Goal: Information Seeking & Learning: Learn about a topic

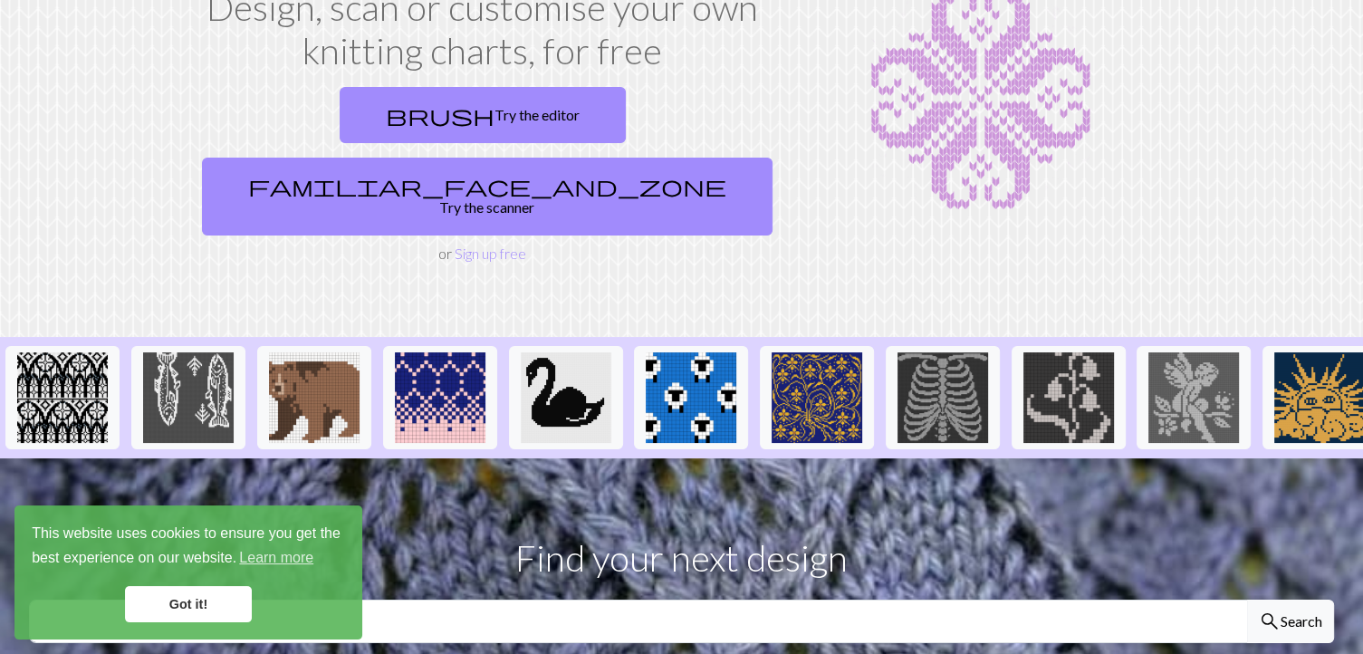
scroll to position [143, 0]
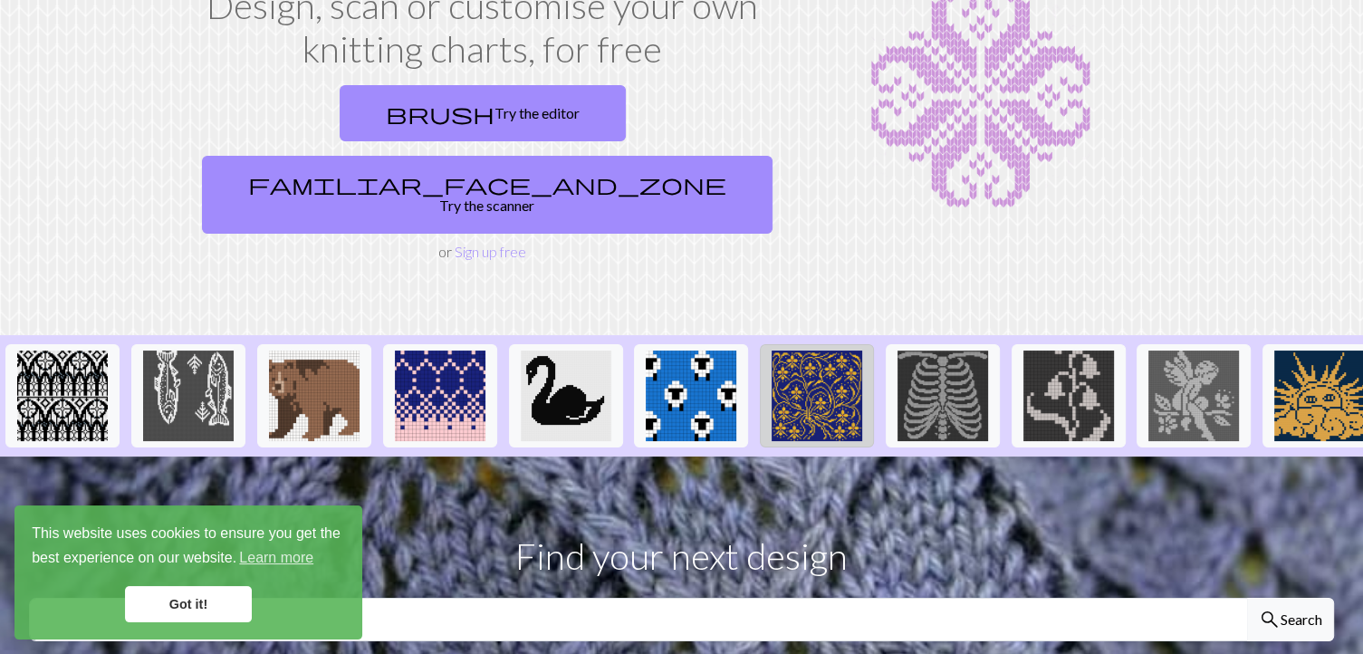
click at [837, 350] on img at bounding box center [817, 395] width 91 height 91
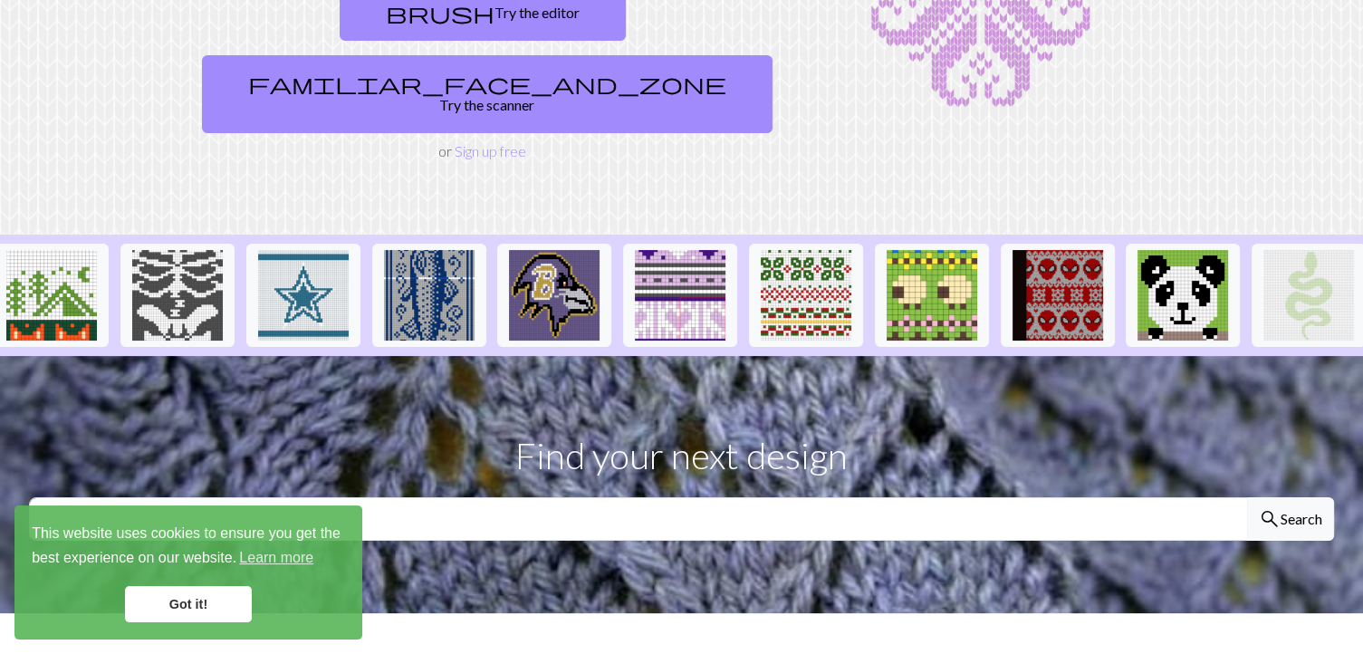
scroll to position [242, 0]
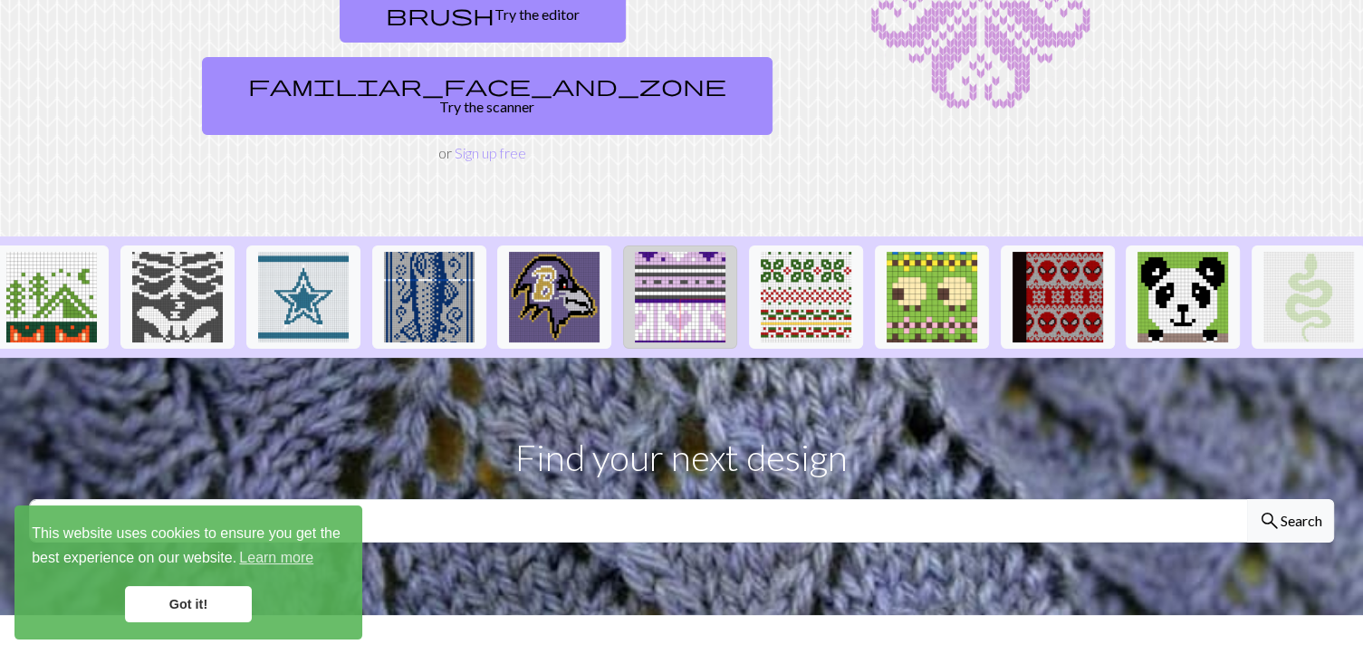
click at [674, 252] on img at bounding box center [680, 297] width 91 height 91
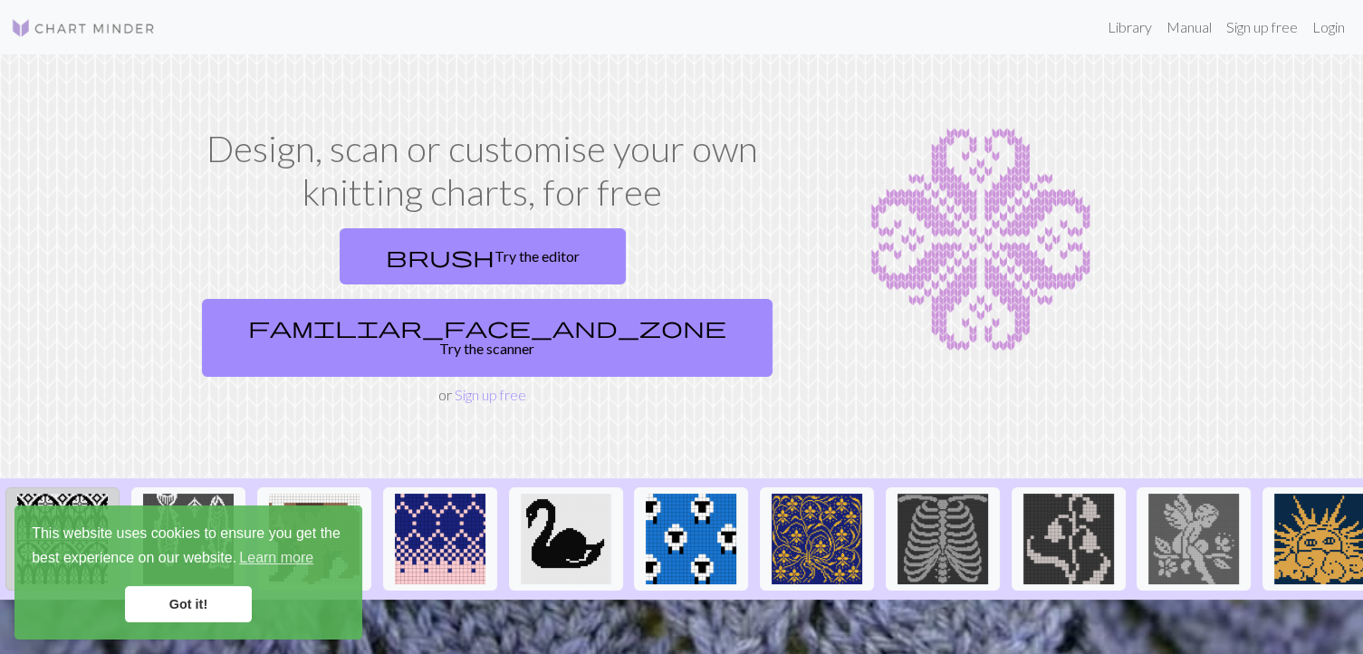
click at [48, 494] on img at bounding box center [62, 539] width 91 height 91
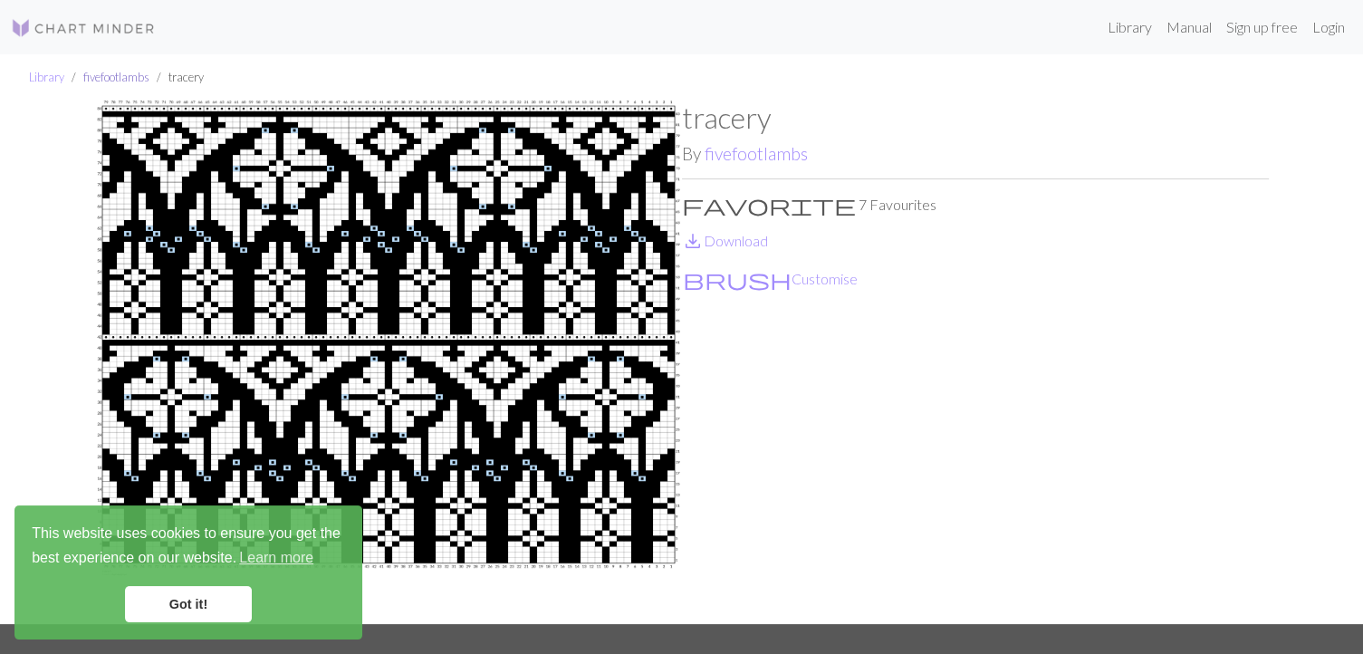
click at [109, 80] on link "fivefootlambs" at bounding box center [116, 77] width 66 height 14
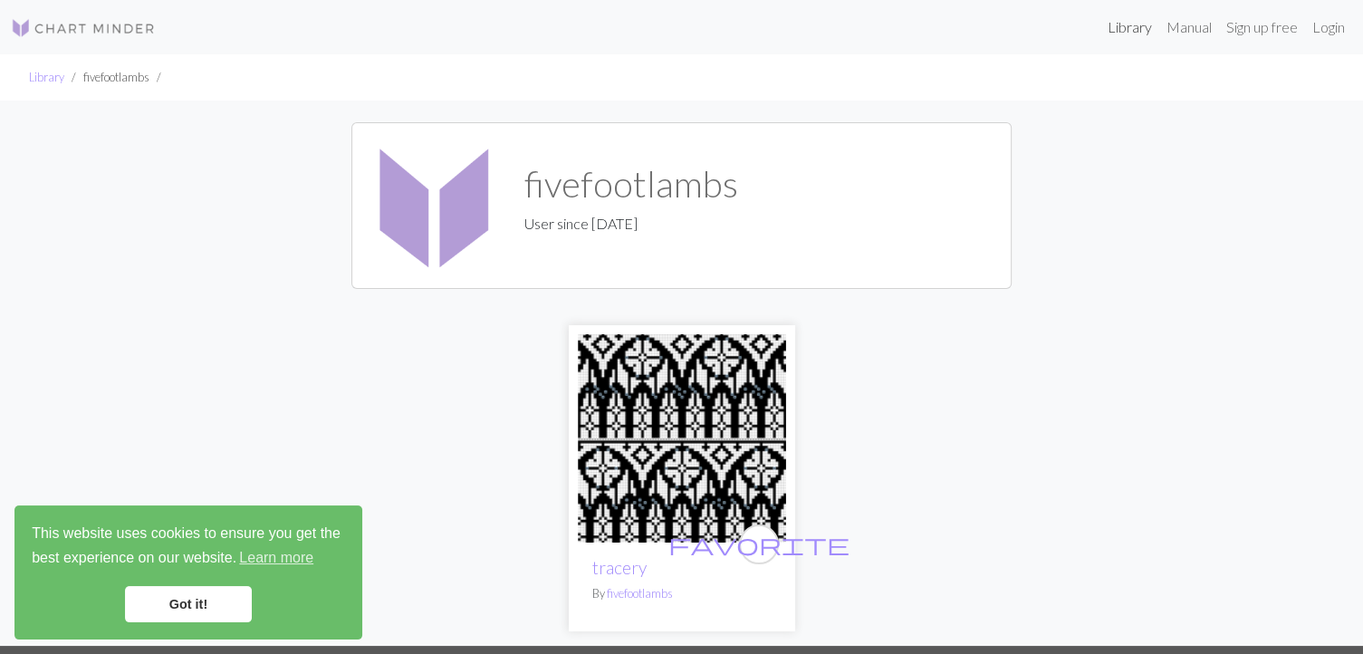
click at [1130, 23] on link "Library" at bounding box center [1129, 27] width 59 height 36
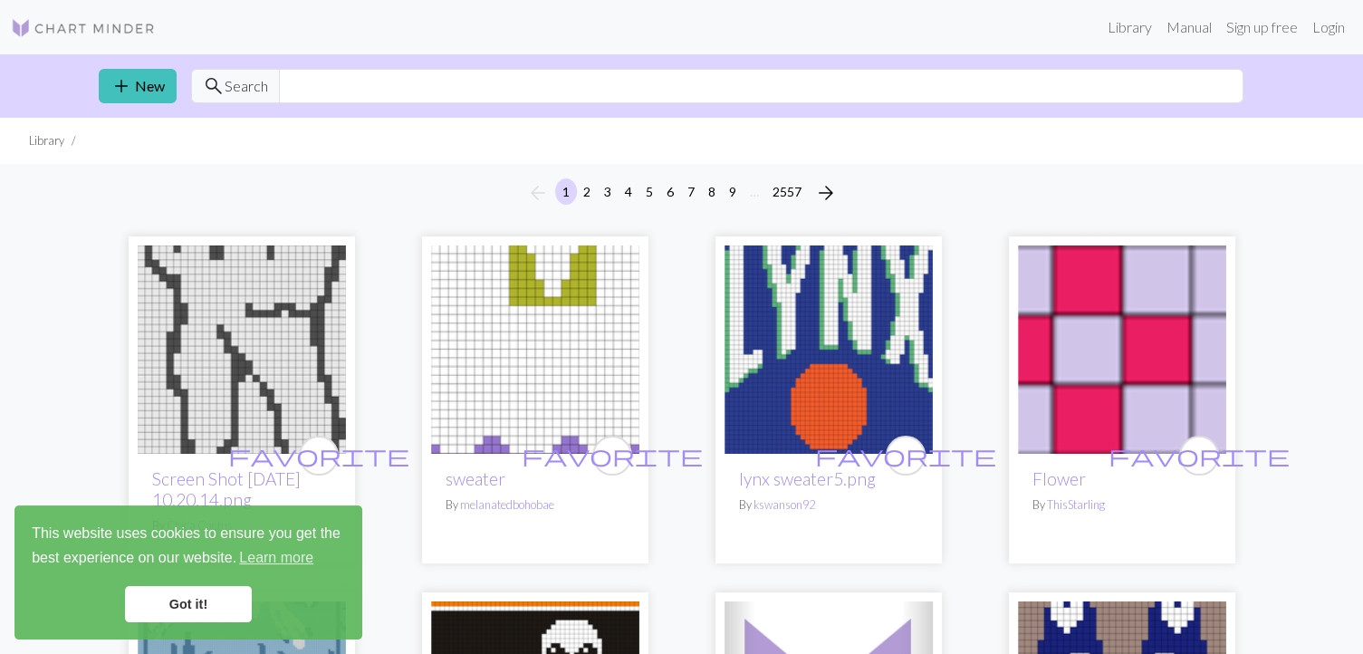
click at [191, 611] on link "Got it!" at bounding box center [188, 604] width 127 height 36
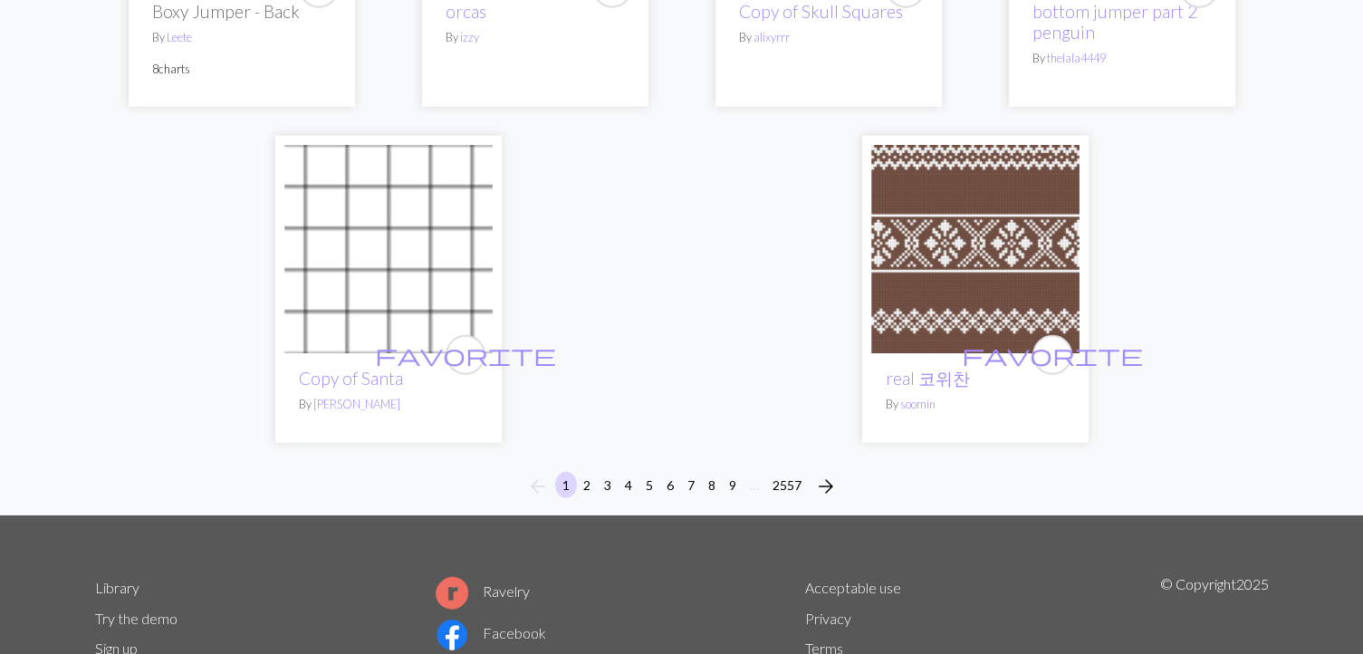
scroll to position [4550, 0]
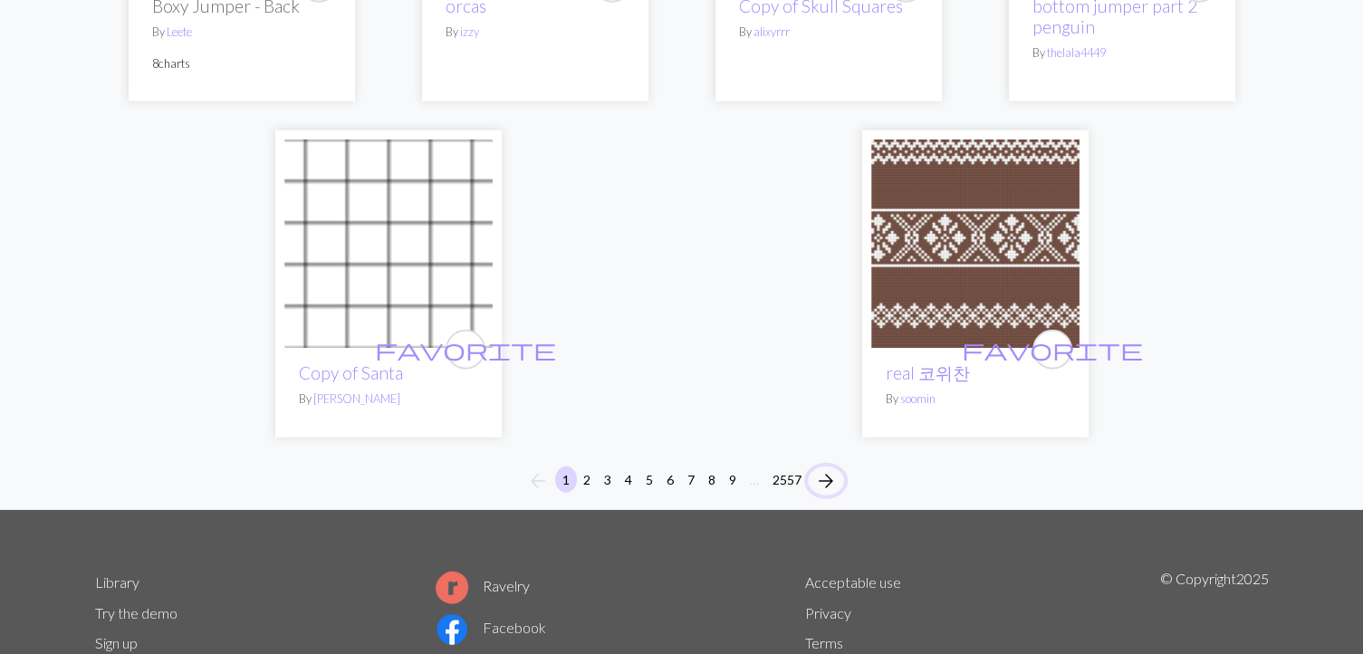
click at [823, 475] on span "arrow_forward" at bounding box center [826, 480] width 22 height 25
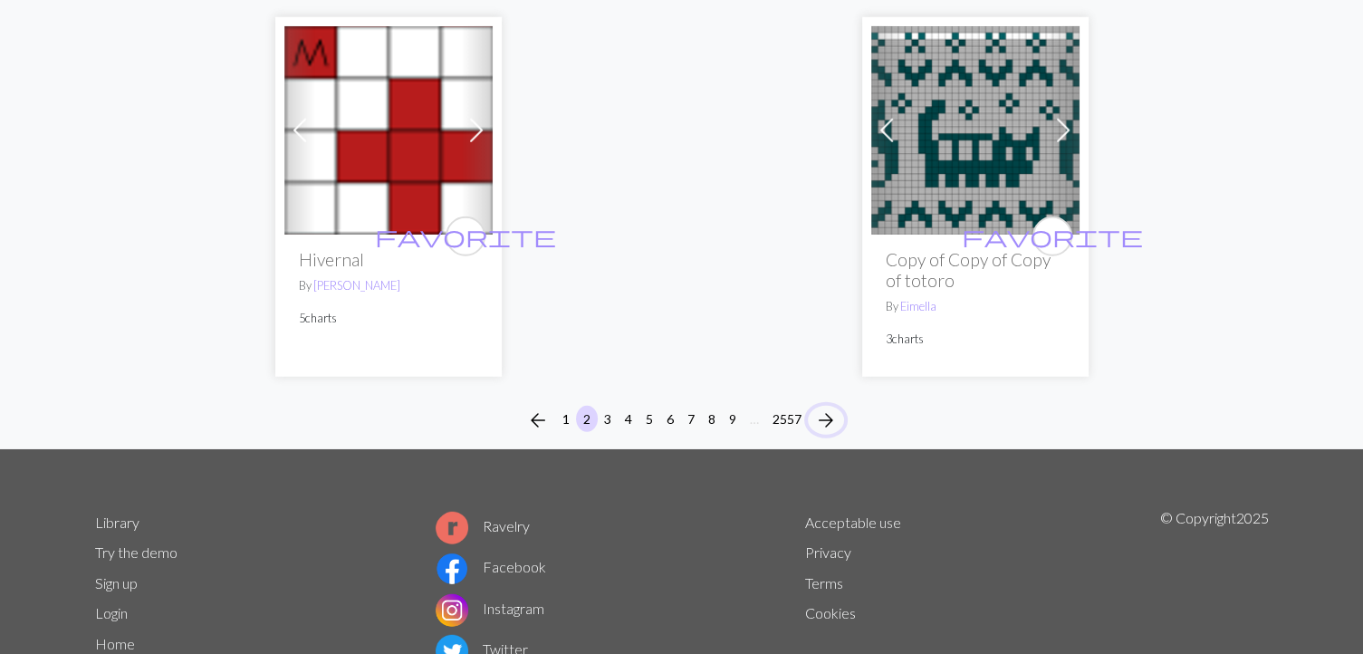
scroll to position [4828, 0]
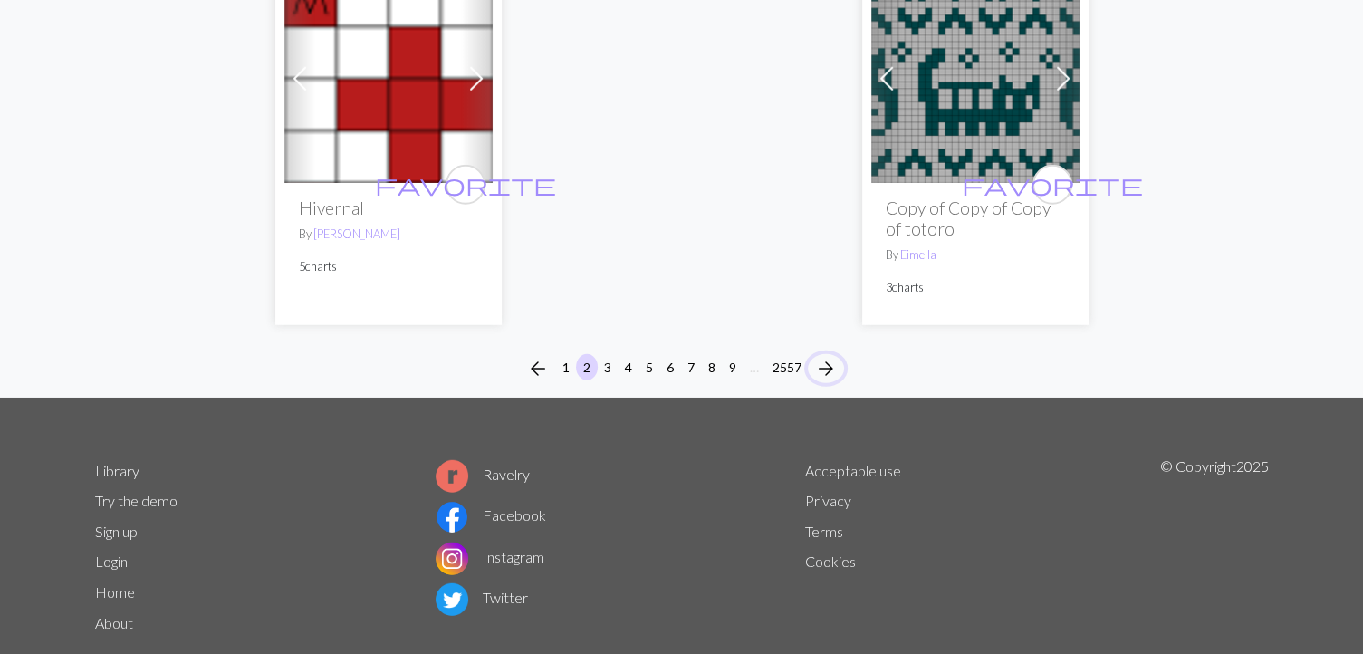
click at [820, 356] on span "arrow_forward" at bounding box center [826, 368] width 22 height 25
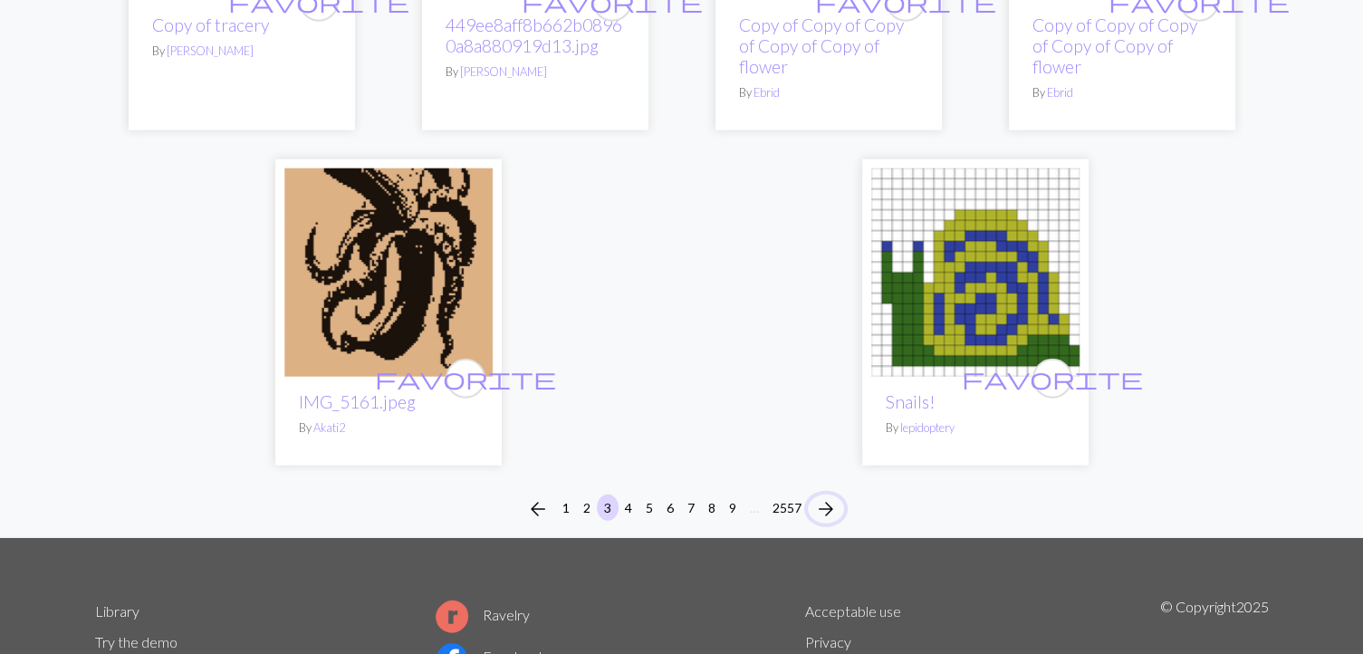
scroll to position [4519, 0]
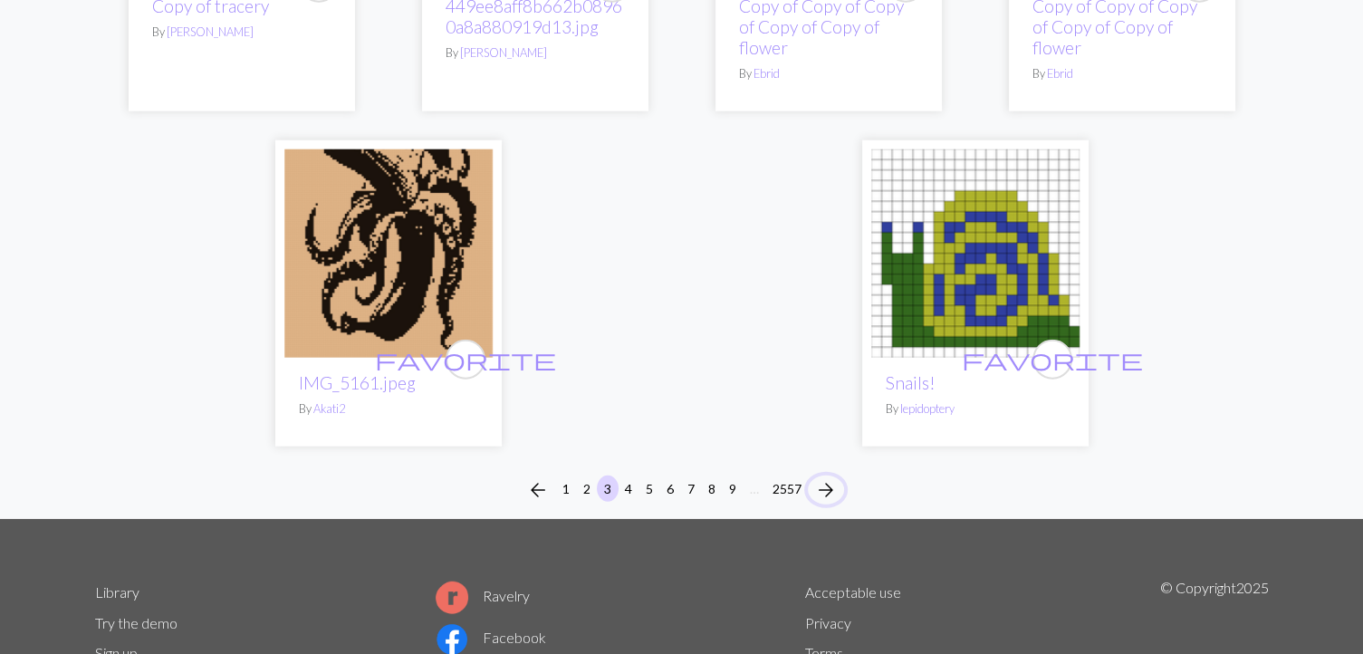
click at [834, 494] on span "arrow_forward" at bounding box center [826, 489] width 22 height 25
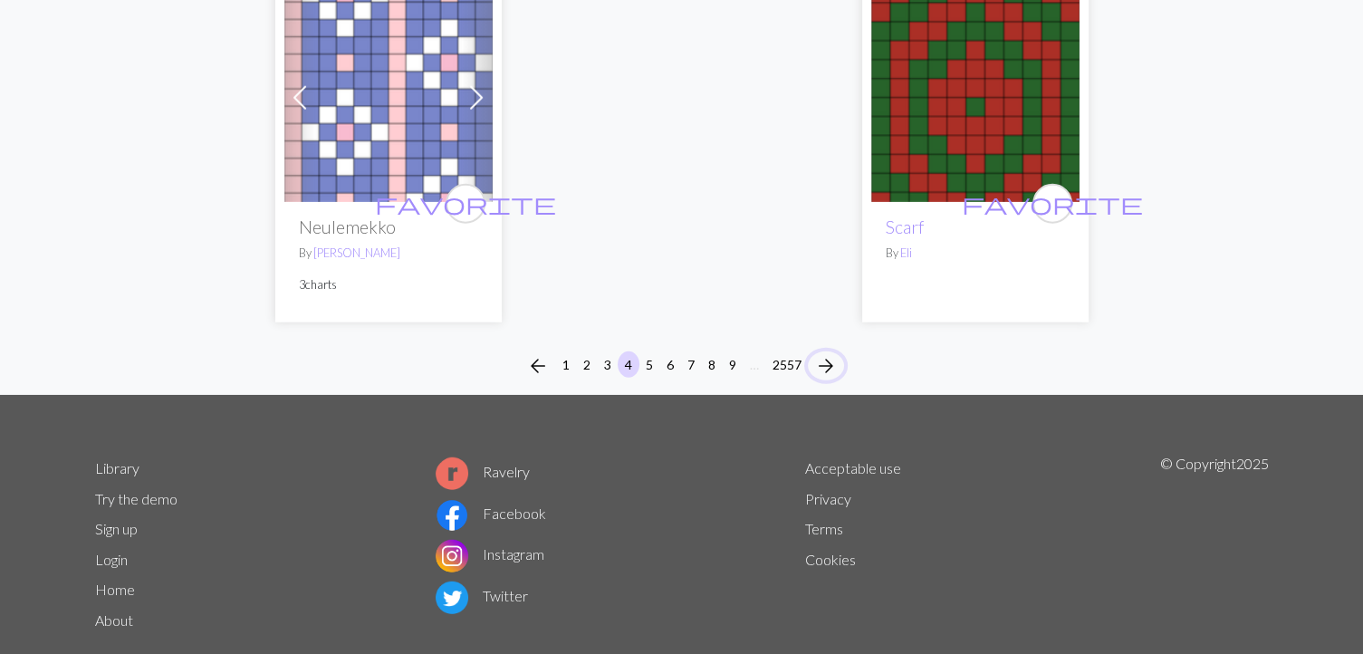
scroll to position [4755, 0]
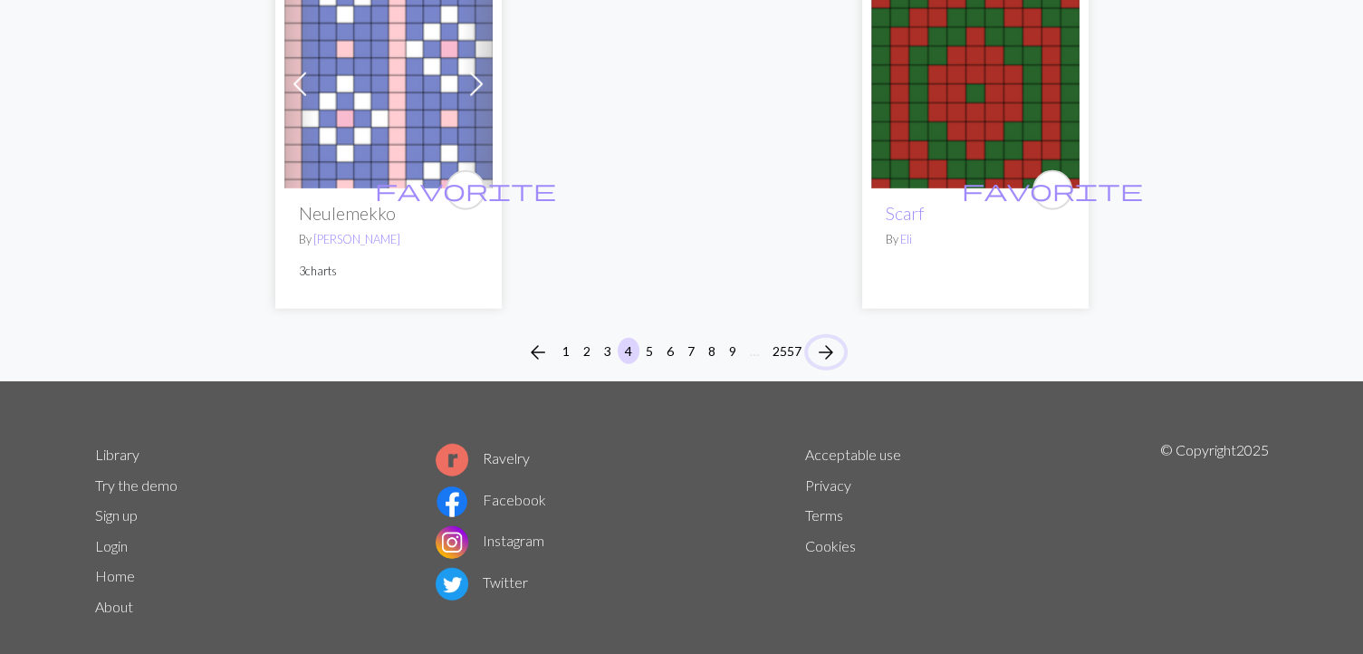
click at [829, 340] on span "arrow_forward" at bounding box center [826, 352] width 22 height 25
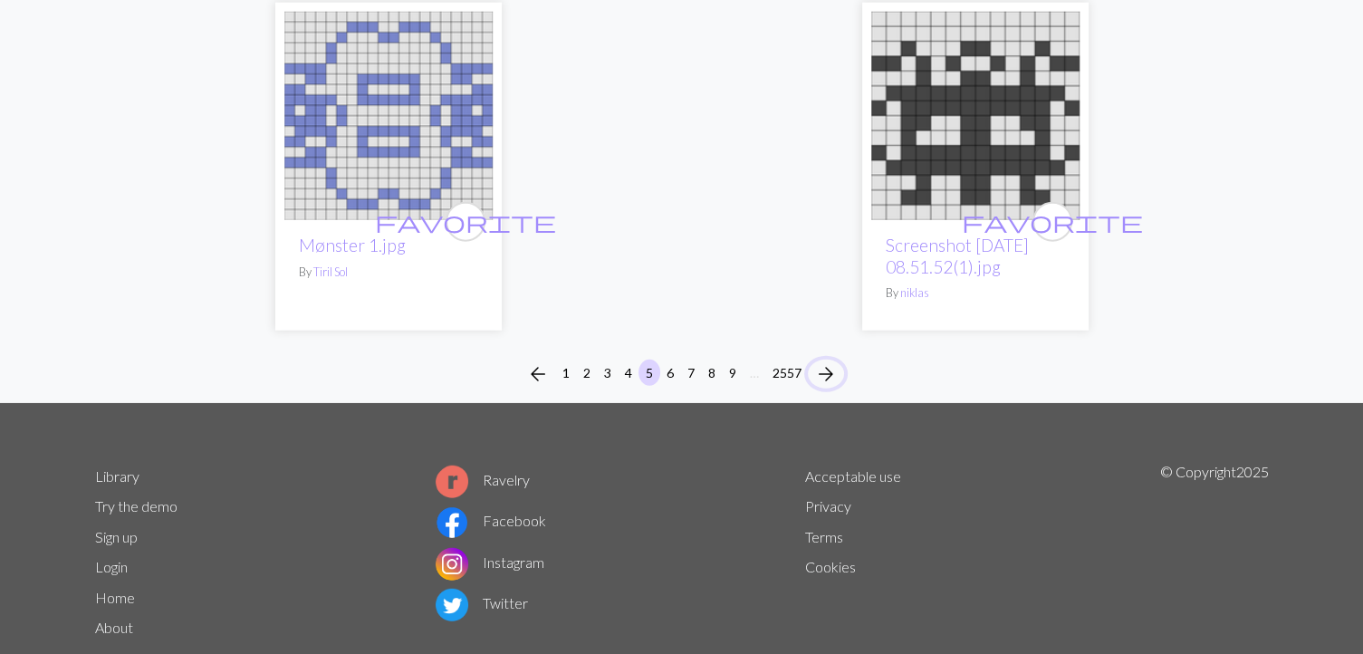
scroll to position [4735, 0]
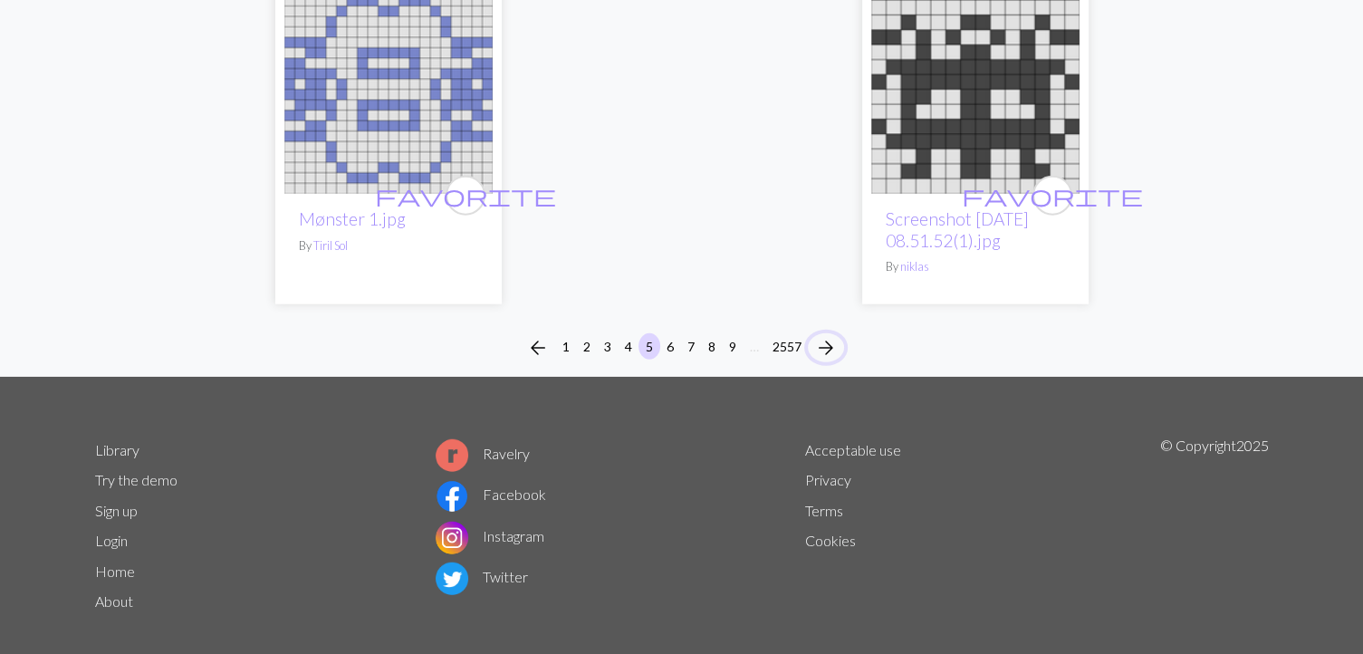
click at [825, 335] on span "arrow_forward" at bounding box center [826, 347] width 22 height 25
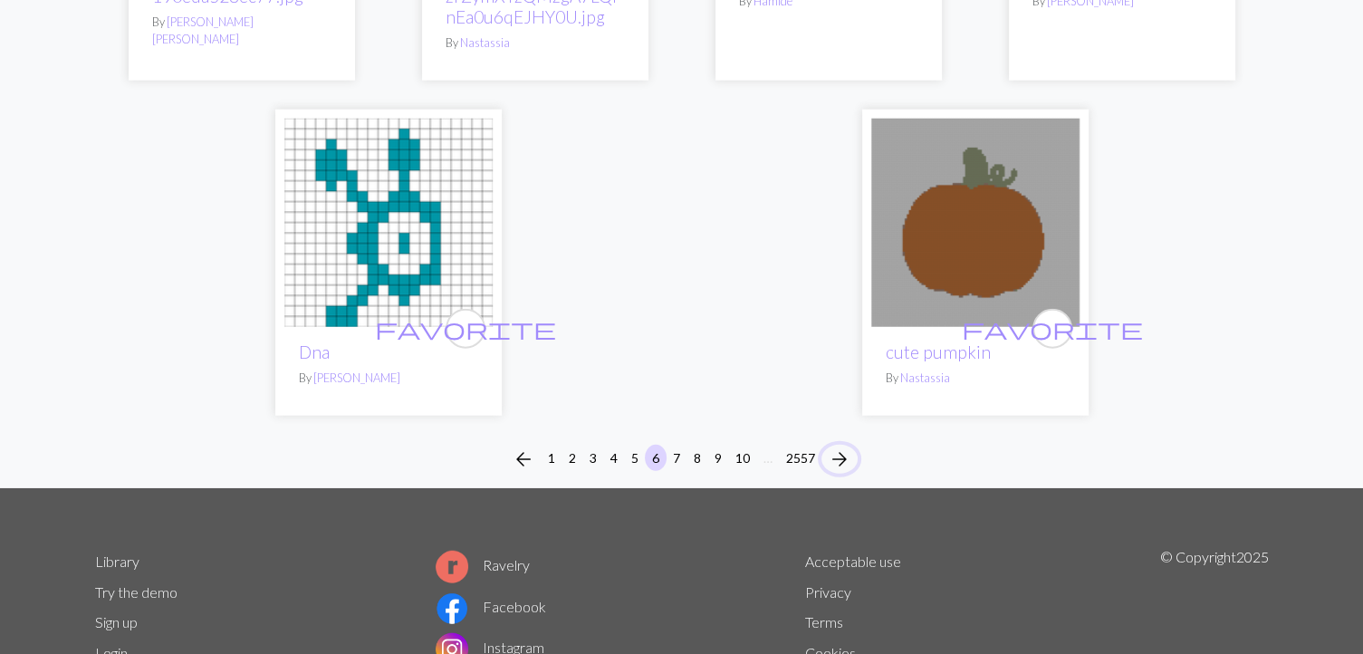
scroll to position [4597, 0]
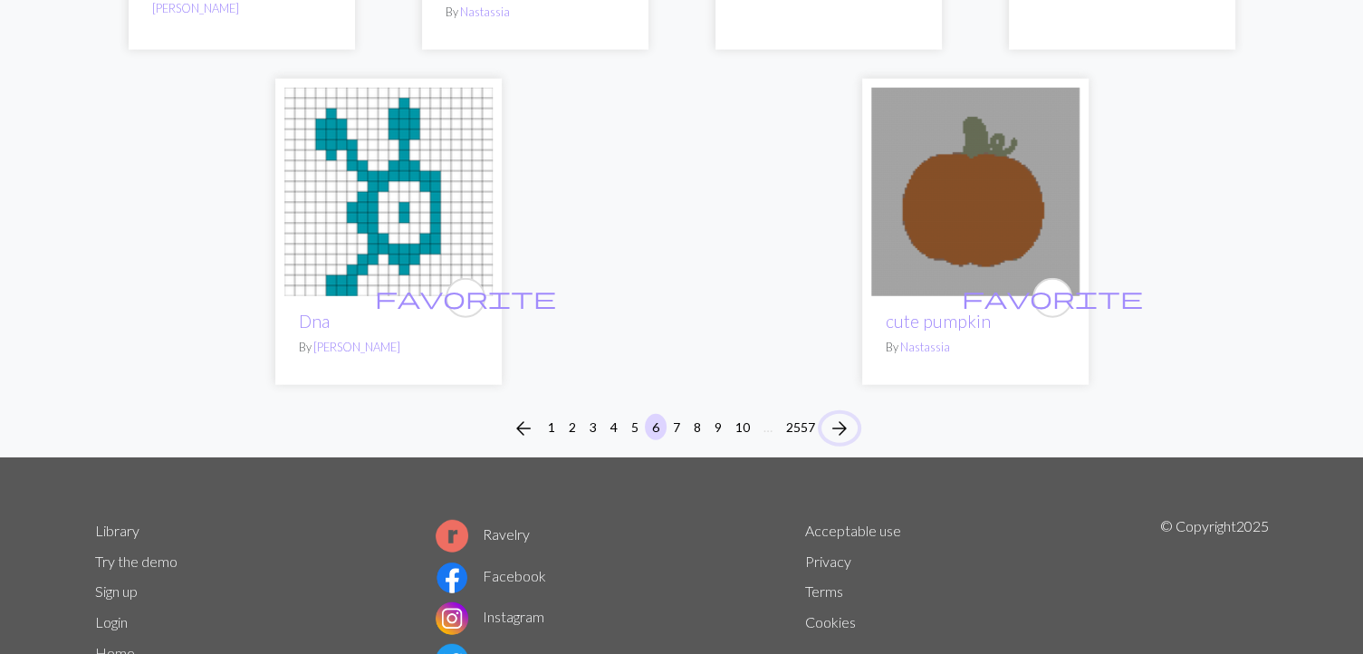
click at [839, 416] on span "arrow_forward" at bounding box center [840, 428] width 22 height 25
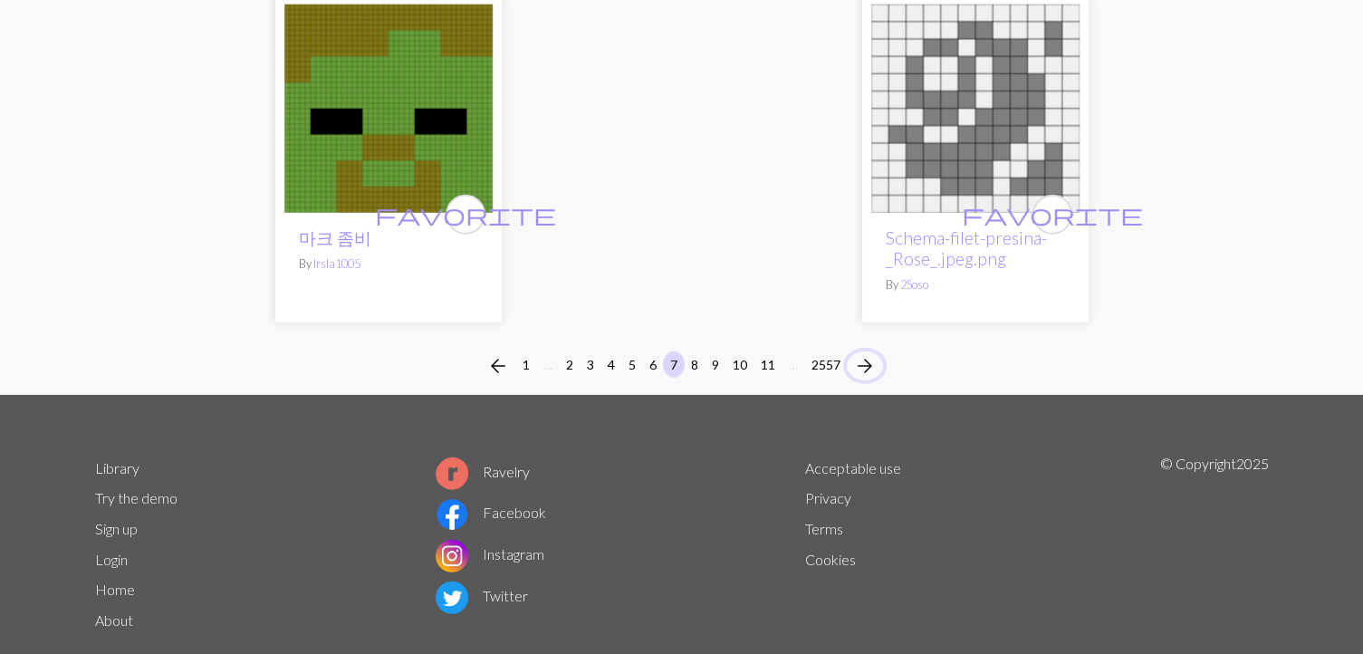
scroll to position [4797, 0]
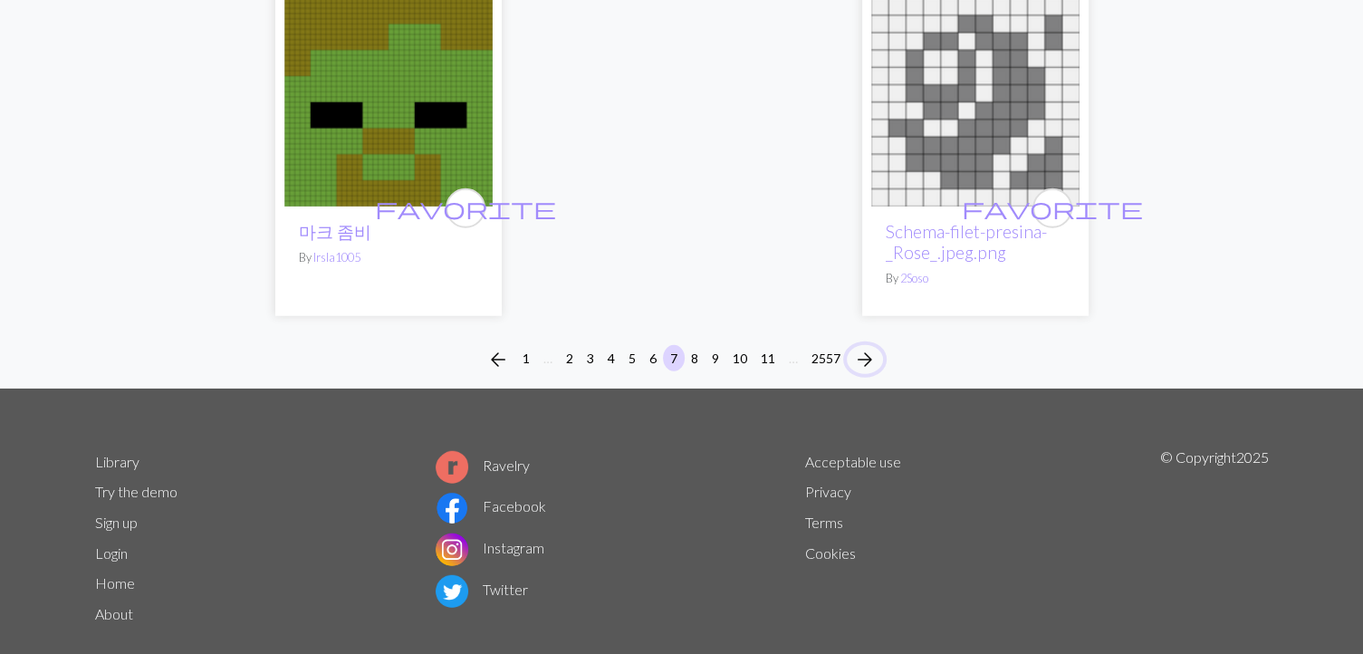
click at [869, 357] on span "arrow_forward" at bounding box center [865, 359] width 22 height 25
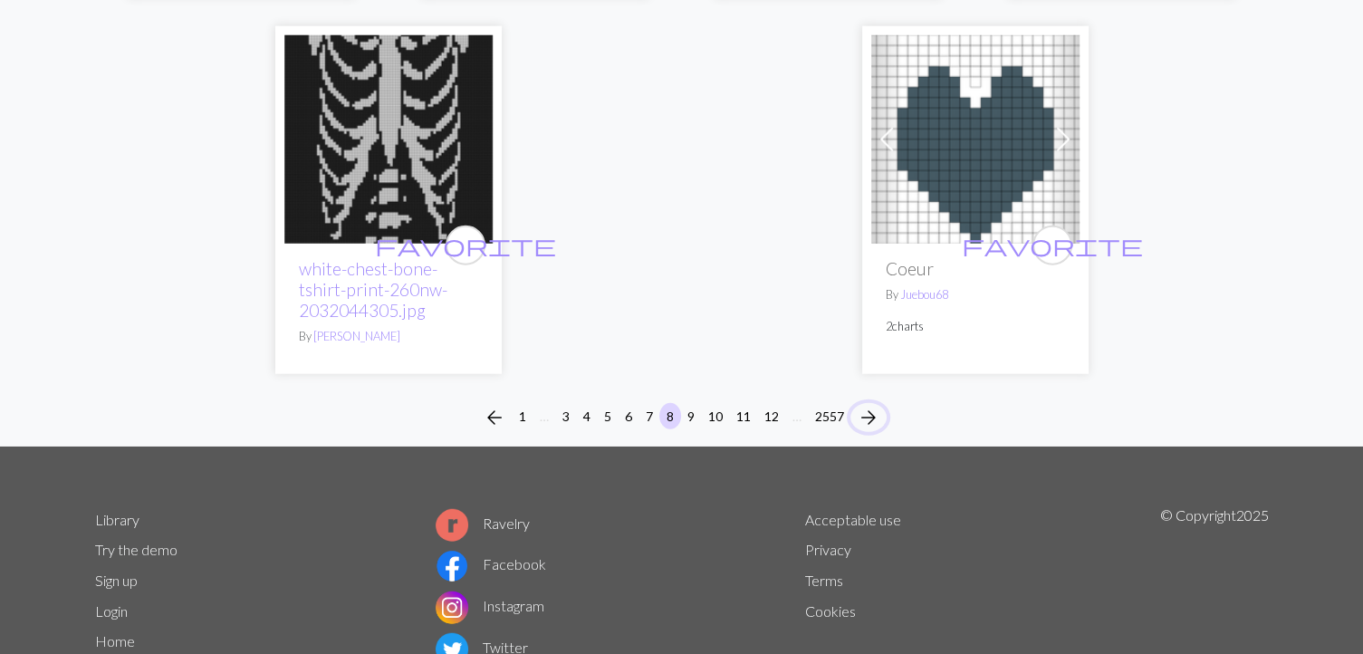
scroll to position [4720, 0]
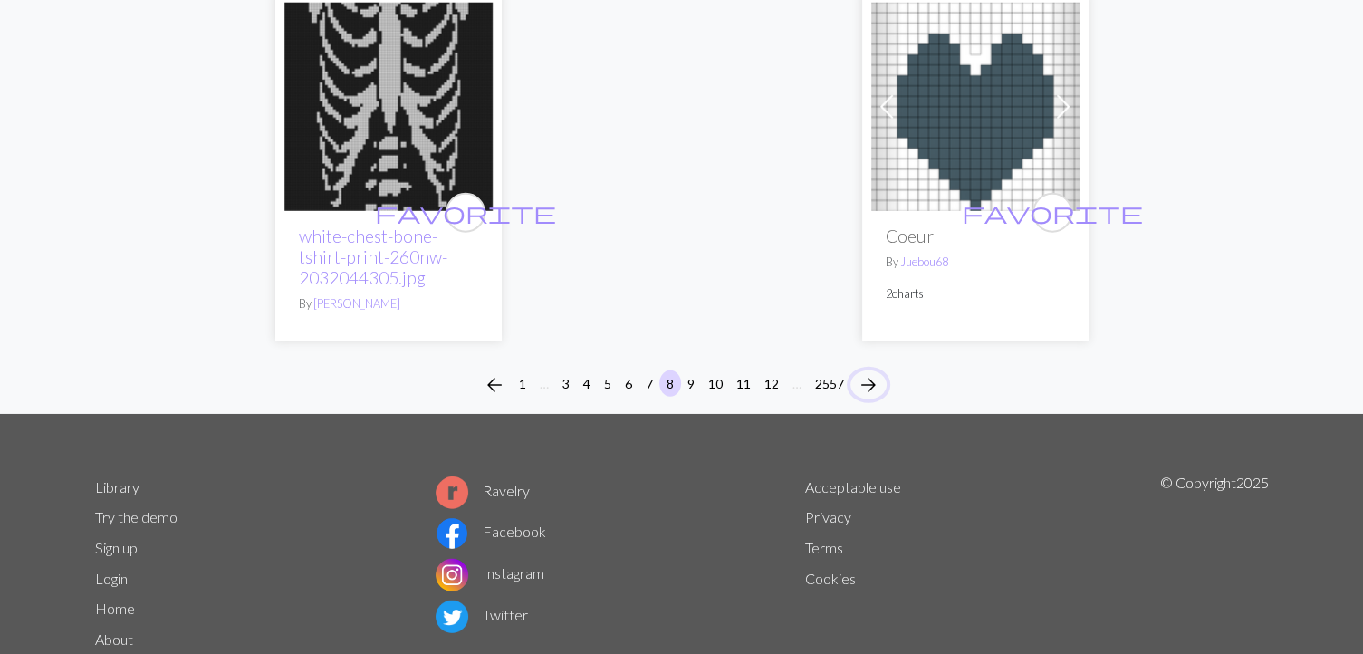
click at [867, 388] on span "arrow_forward" at bounding box center [869, 384] width 22 height 25
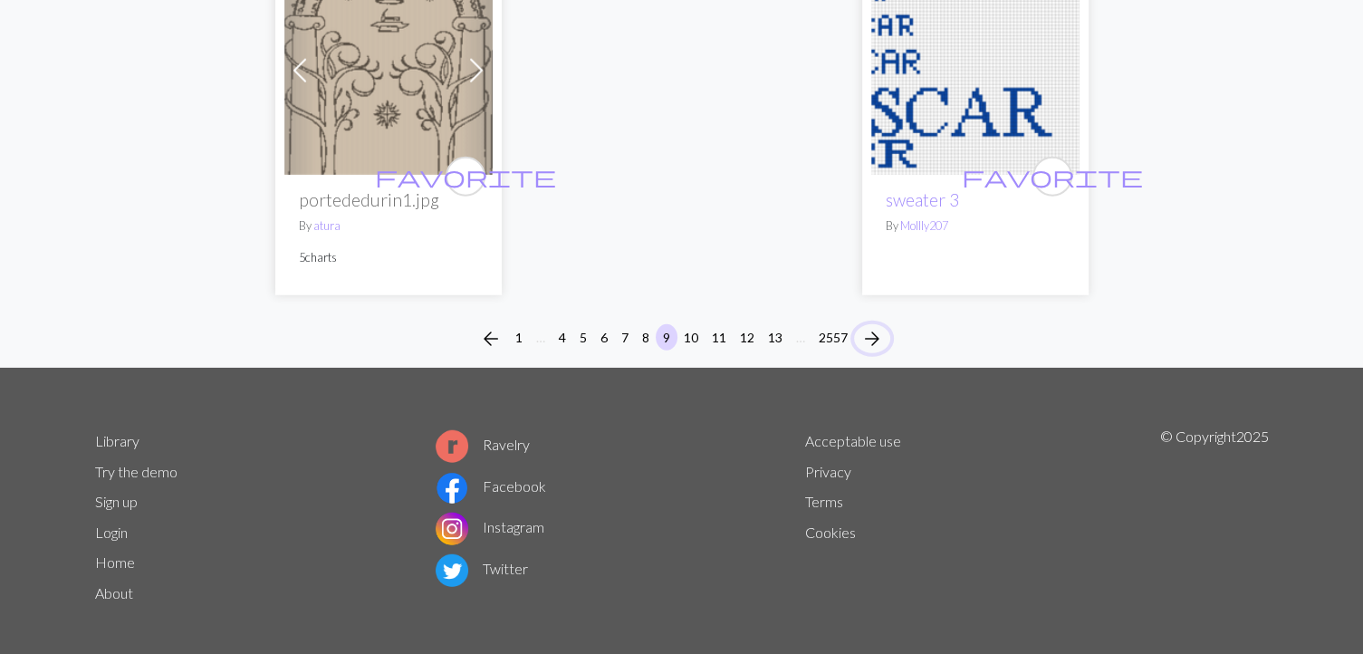
scroll to position [4721, 0]
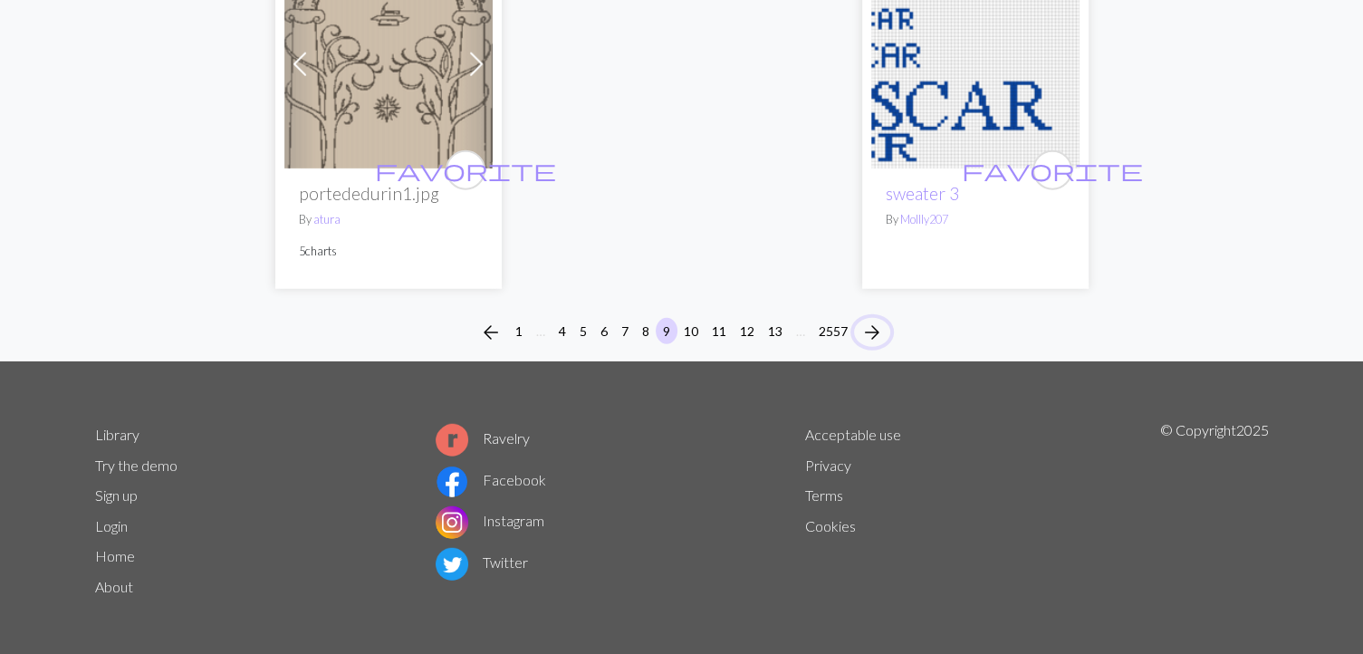
click at [880, 345] on span "arrow_forward" at bounding box center [872, 332] width 22 height 25
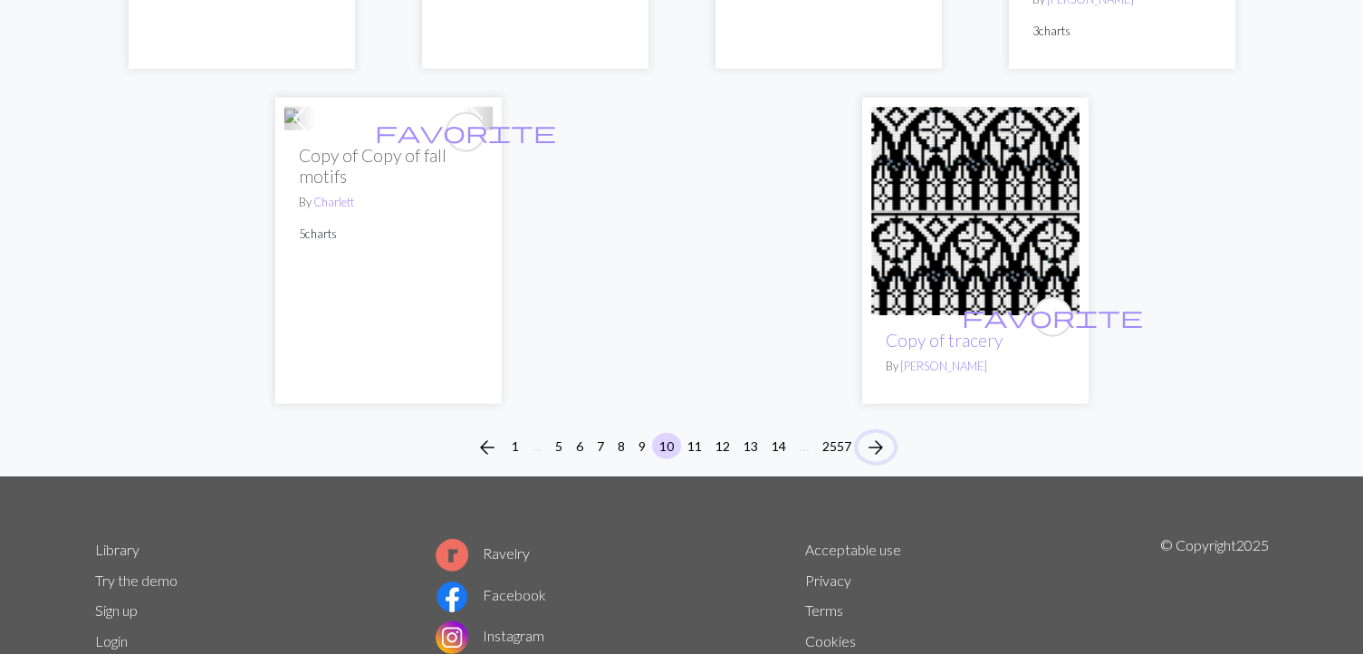
scroll to position [4636, 0]
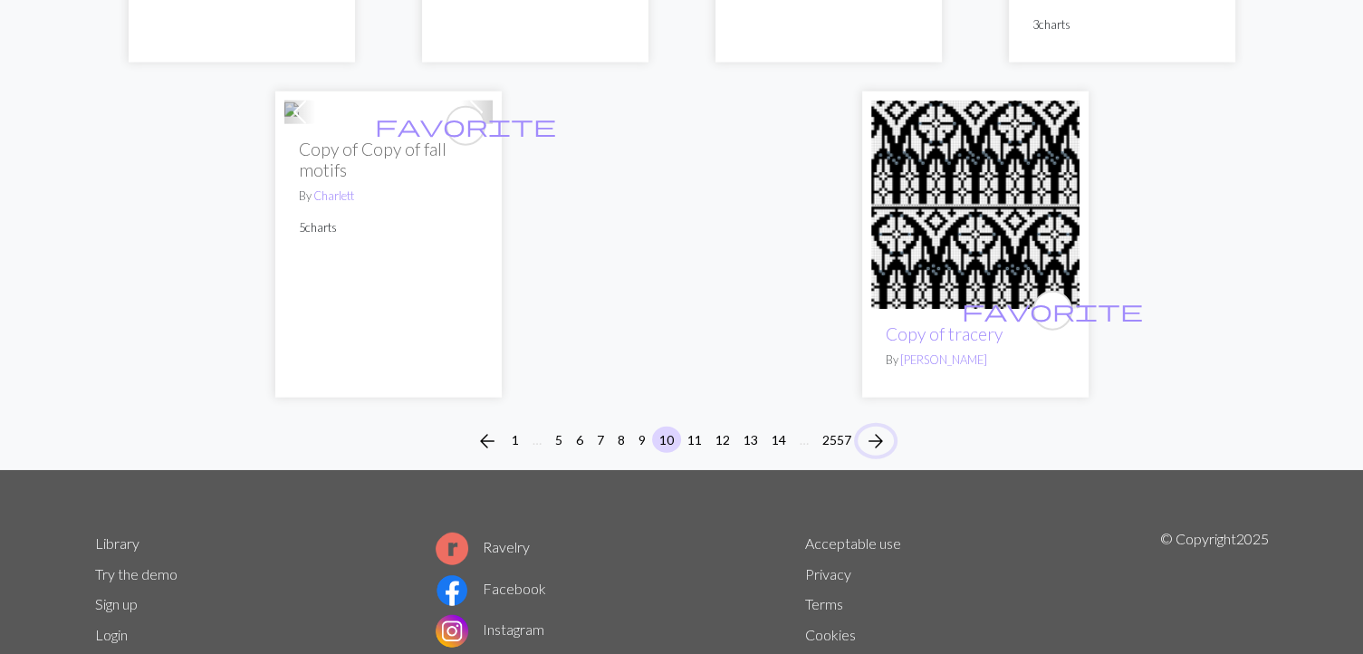
click at [870, 454] on span "arrow_forward" at bounding box center [876, 440] width 22 height 25
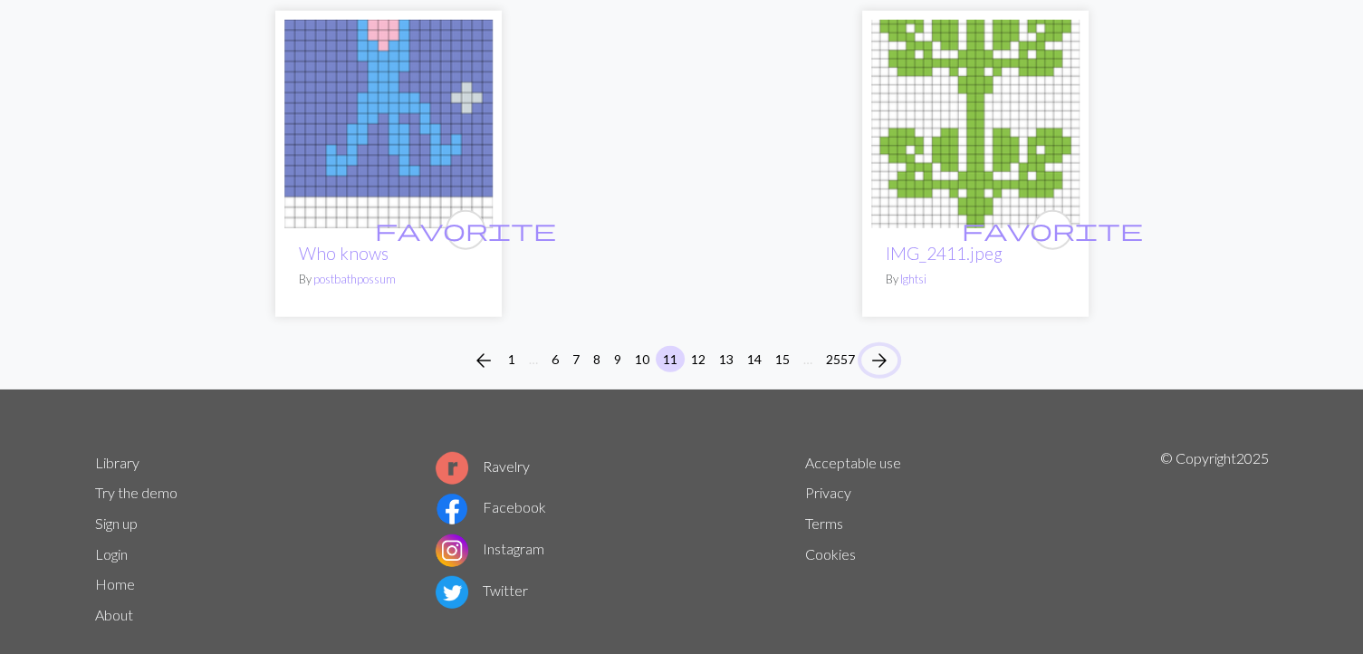
scroll to position [4737, 0]
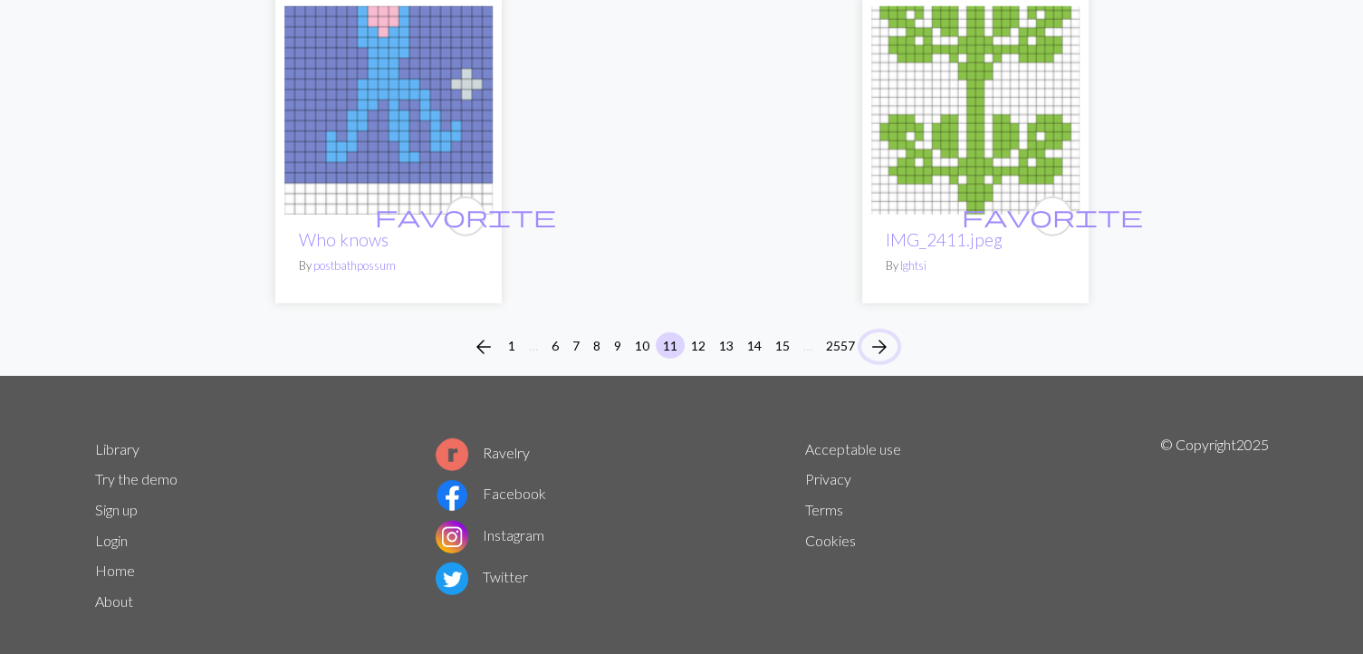
click at [878, 334] on span "arrow_forward" at bounding box center [879, 346] width 22 height 25
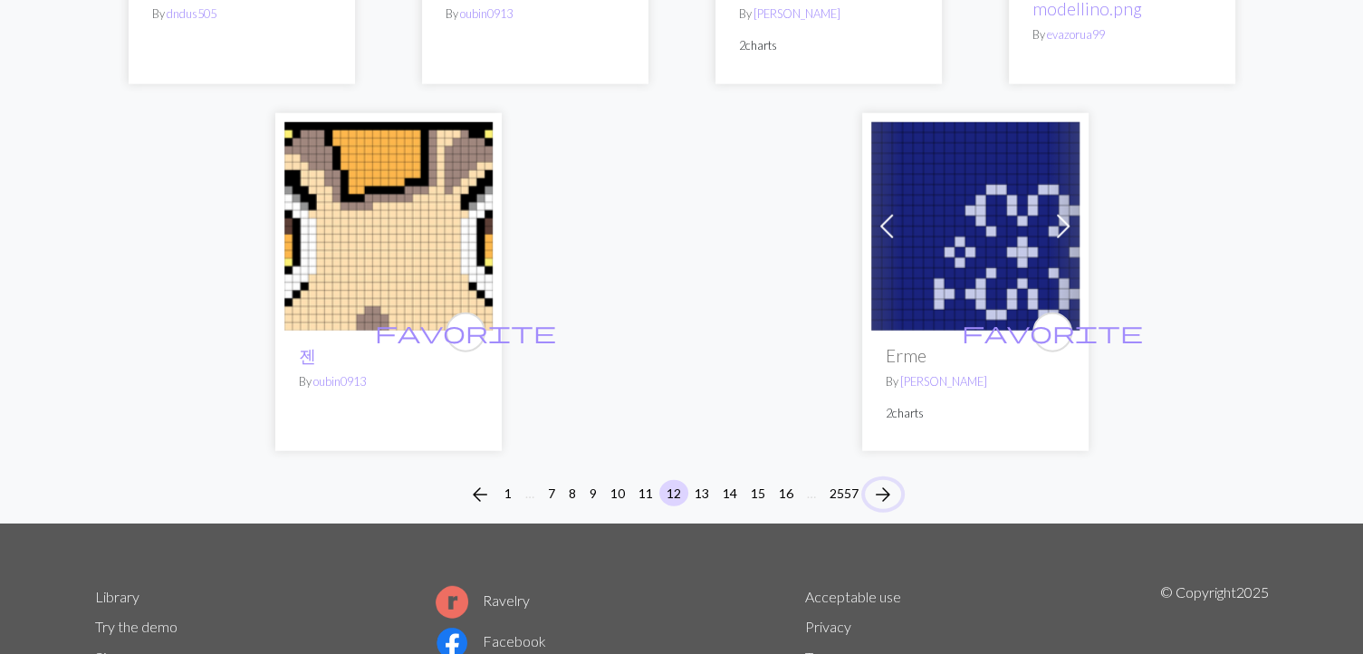
scroll to position [4620, 0]
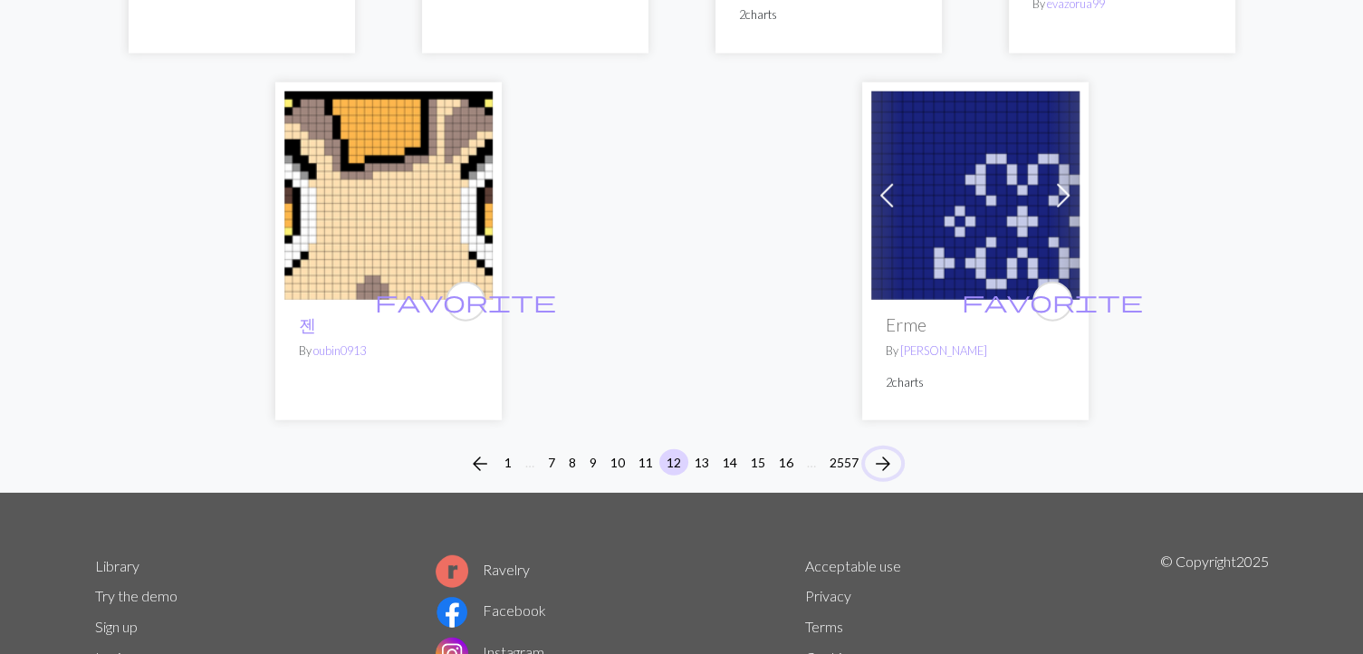
click at [884, 451] on span "arrow_forward" at bounding box center [883, 463] width 22 height 25
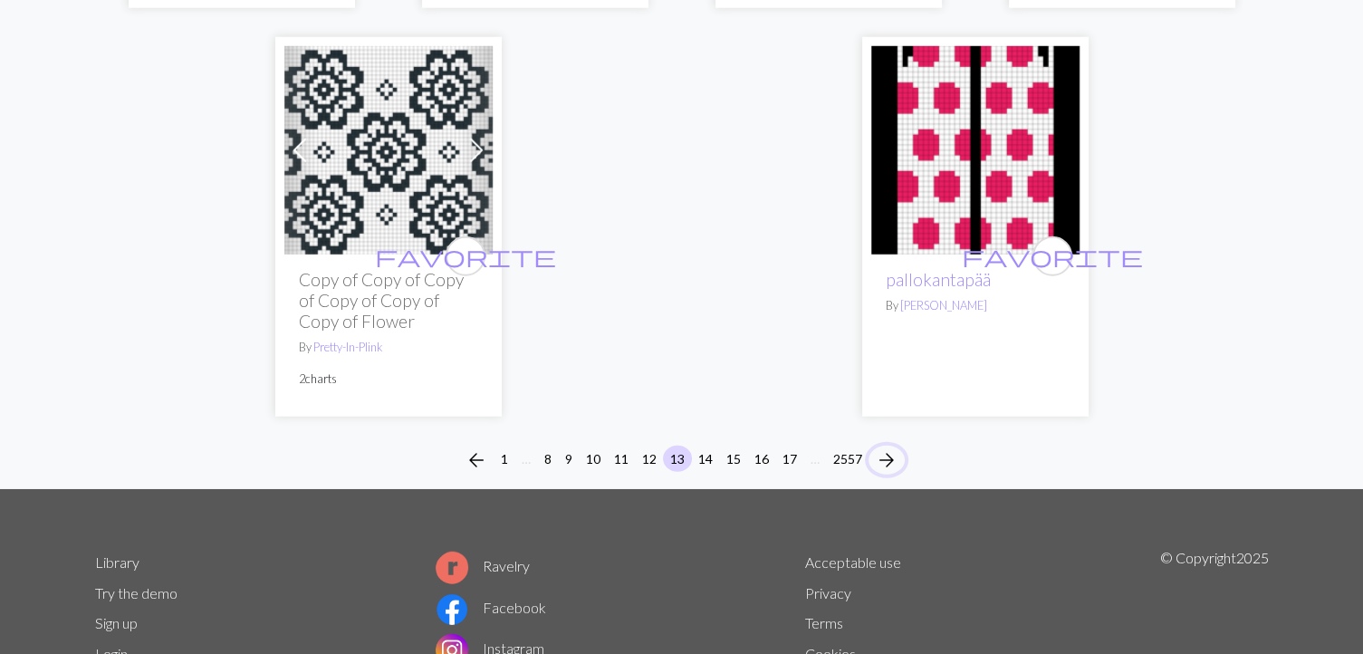
scroll to position [4838, 0]
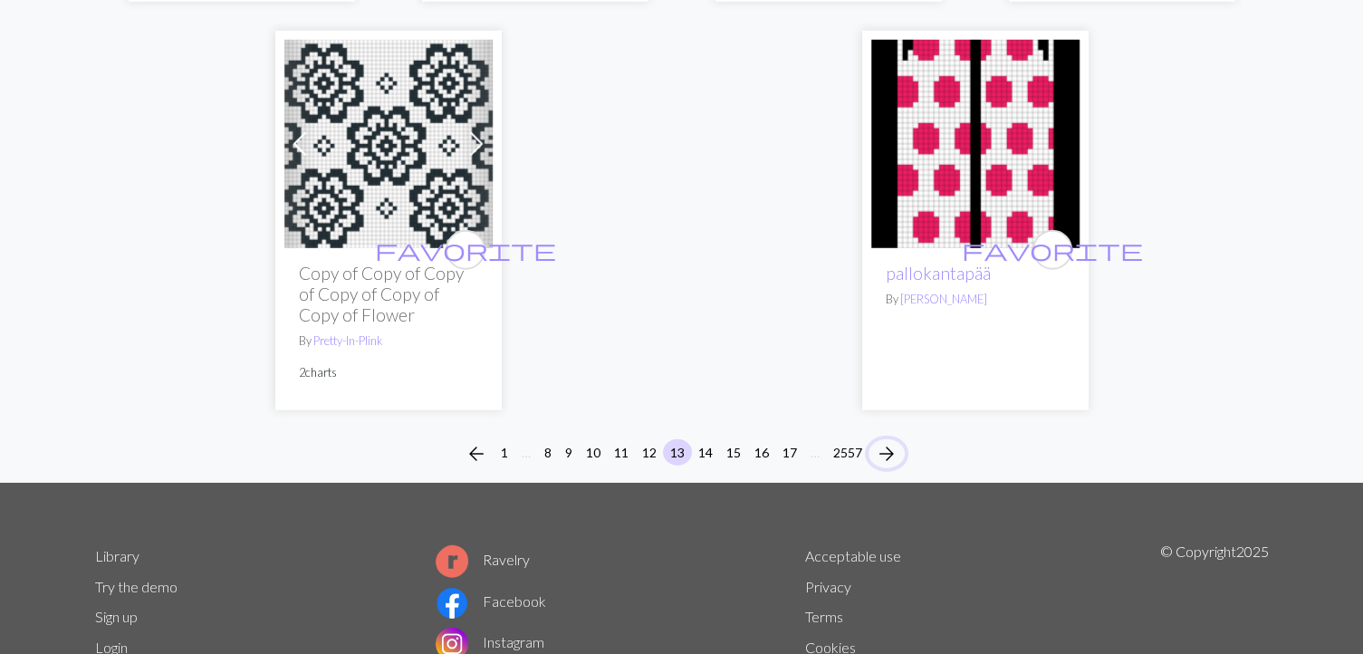
click at [879, 441] on span "arrow_forward" at bounding box center [887, 453] width 22 height 25
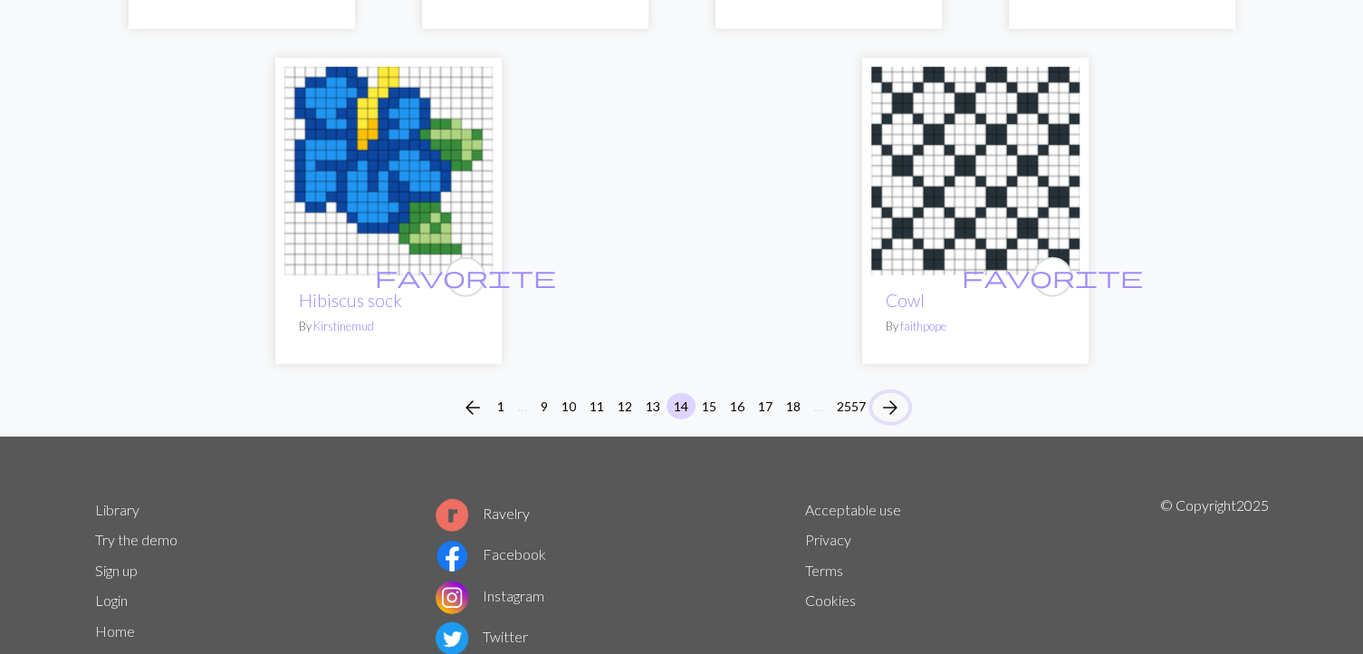
scroll to position [4611, 0]
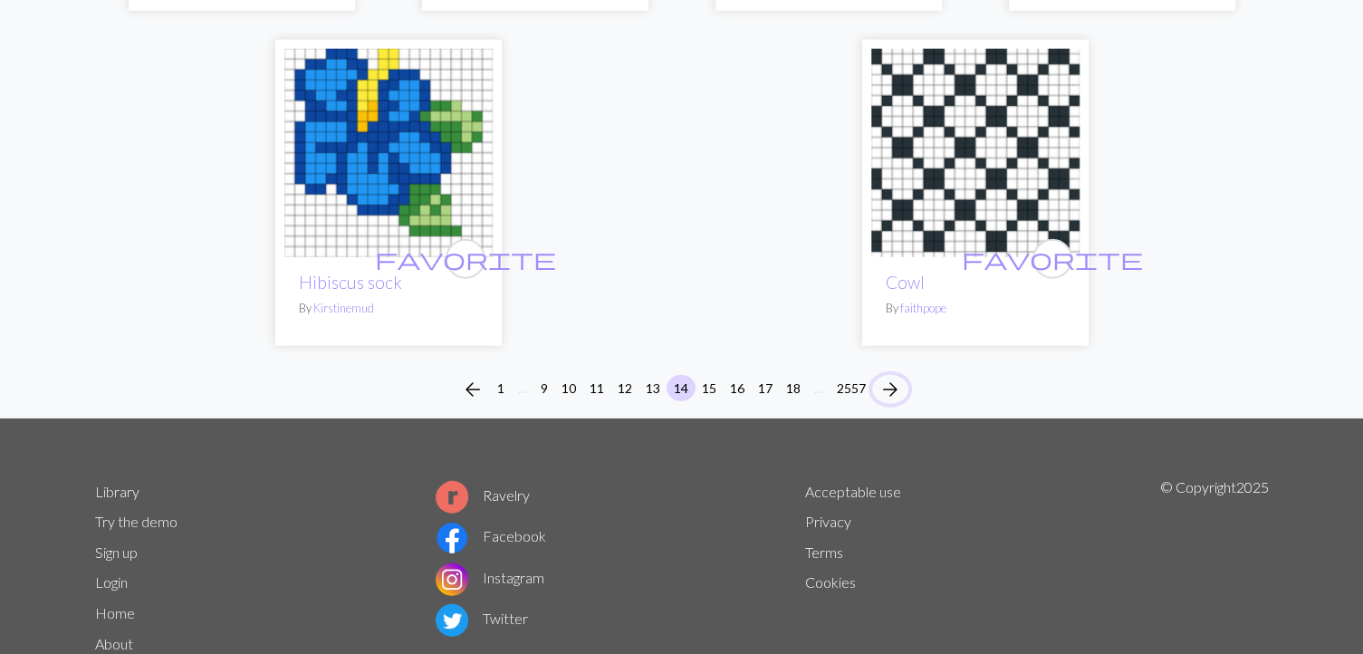
click at [895, 381] on span "arrow_forward" at bounding box center [890, 389] width 22 height 25
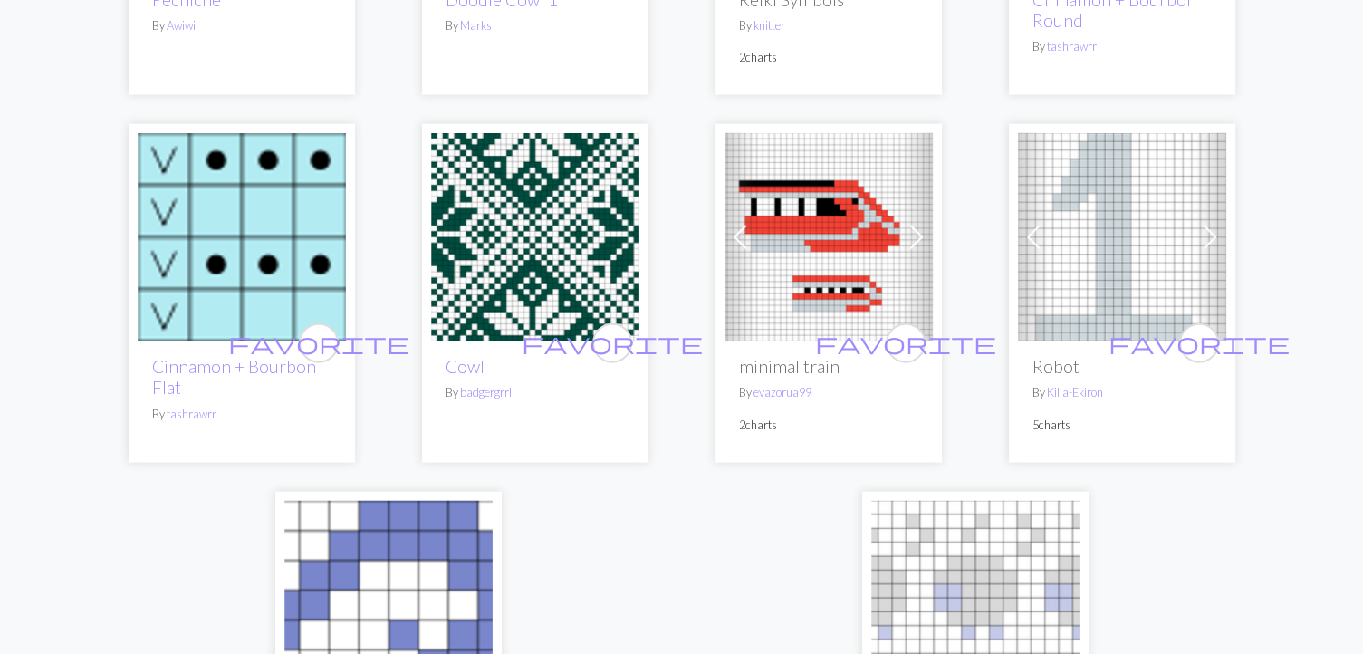
scroll to position [4216, 0]
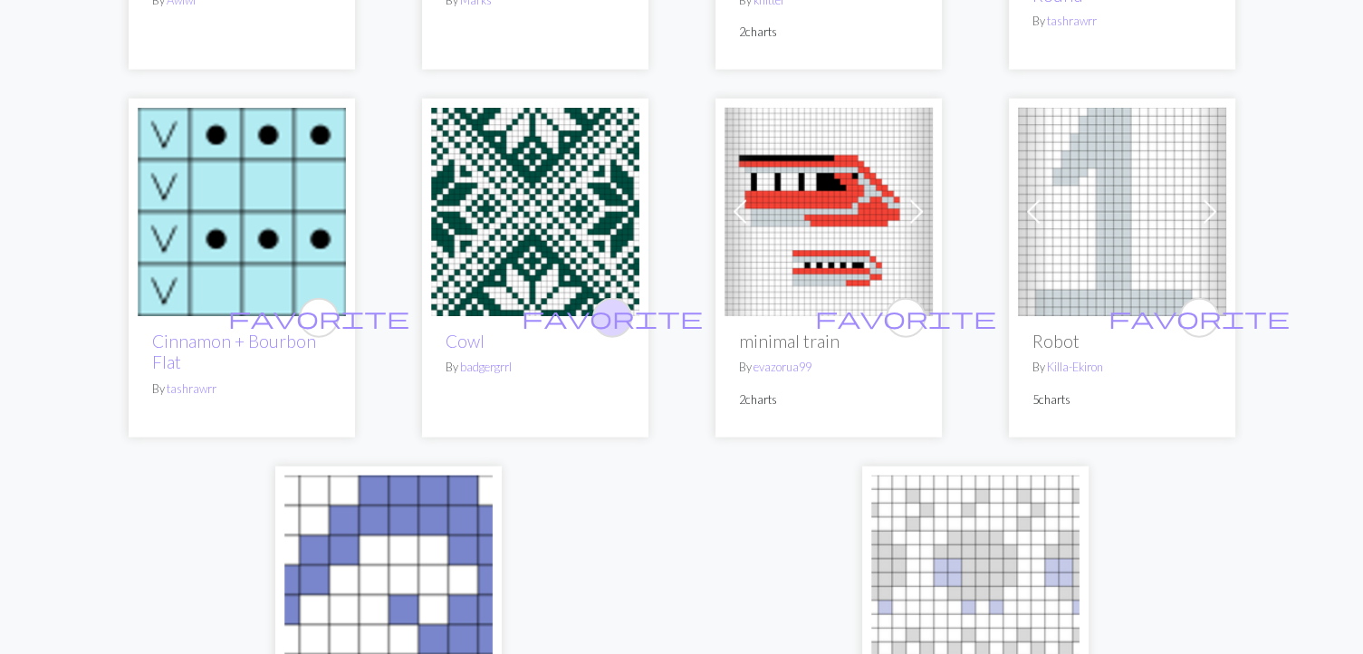
click at [609, 312] on span "favorite" at bounding box center [612, 317] width 181 height 28
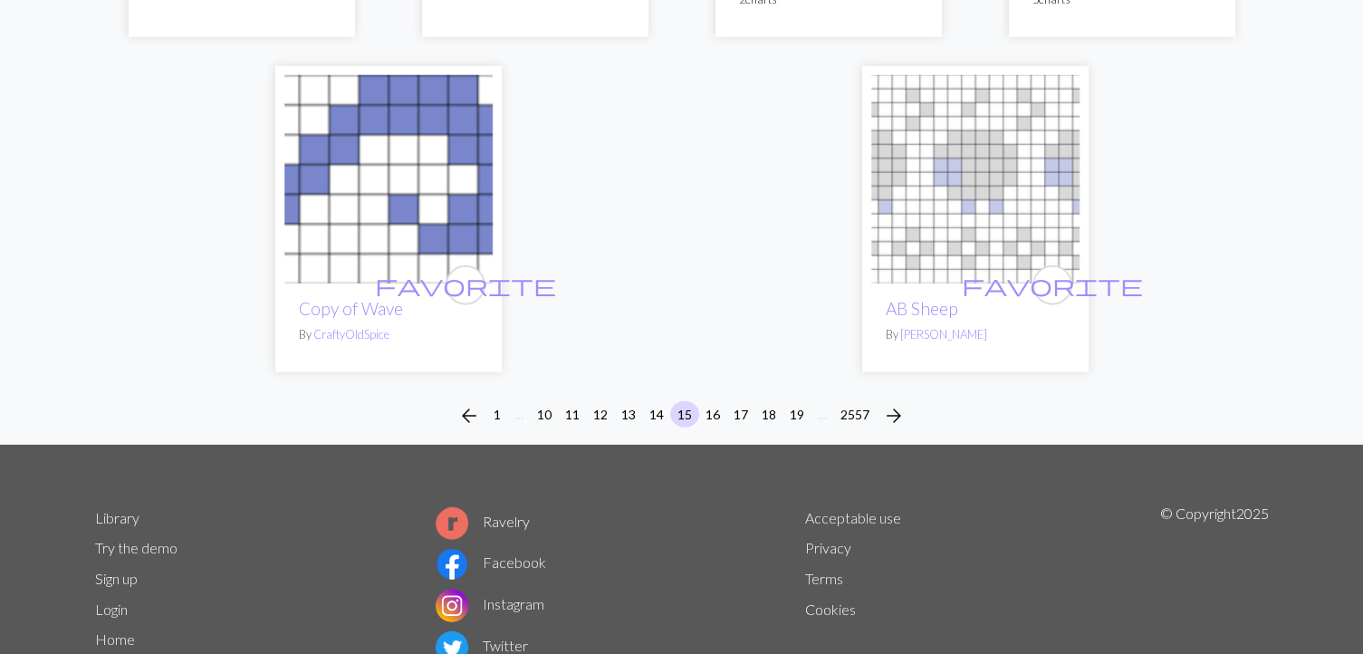
scroll to position [4705, 0]
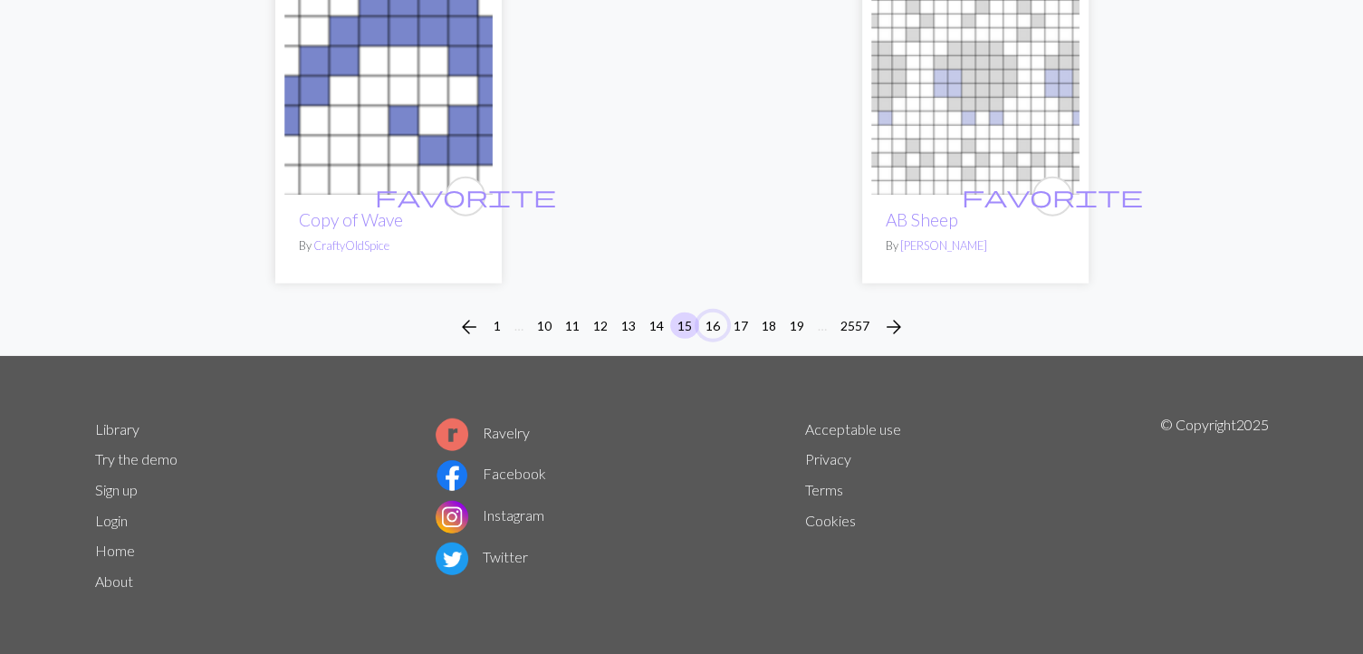
click at [709, 323] on button "16" at bounding box center [712, 325] width 29 height 26
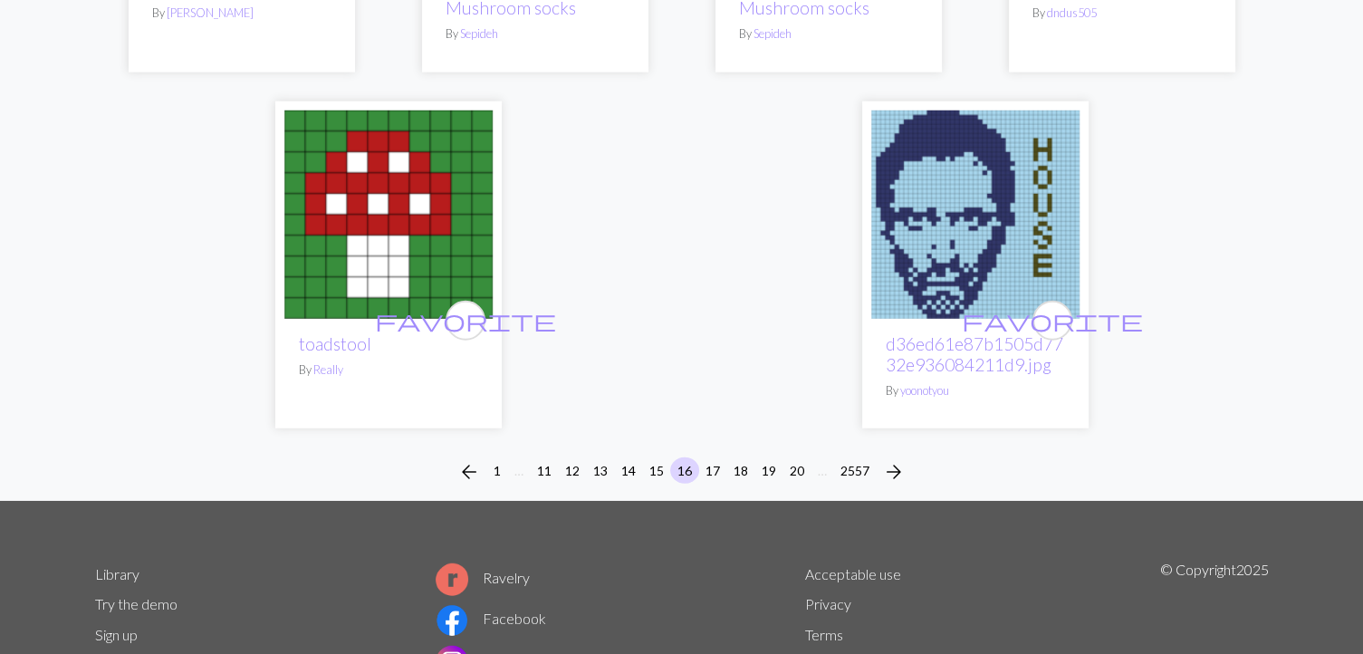
scroll to position [4745, 0]
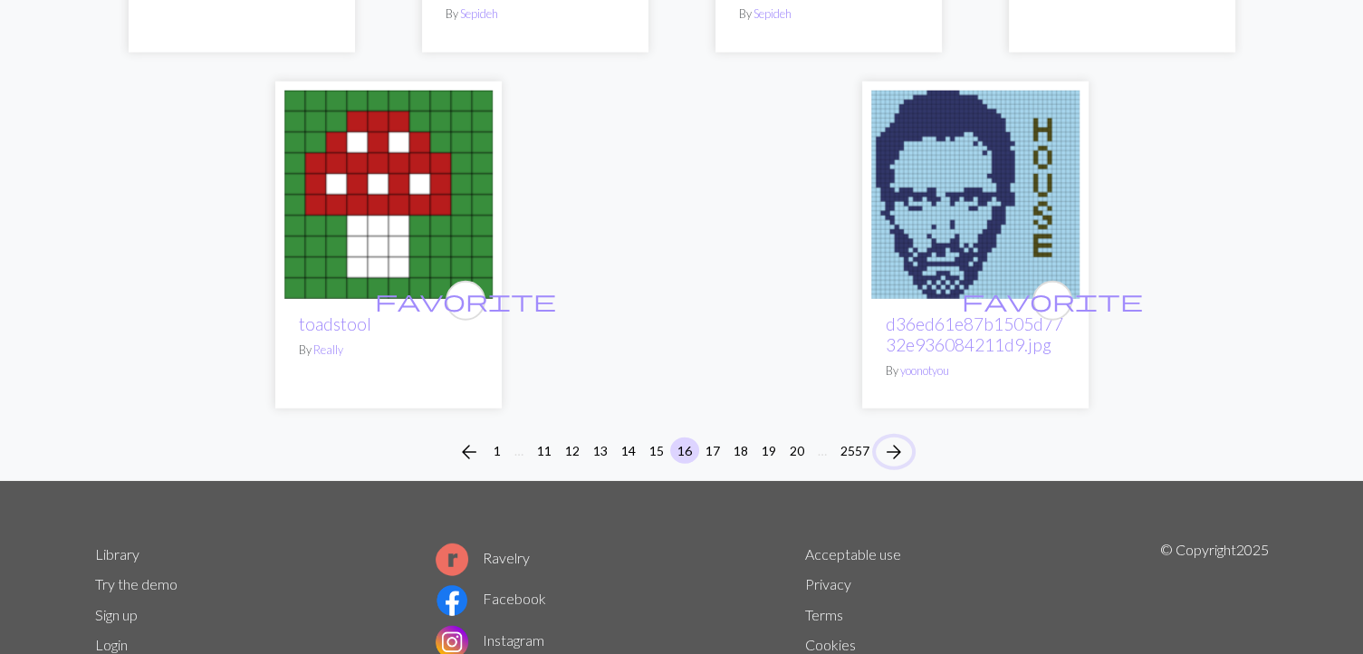
click at [895, 439] on span "arrow_forward" at bounding box center [894, 451] width 22 height 25
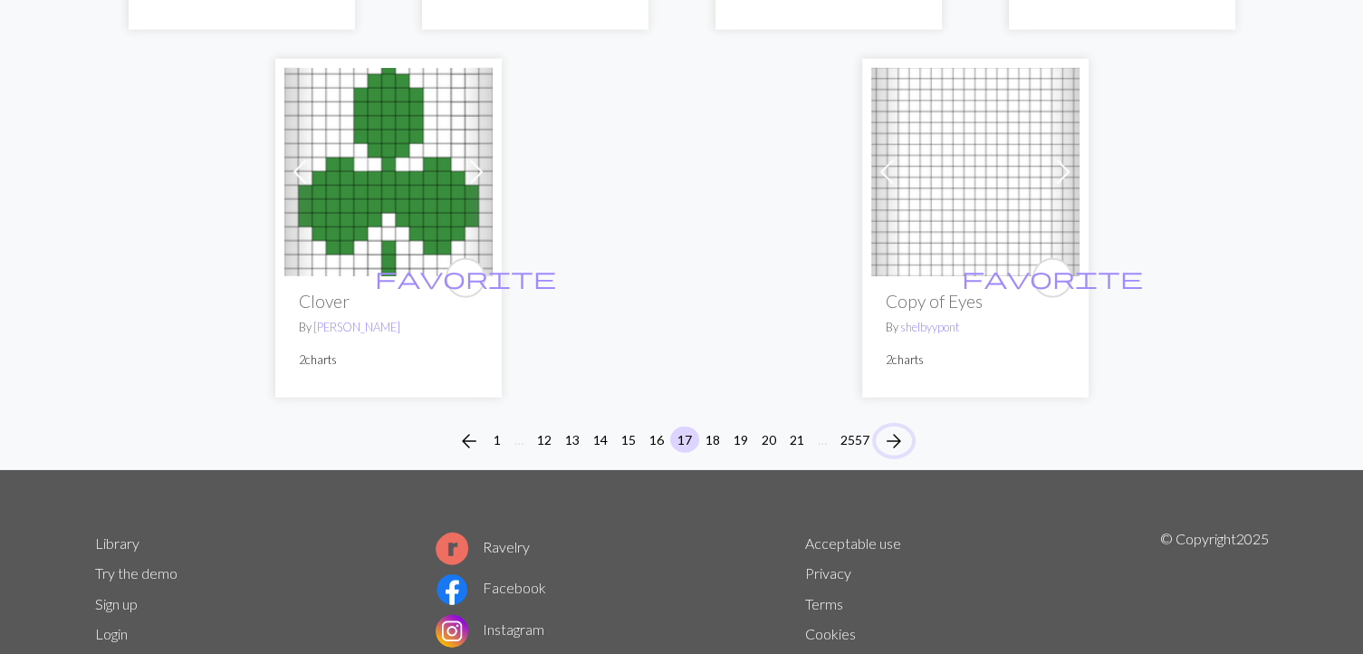
scroll to position [4636, 0]
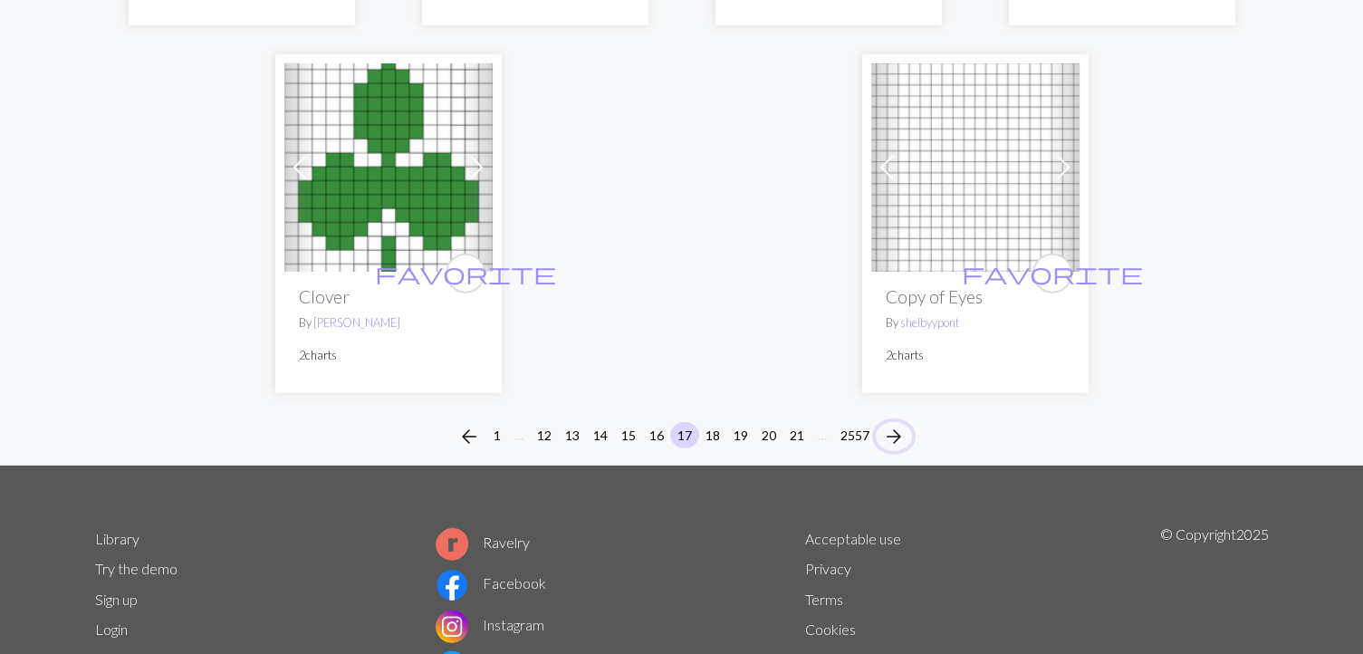
click at [893, 424] on span "arrow_forward" at bounding box center [894, 436] width 22 height 25
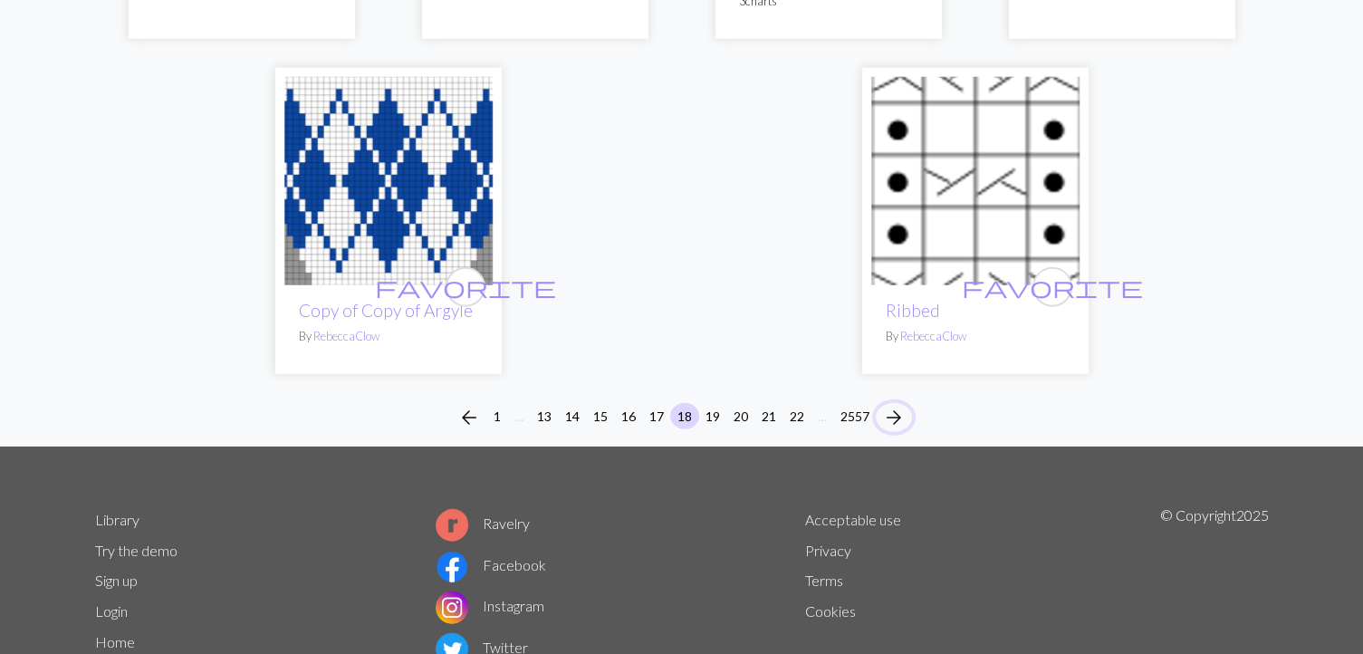
scroll to position [4641, 0]
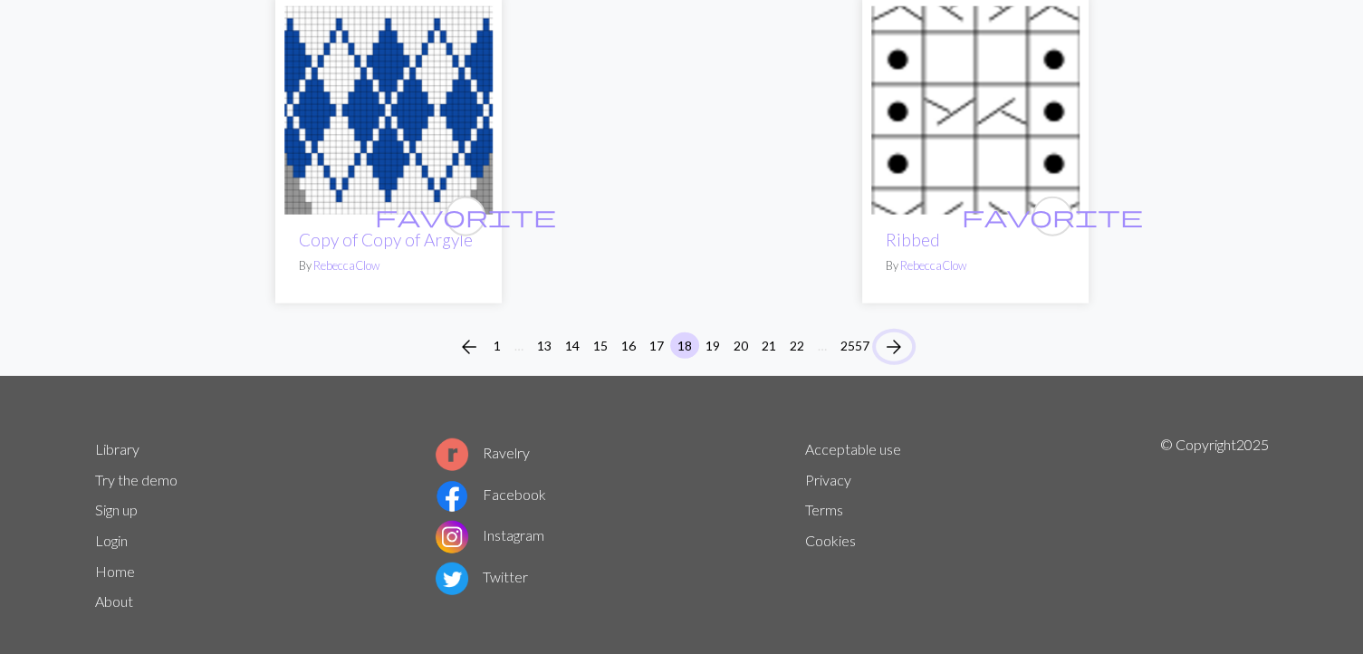
click at [897, 334] on span "arrow_forward" at bounding box center [894, 346] width 22 height 25
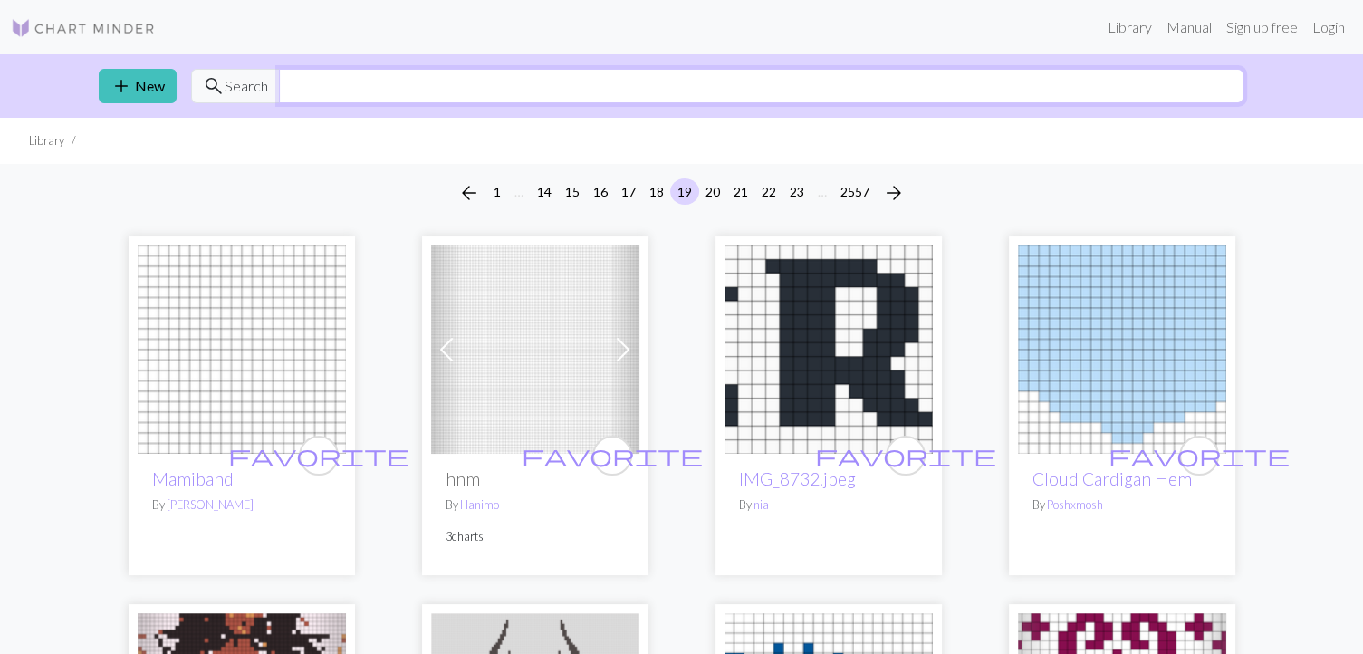
click at [759, 90] on input "text" at bounding box center [761, 86] width 964 height 34
type input "fish"
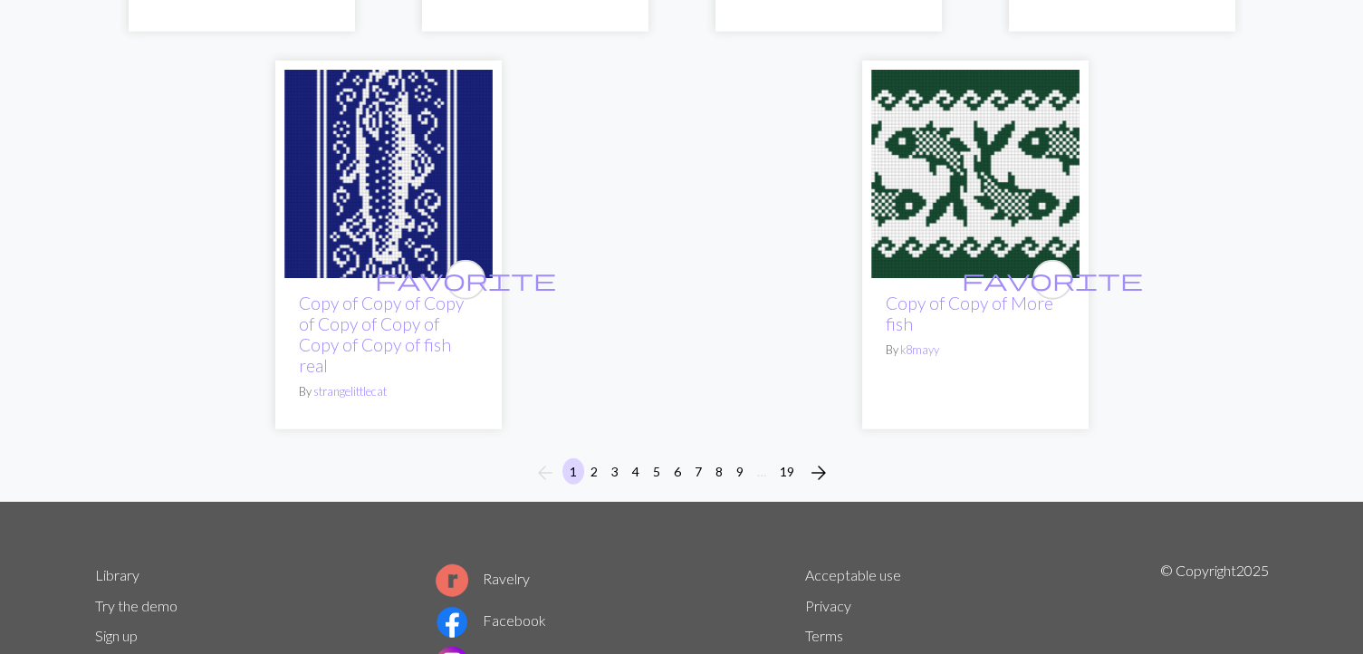
scroll to position [4828, 0]
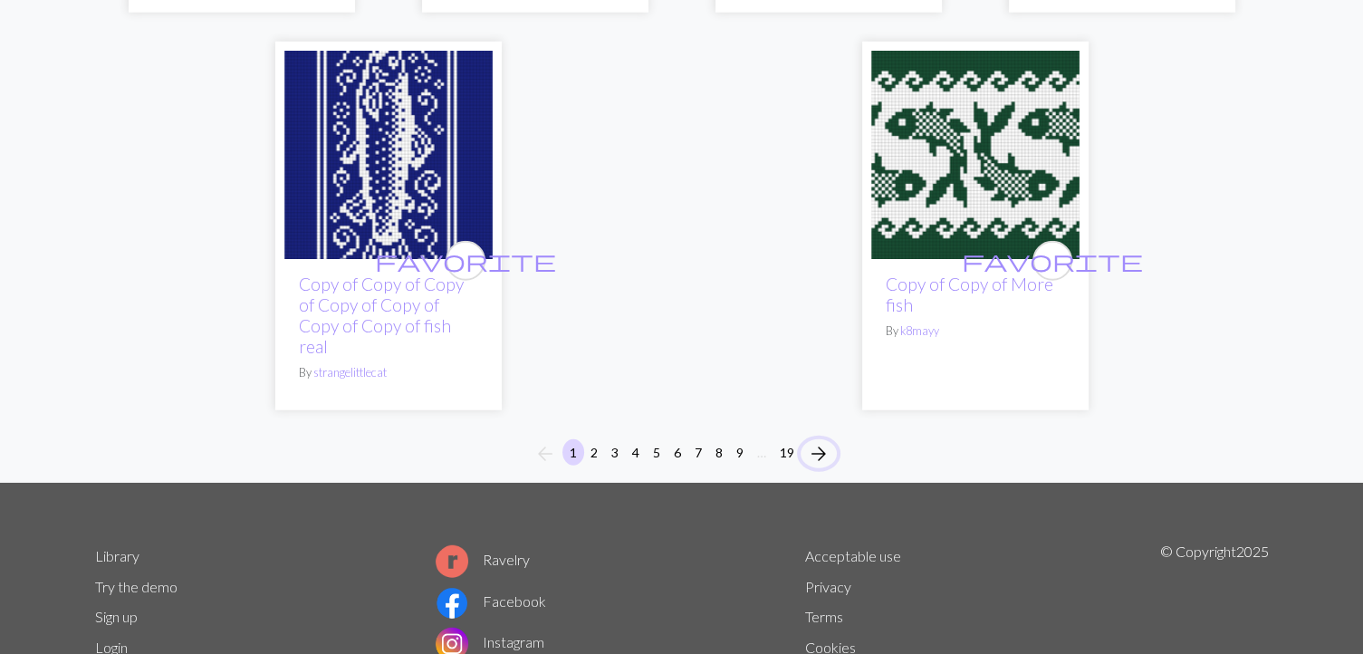
click at [818, 466] on span "arrow_forward" at bounding box center [819, 453] width 22 height 25
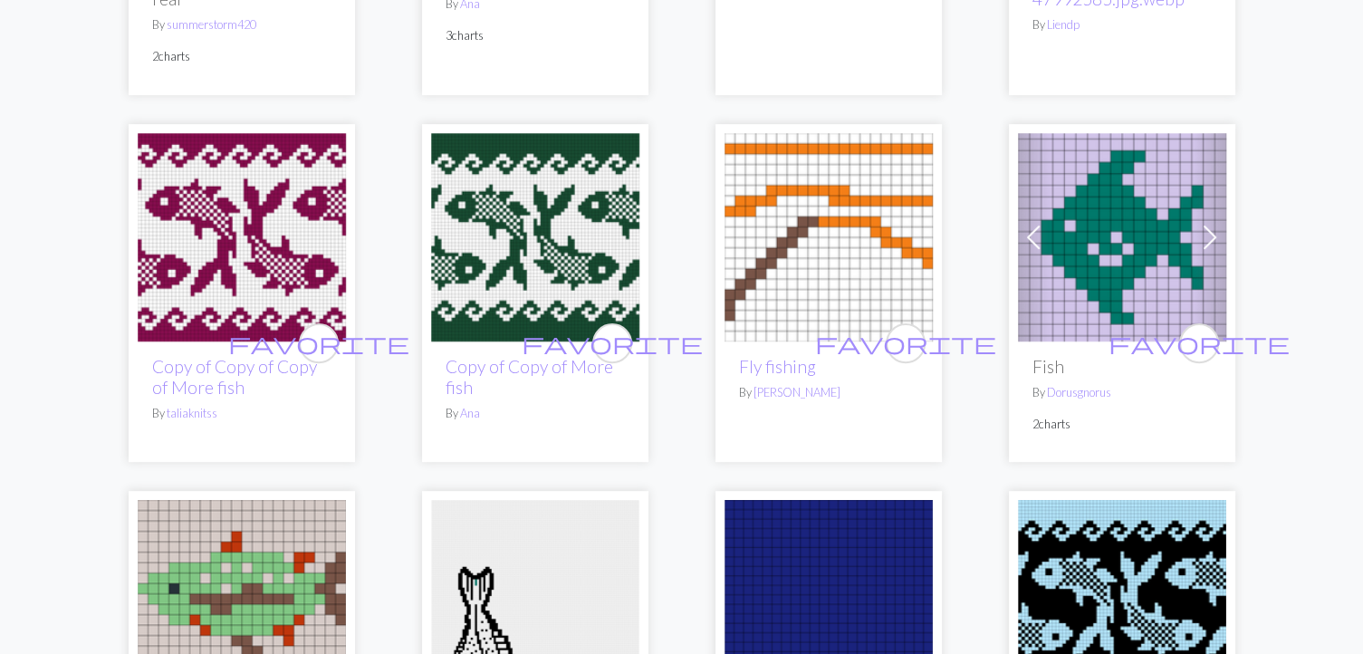
scroll to position [529, 0]
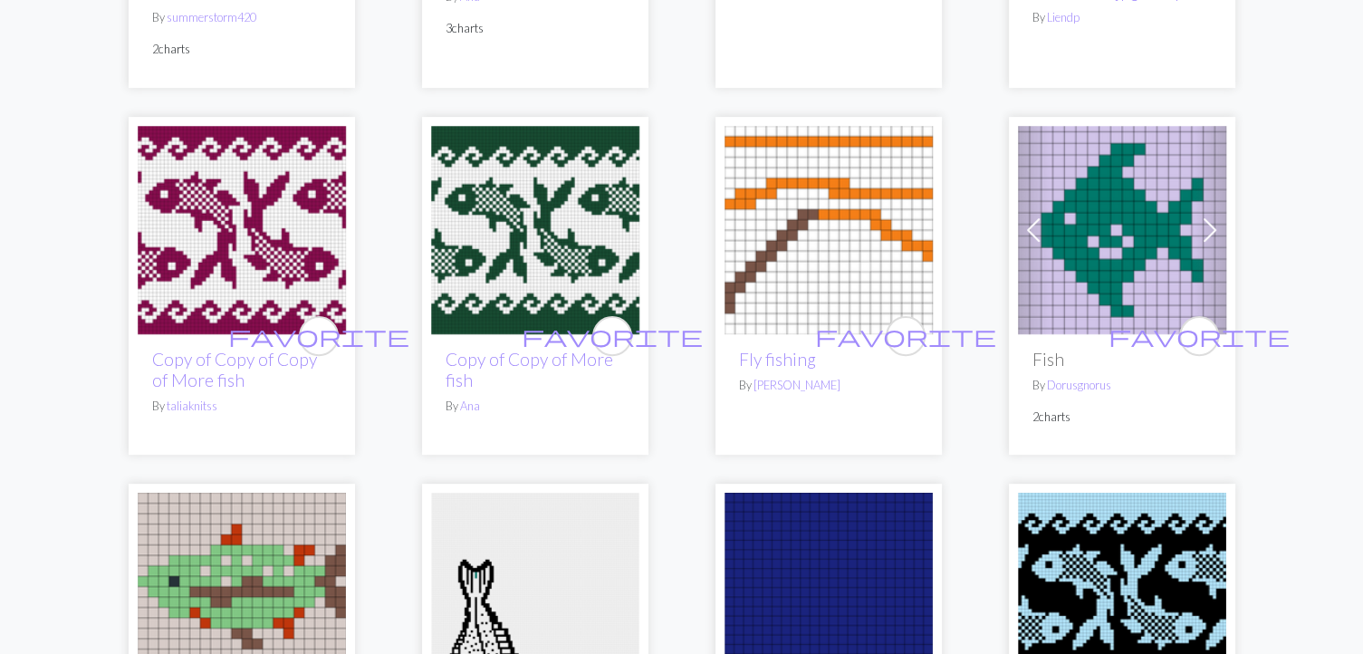
click at [257, 219] on img at bounding box center [242, 230] width 208 height 208
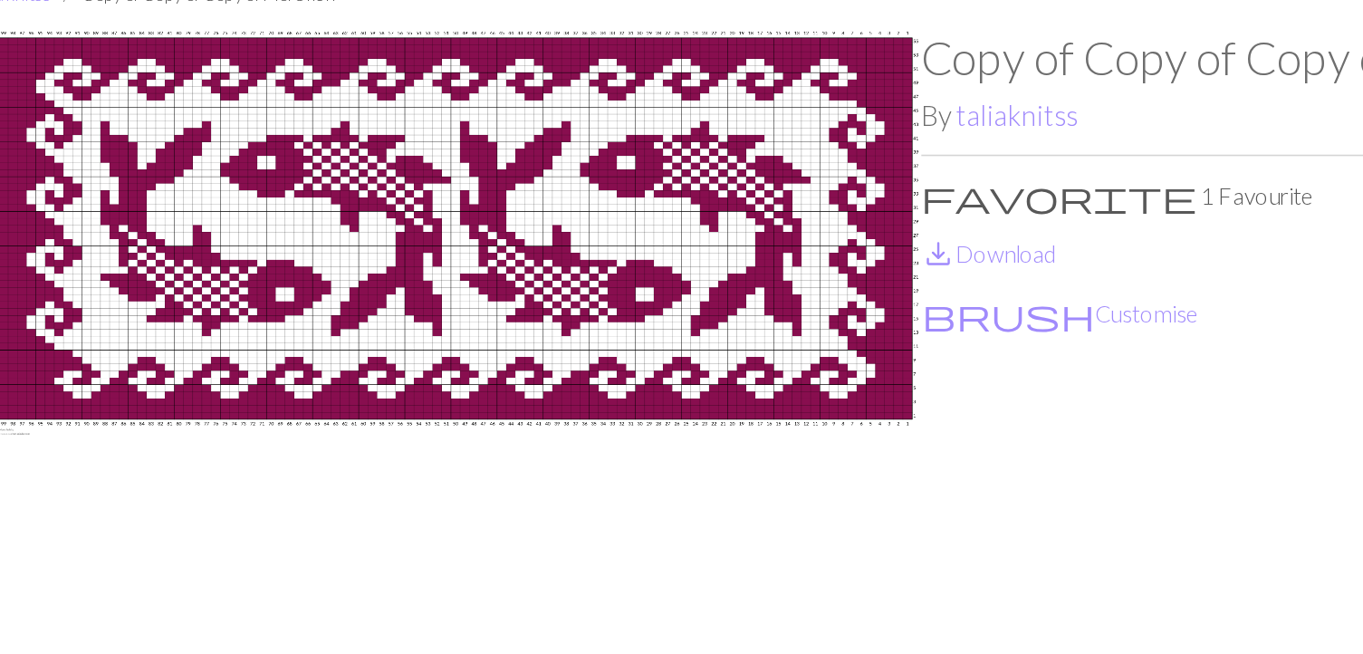
click at [440, 491] on img at bounding box center [388, 362] width 587 height 523
click at [372, 478] on img at bounding box center [388, 362] width 587 height 523
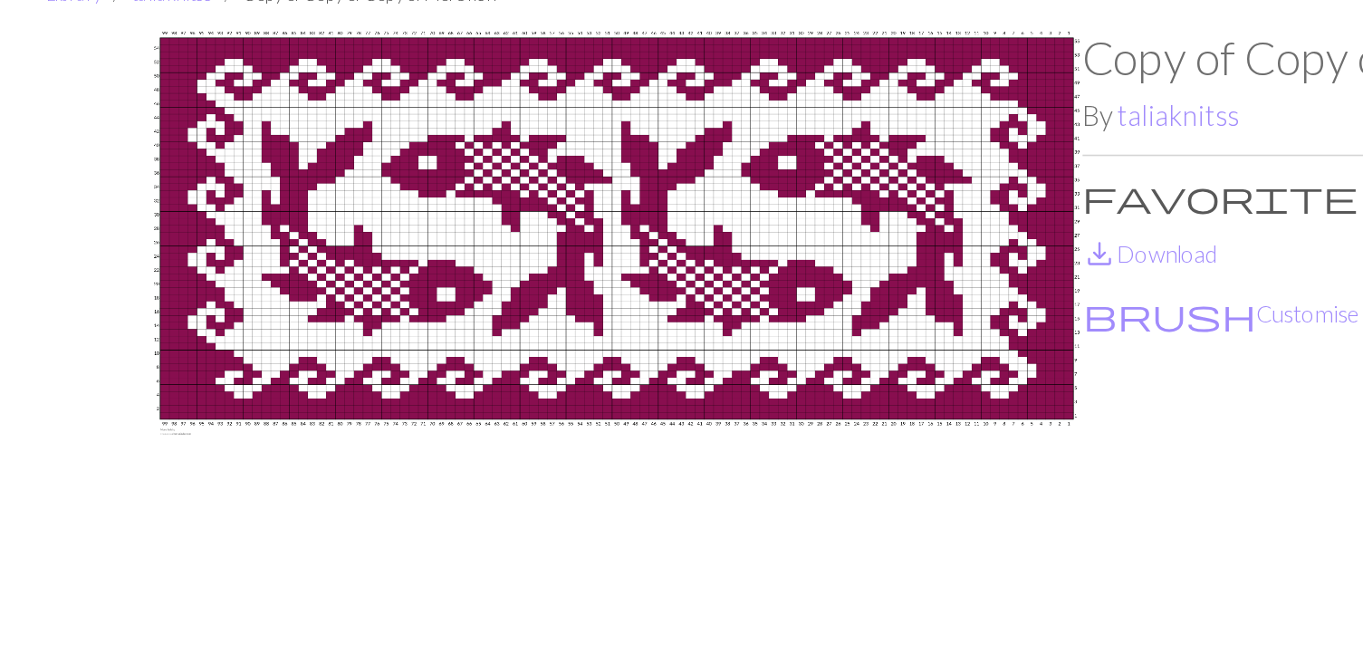
click at [194, 481] on img at bounding box center [388, 362] width 587 height 523
drag, startPoint x: 742, startPoint y: 84, endPoint x: 558, endPoint y: 397, distance: 362.5
click at [558, 397] on img at bounding box center [388, 362] width 587 height 523
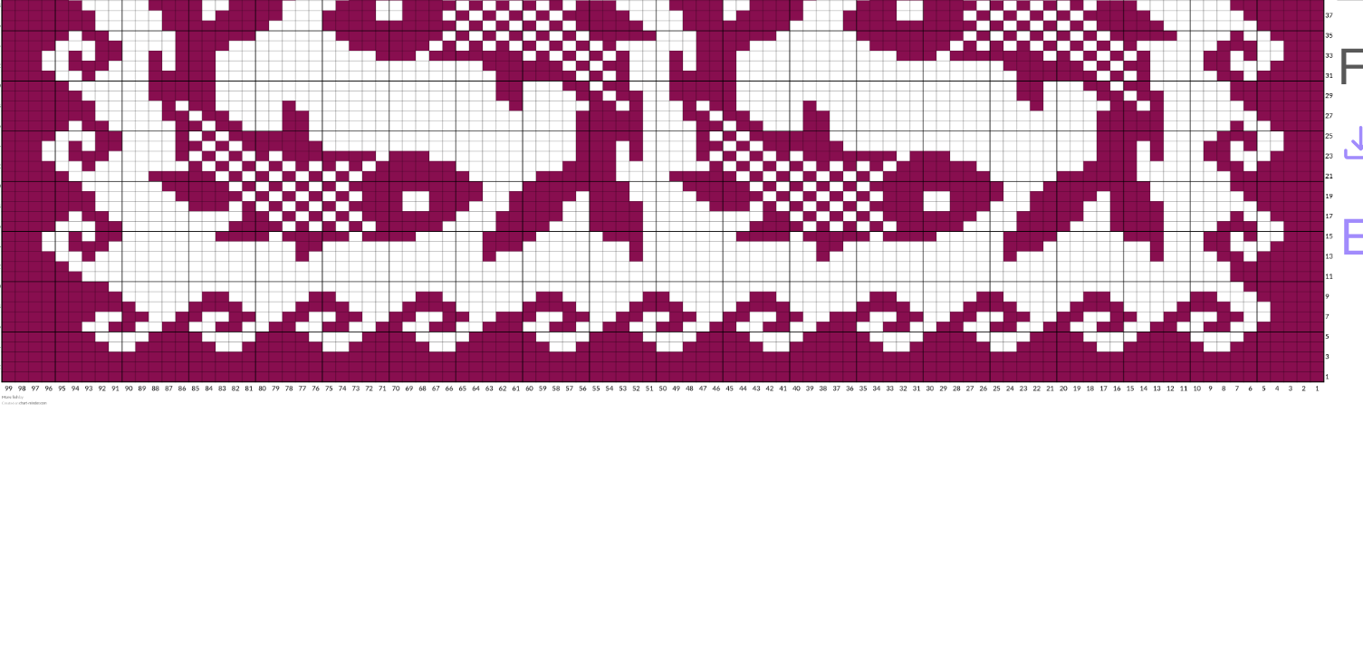
click at [517, 282] on img at bounding box center [388, 362] width 587 height 523
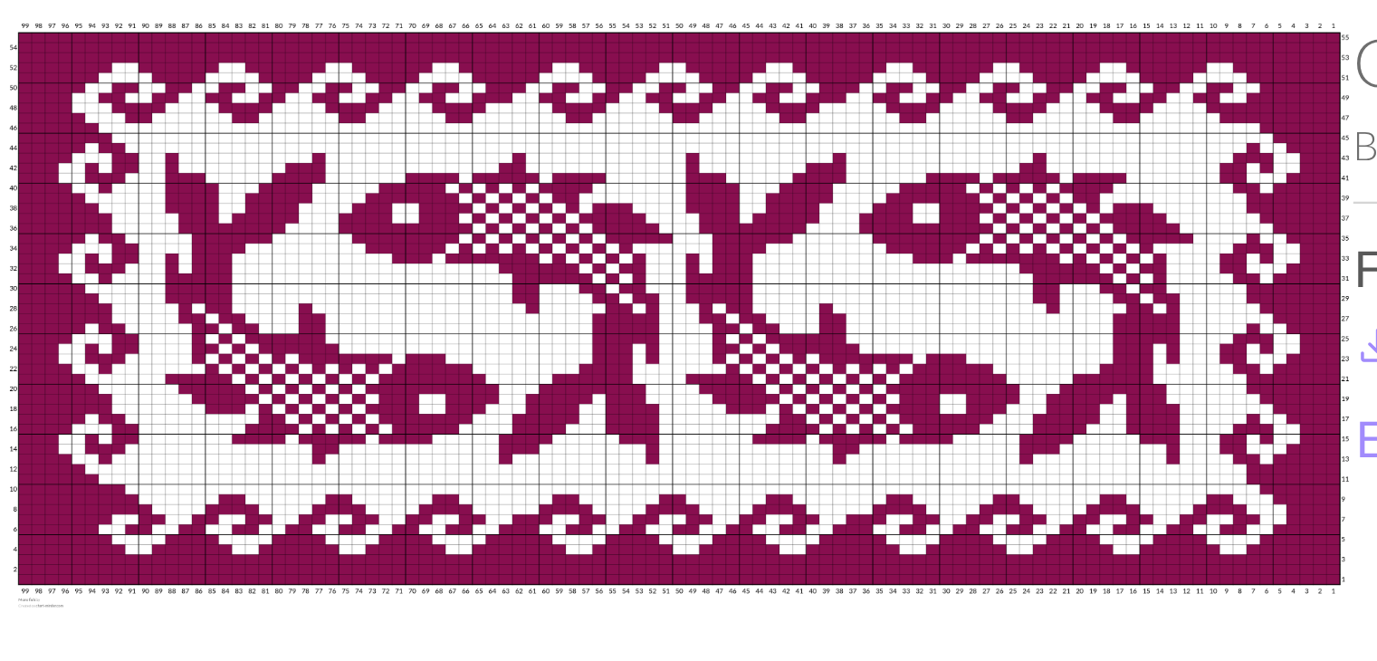
click at [405, 353] on img at bounding box center [395, 365] width 587 height 529
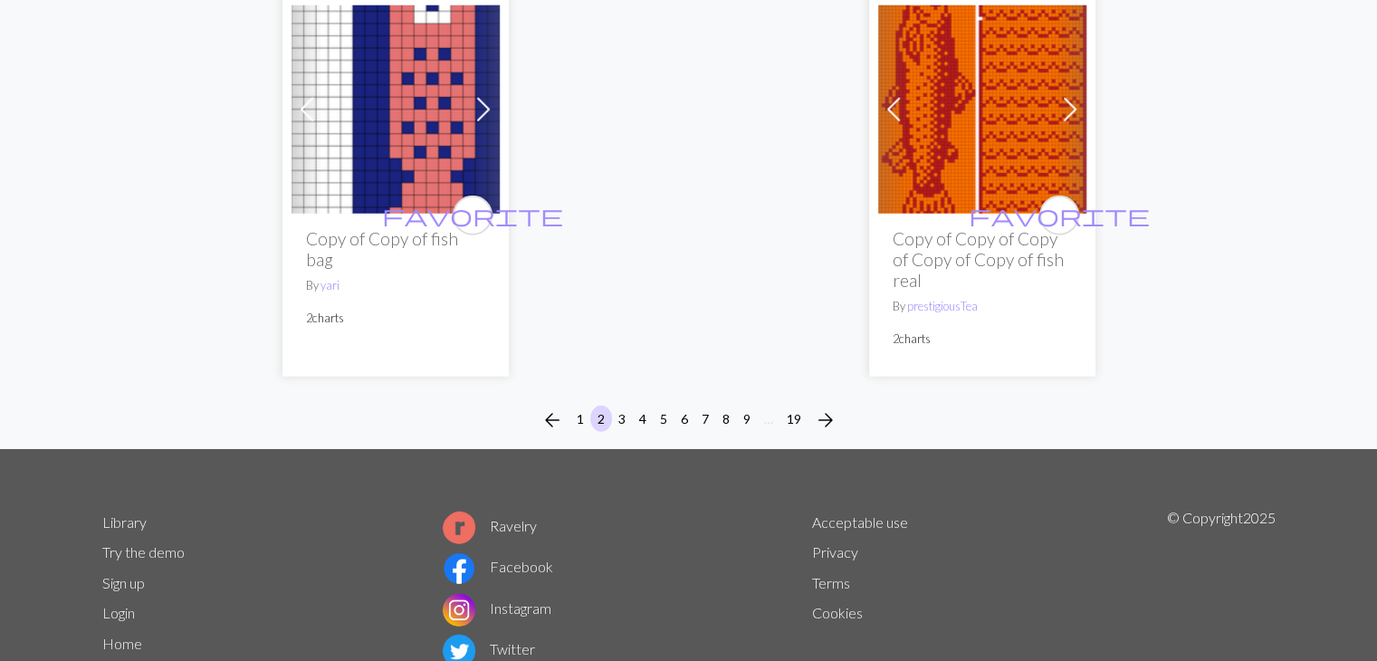
scroll to position [5011, 0]
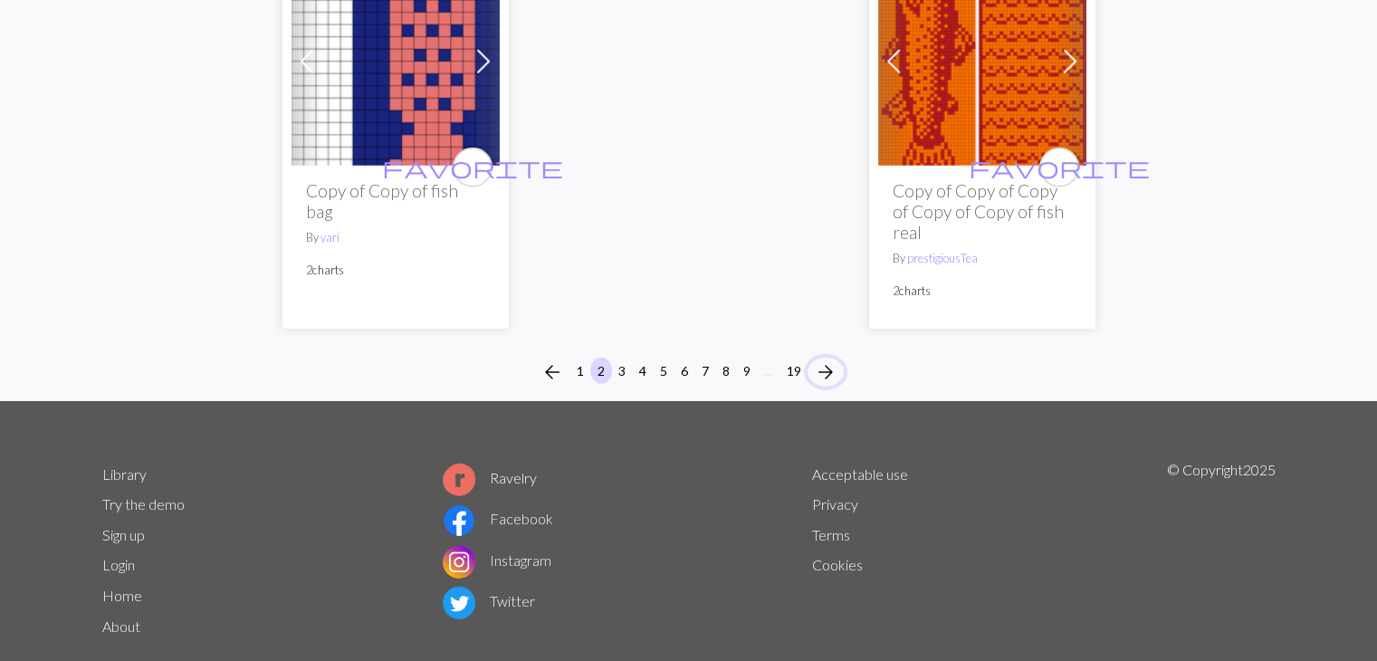
click at [831, 360] on span "arrow_forward" at bounding box center [826, 372] width 22 height 25
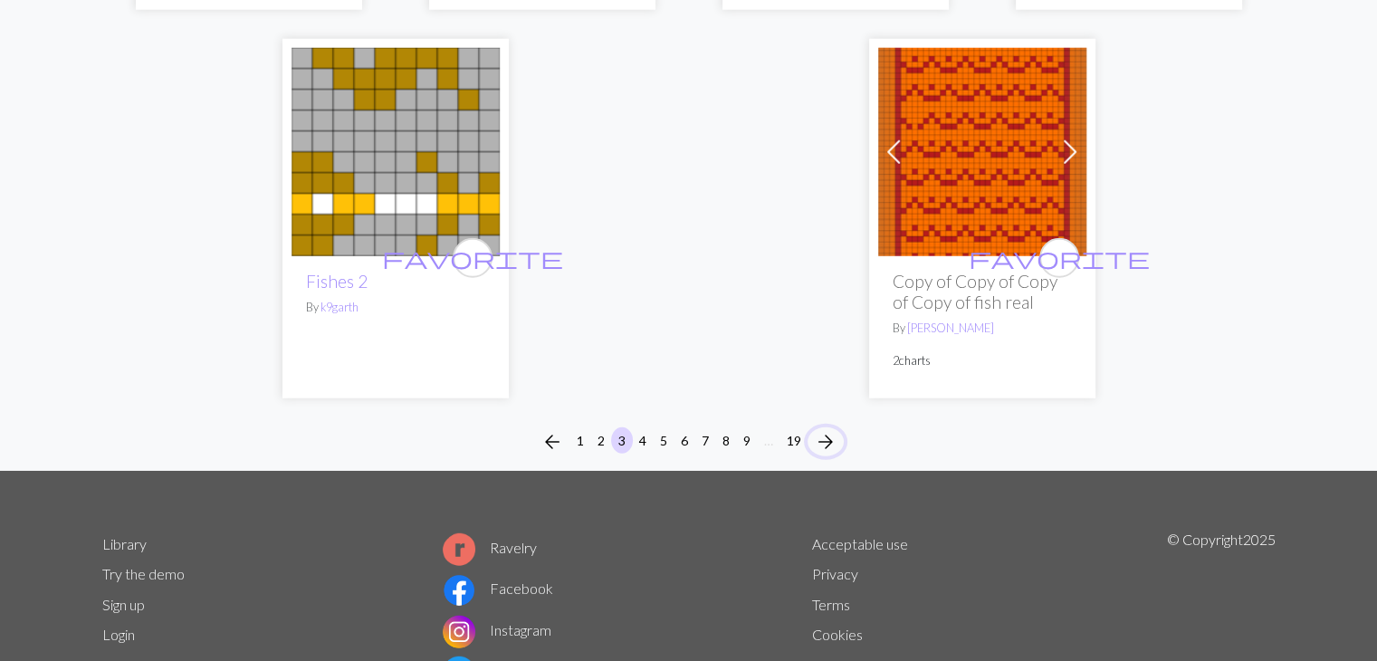
scroll to position [4984, 0]
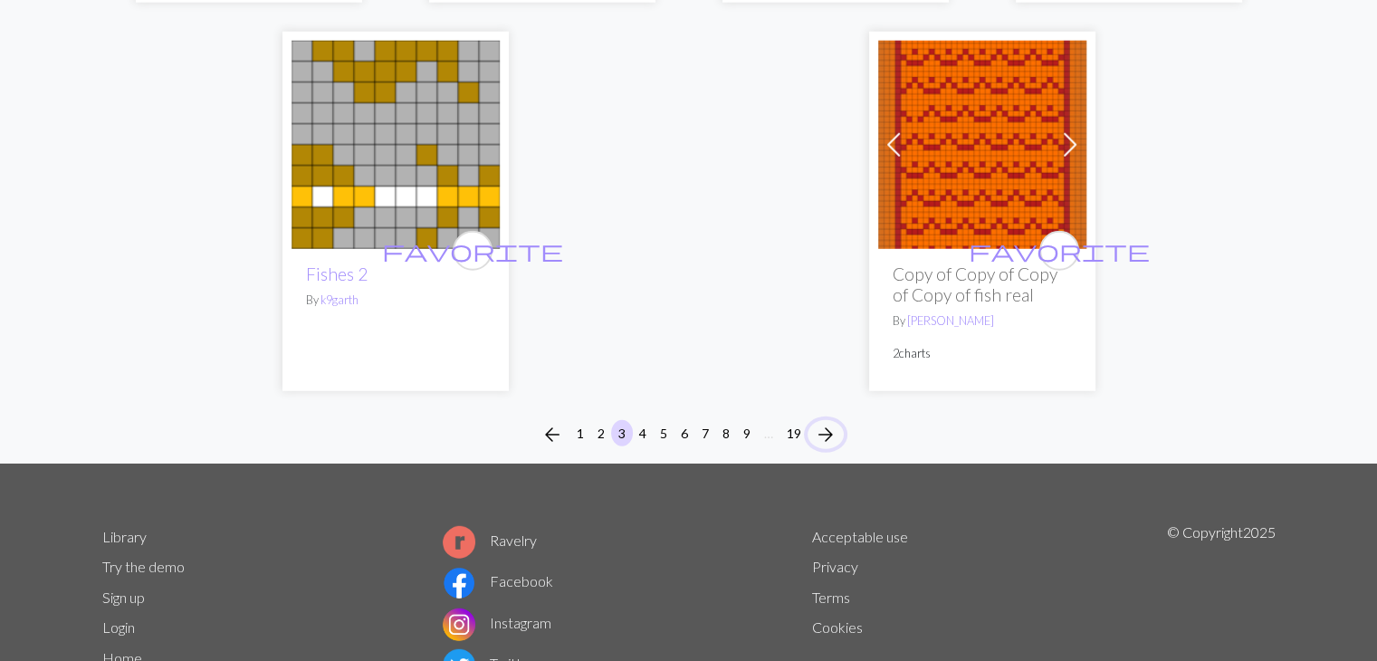
click at [830, 437] on span "arrow_forward" at bounding box center [826, 434] width 22 height 25
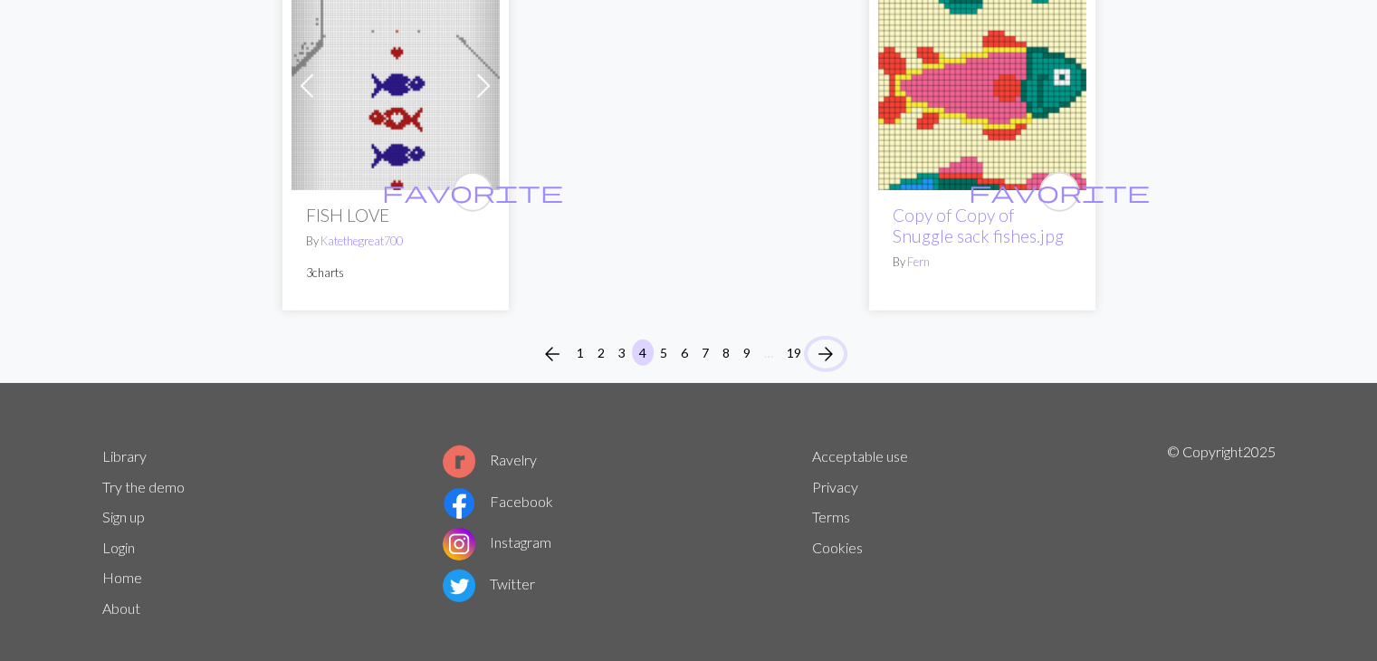
scroll to position [4996, 0]
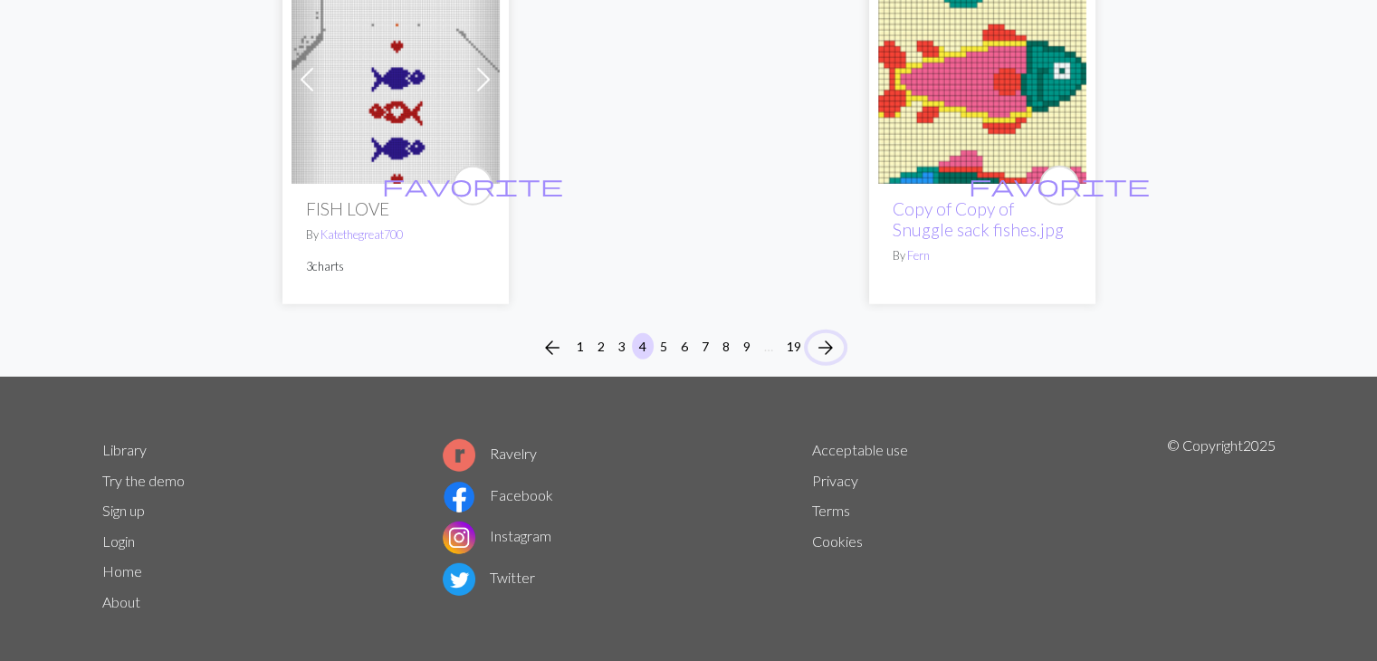
click at [828, 348] on span "arrow_forward" at bounding box center [826, 347] width 22 height 25
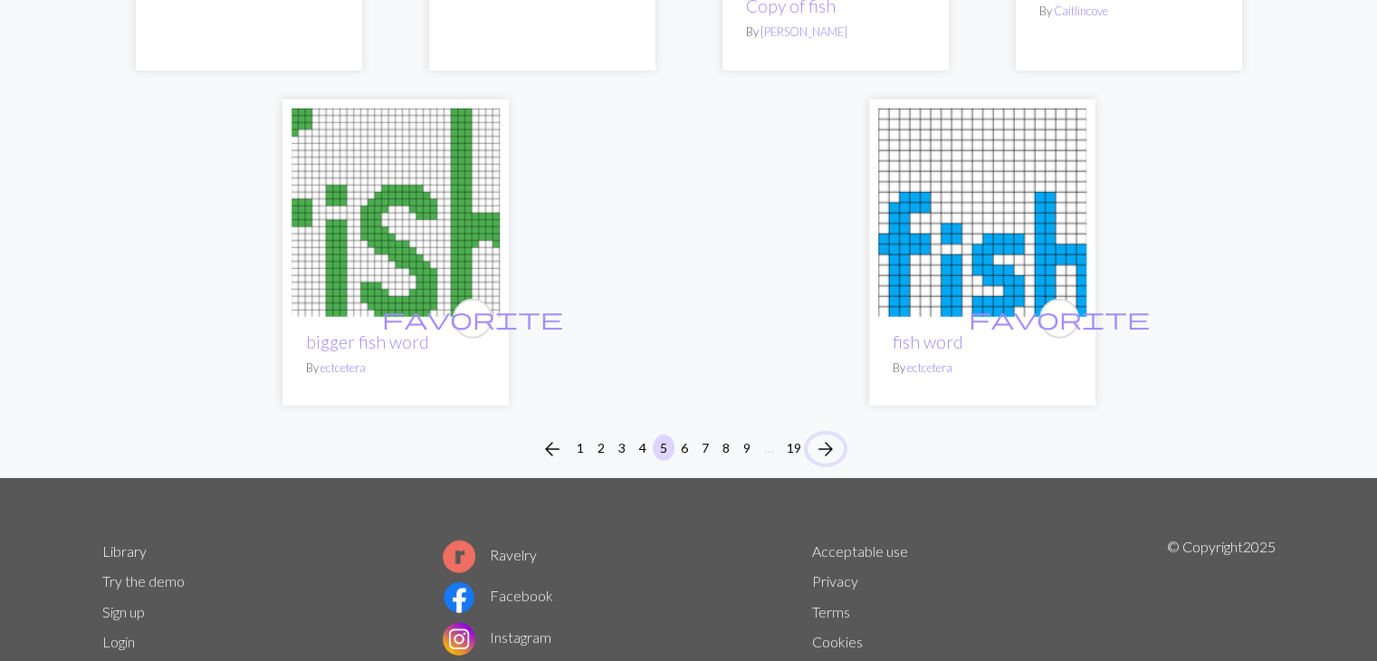
scroll to position [4811, 0]
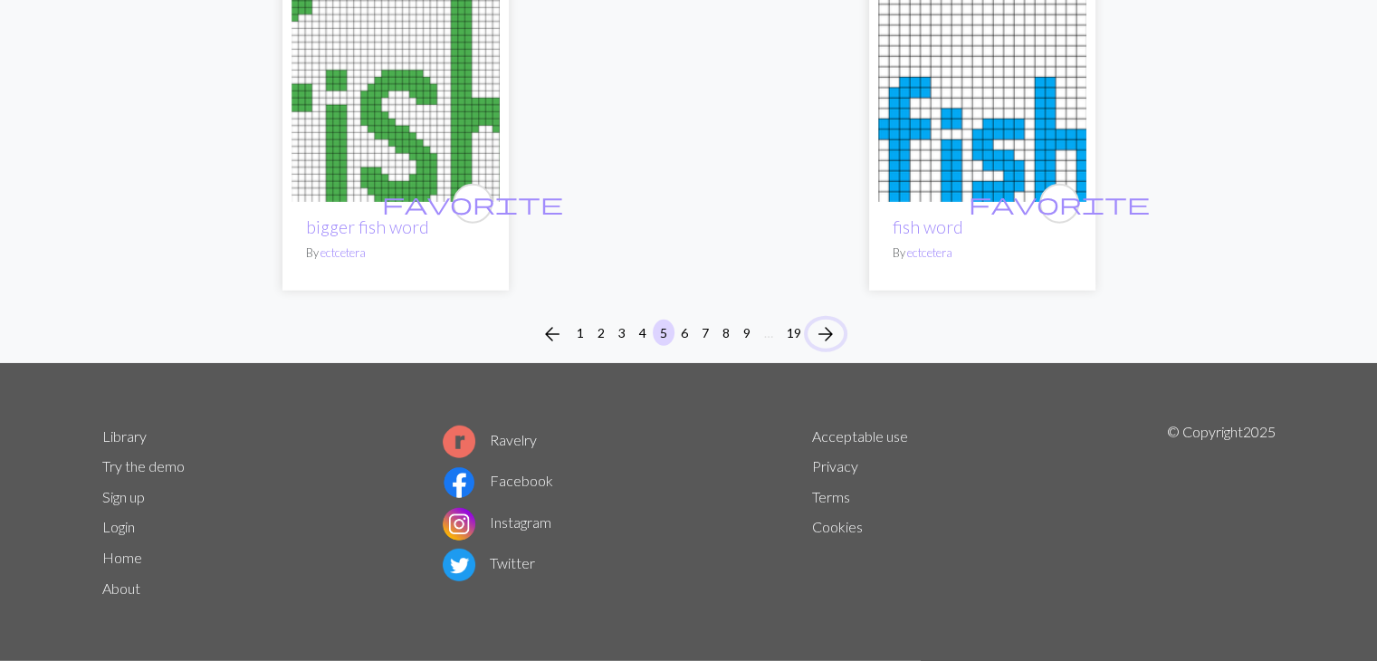
click at [833, 333] on span "arrow_forward" at bounding box center [826, 333] width 22 height 25
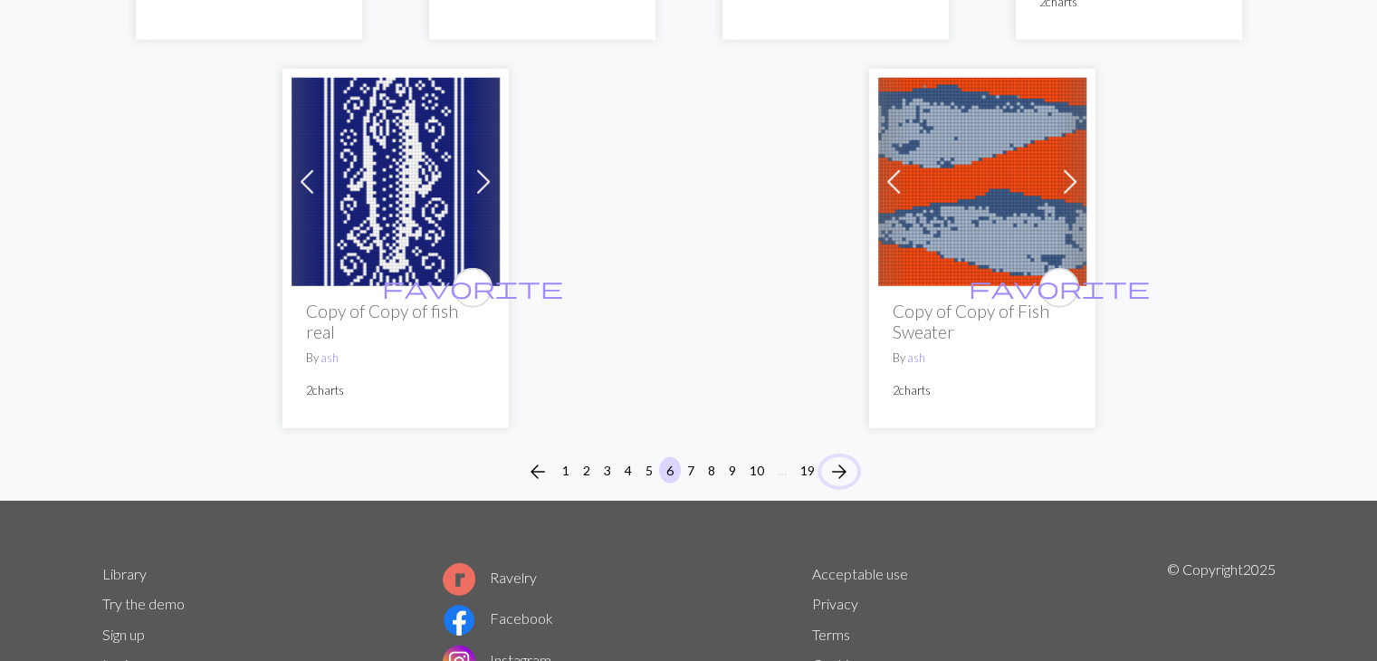
scroll to position [5179, 0]
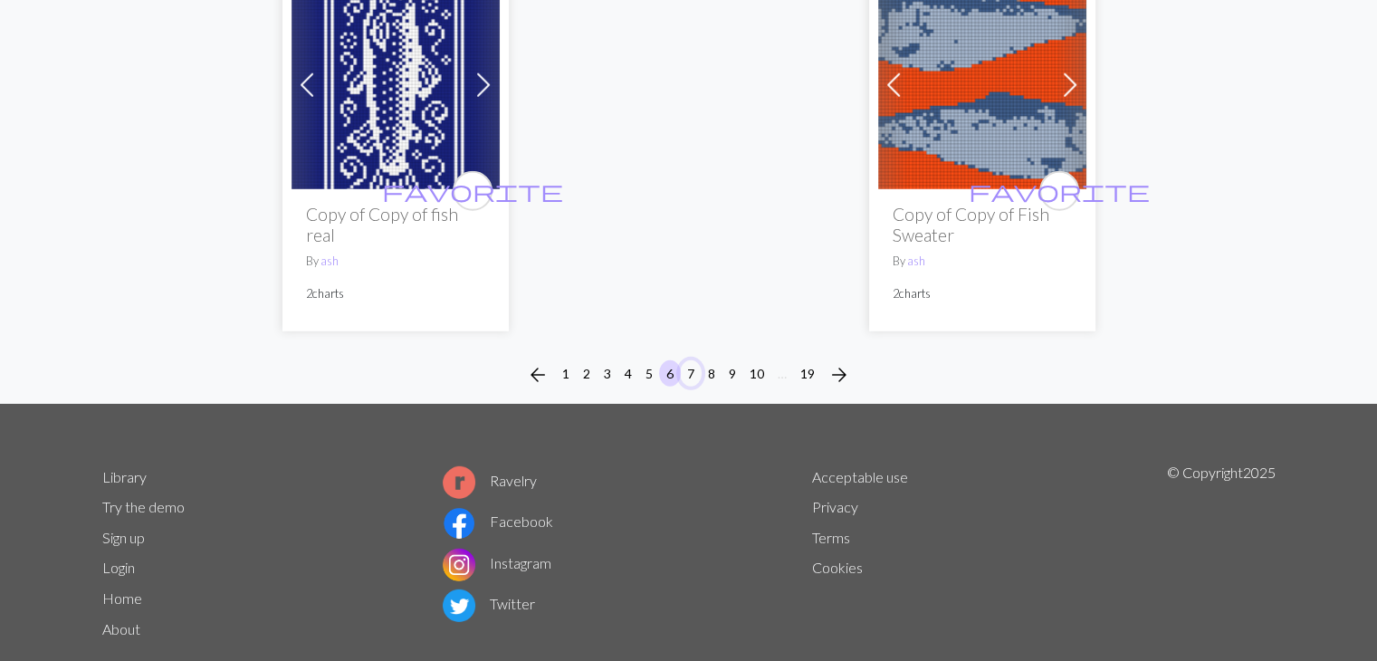
click at [689, 360] on button "7" at bounding box center [691, 373] width 22 height 26
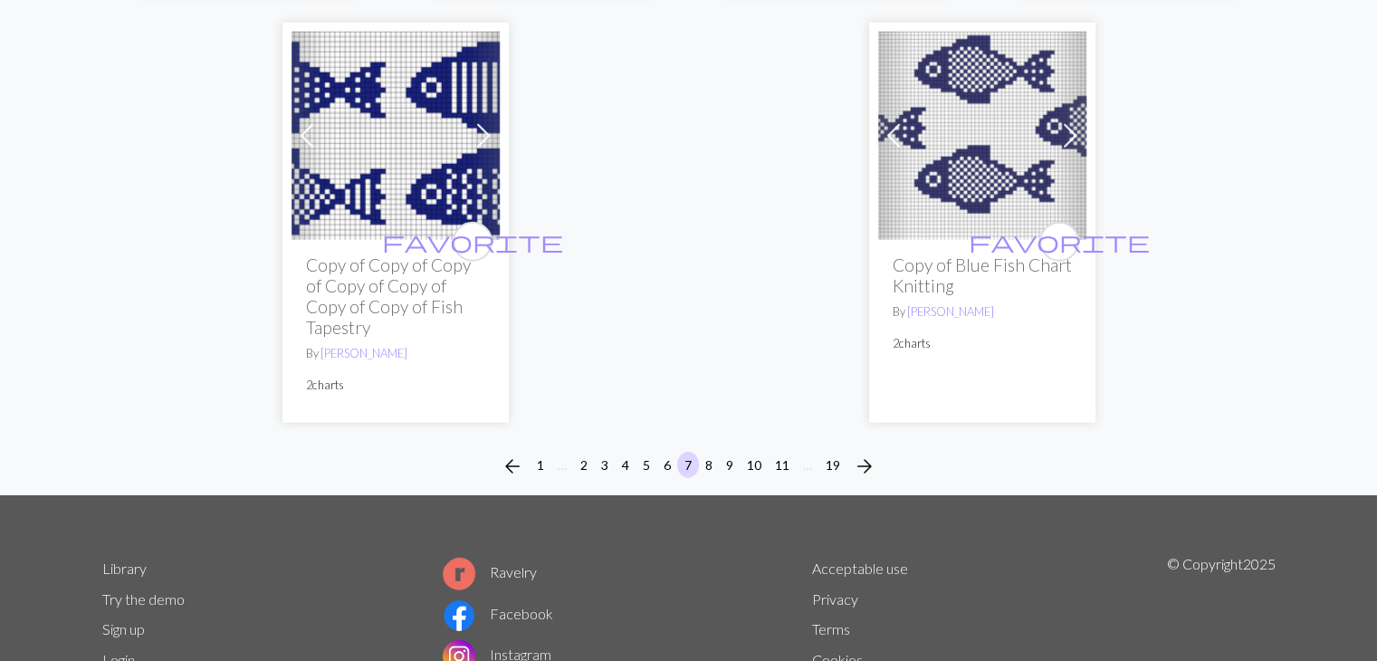
scroll to position [4854, 0]
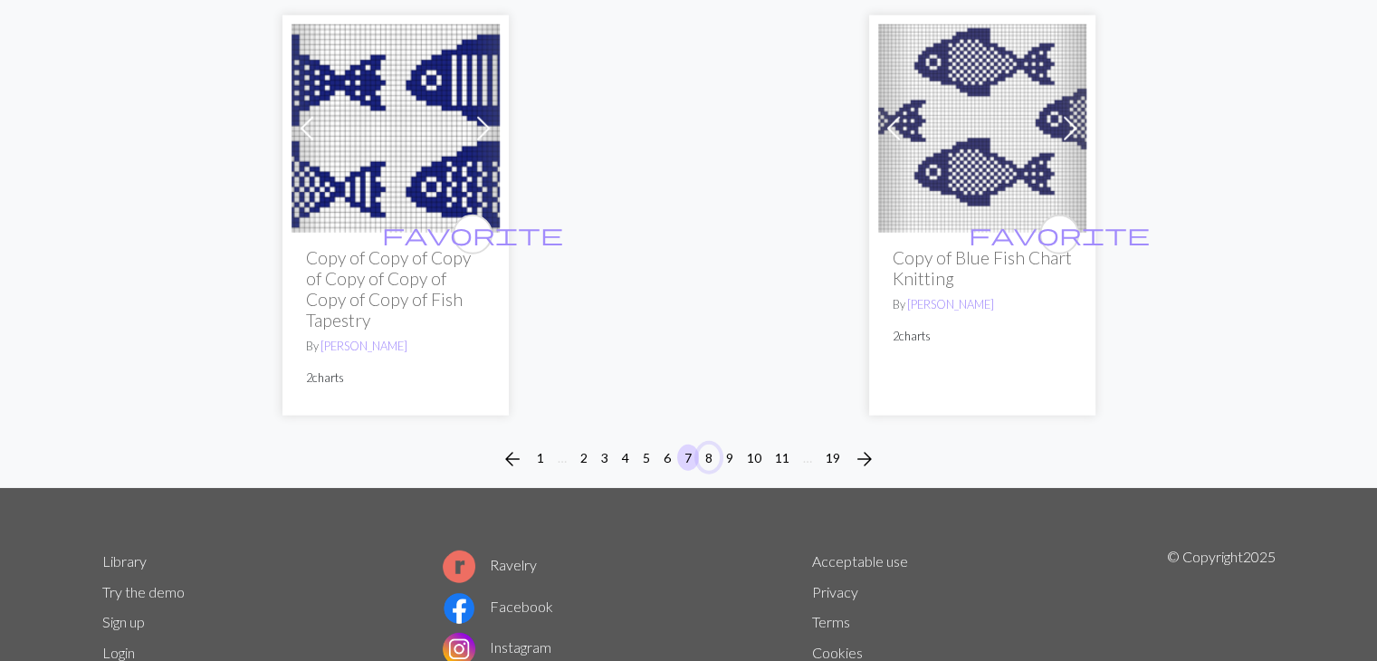
click at [713, 445] on button "8" at bounding box center [709, 458] width 22 height 26
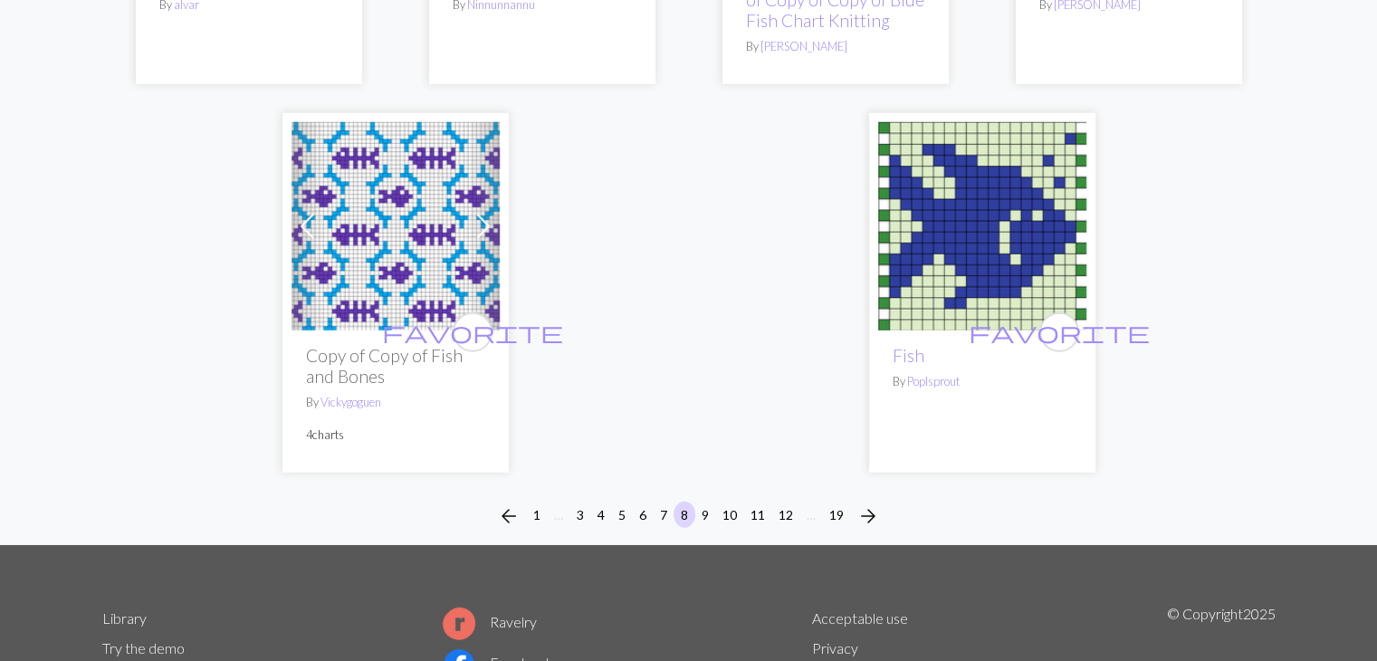
scroll to position [4941, 0]
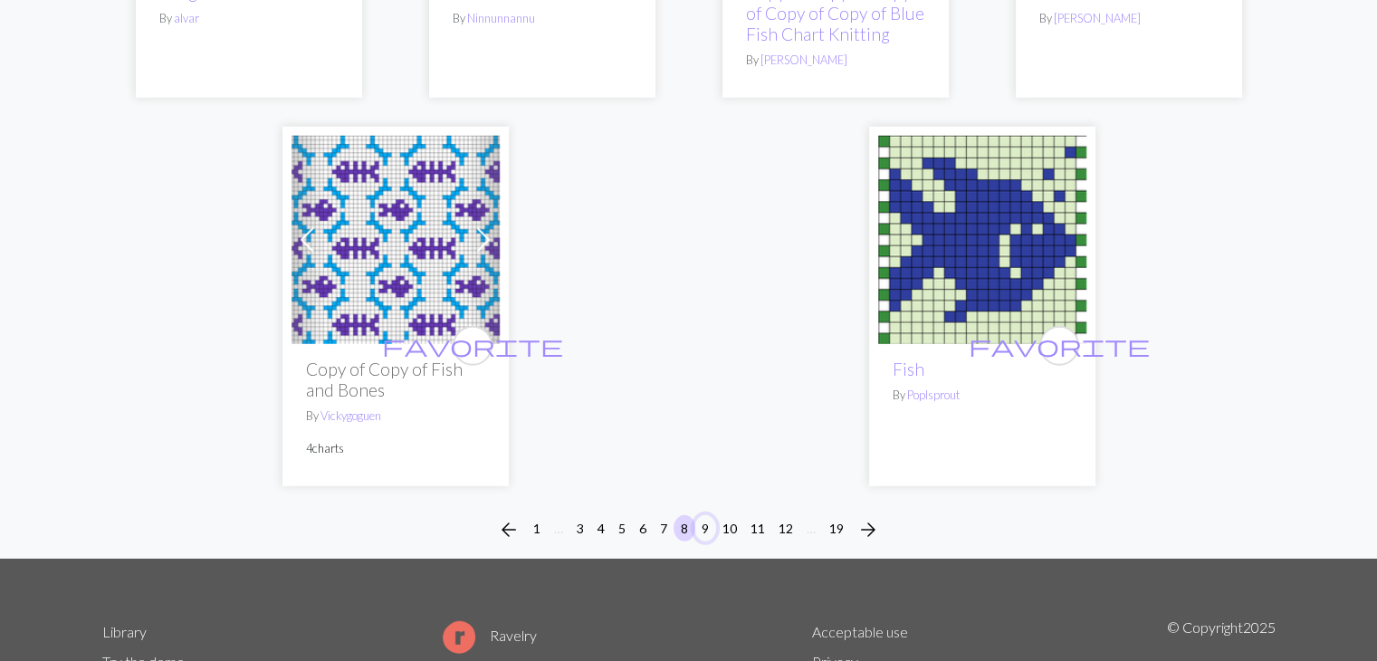
click at [706, 525] on button "9" at bounding box center [706, 528] width 22 height 26
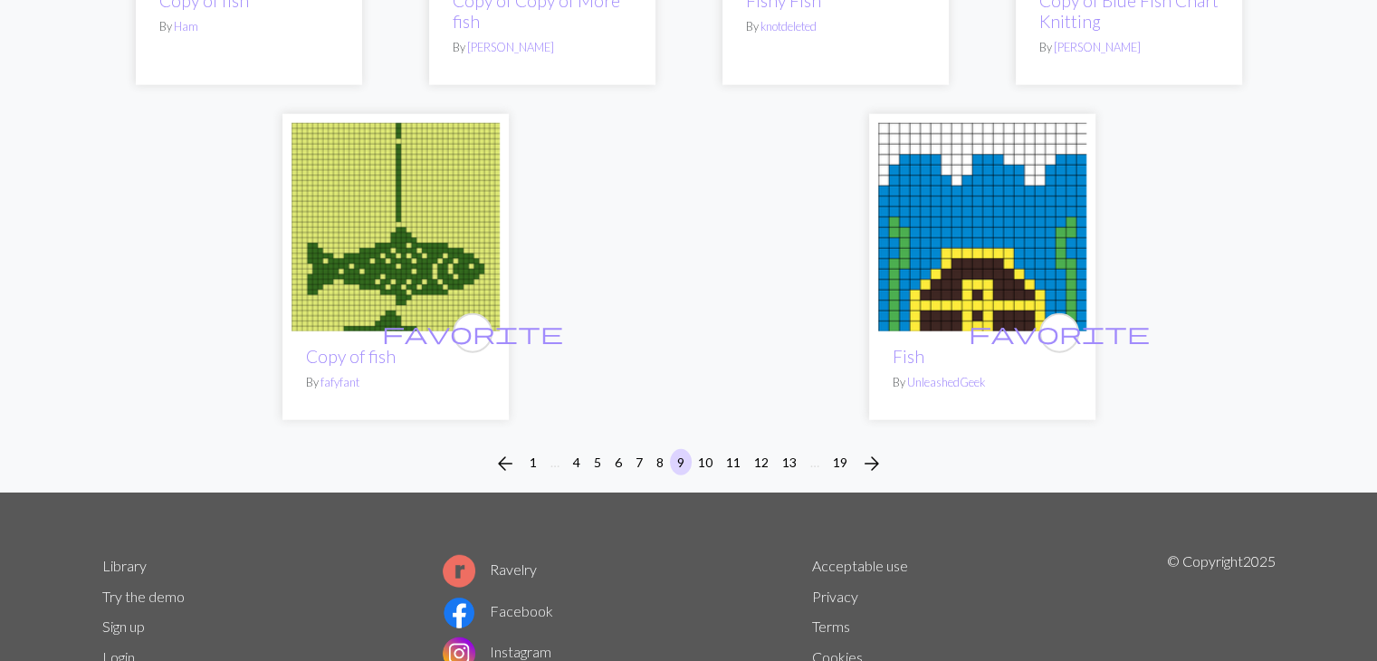
scroll to position [4655, 0]
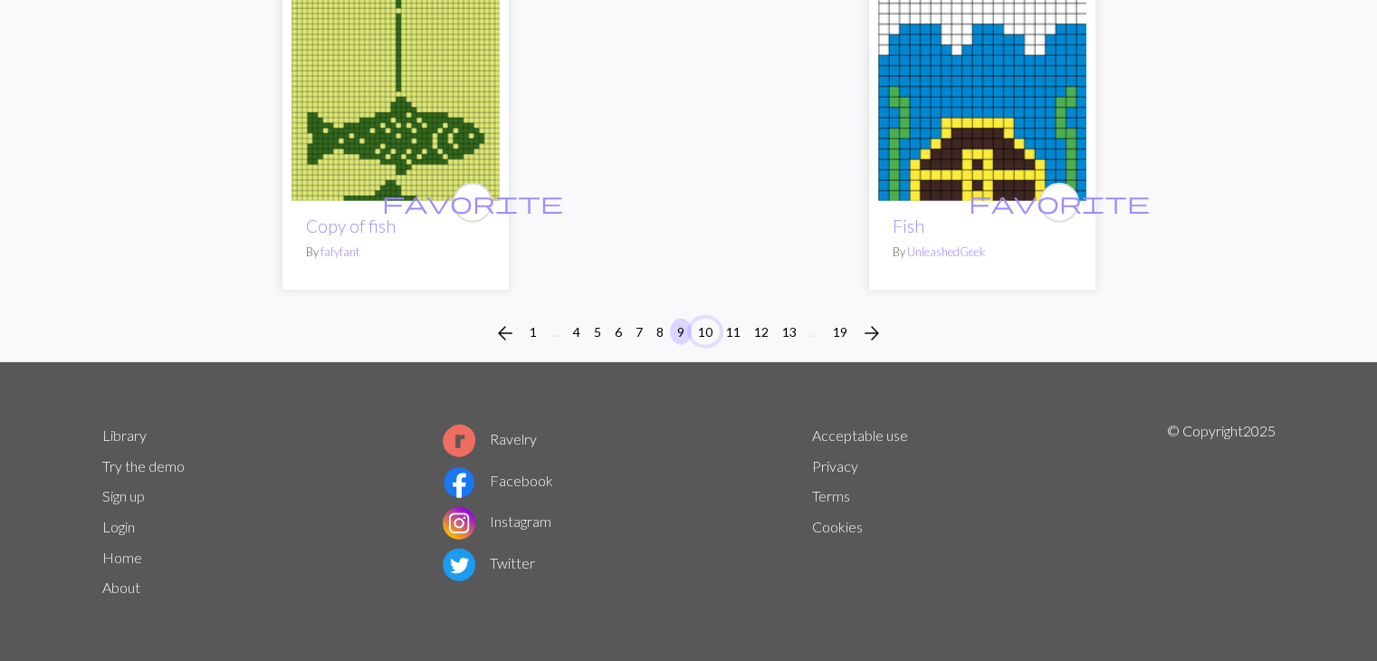
click at [710, 329] on button "10" at bounding box center [705, 332] width 29 height 26
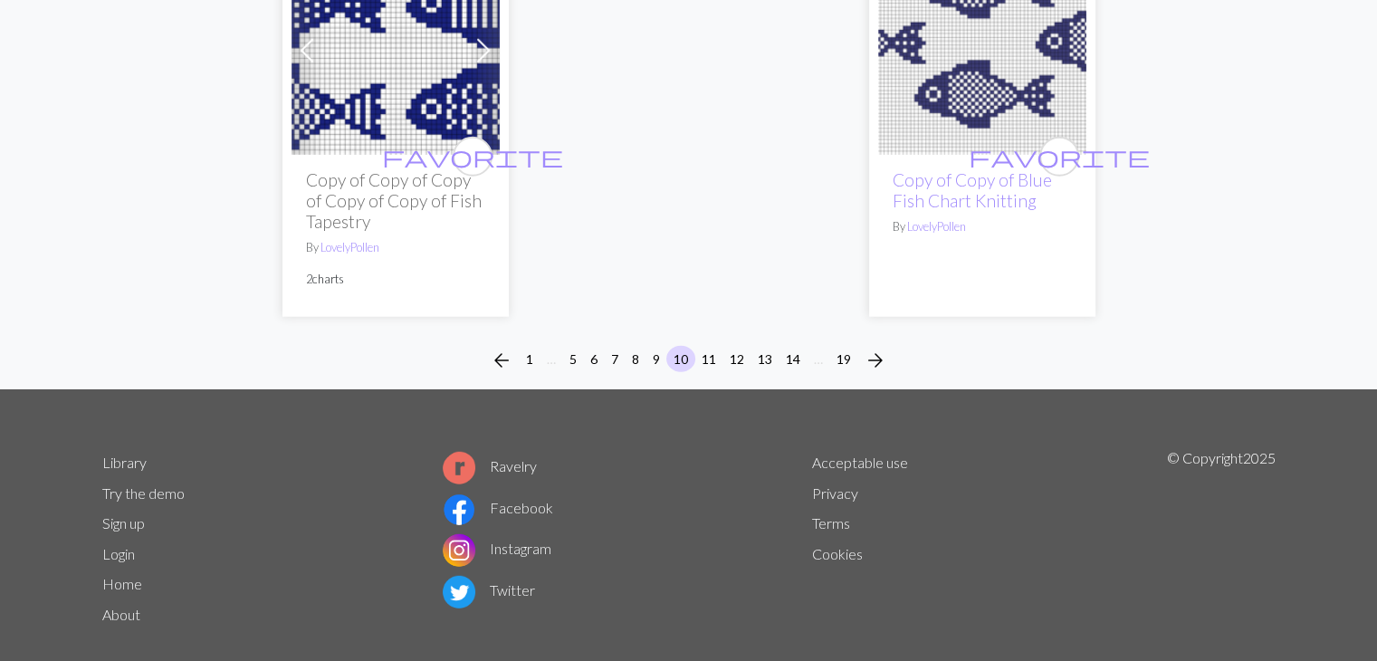
scroll to position [4896, 0]
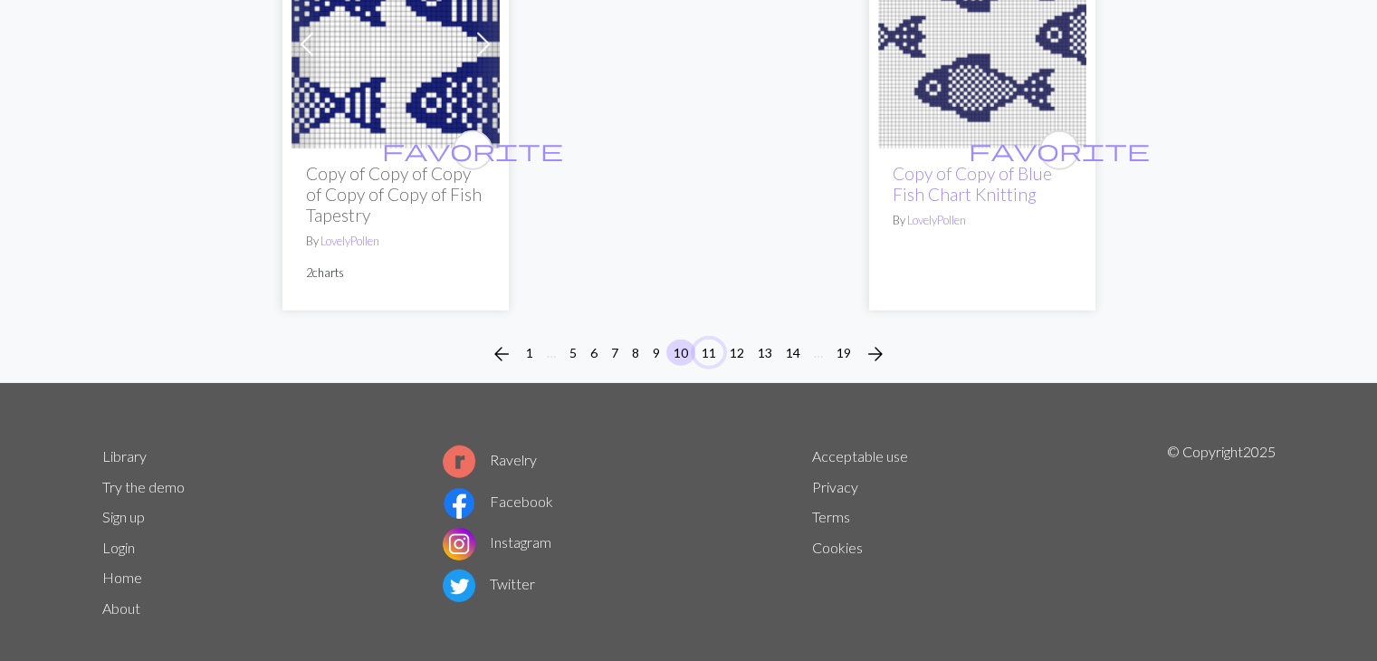
click at [706, 353] on button "11" at bounding box center [709, 353] width 29 height 26
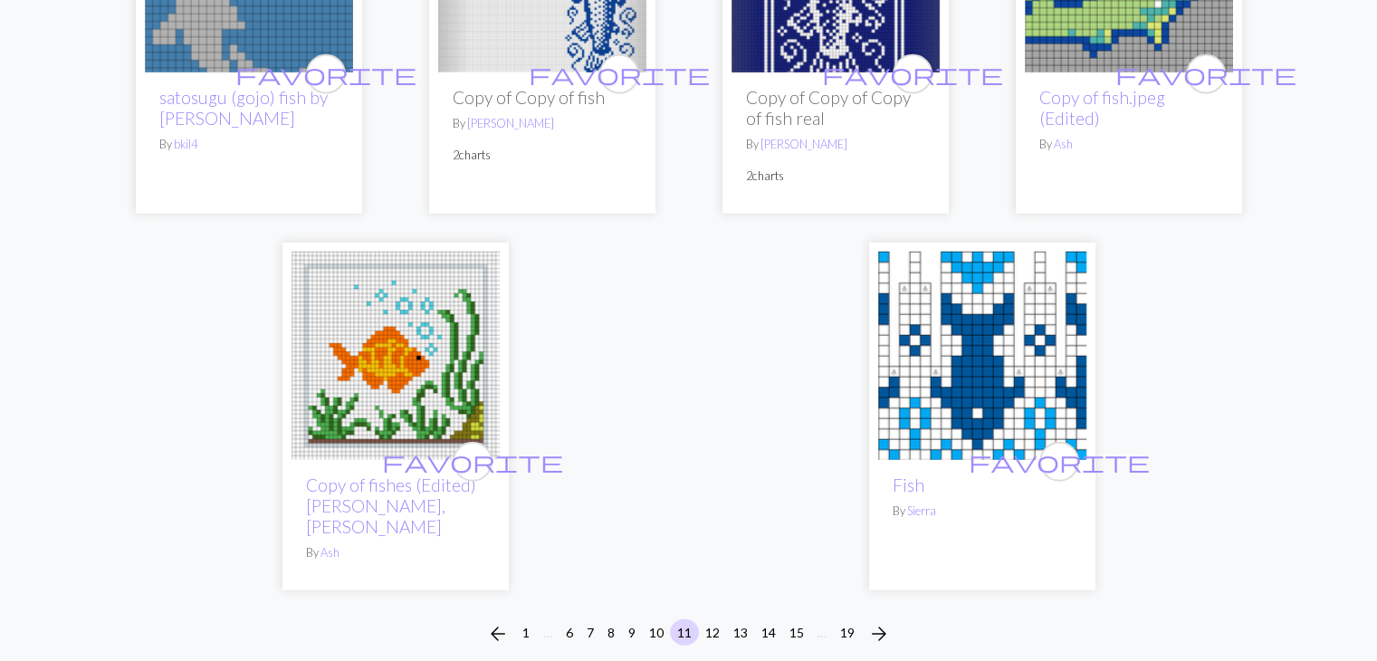
scroll to position [4656, 0]
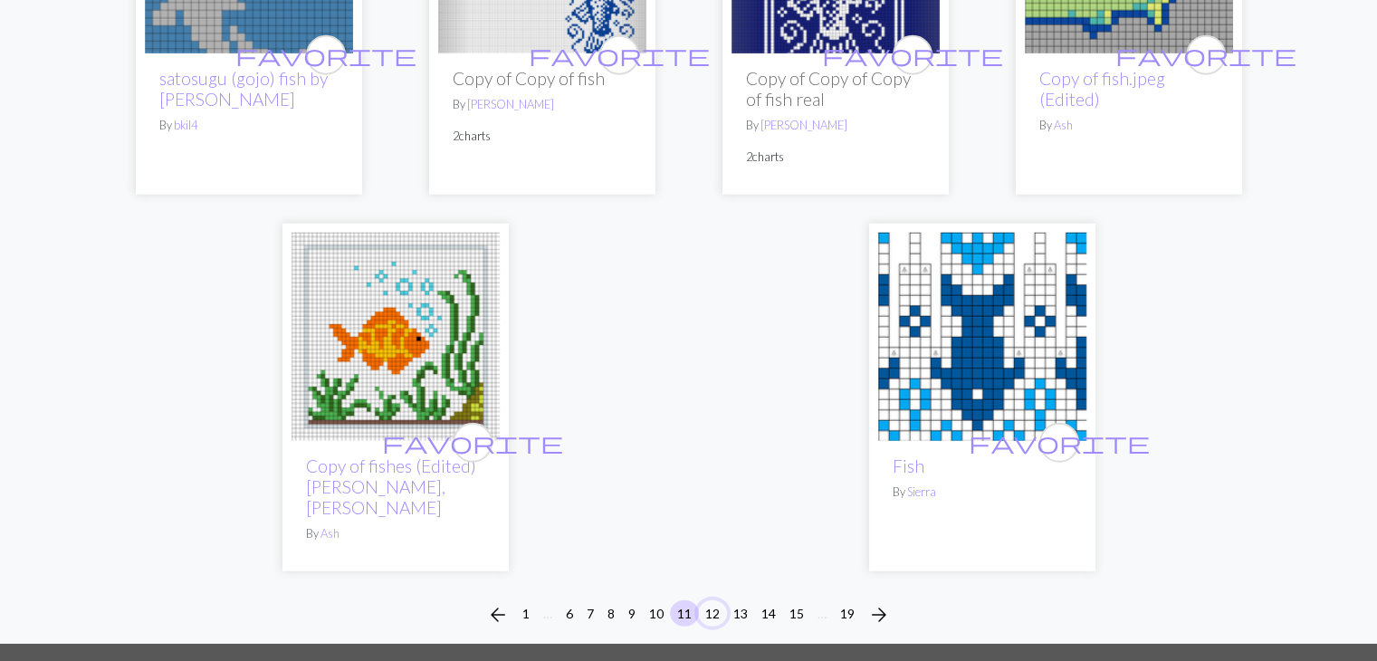
click at [714, 600] on button "12" at bounding box center [712, 613] width 29 height 26
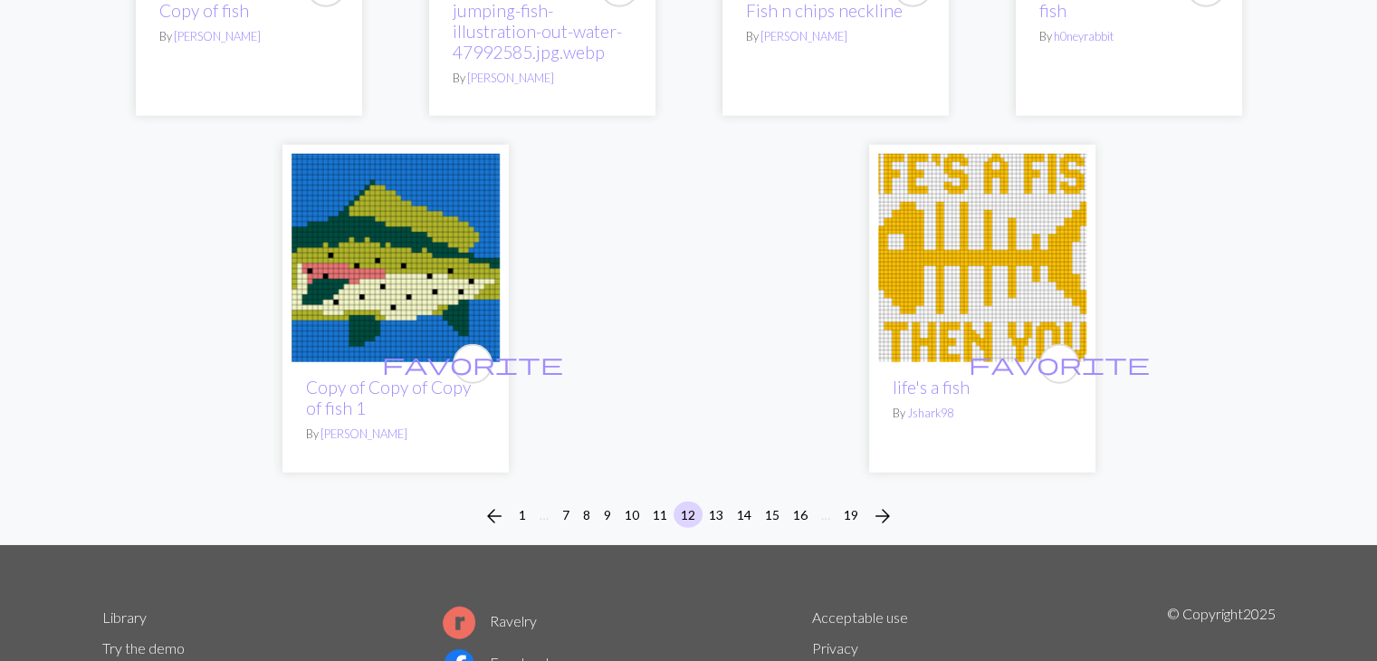
scroll to position [4703, 0]
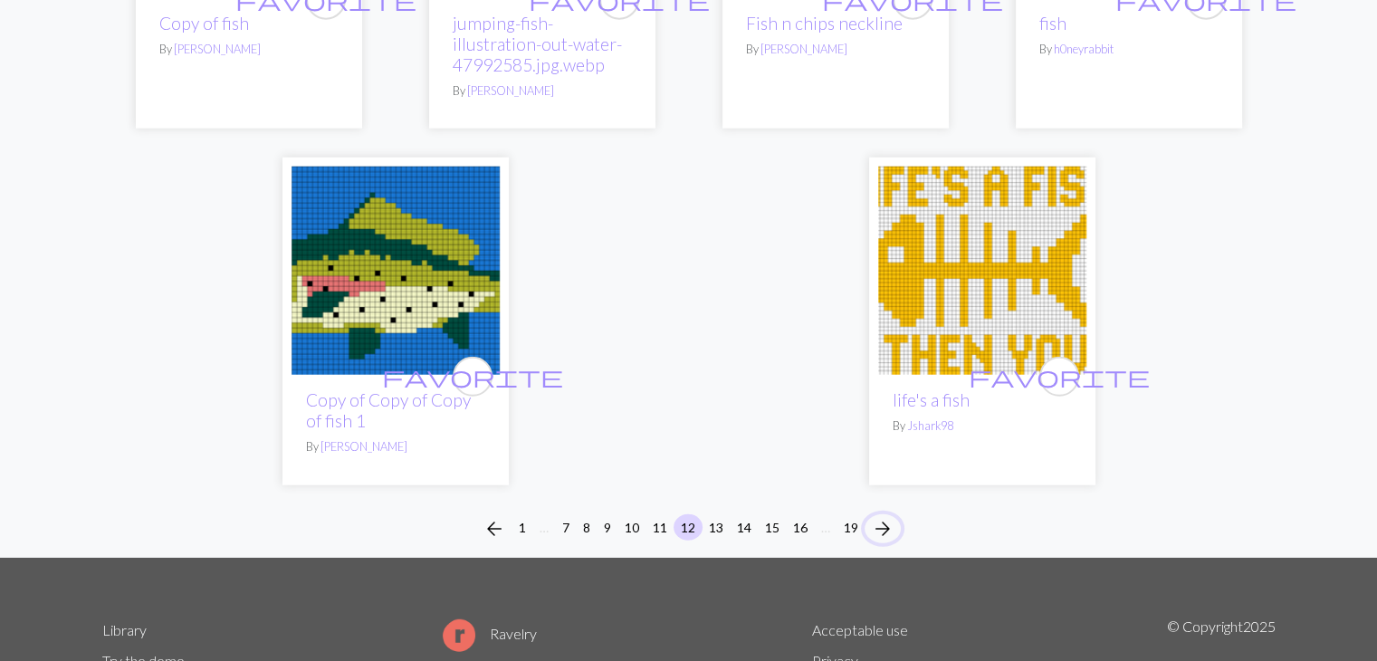
click at [879, 516] on span "arrow_forward" at bounding box center [883, 528] width 22 height 25
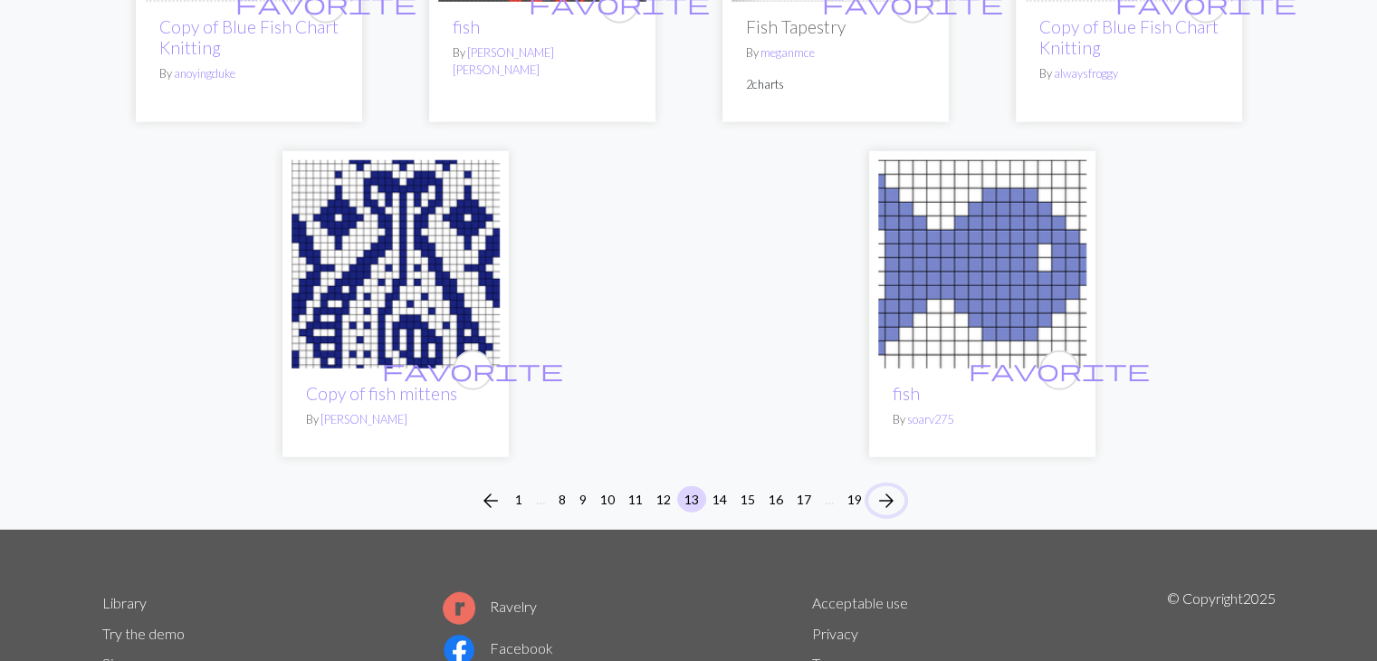
scroll to position [4694, 0]
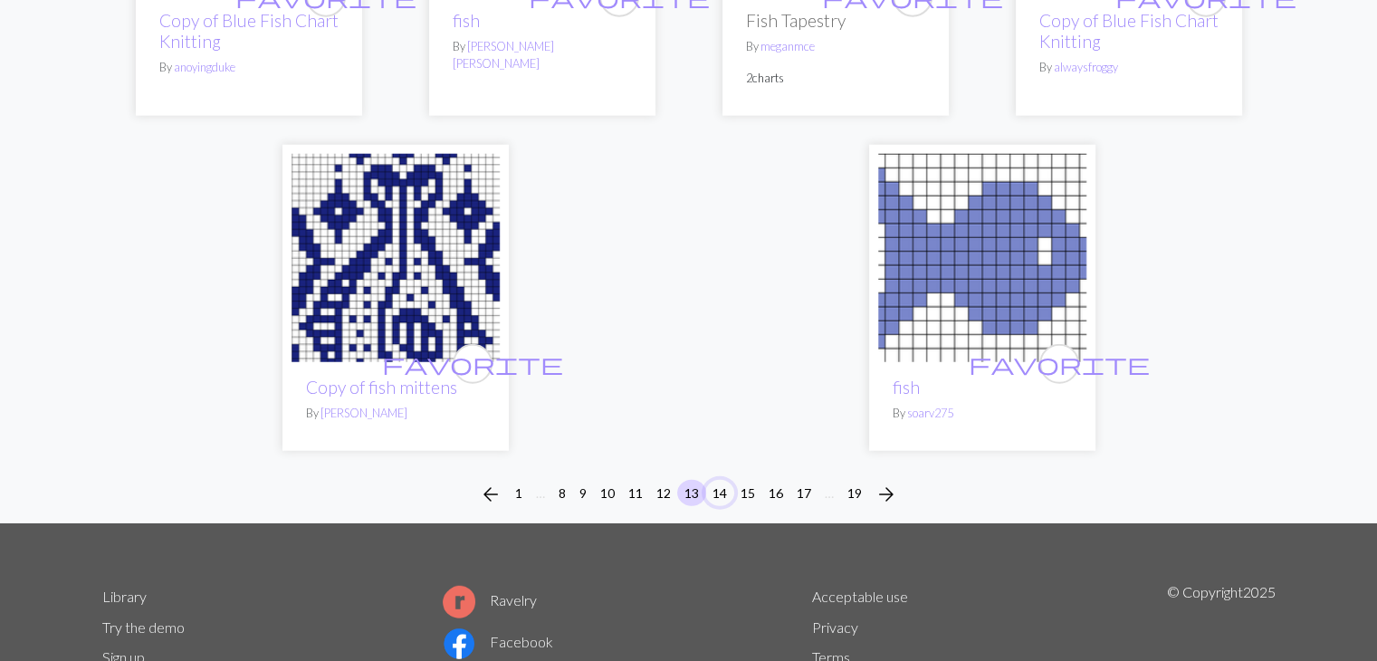
click at [723, 492] on button "14" at bounding box center [719, 493] width 29 height 26
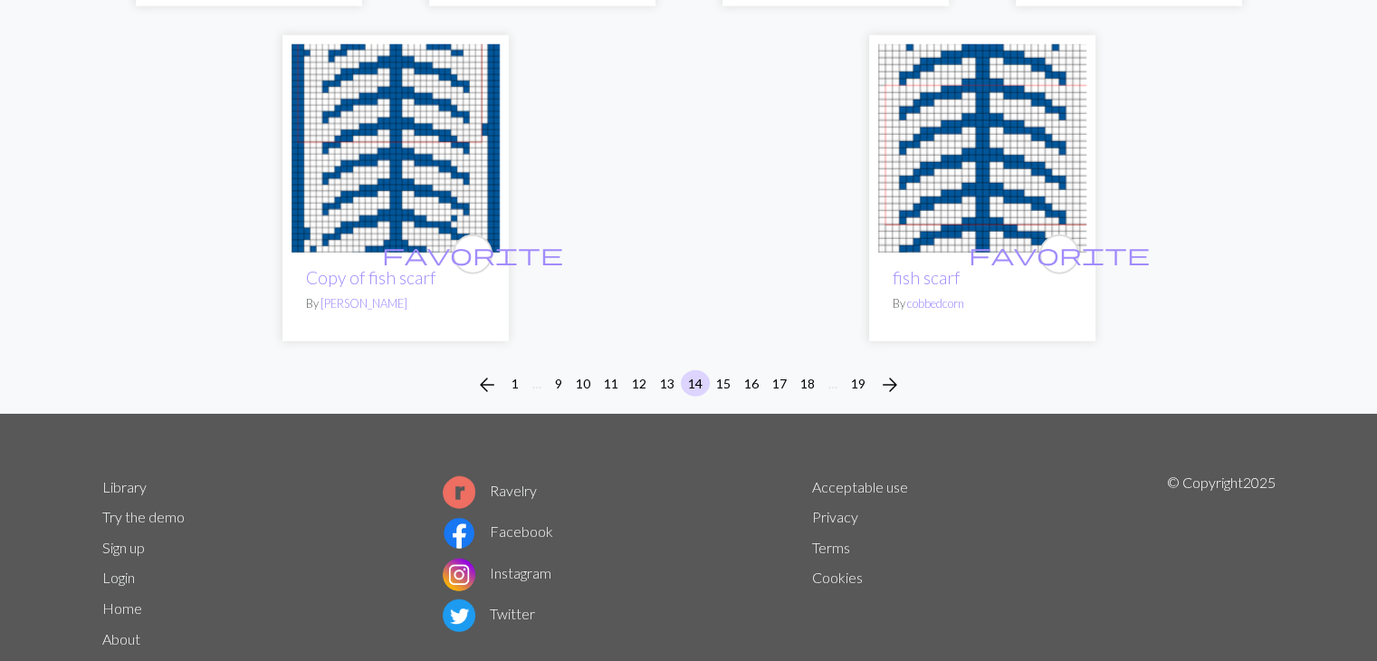
scroll to position [4780, 0]
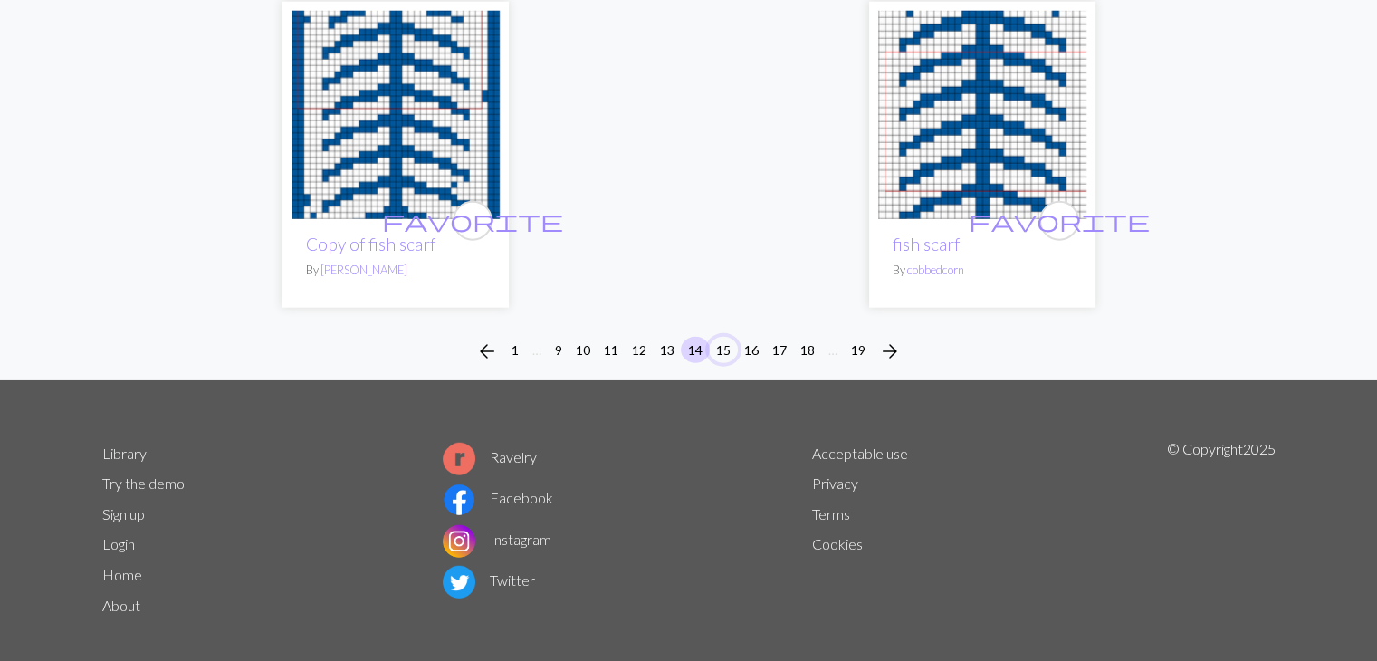
click at [724, 337] on button "15" at bounding box center [723, 350] width 29 height 26
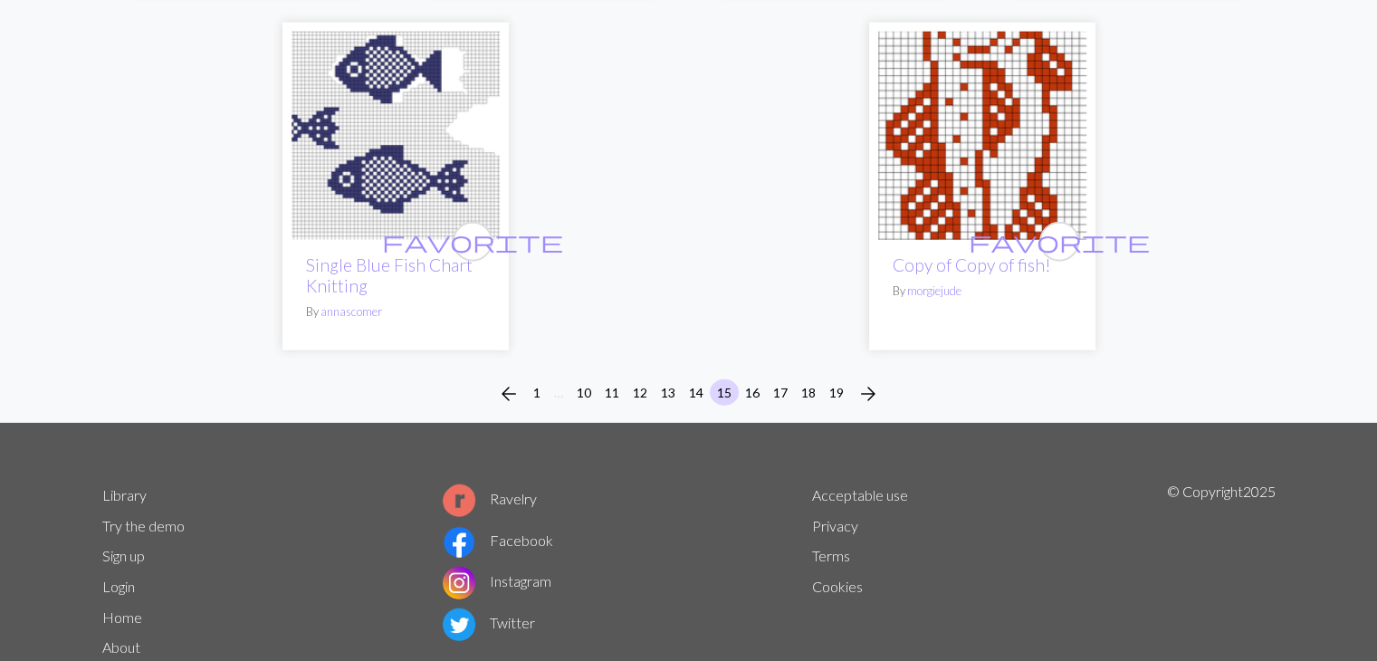
scroll to position [4675, 0]
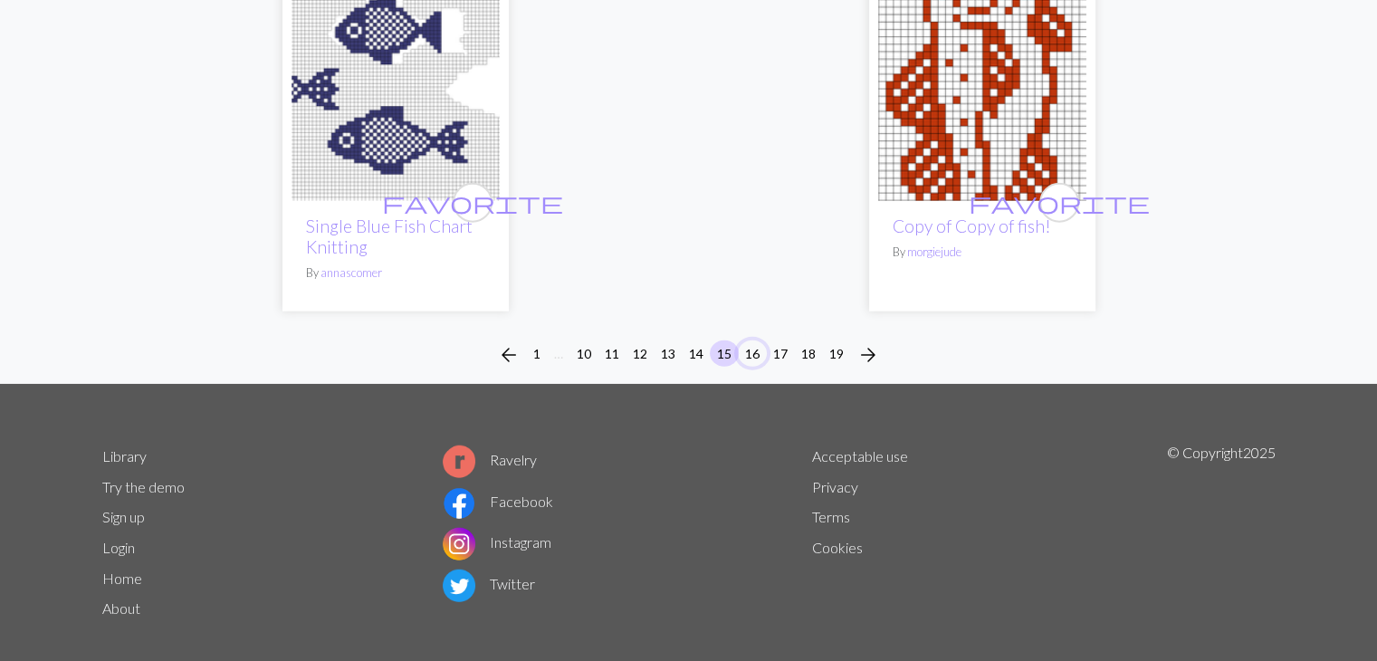
click at [753, 340] on button "16" at bounding box center [752, 353] width 29 height 26
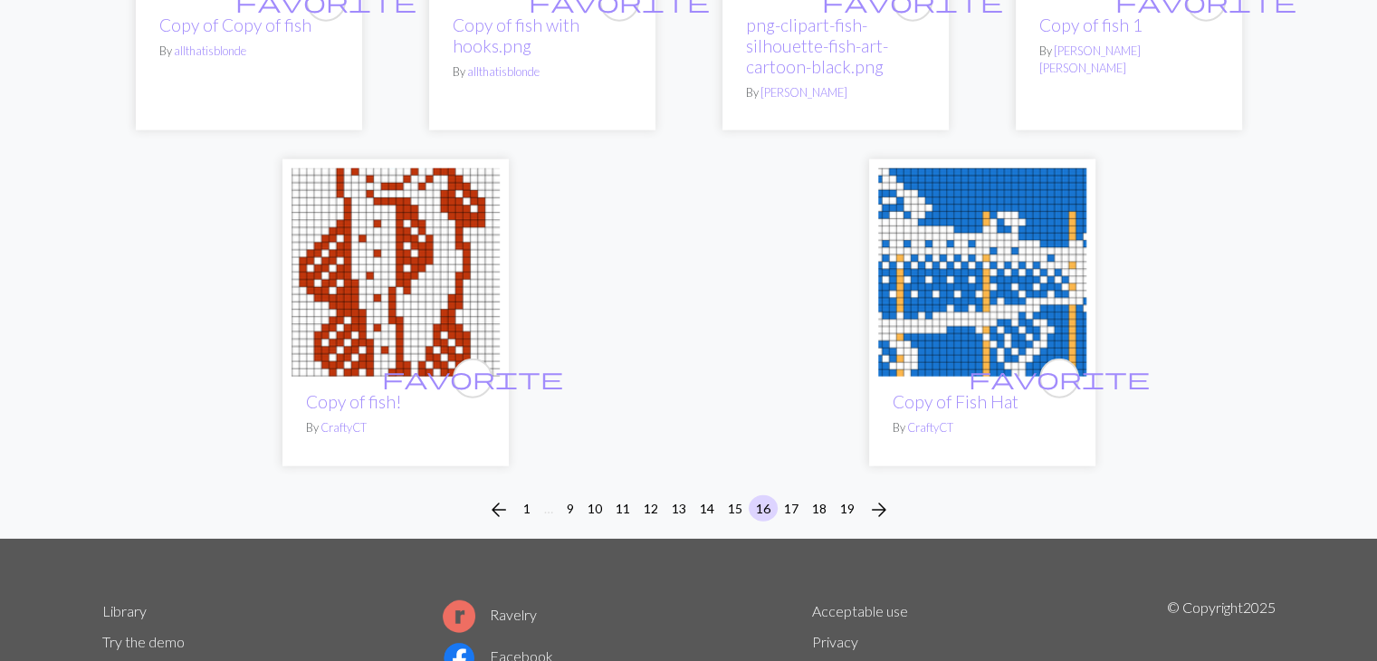
scroll to position [4502, 0]
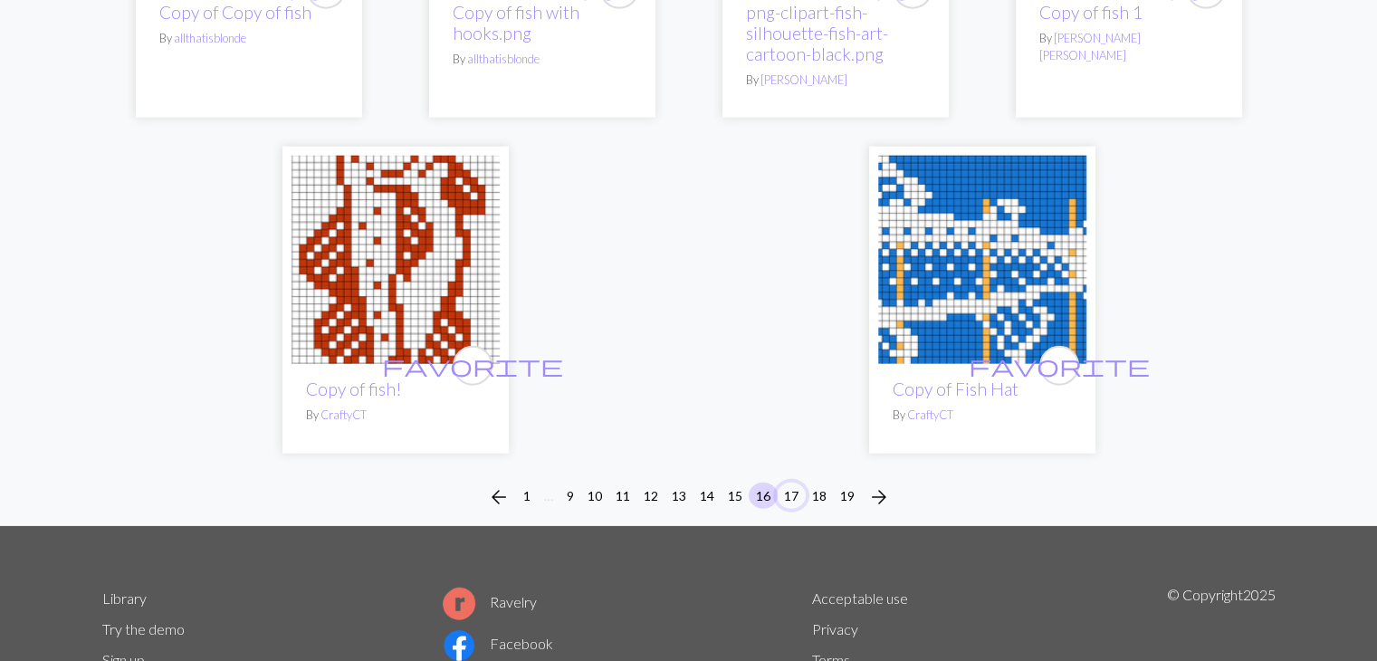
click at [793, 483] on button "17" at bounding box center [791, 496] width 29 height 26
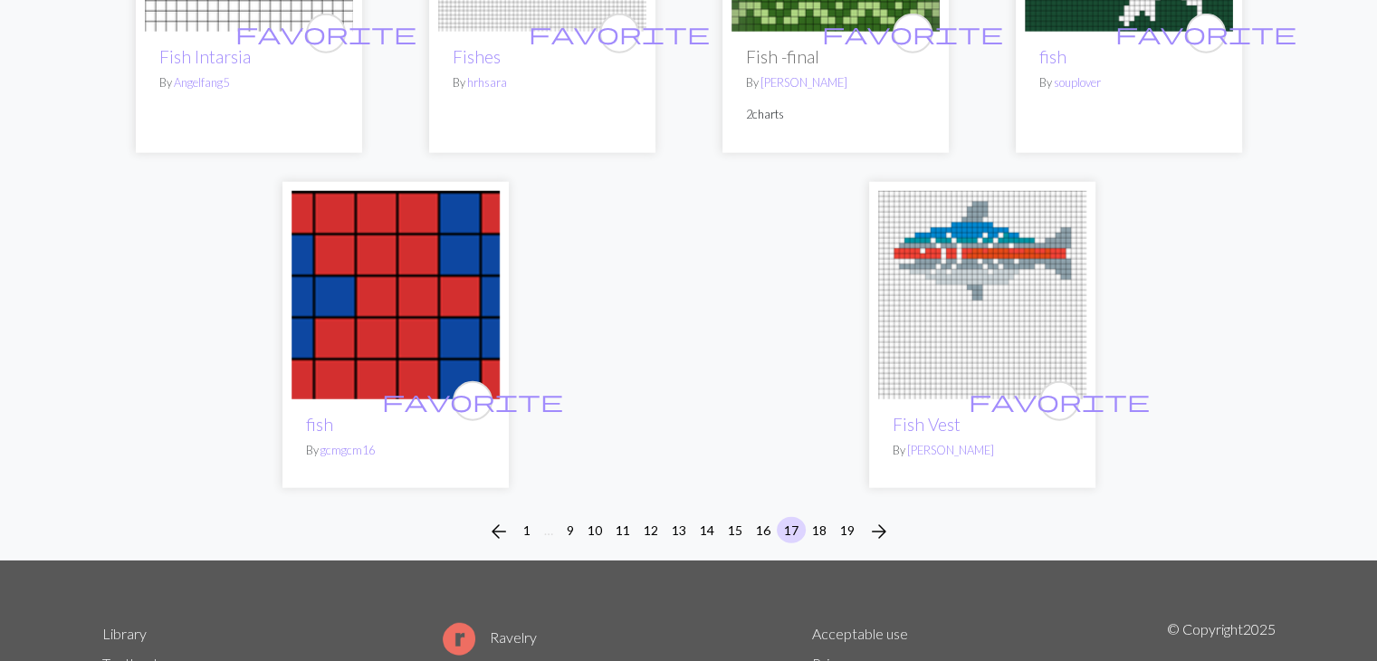
scroll to position [4583, 0]
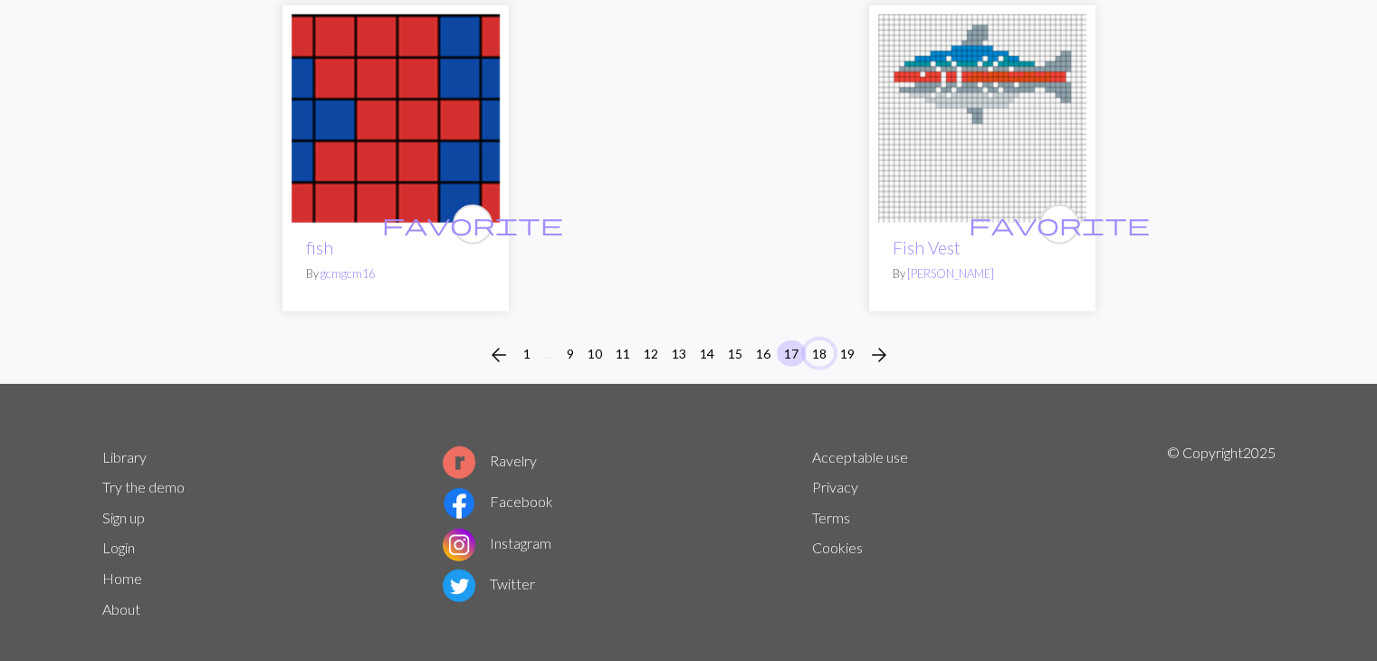
click at [820, 340] on button "18" at bounding box center [819, 353] width 29 height 26
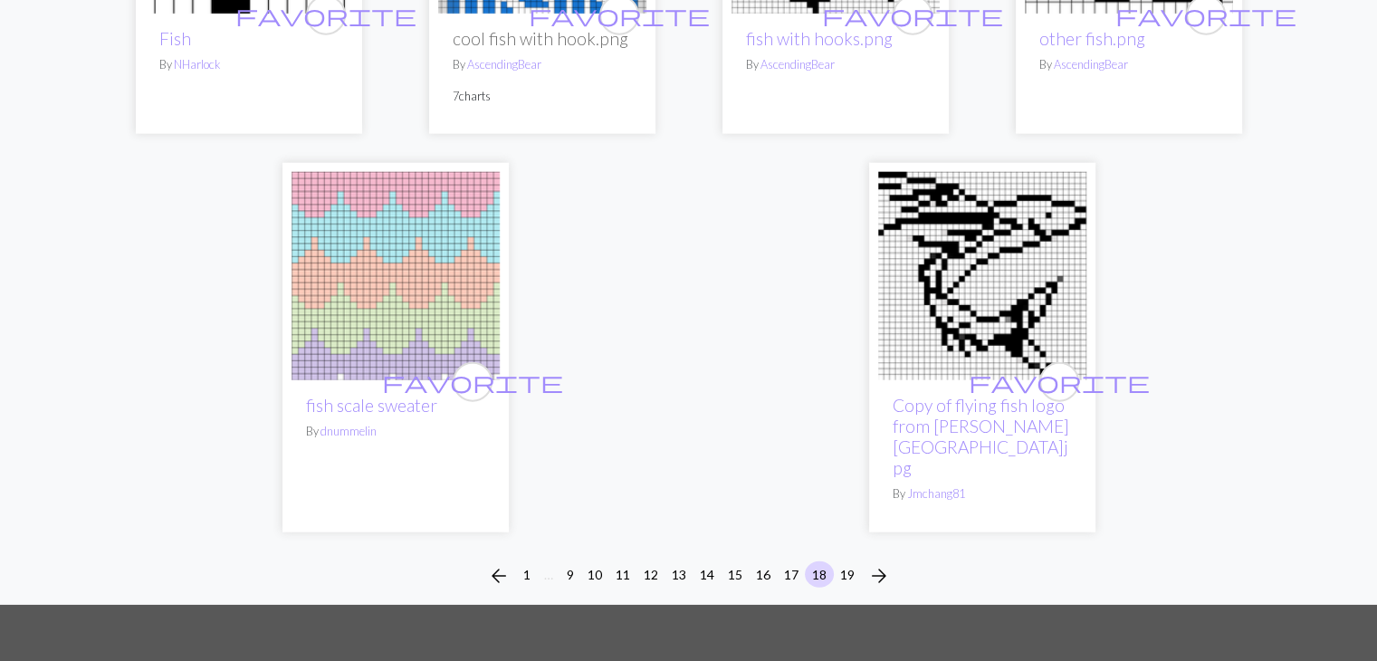
scroll to position [4331, 0]
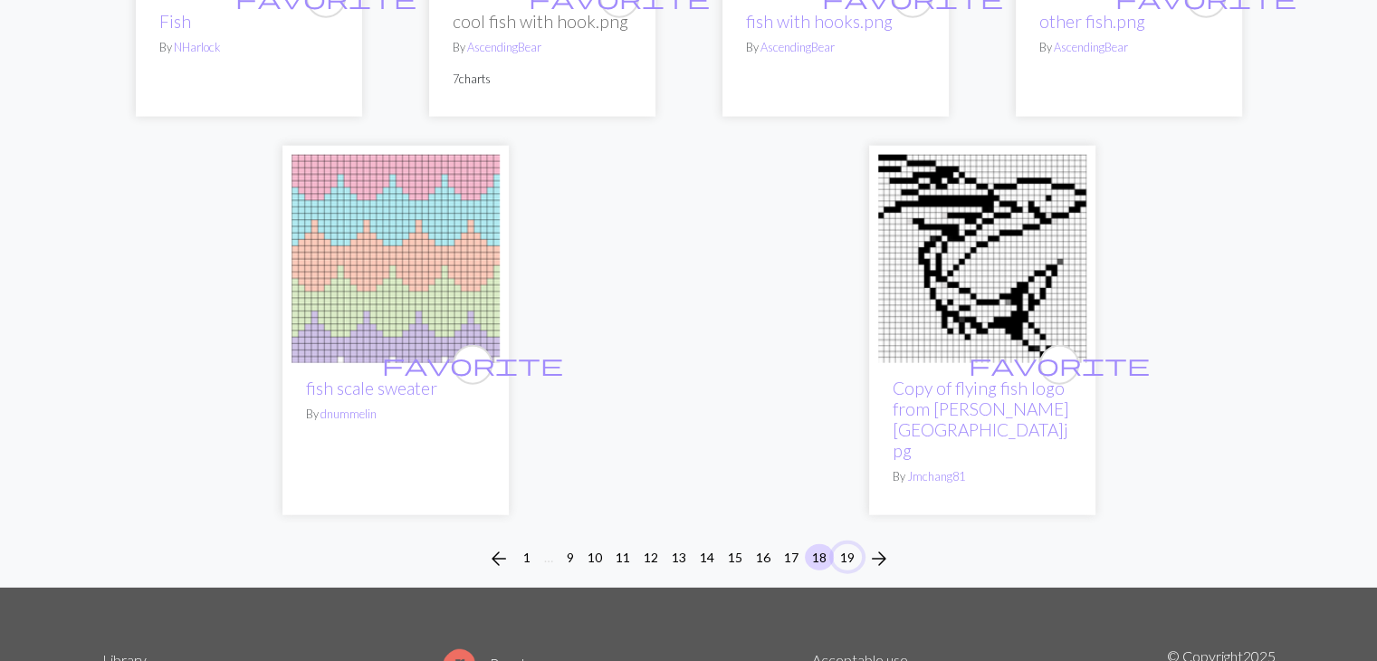
click at [851, 544] on button "19" at bounding box center [847, 557] width 29 height 26
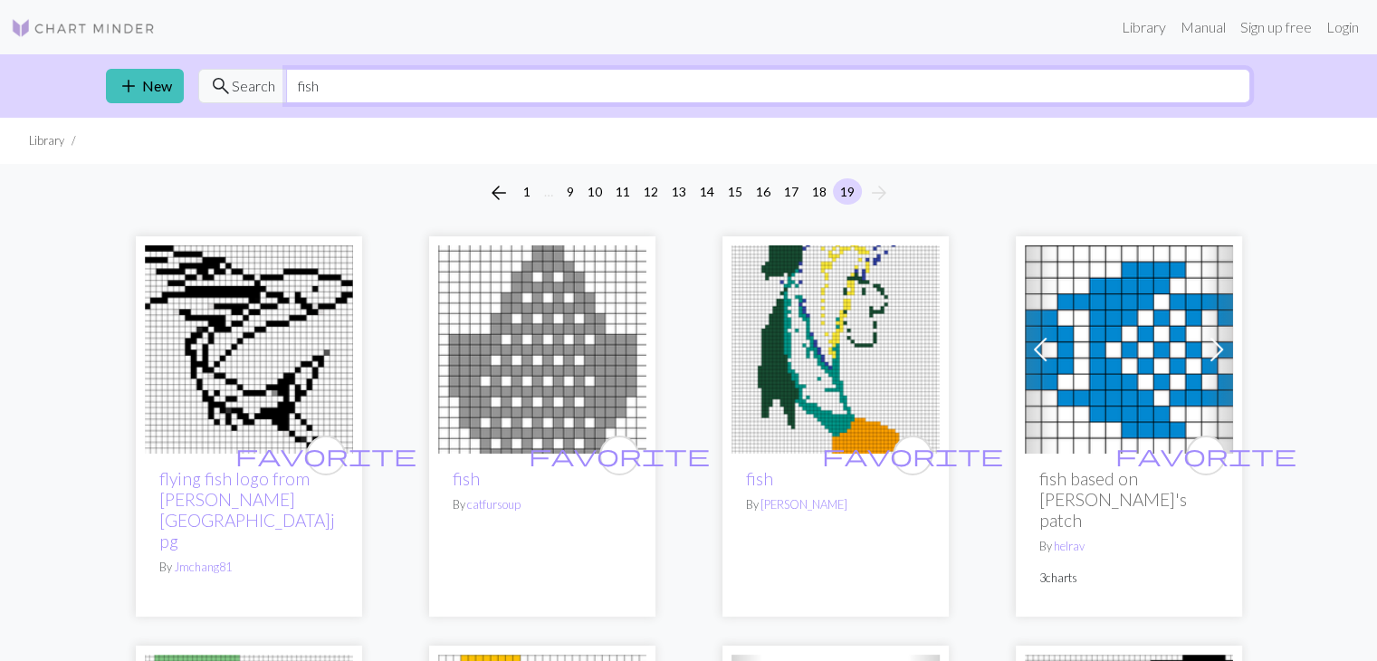
drag, startPoint x: 332, startPoint y: 84, endPoint x: 275, endPoint y: 70, distance: 58.9
click at [275, 70] on div "search Search fish" at bounding box center [724, 86] width 1052 height 34
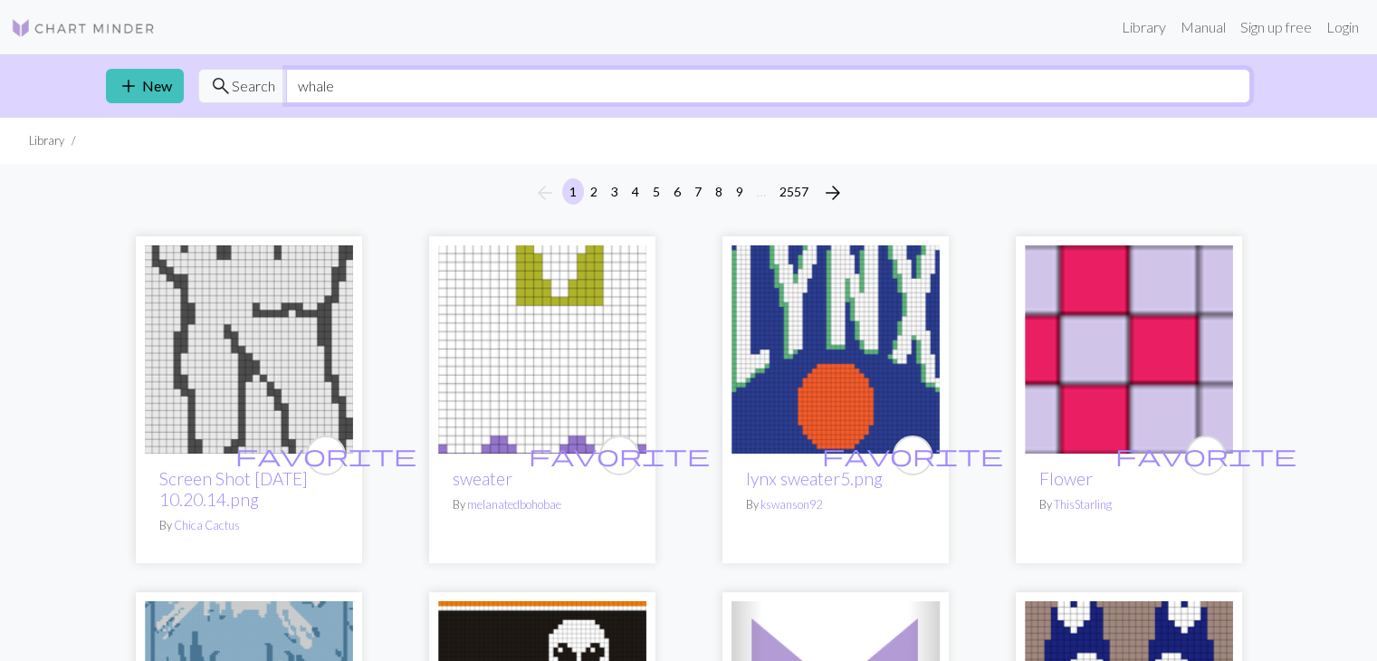
type input "whale"
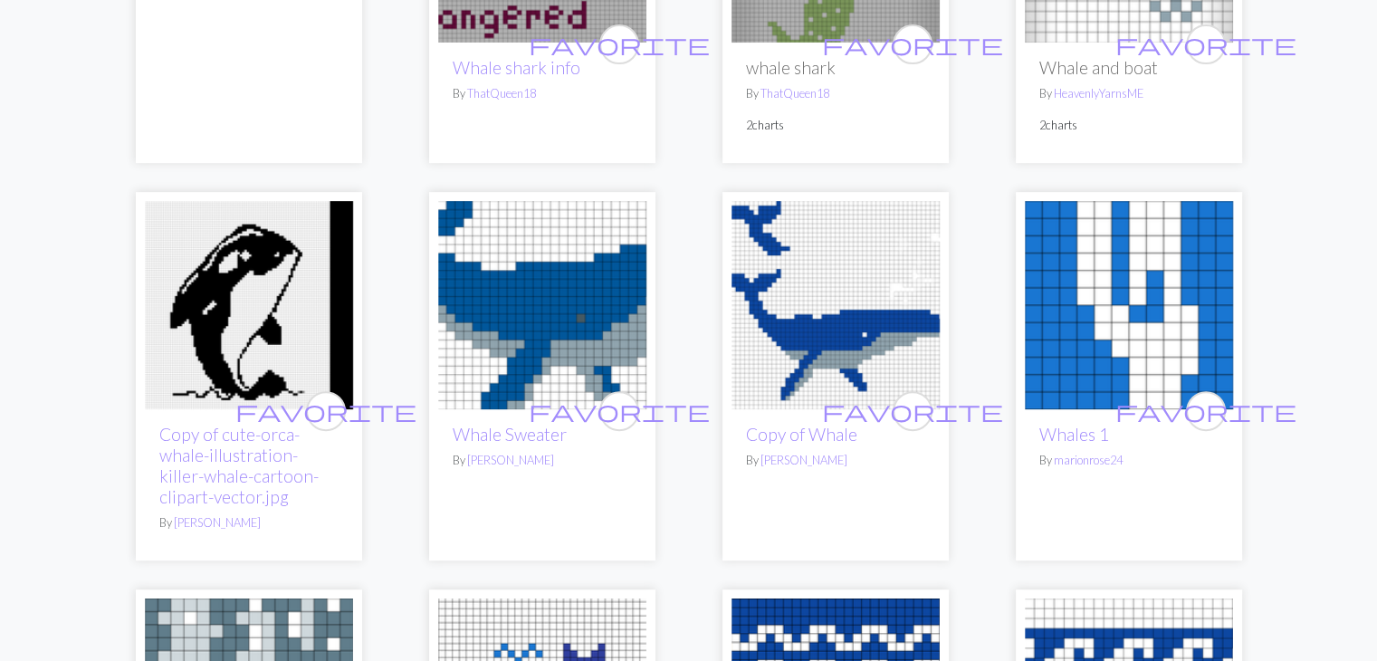
scroll to position [785, 0]
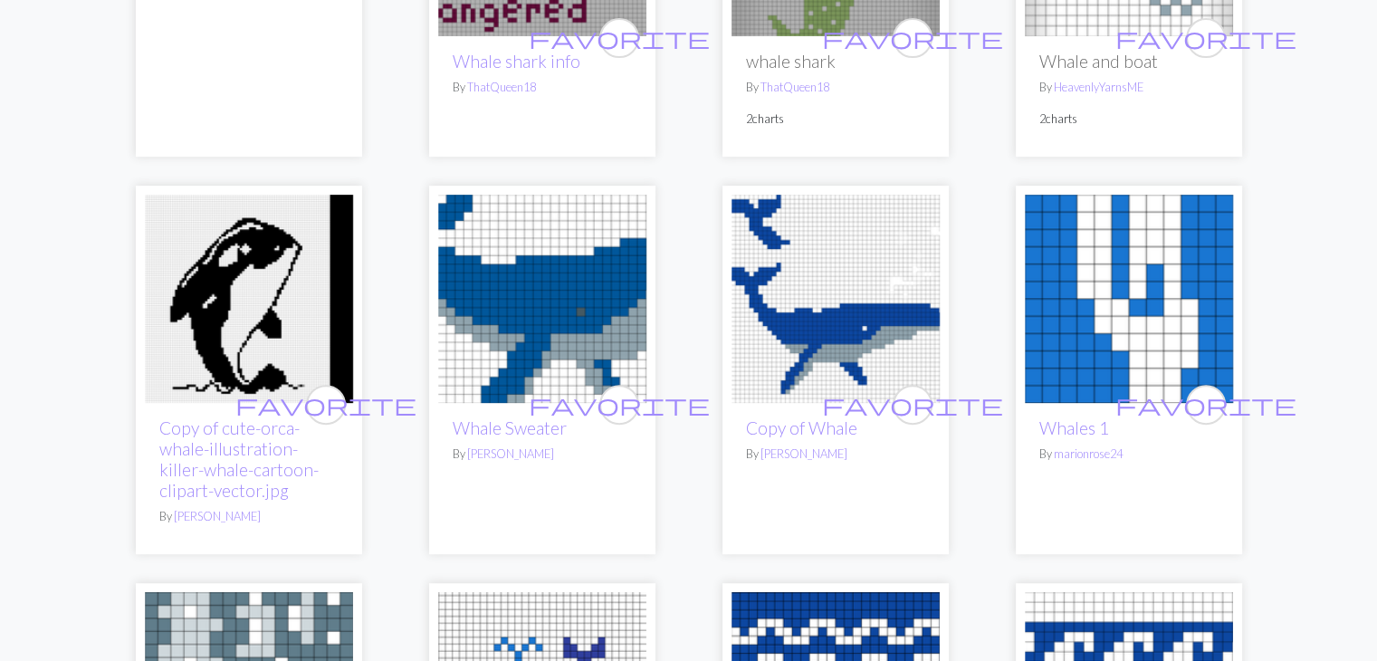
click at [503, 372] on img at bounding box center [542, 299] width 208 height 208
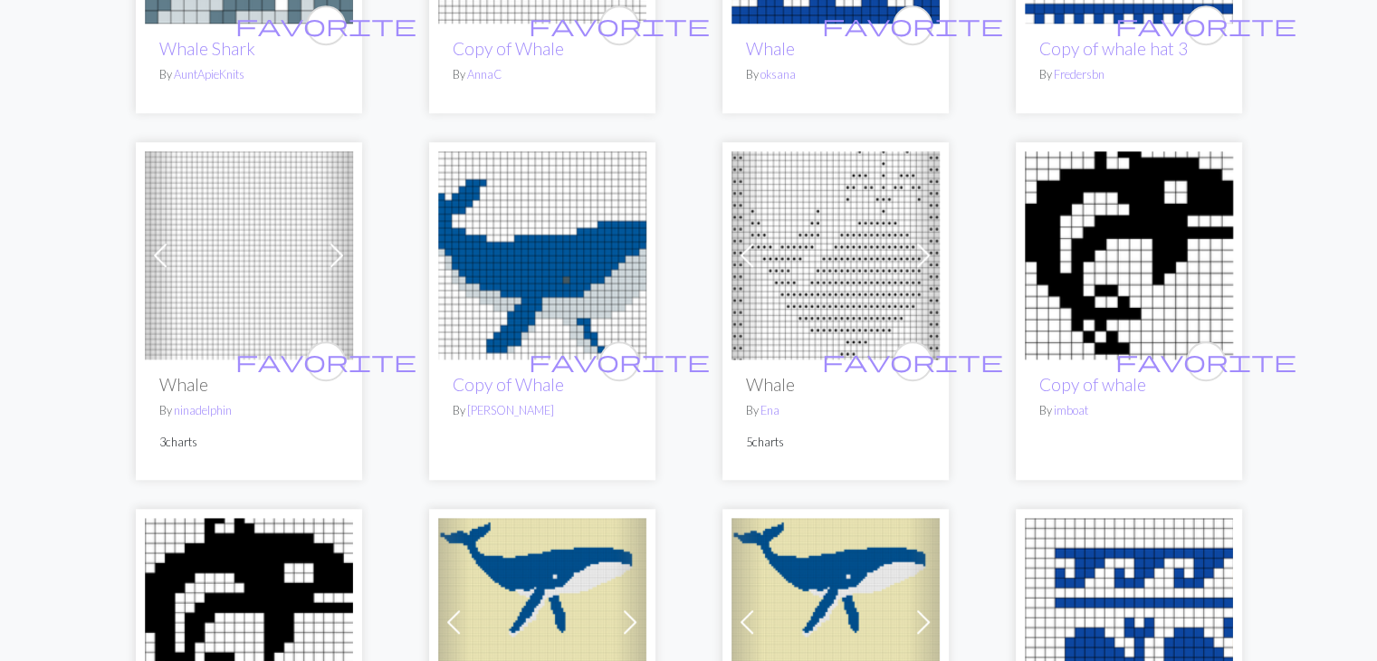
scroll to position [1574, 0]
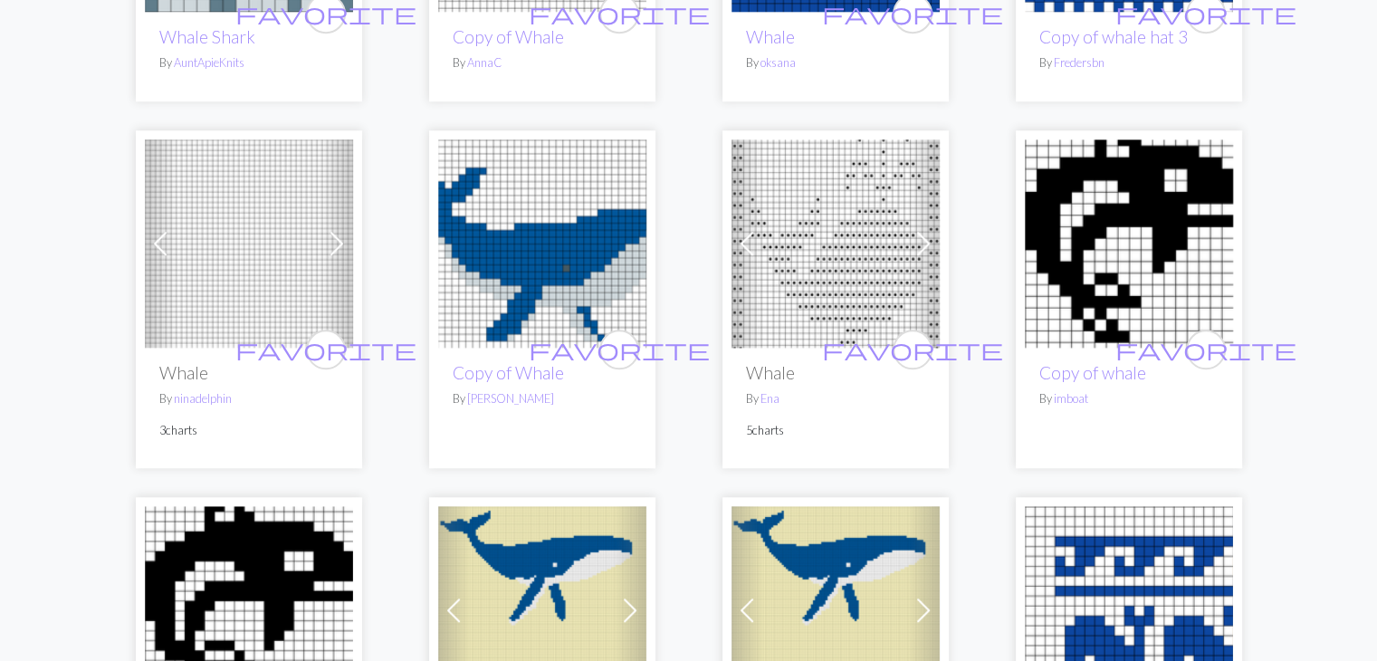
click at [557, 287] on img at bounding box center [542, 243] width 208 height 208
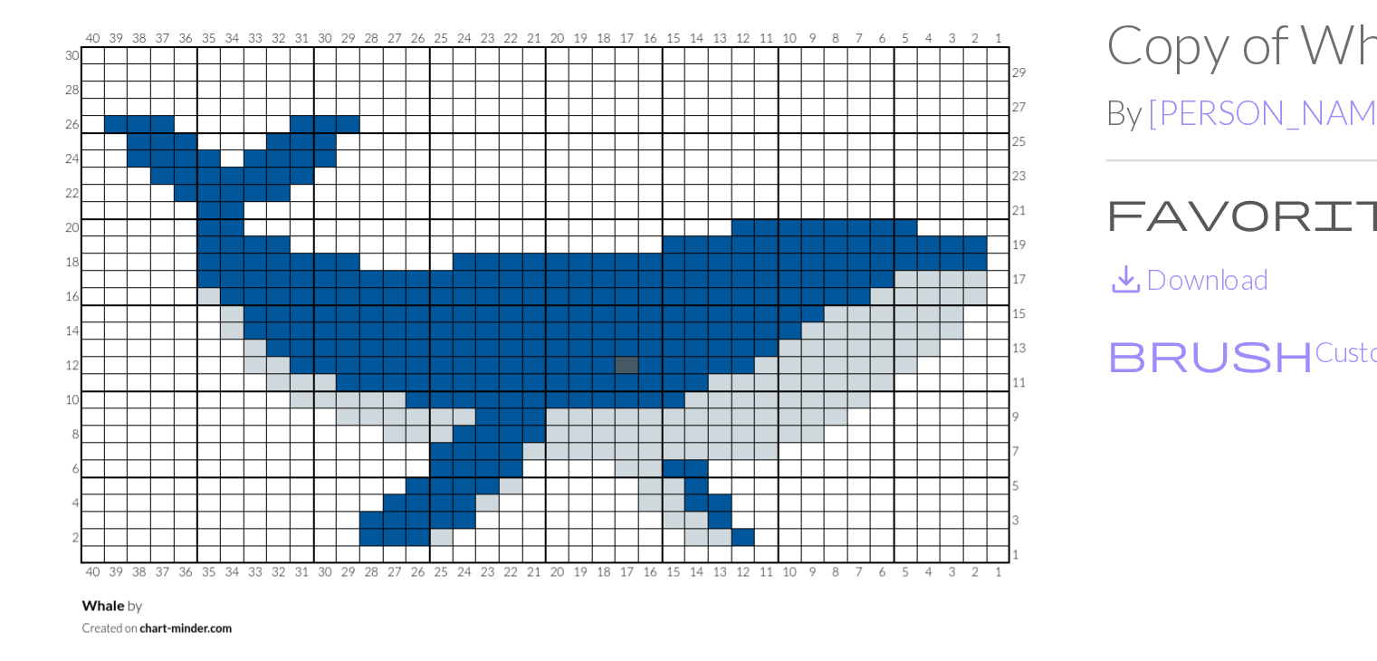
click at [329, 338] on img at bounding box center [395, 365] width 587 height 529
click at [669, 111] on img at bounding box center [395, 365] width 587 height 529
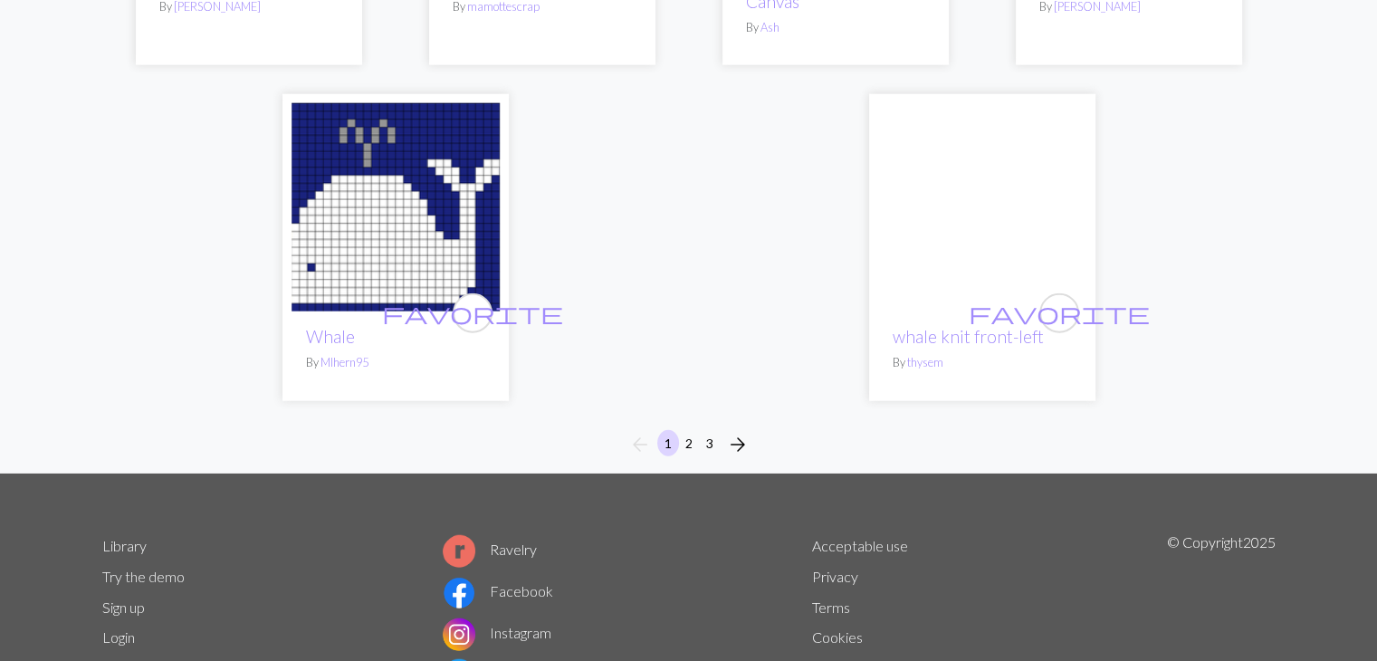
scroll to position [4495, 0]
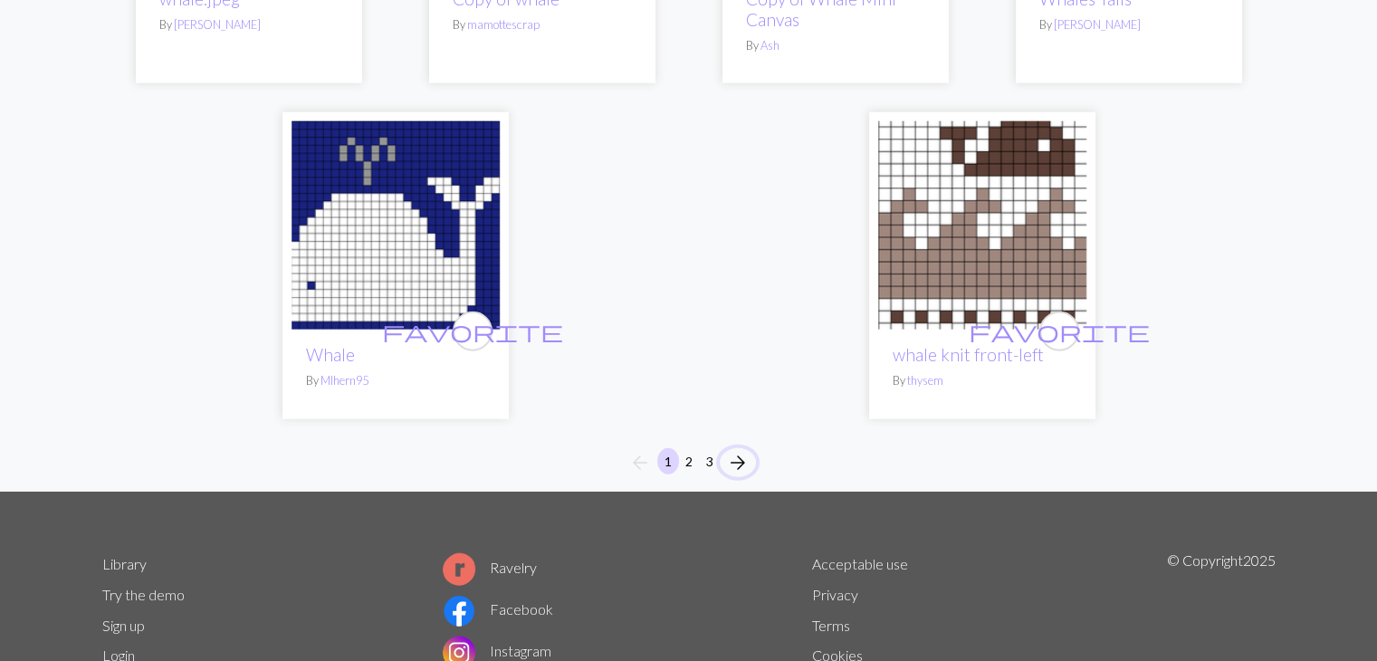
click at [739, 453] on span "arrow_forward" at bounding box center [738, 462] width 22 height 25
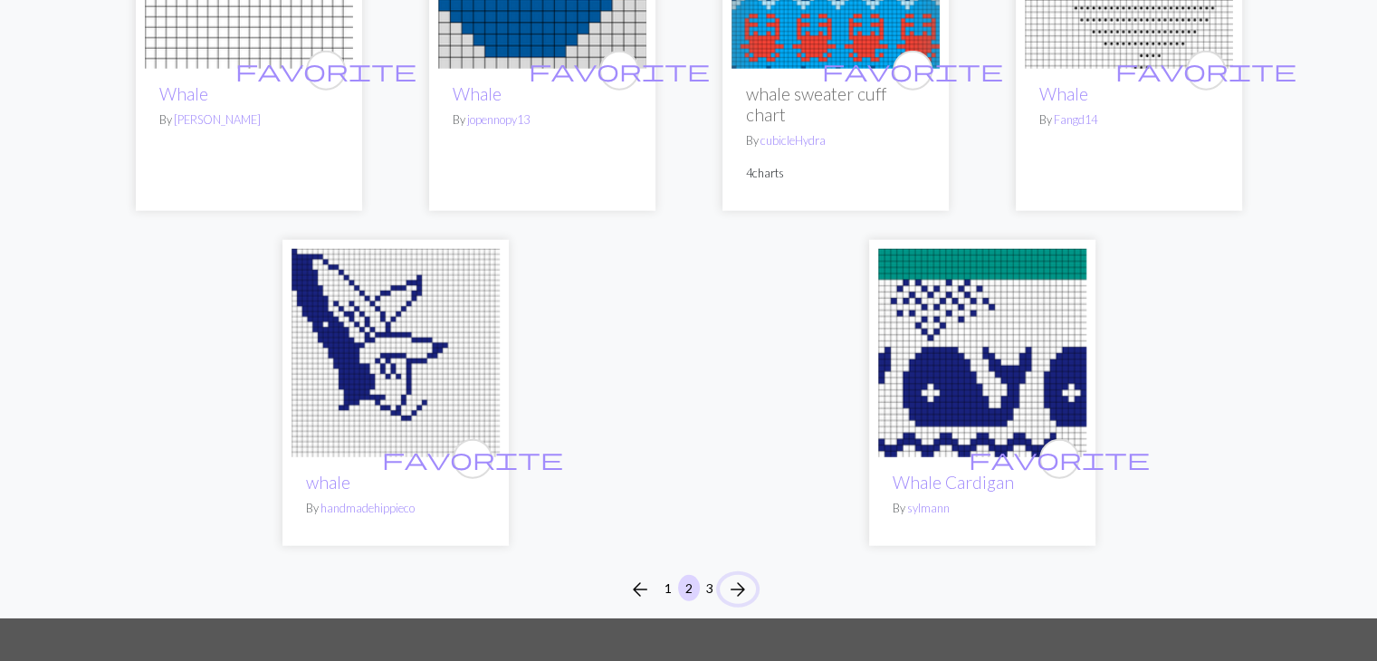
scroll to position [4492, 0]
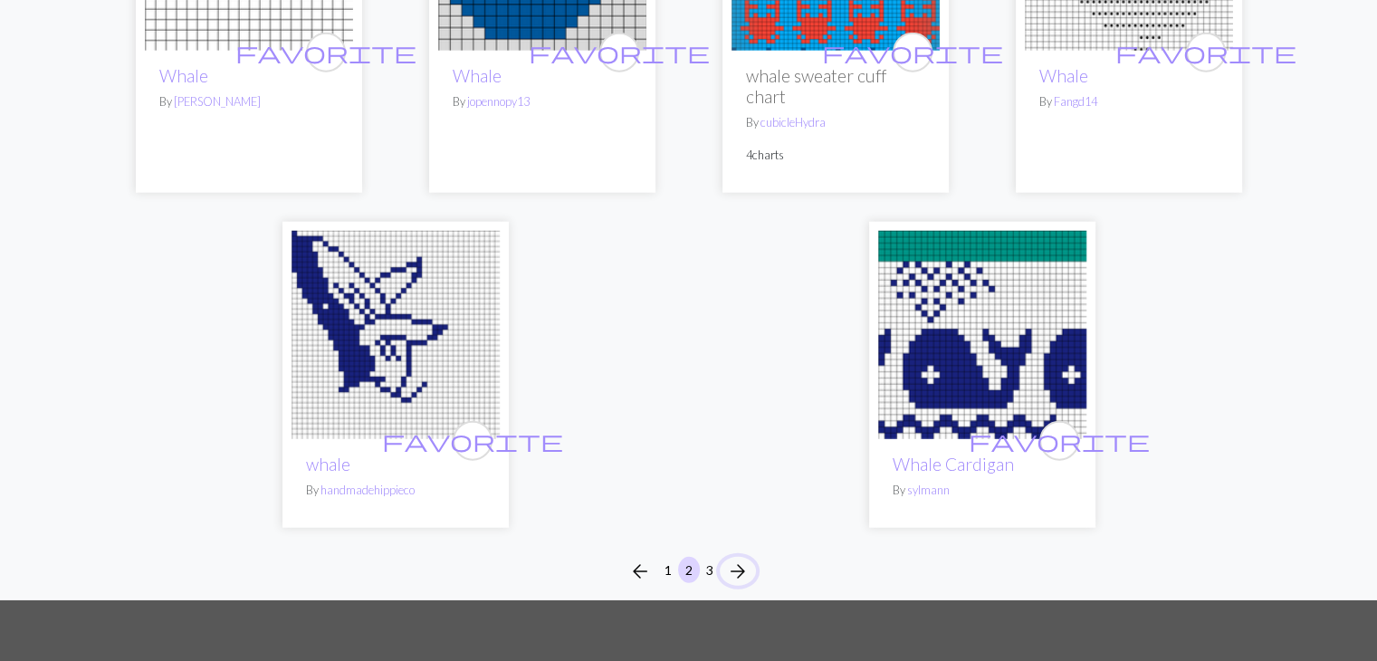
click at [741, 568] on span "arrow_forward" at bounding box center [738, 571] width 22 height 25
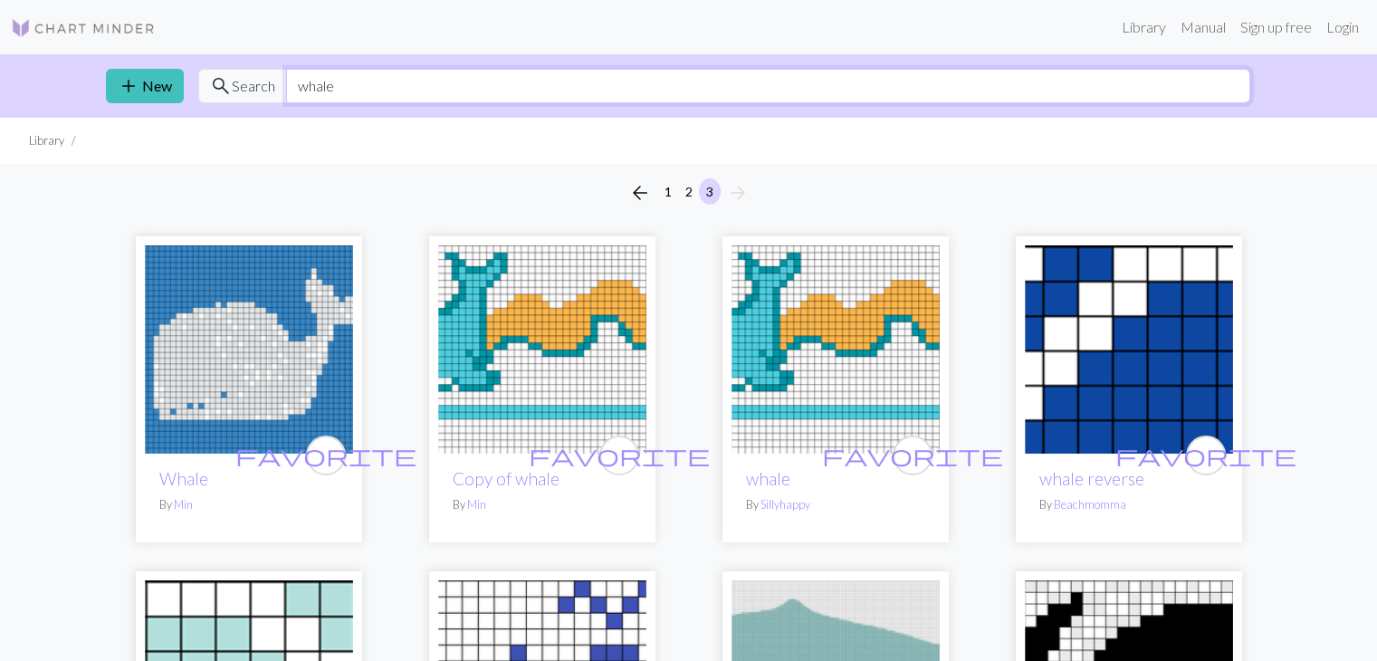
drag, startPoint x: 350, startPoint y: 88, endPoint x: 280, endPoint y: 84, distance: 70.7
click at [280, 84] on div "search Search whale" at bounding box center [724, 86] width 1052 height 34
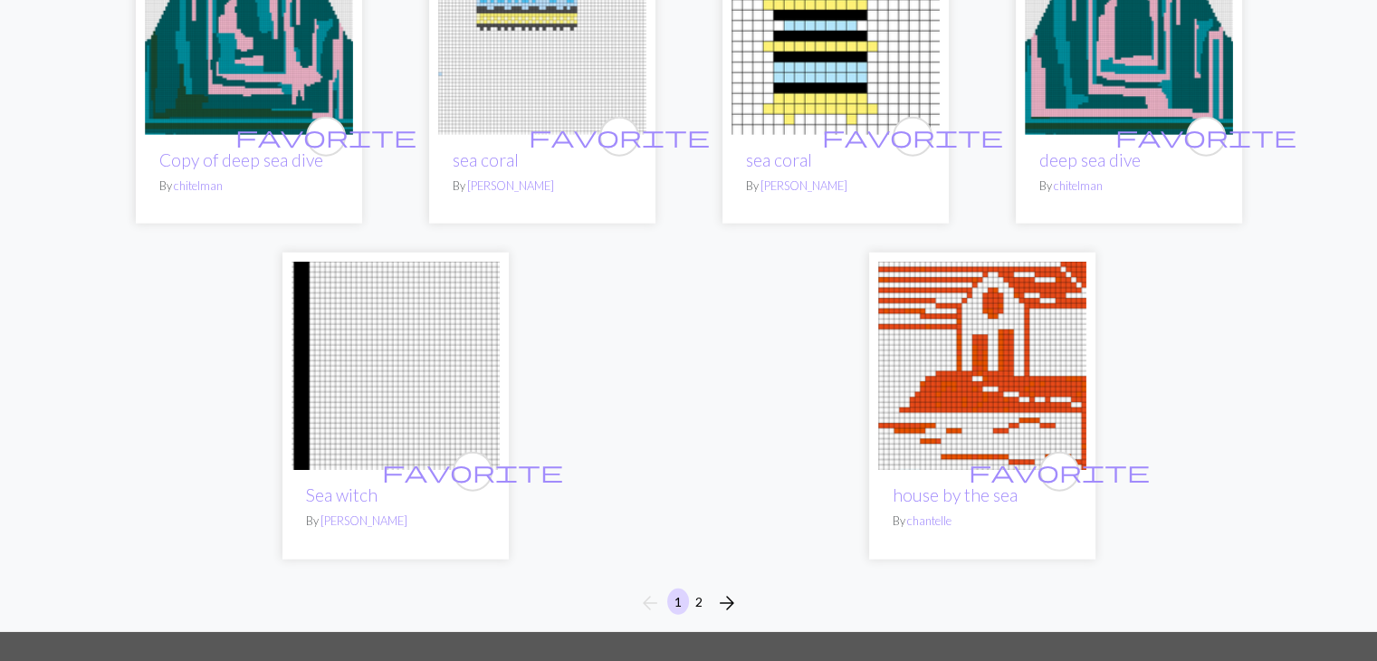
scroll to position [4473, 0]
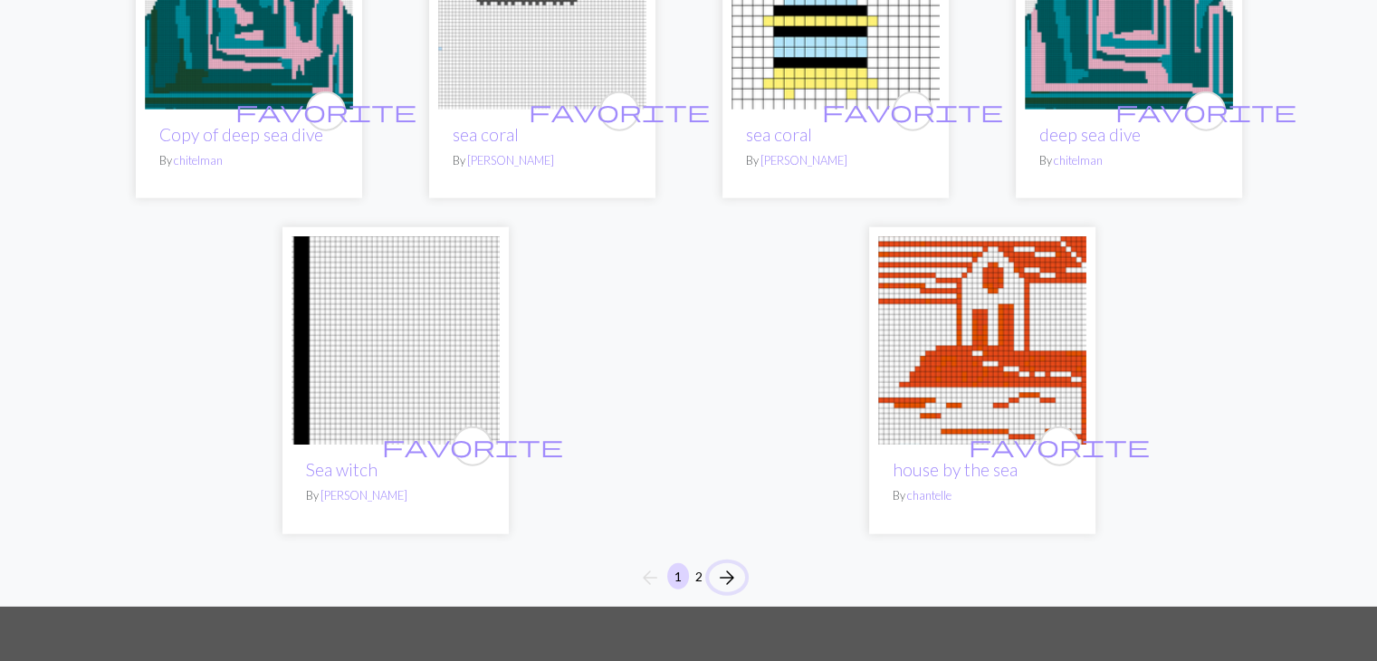
click at [733, 574] on span "arrow_forward" at bounding box center [727, 577] width 22 height 25
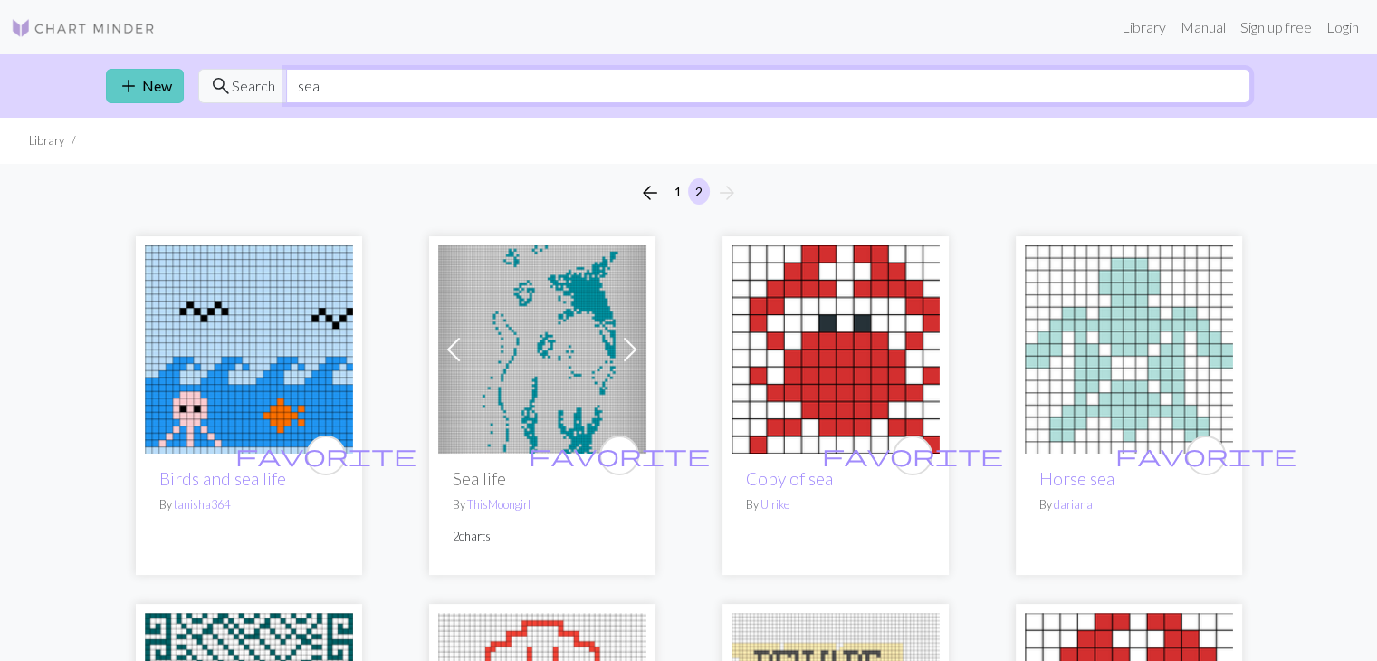
drag, startPoint x: 356, startPoint y: 86, endPoint x: 164, endPoint y: 86, distance: 192.0
click at [164, 86] on div "add New search Search sea" at bounding box center [688, 85] width 1195 height 63
type input "iris"
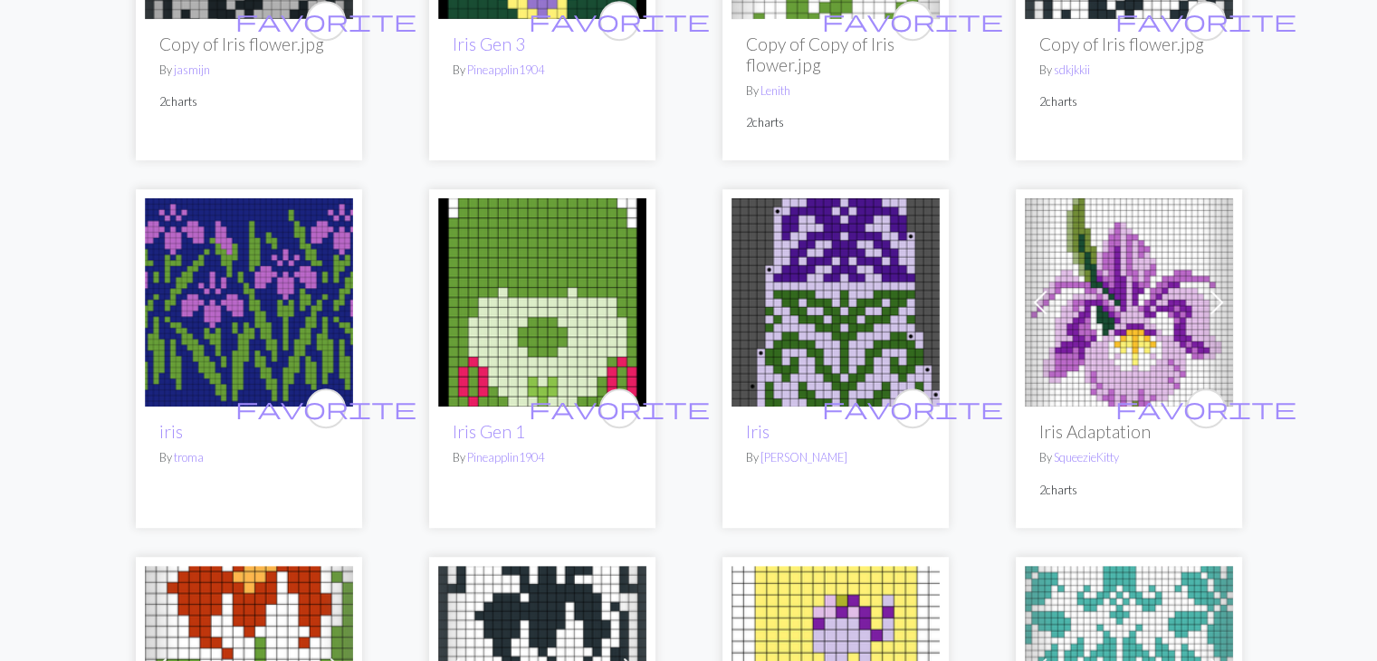
scroll to position [1108, 0]
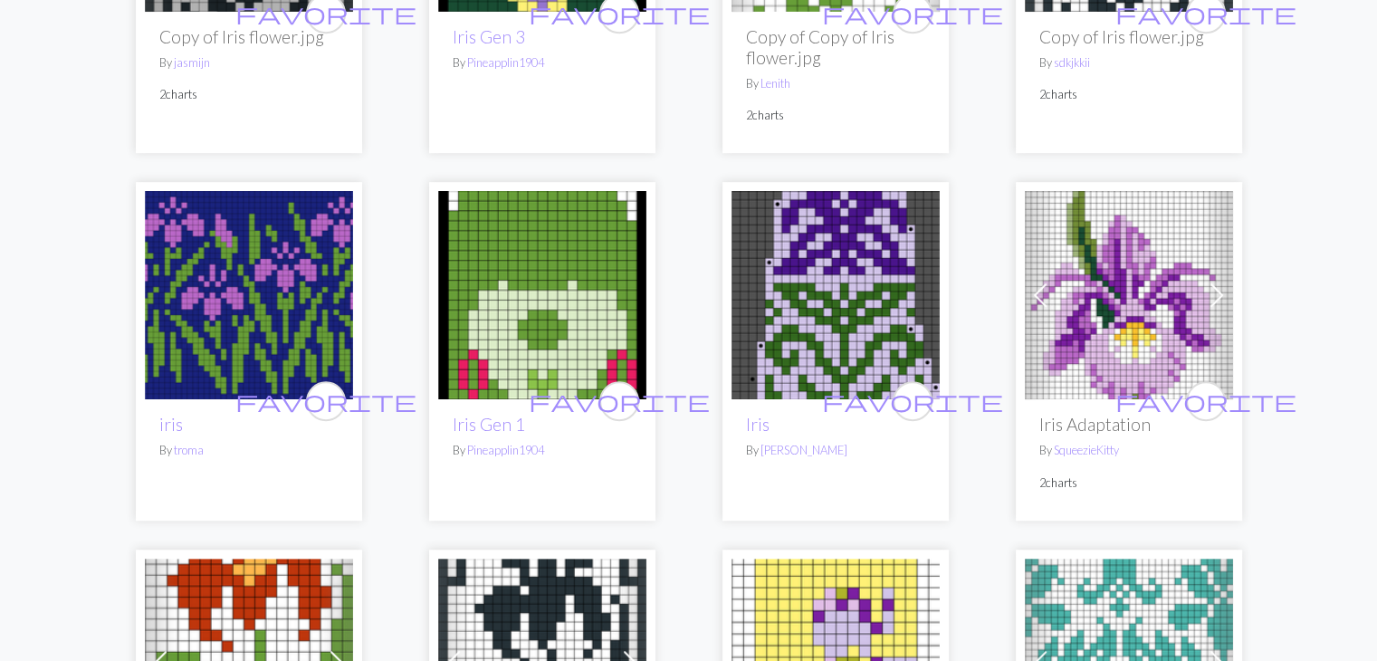
click at [292, 296] on img at bounding box center [249, 295] width 208 height 208
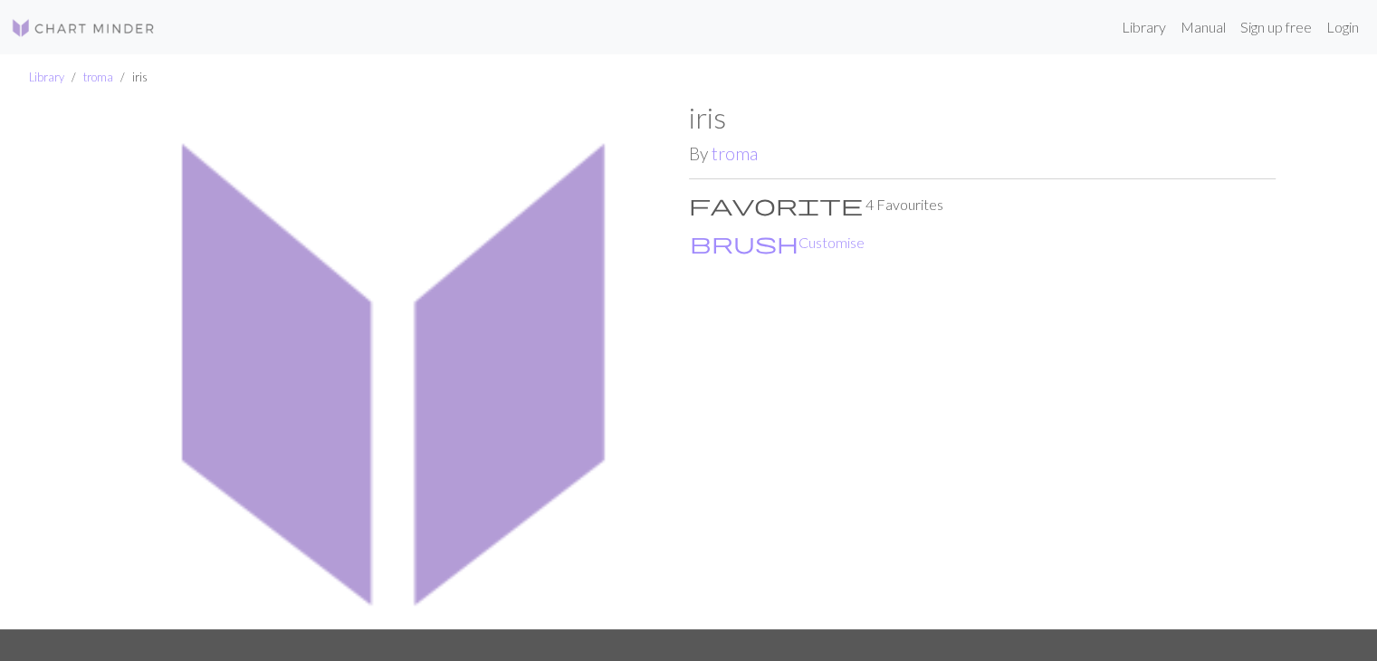
click at [413, 398] on img at bounding box center [395, 365] width 587 height 529
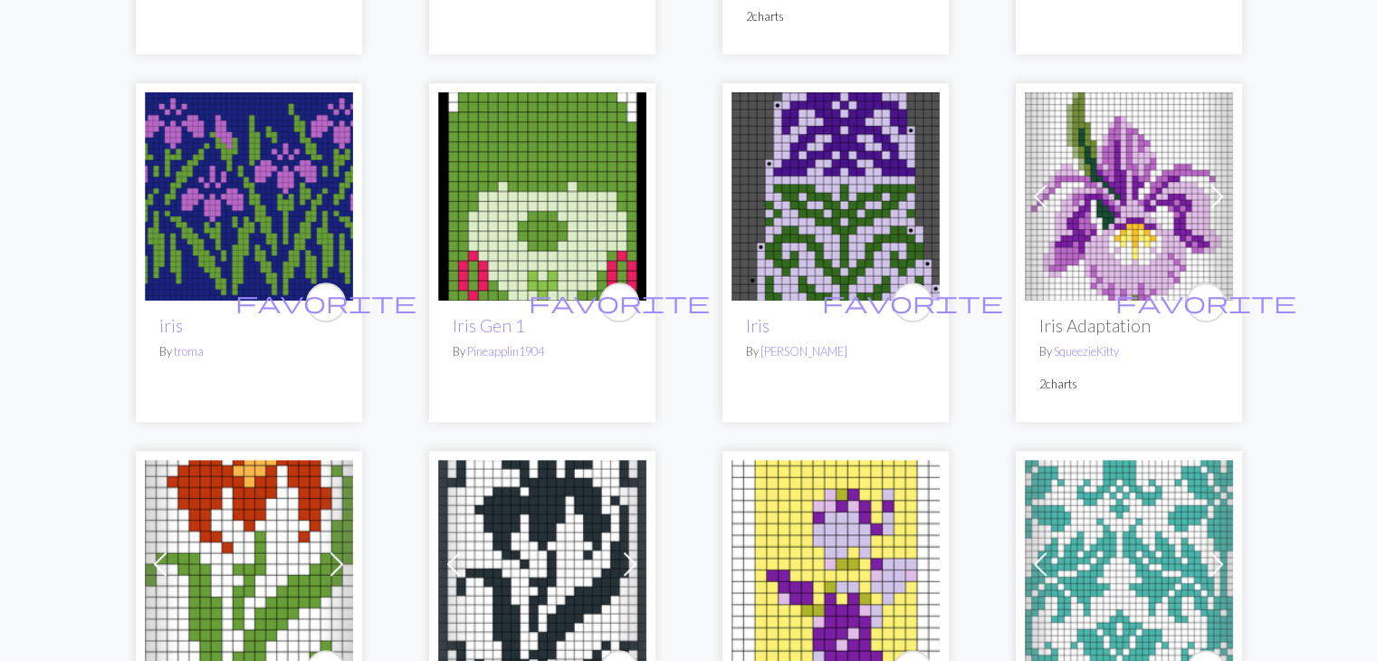
scroll to position [1238, 0]
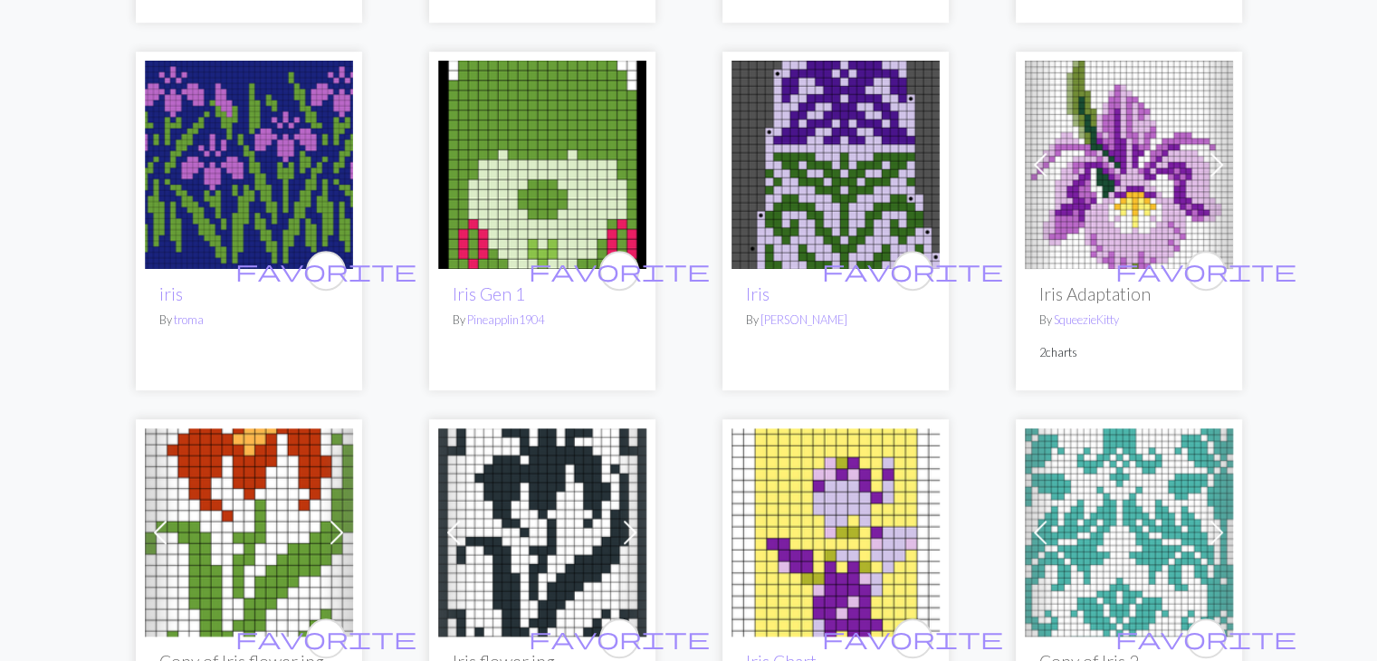
click at [201, 153] on img at bounding box center [249, 165] width 208 height 208
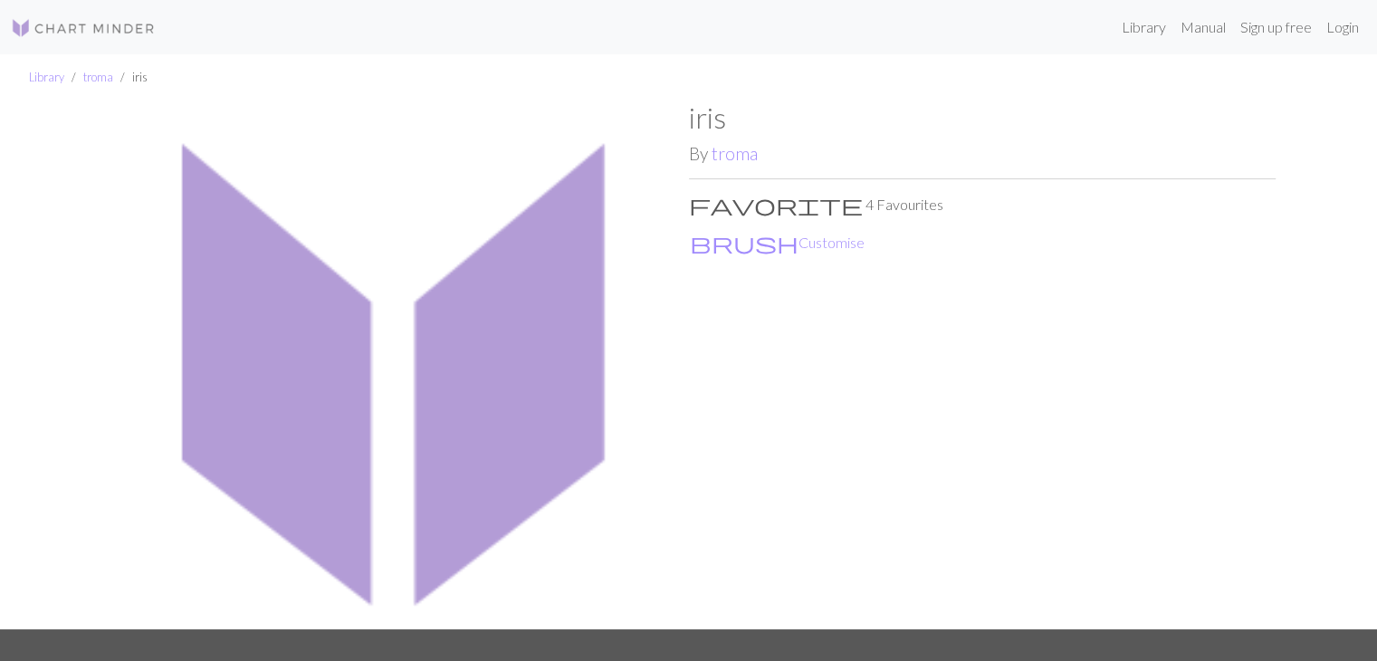
click at [774, 378] on div "iris By troma favorite 4 Favourites brush Customise" at bounding box center [982, 365] width 587 height 529
click at [406, 346] on img at bounding box center [395, 365] width 587 height 529
click at [724, 154] on link "troma" at bounding box center [735, 153] width 46 height 21
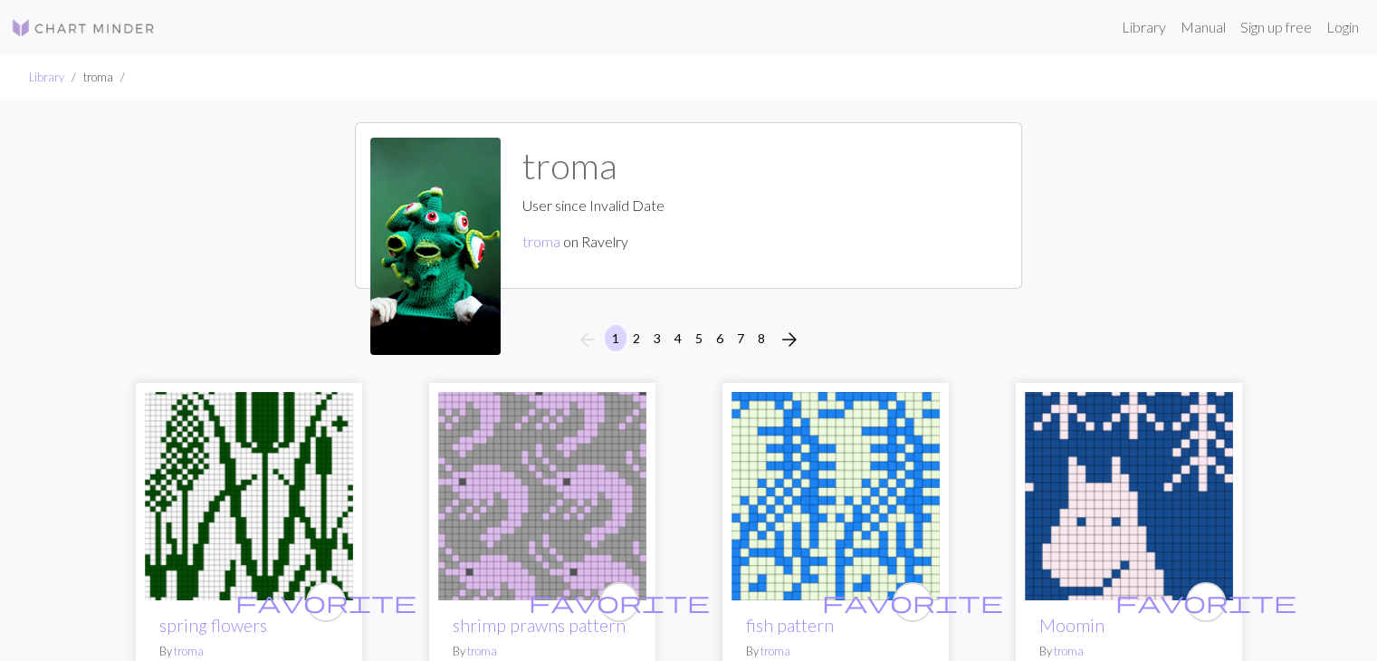
click at [239, 513] on img at bounding box center [249, 496] width 208 height 208
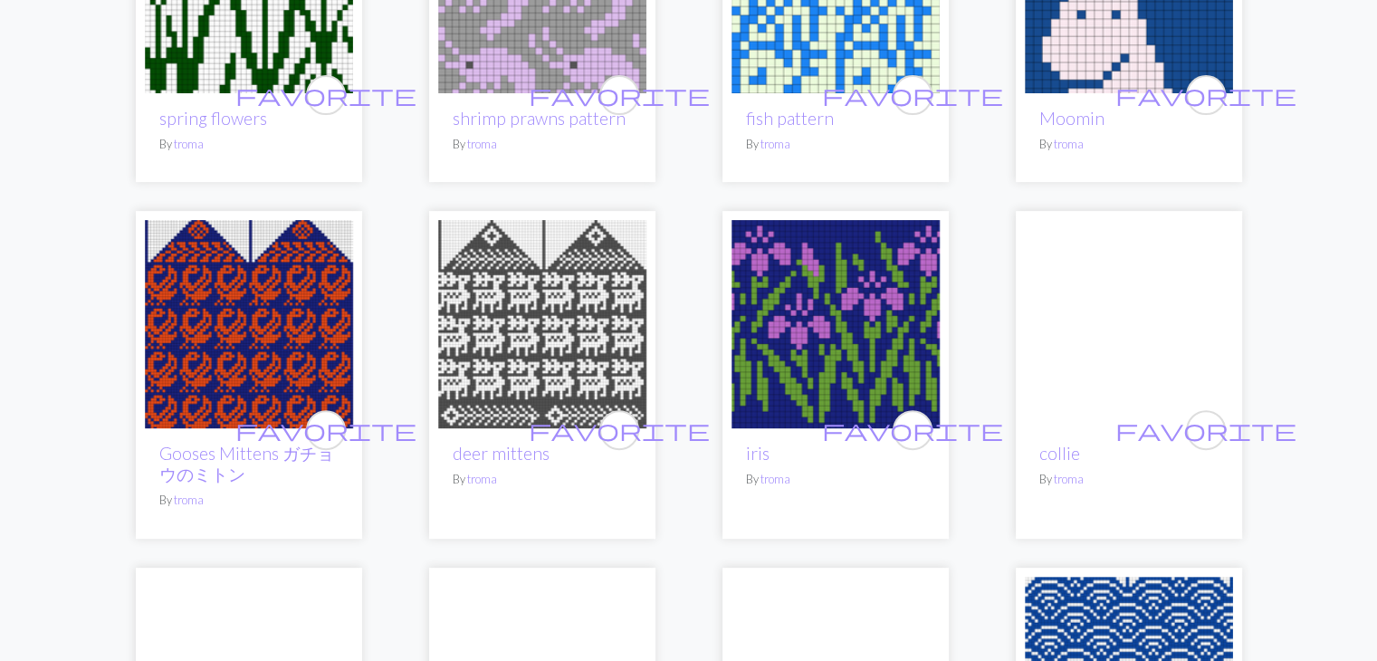
scroll to position [510, 0]
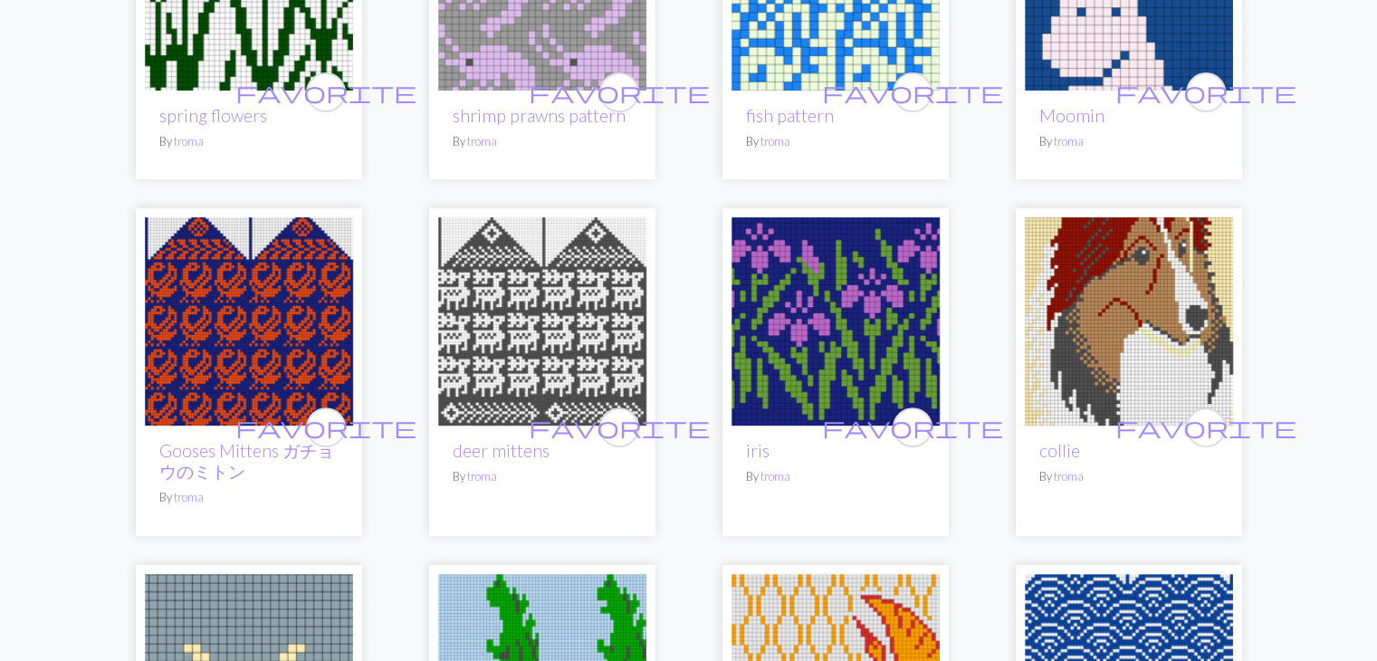
click at [811, 361] on img at bounding box center [836, 321] width 208 height 208
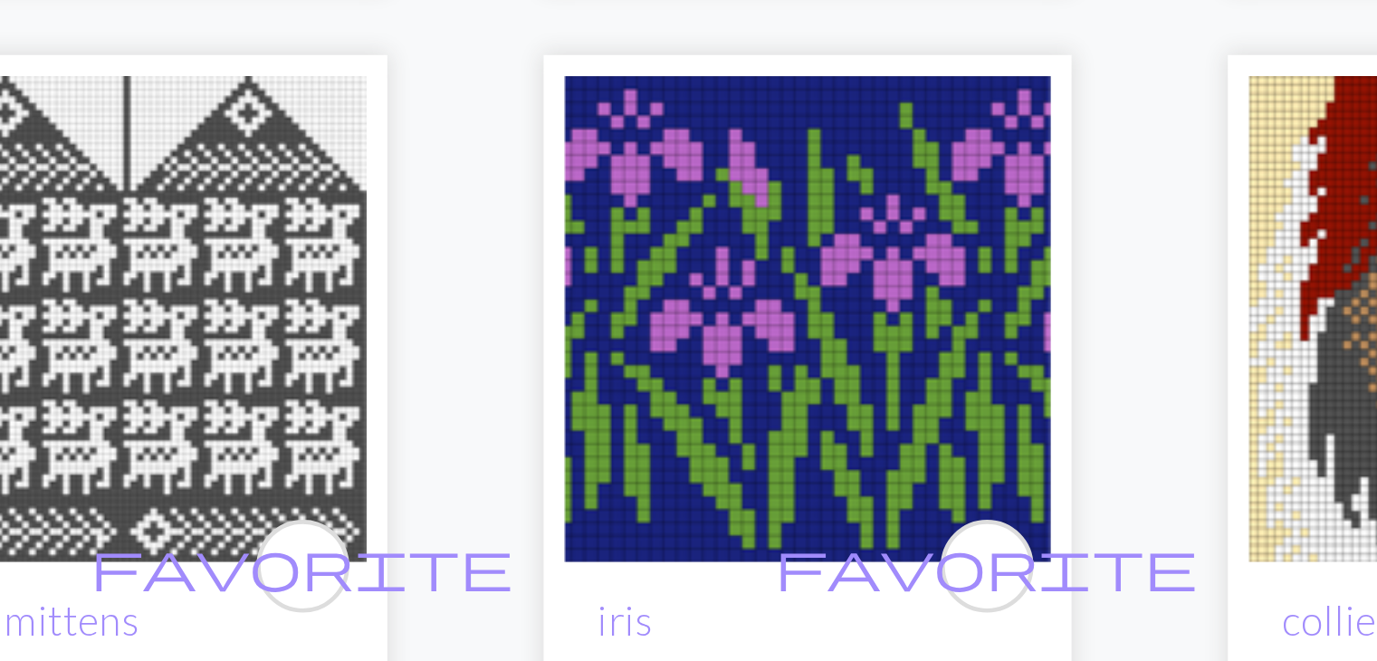
scroll to position [581, 0]
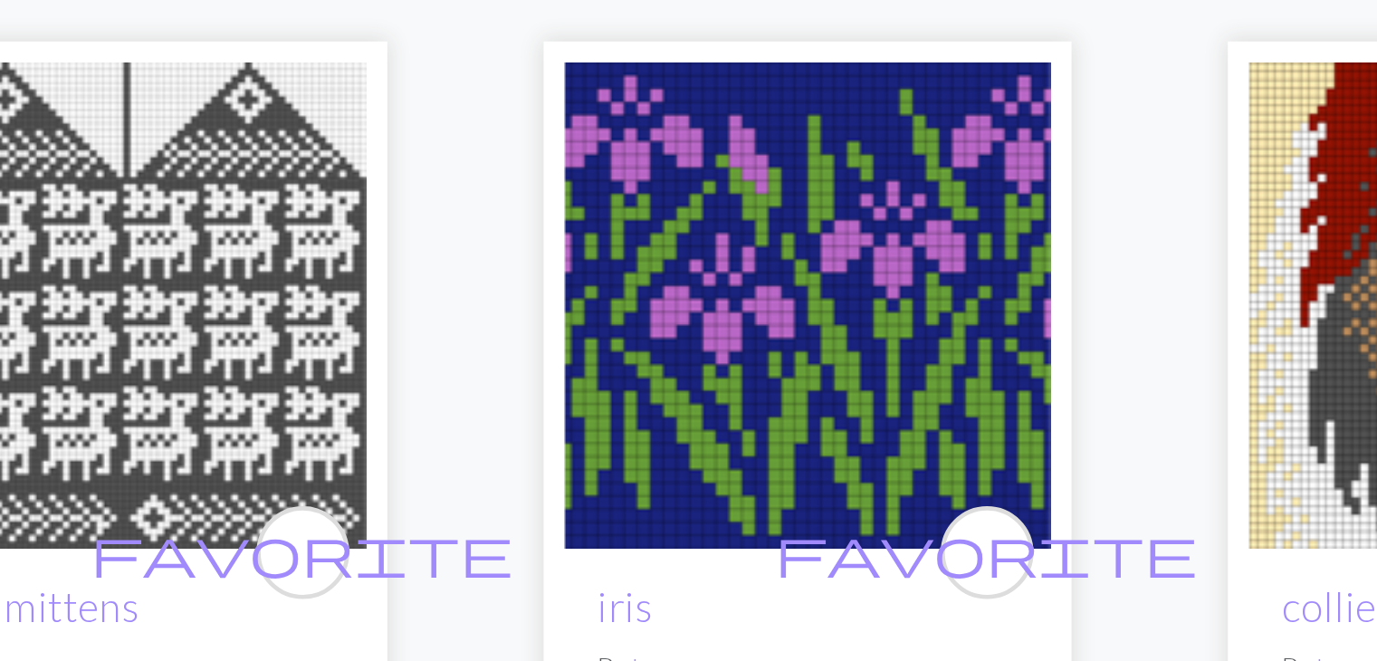
click at [982, 149] on div "favorite spring flowers By troma favorite shrimp prawns pattern By troma favori…" at bounding box center [688, 468] width 1195 height 1362
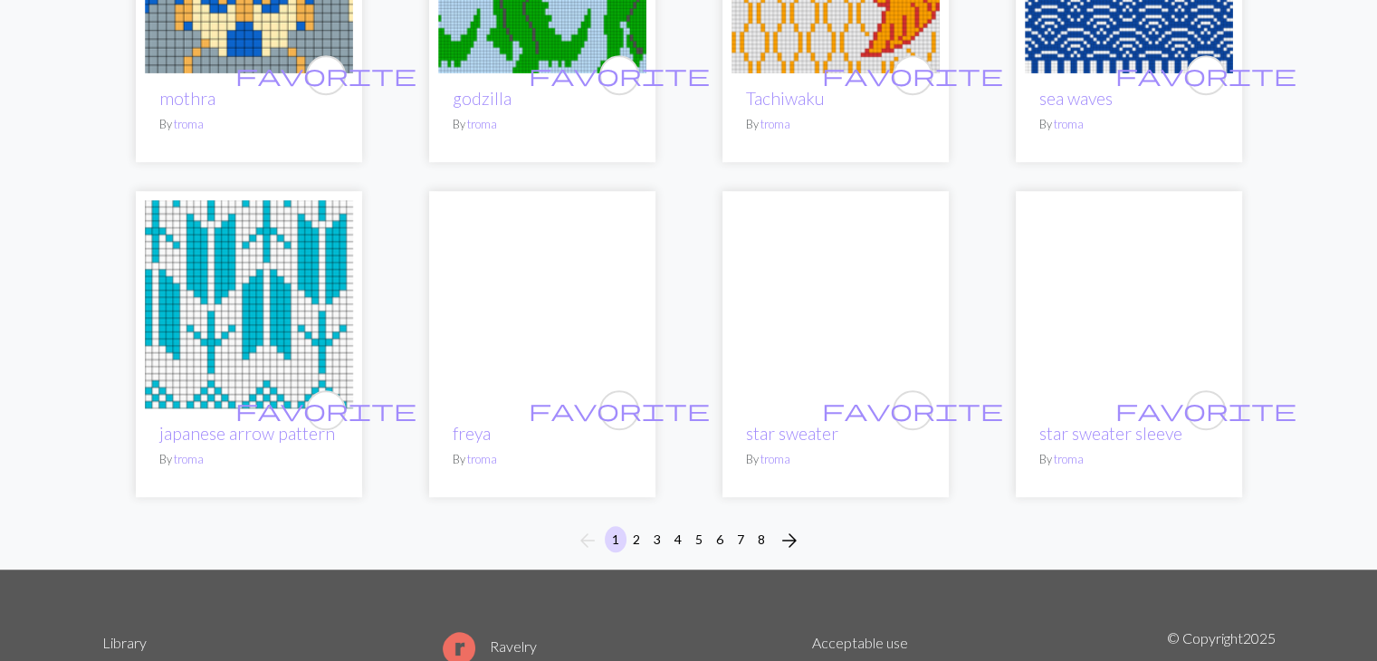
scroll to position [1232, 0]
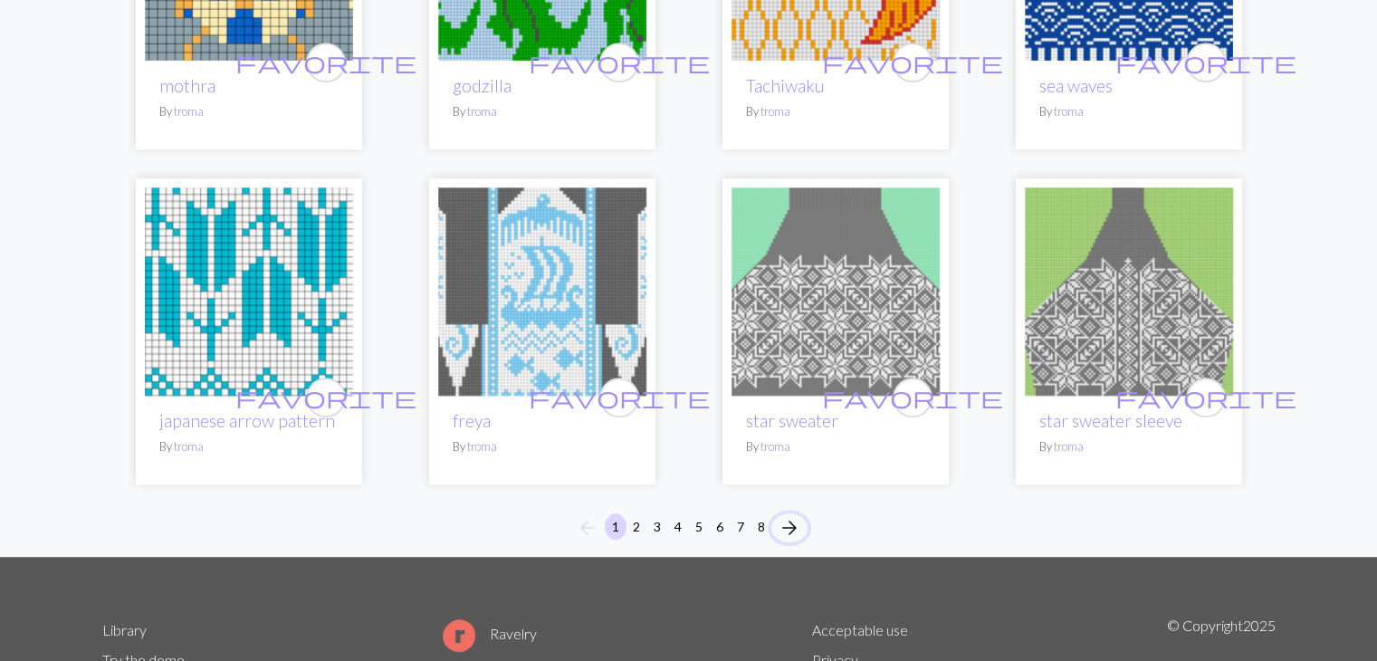
click at [787, 523] on span "arrow_forward" at bounding box center [790, 527] width 22 height 25
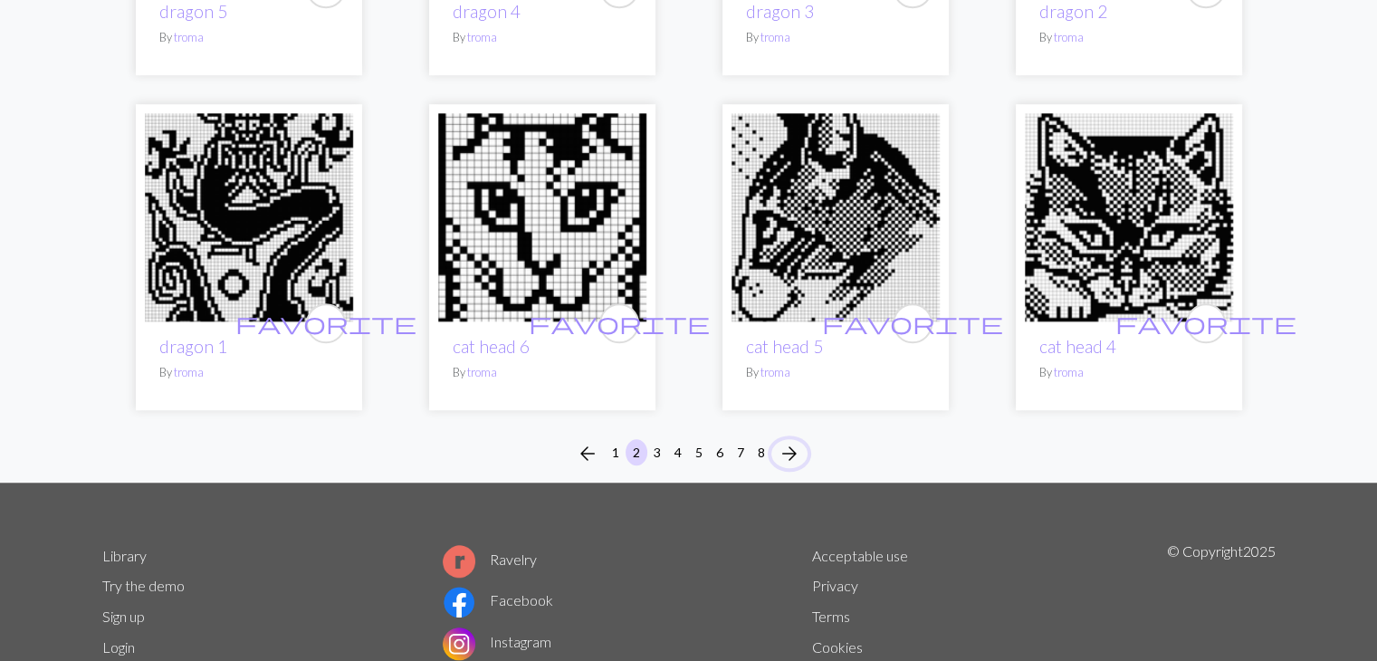
scroll to position [1299, 0]
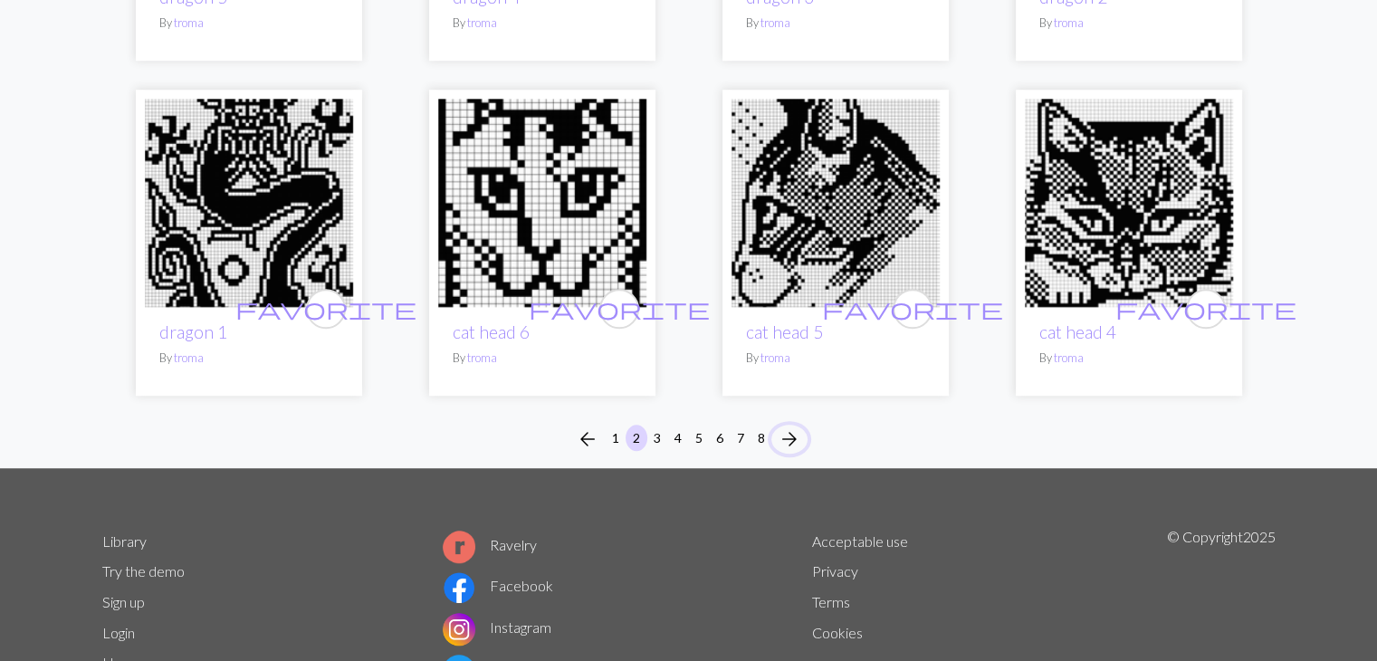
click at [789, 432] on span "arrow_forward" at bounding box center [790, 439] width 22 height 25
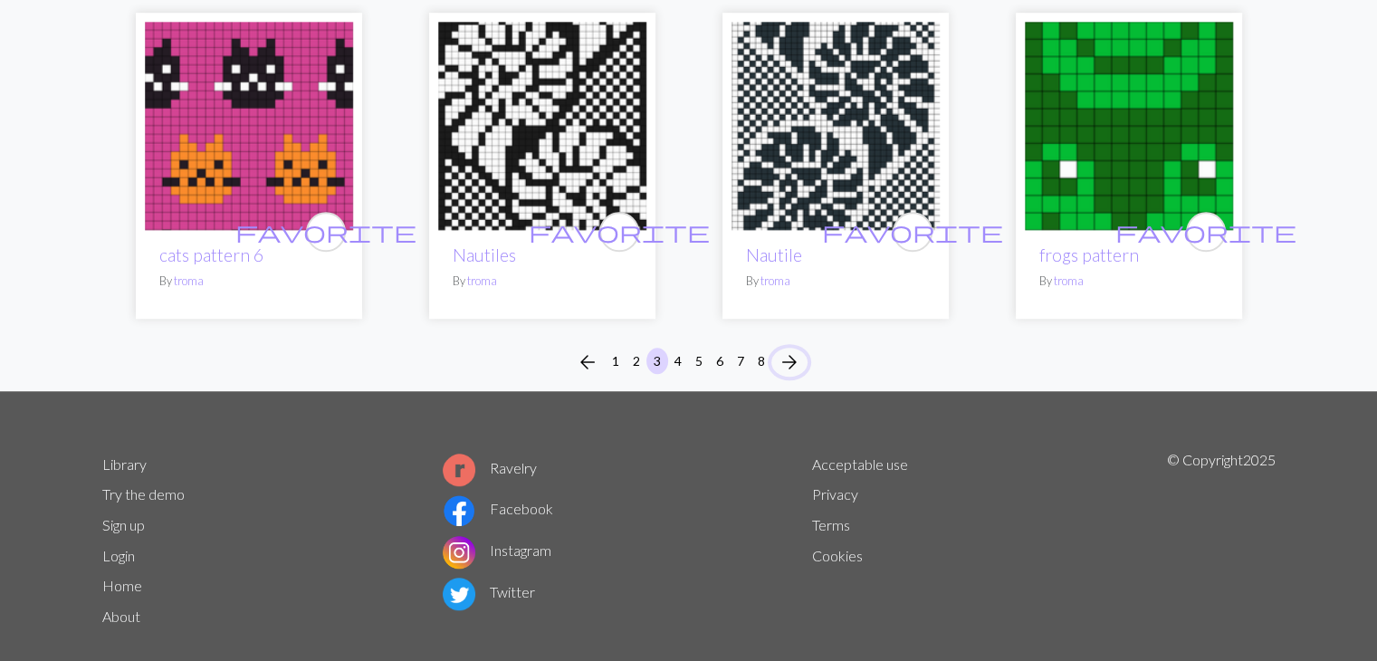
scroll to position [1405, 0]
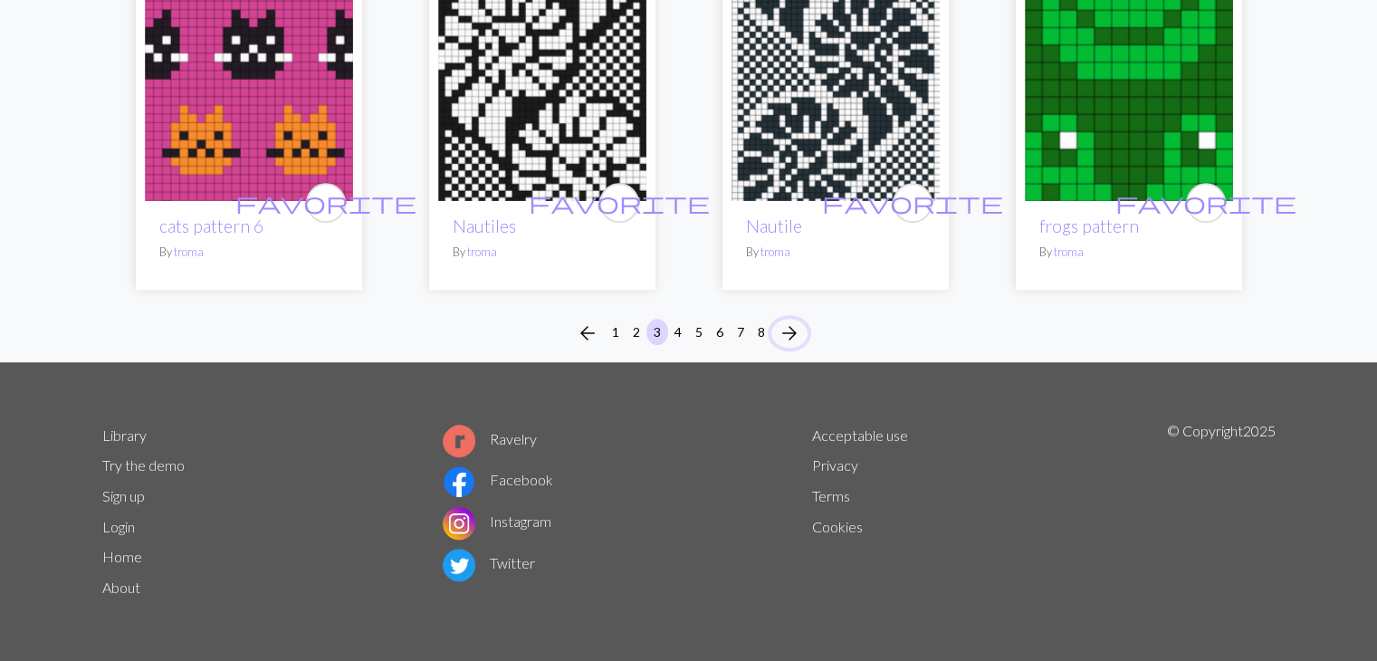
click at [784, 331] on span "arrow_forward" at bounding box center [790, 333] width 22 height 25
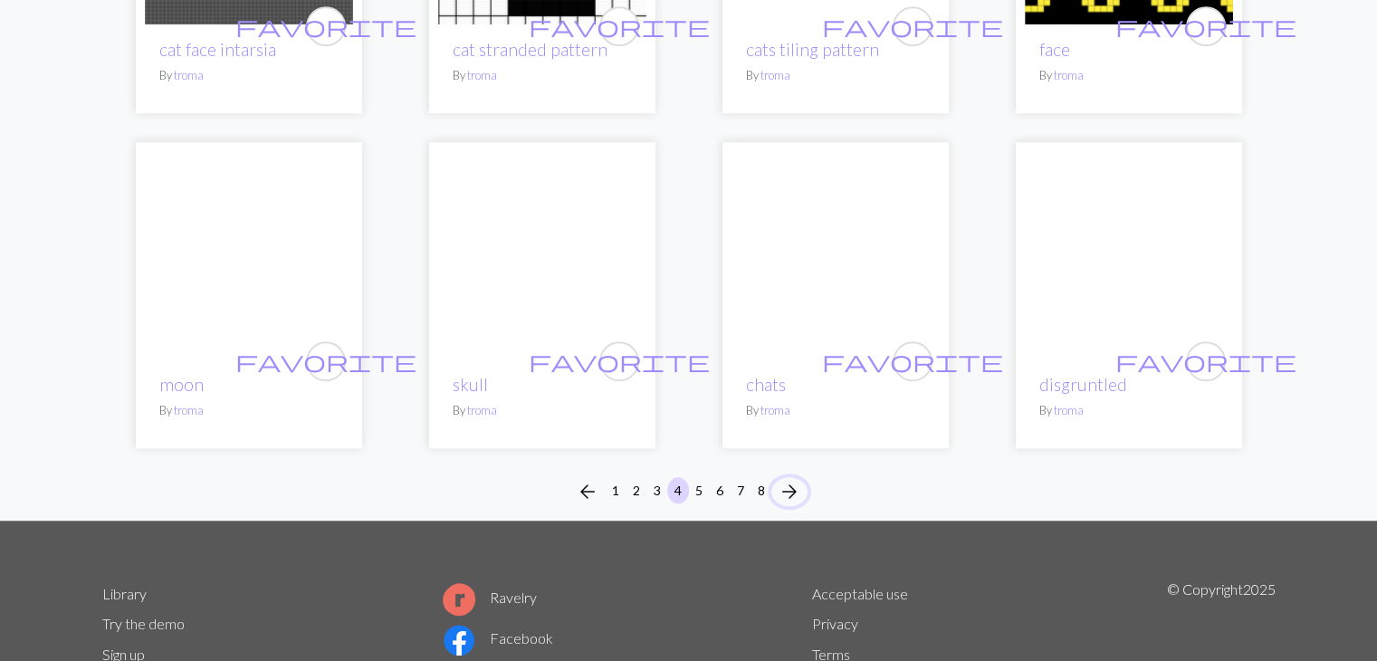
scroll to position [1259, 0]
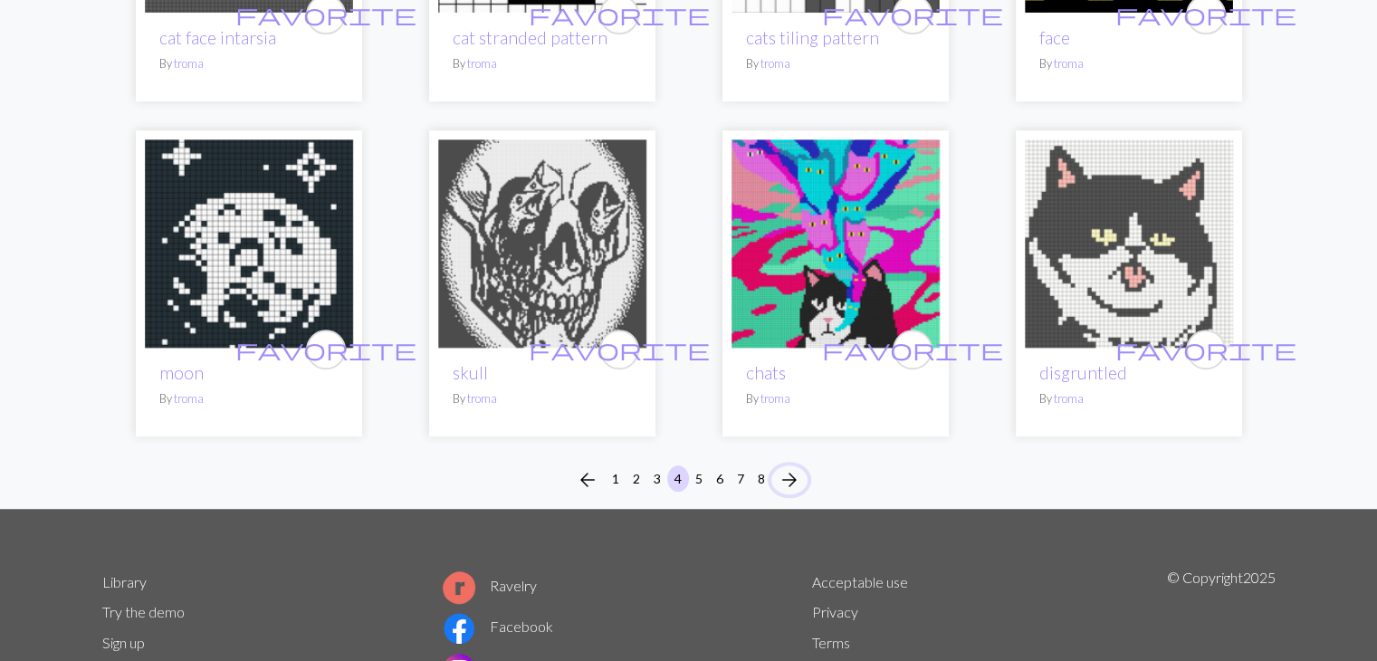
click at [795, 478] on span "arrow_forward" at bounding box center [790, 479] width 22 height 25
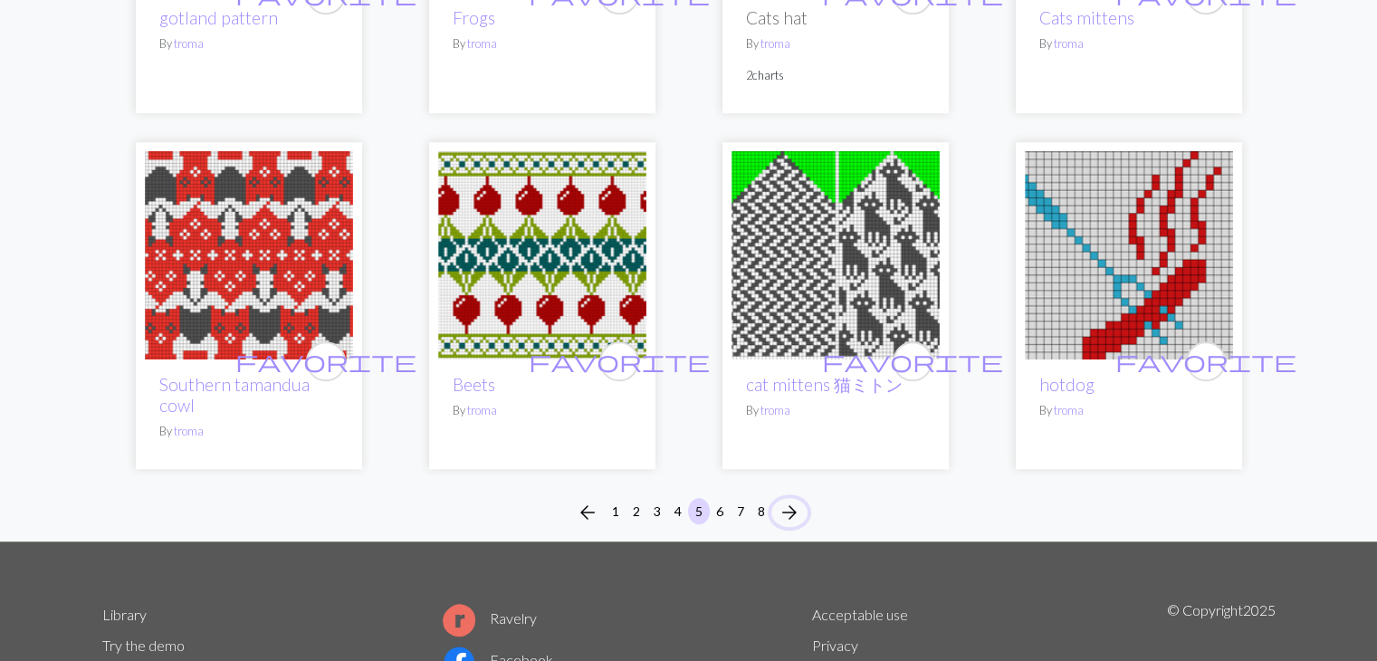
scroll to position [1318, 0]
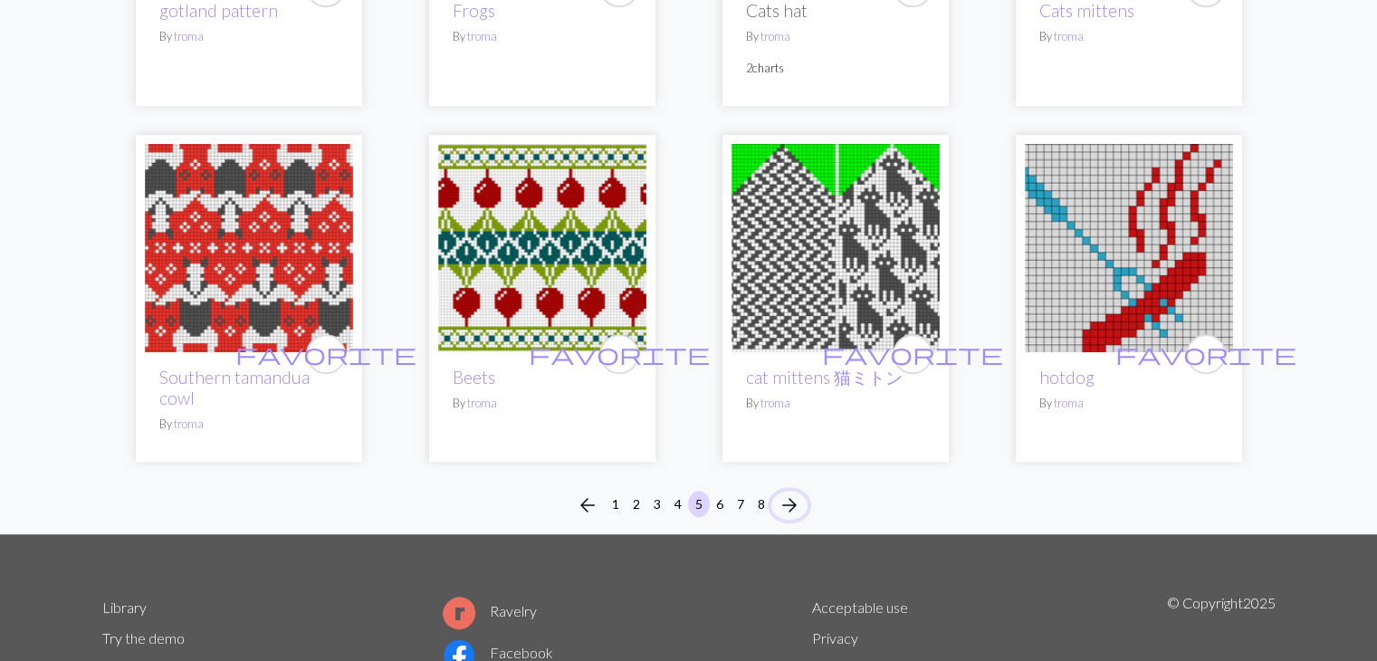
click at [791, 502] on span "arrow_forward" at bounding box center [790, 505] width 22 height 25
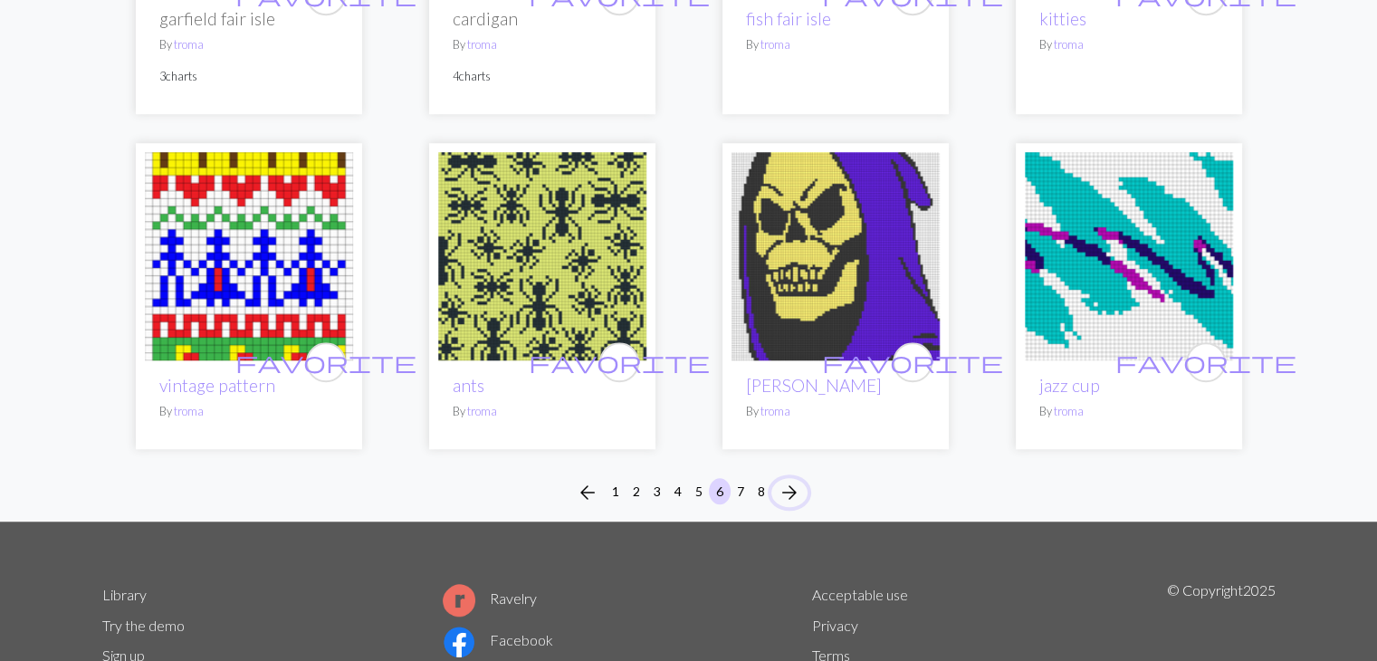
scroll to position [1335, 0]
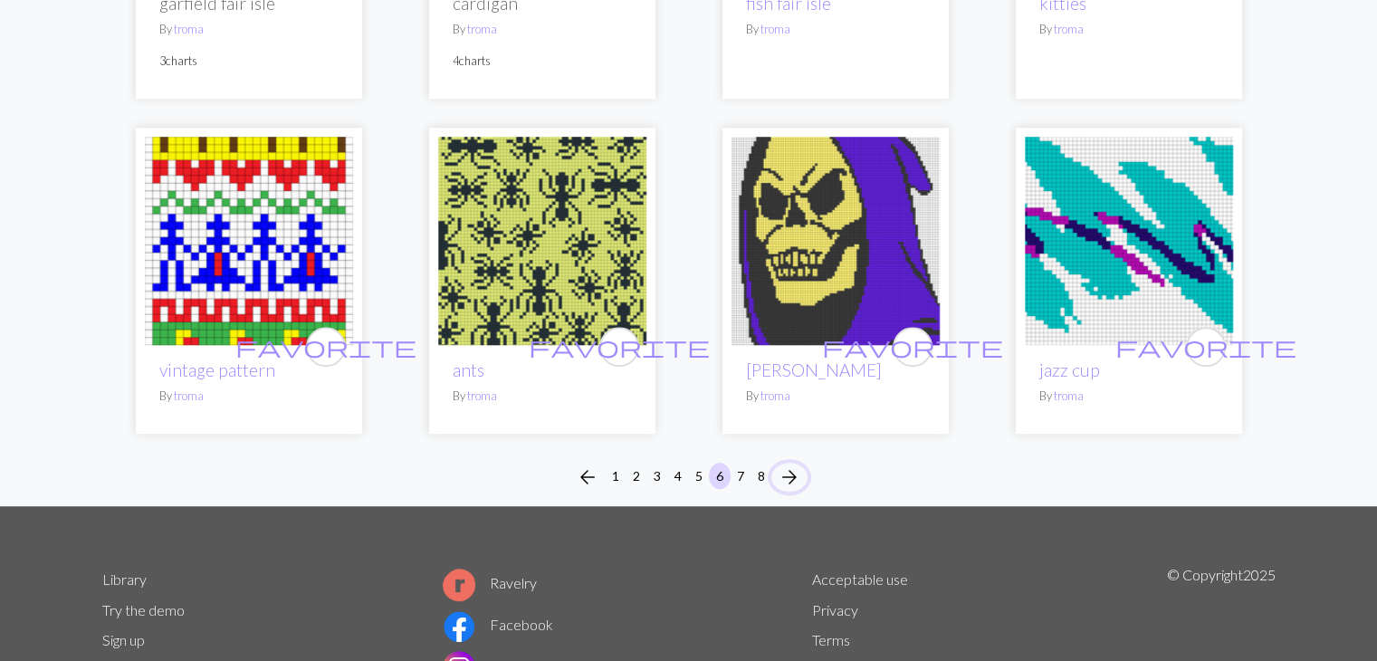
click at [784, 472] on span "arrow_forward" at bounding box center [790, 477] width 22 height 25
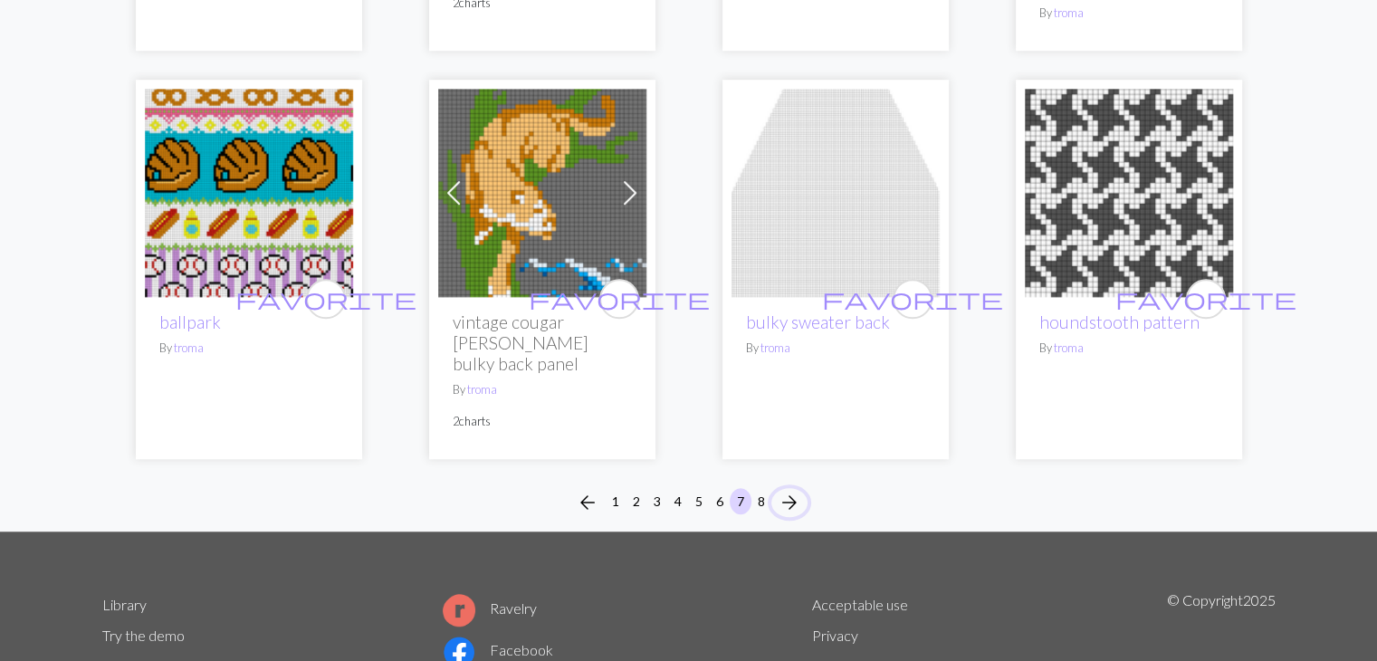
scroll to position [1358, 0]
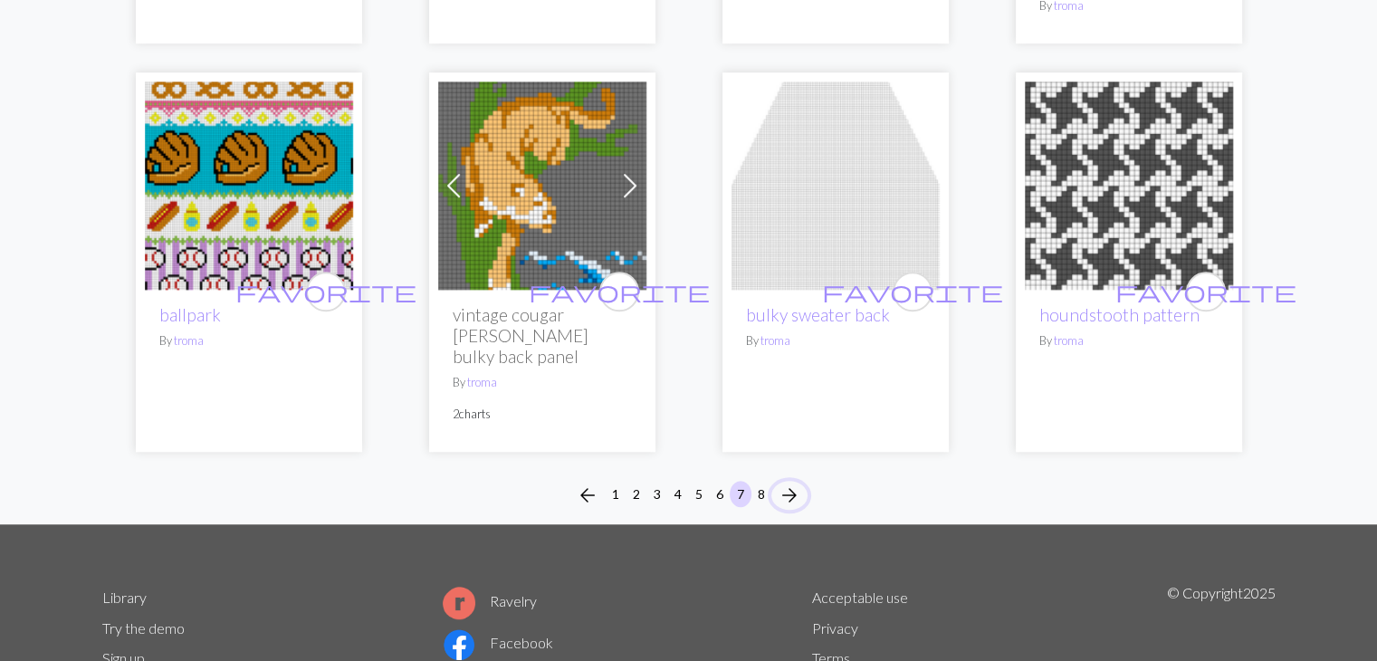
click at [794, 483] on span "arrow_forward" at bounding box center [790, 495] width 22 height 25
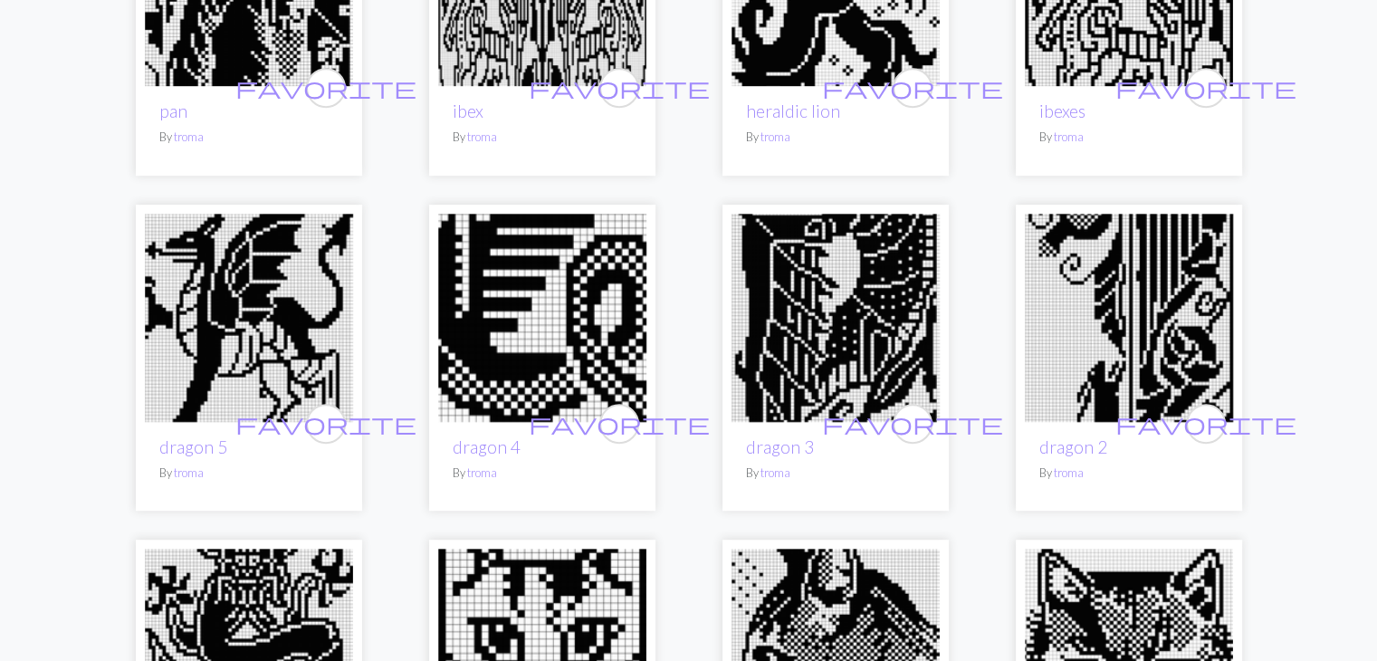
scroll to position [36, 0]
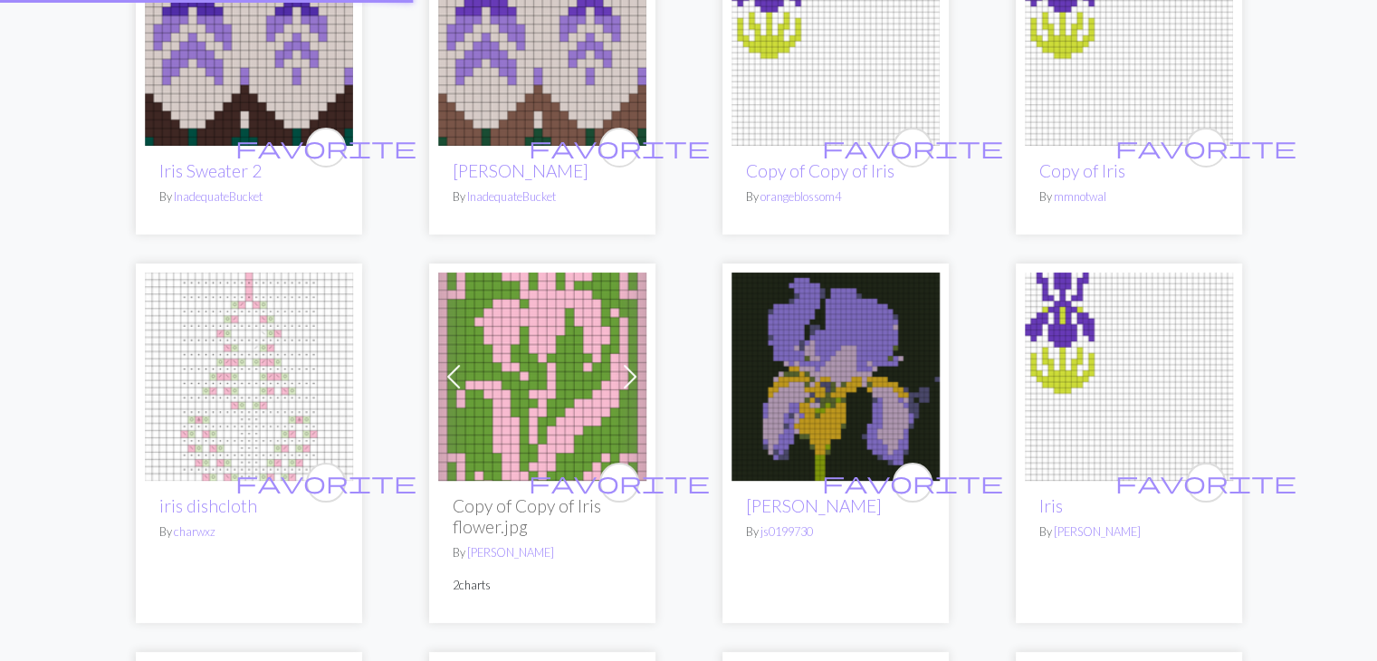
scroll to position [5, 0]
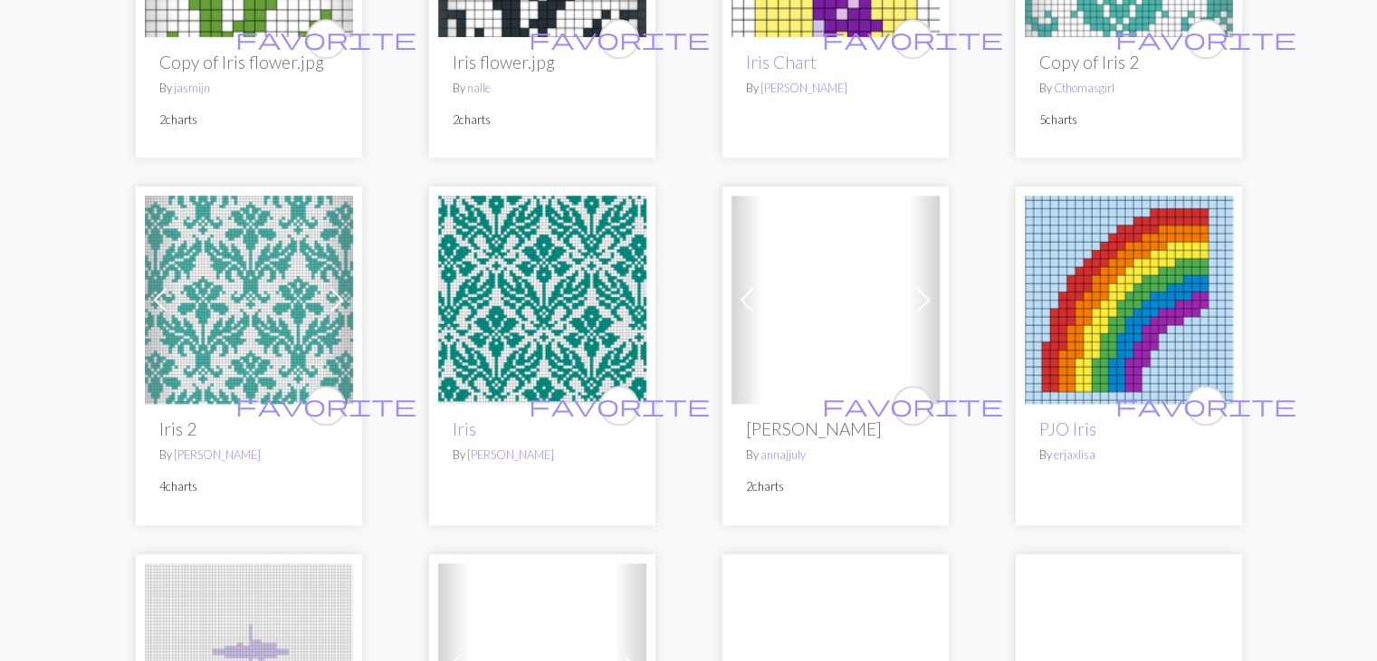
scroll to position [1842, 0]
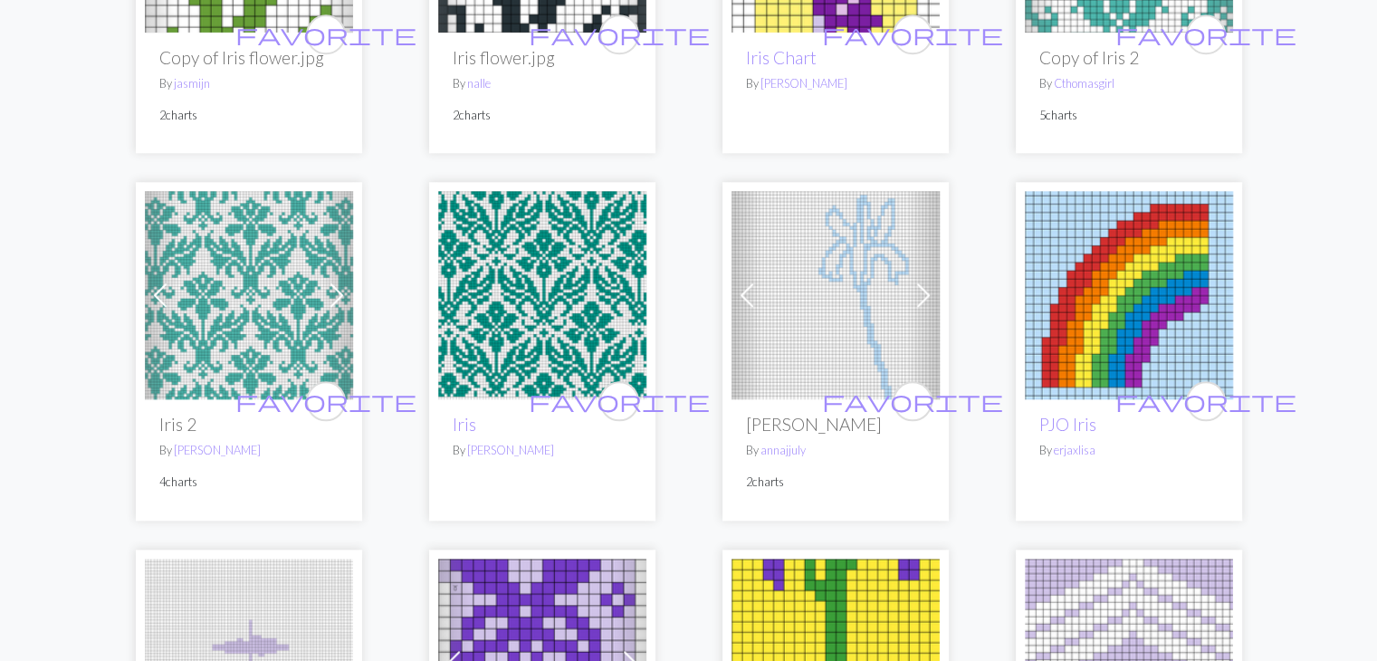
click at [241, 326] on img at bounding box center [249, 295] width 208 height 208
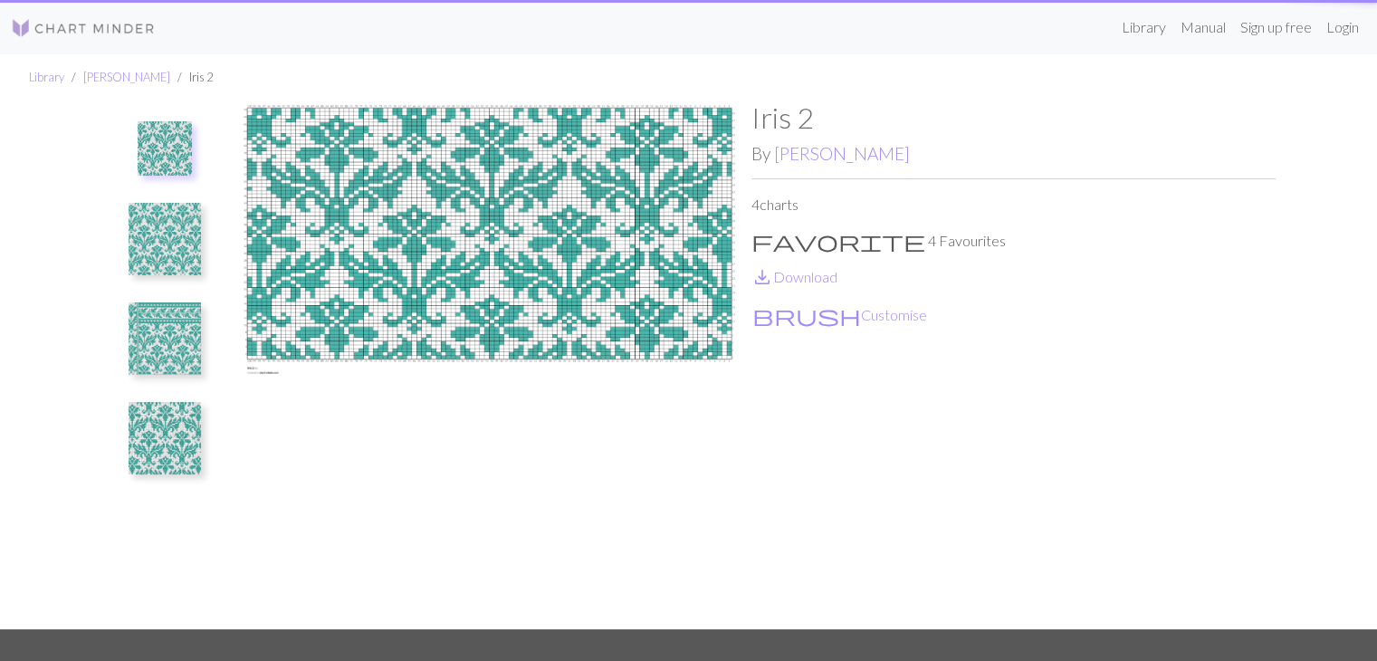
click at [241, 326] on img at bounding box center [489, 365] width 524 height 529
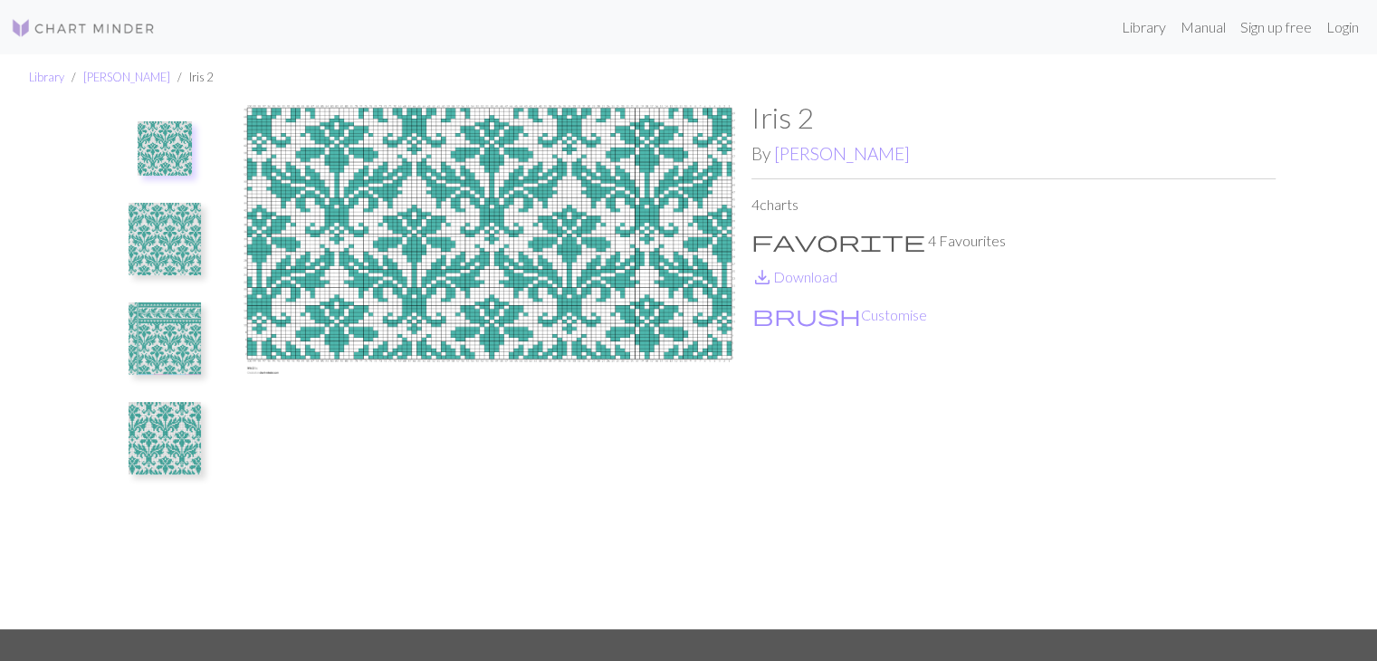
click at [151, 327] on img at bounding box center [165, 338] width 72 height 72
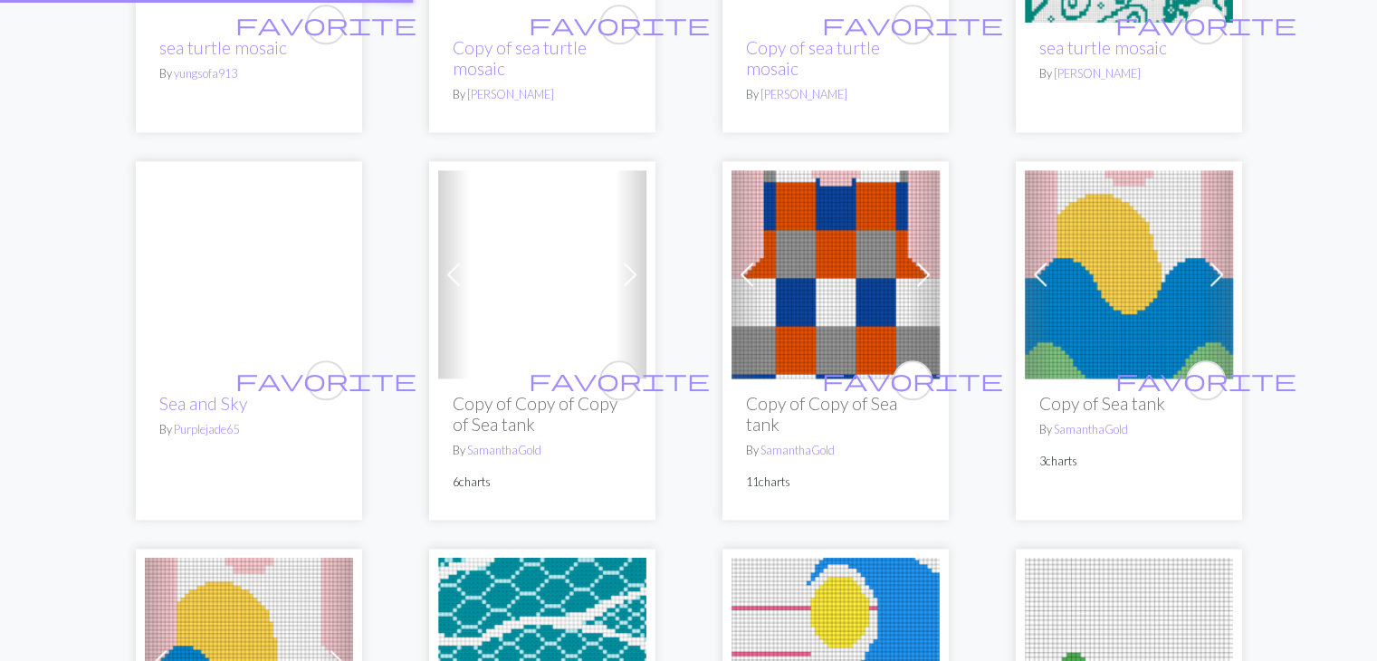
scroll to position [45, 0]
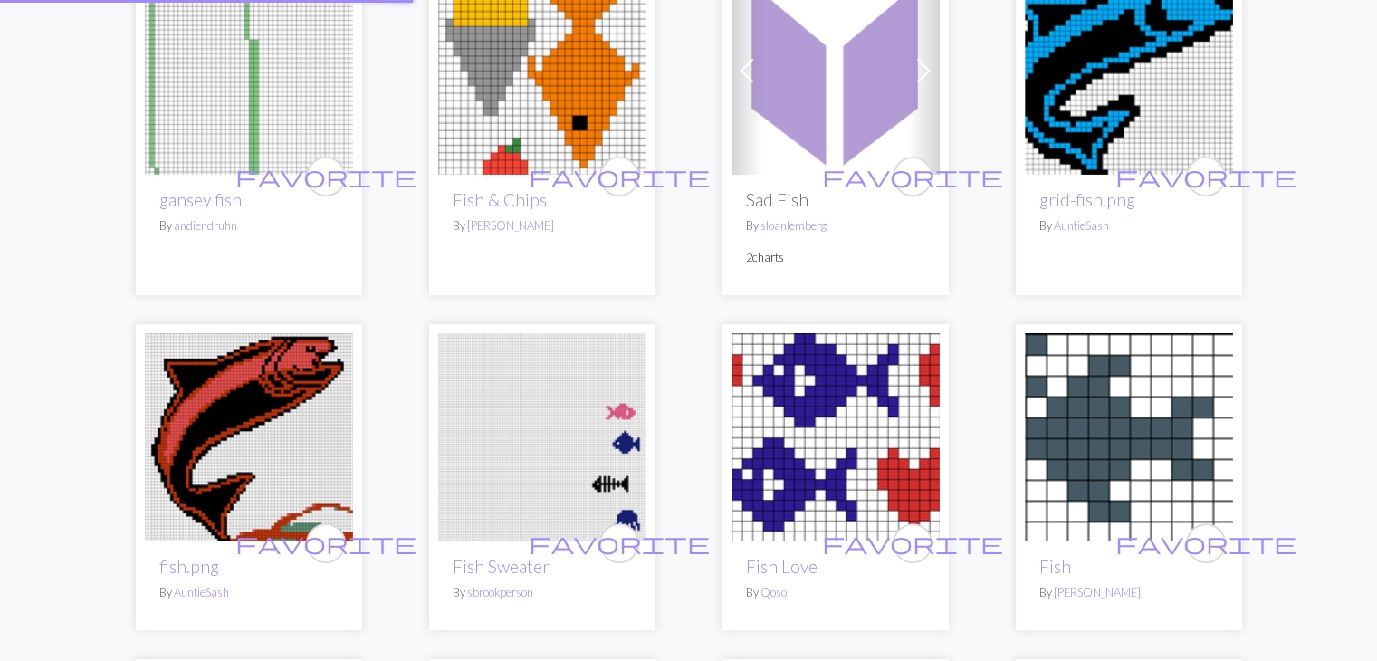
scroll to position [36, 0]
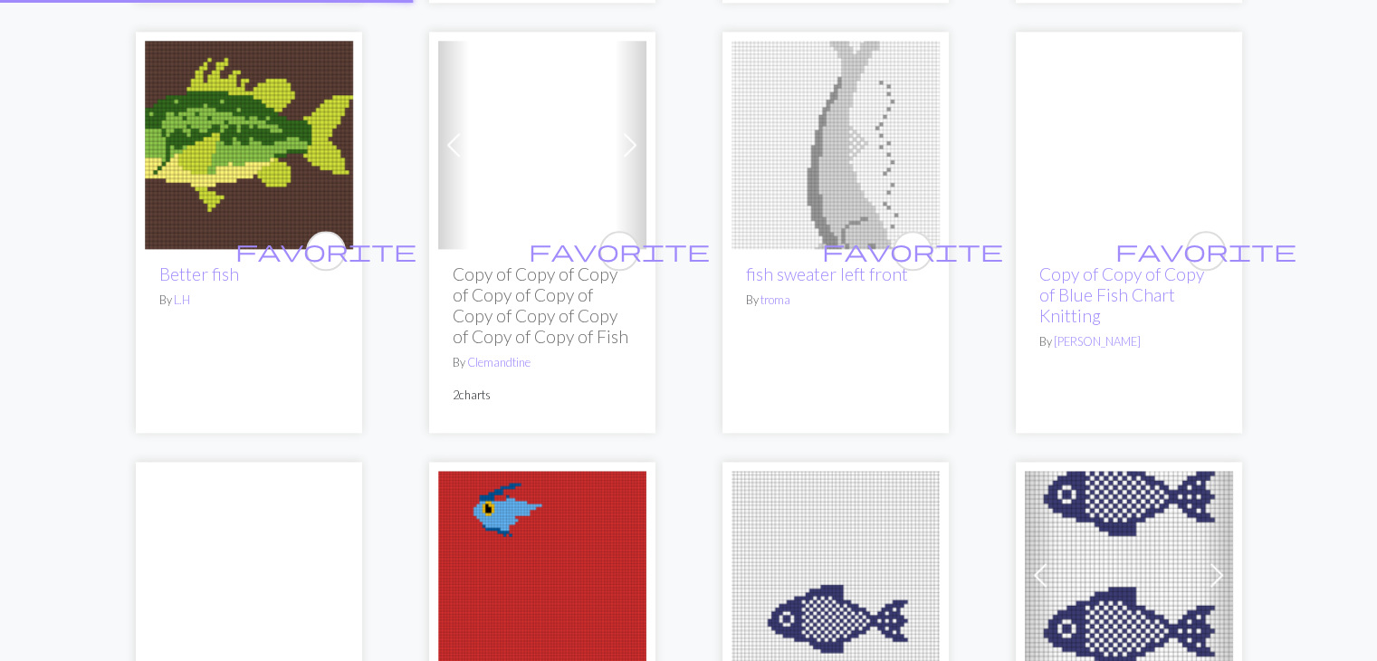
scroll to position [148, 0]
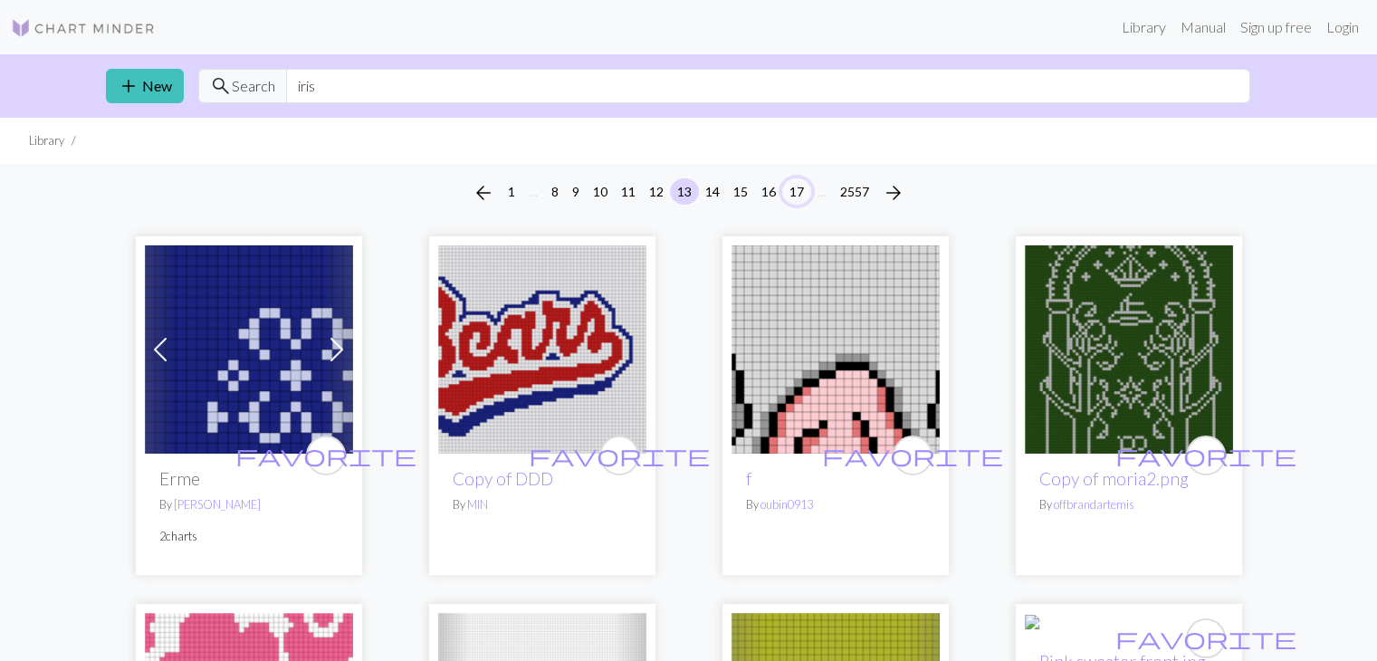
click at [799, 187] on button "17" at bounding box center [796, 191] width 29 height 26
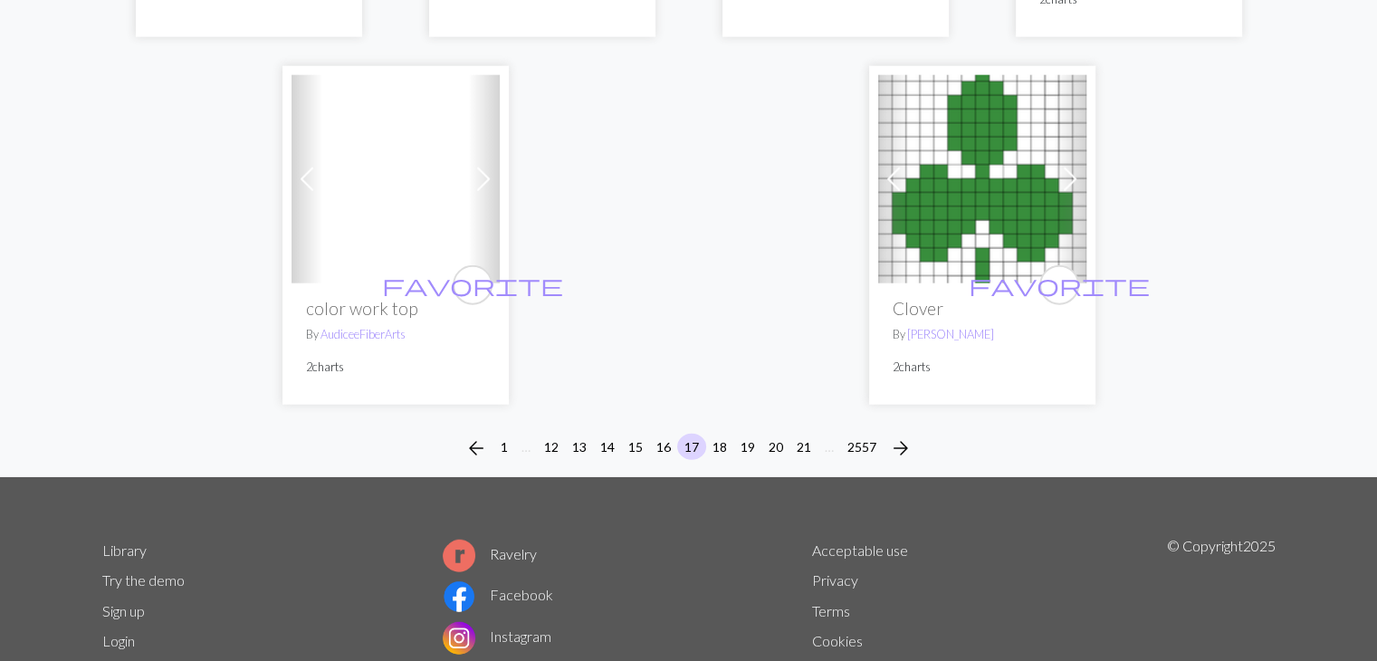
scroll to position [4609, 0]
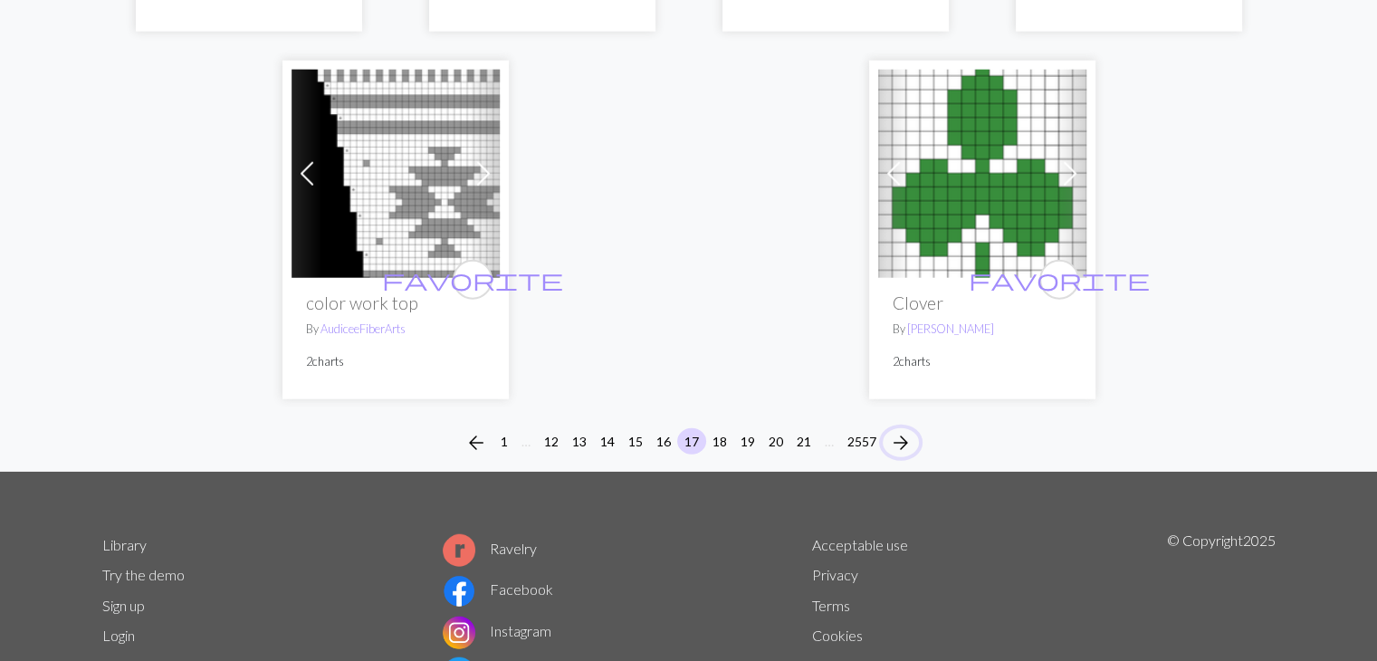
click at [904, 430] on span "arrow_forward" at bounding box center [901, 442] width 22 height 25
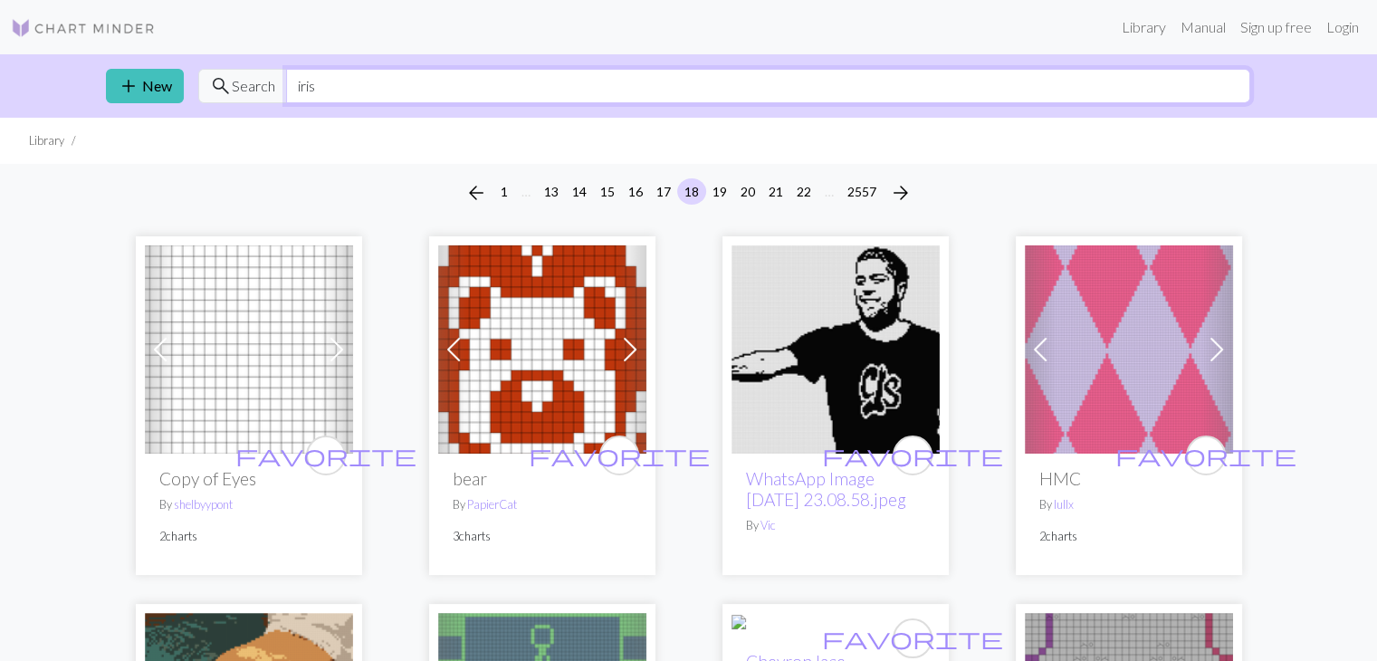
drag, startPoint x: 443, startPoint y: 90, endPoint x: 289, endPoint y: 89, distance: 153.9
click at [289, 89] on input "iris" at bounding box center [768, 86] width 964 height 34
type input "flower"
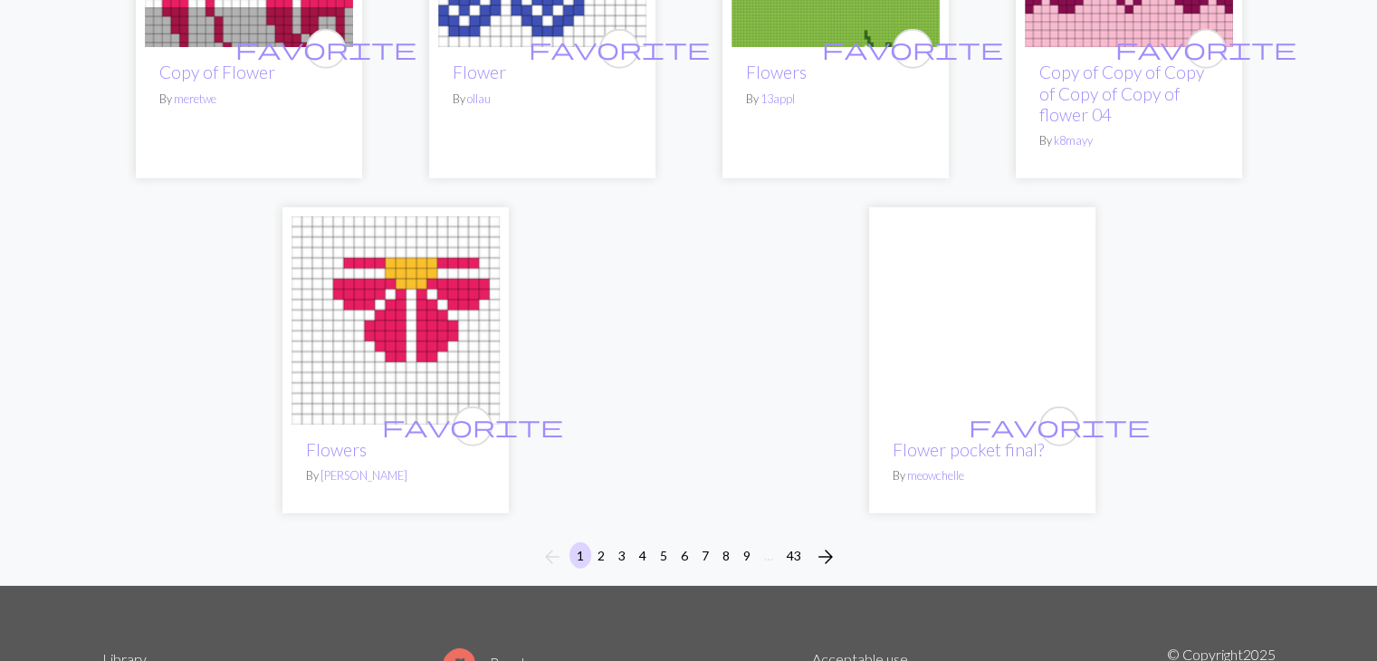
scroll to position [5303, 0]
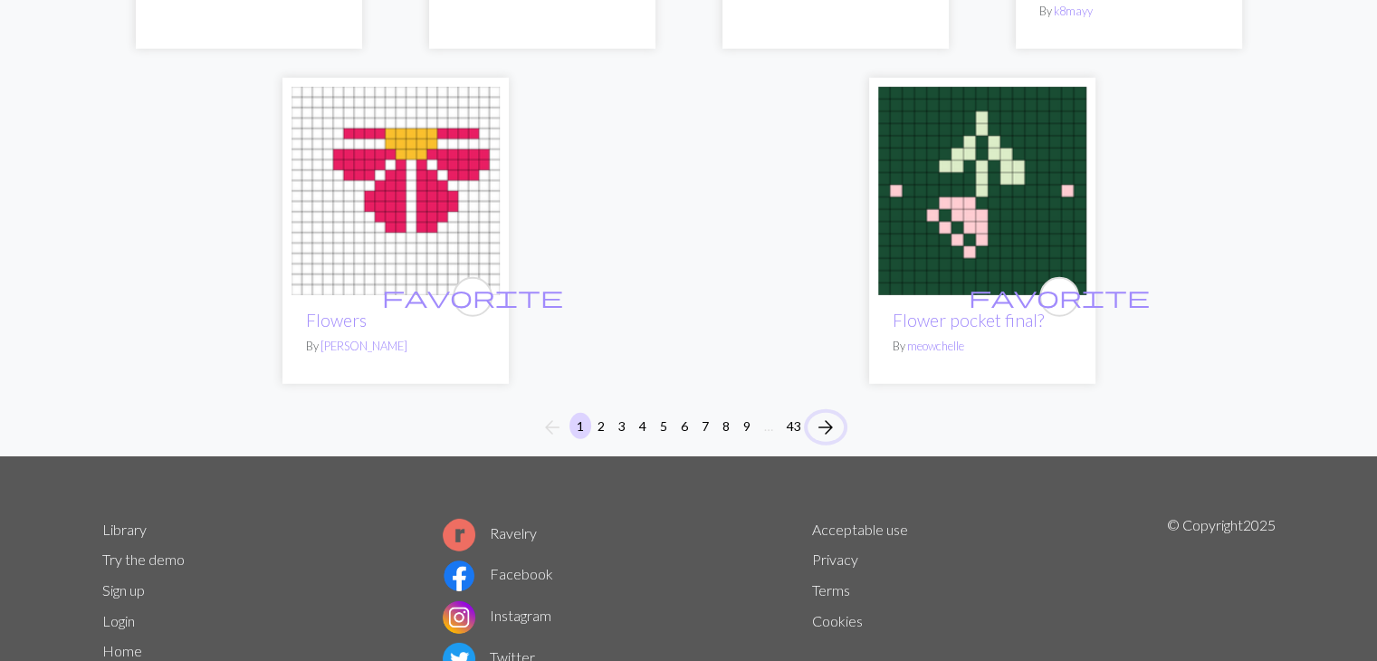
click at [828, 415] on span "arrow_forward" at bounding box center [826, 427] width 22 height 25
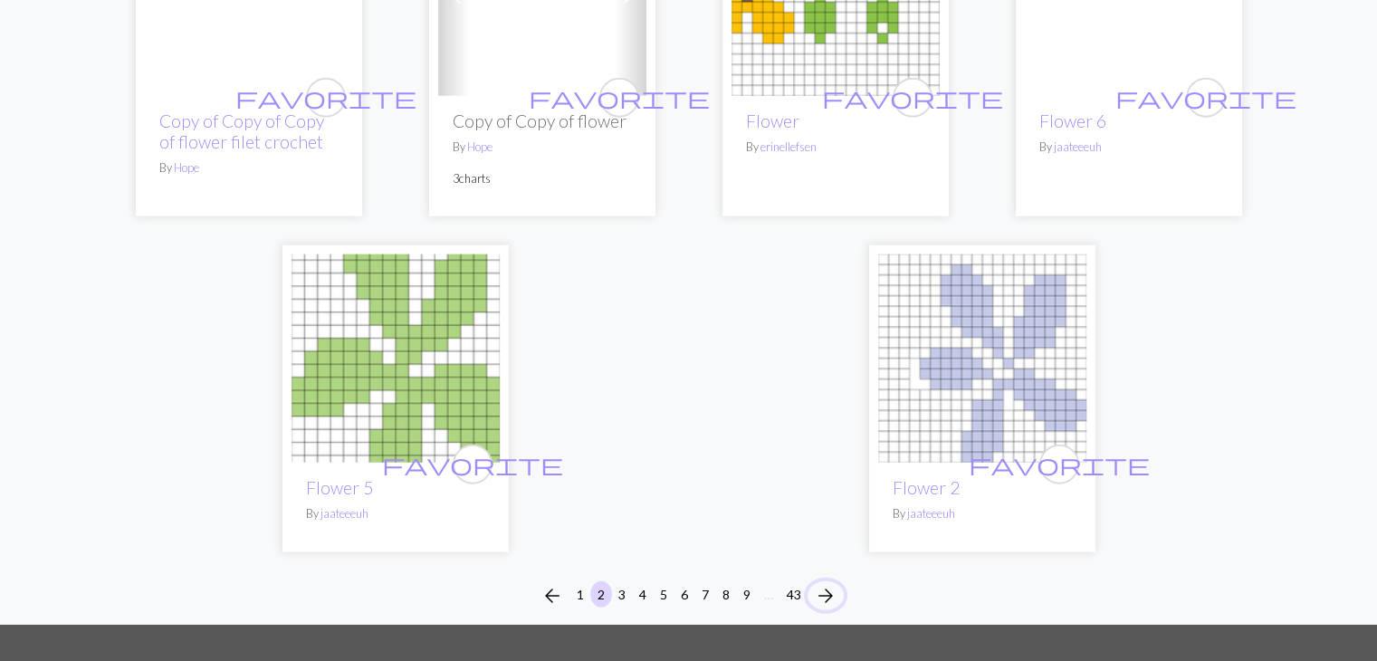
scroll to position [4531, 0]
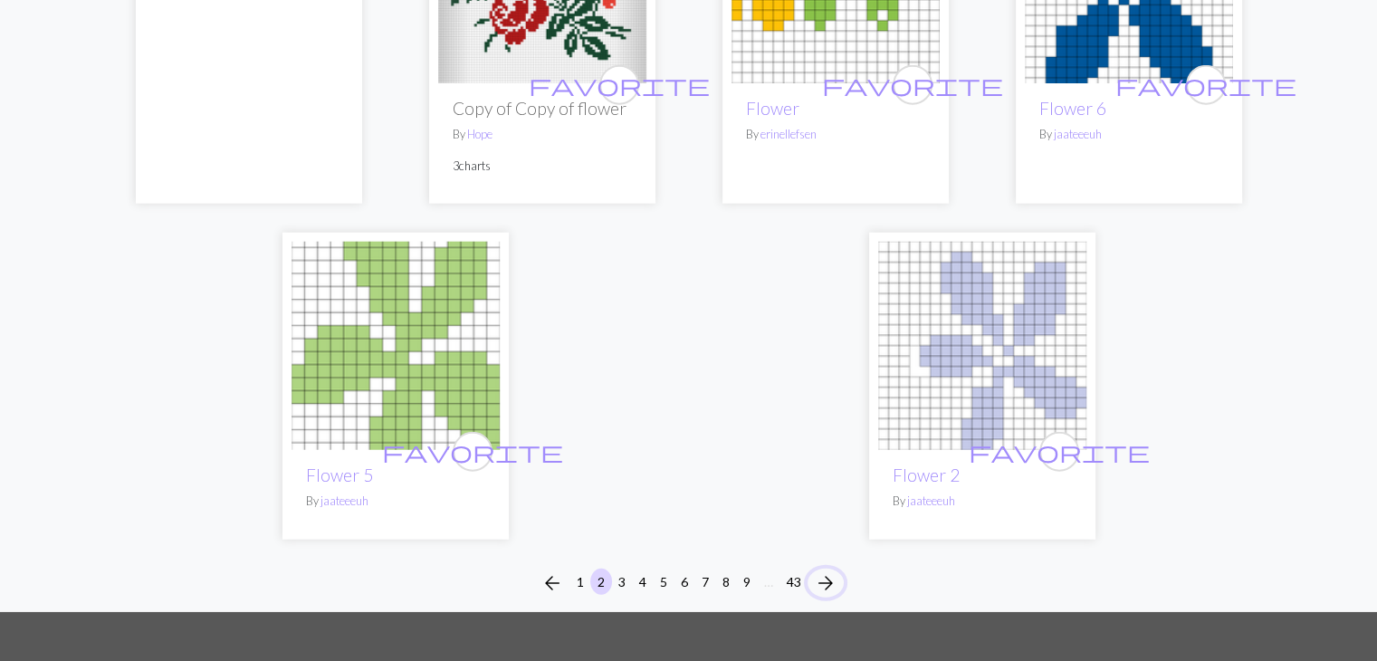
click at [822, 578] on span "arrow_forward" at bounding box center [826, 583] width 22 height 25
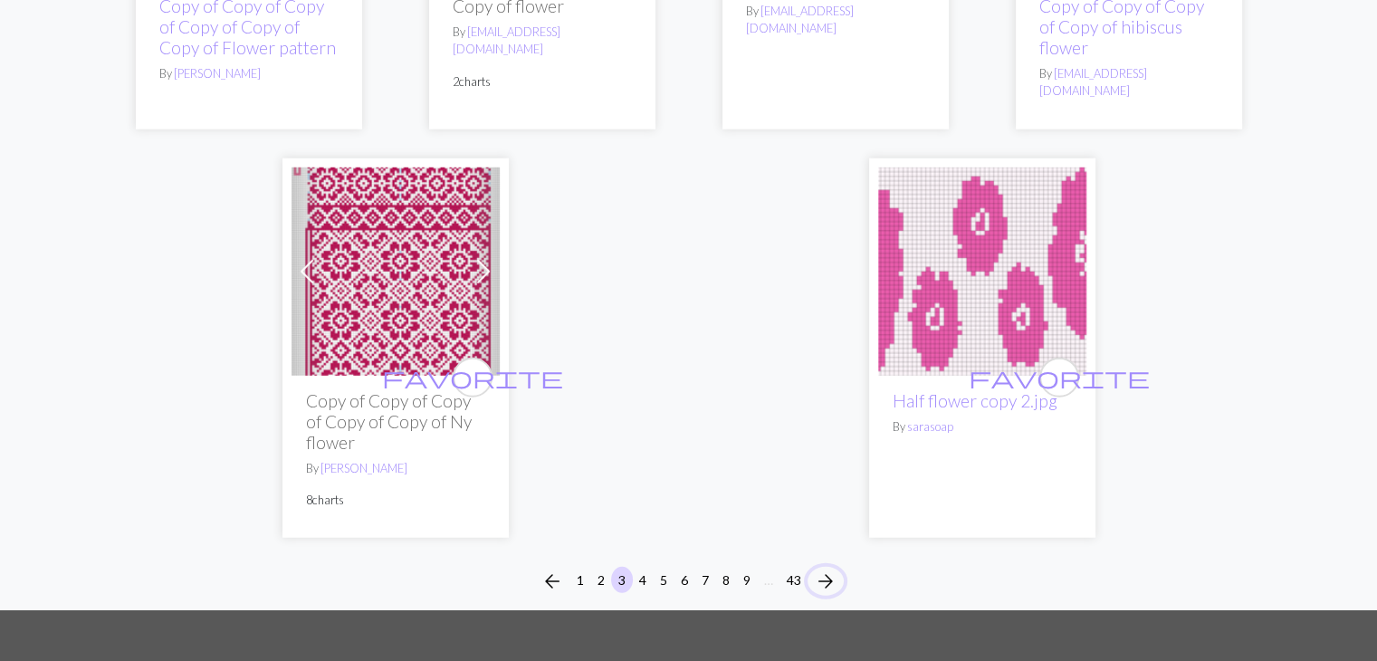
scroll to position [4809, 0]
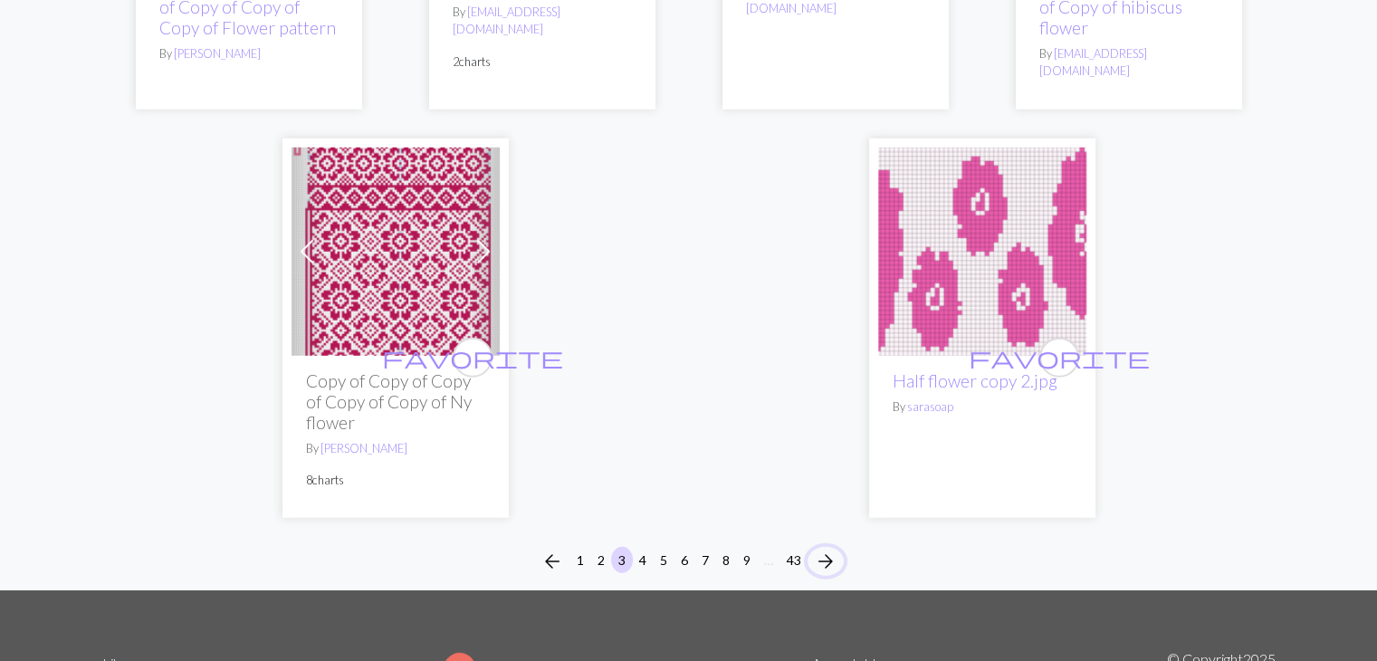
click at [822, 549] on span "arrow_forward" at bounding box center [826, 561] width 22 height 25
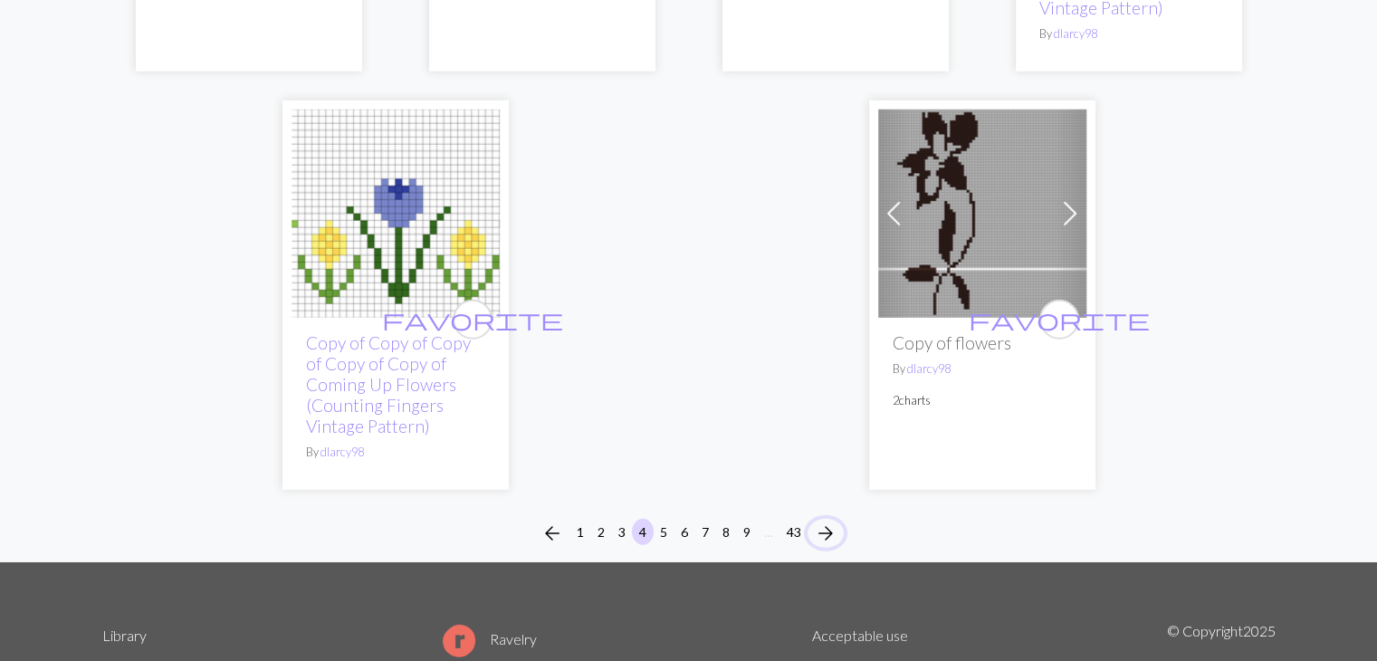
scroll to position [5279, 0]
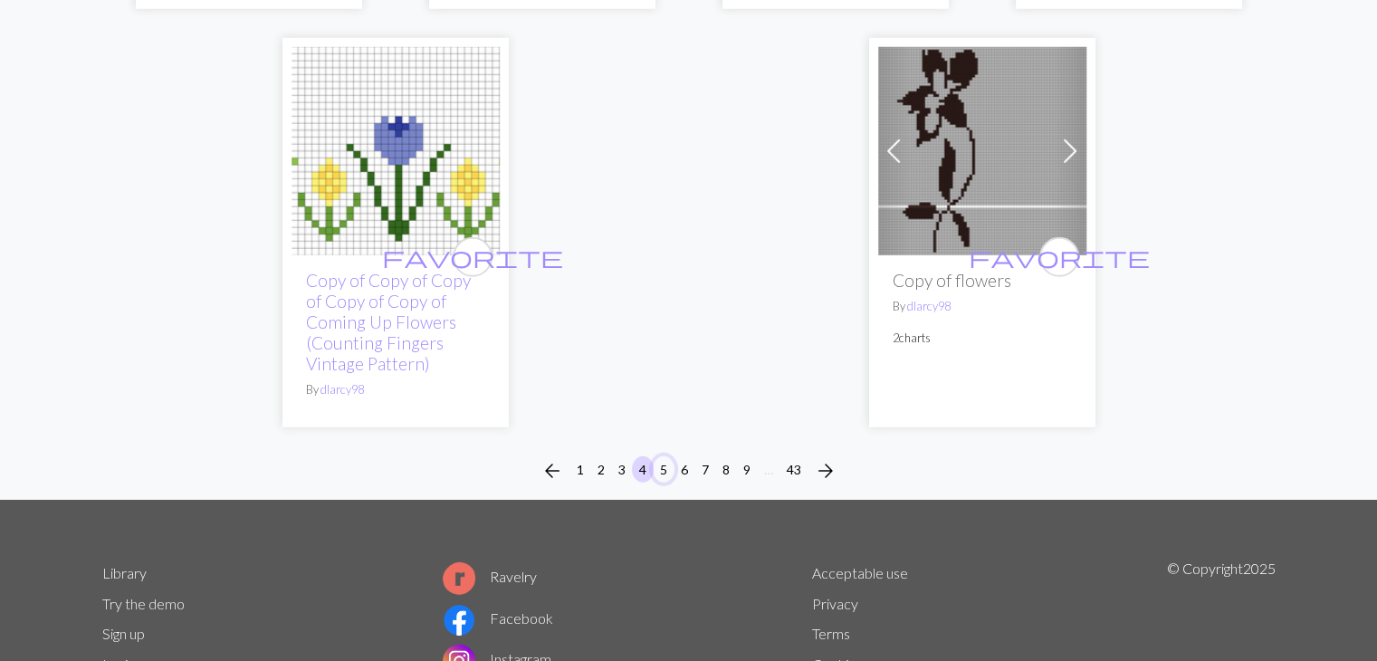
click at [665, 456] on button "5" at bounding box center [664, 469] width 22 height 26
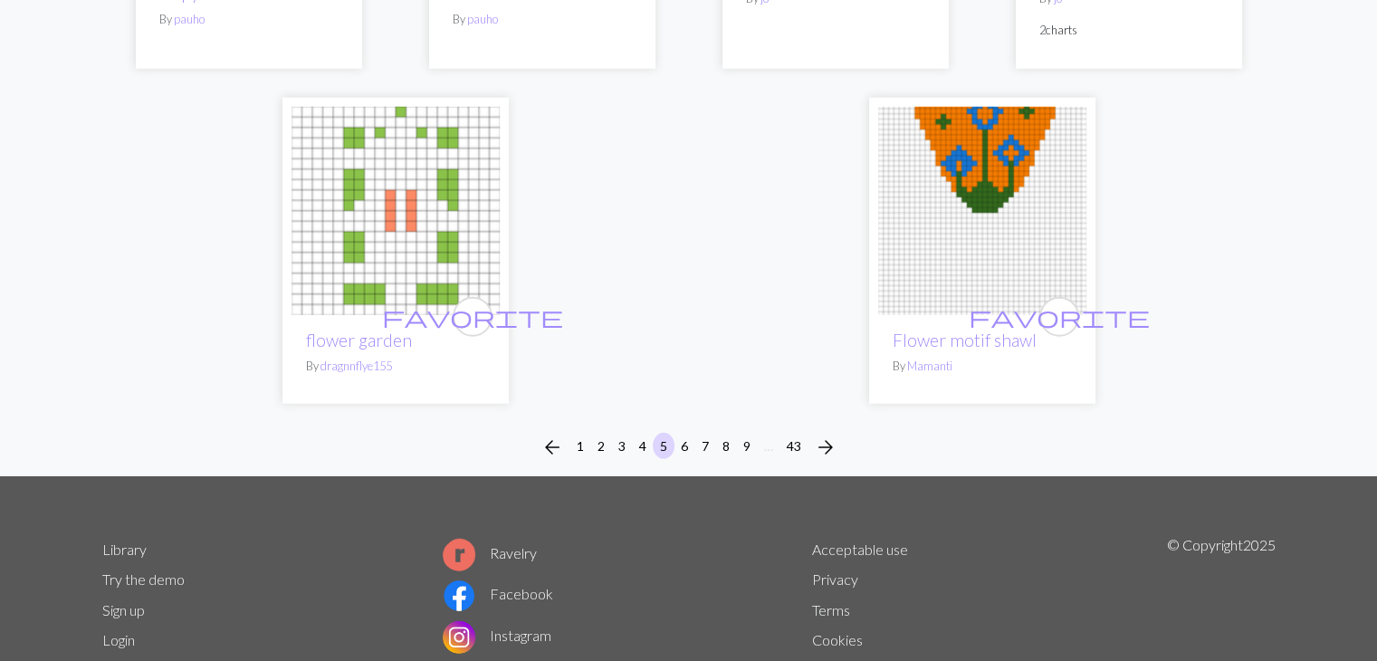
scroll to position [4956, 0]
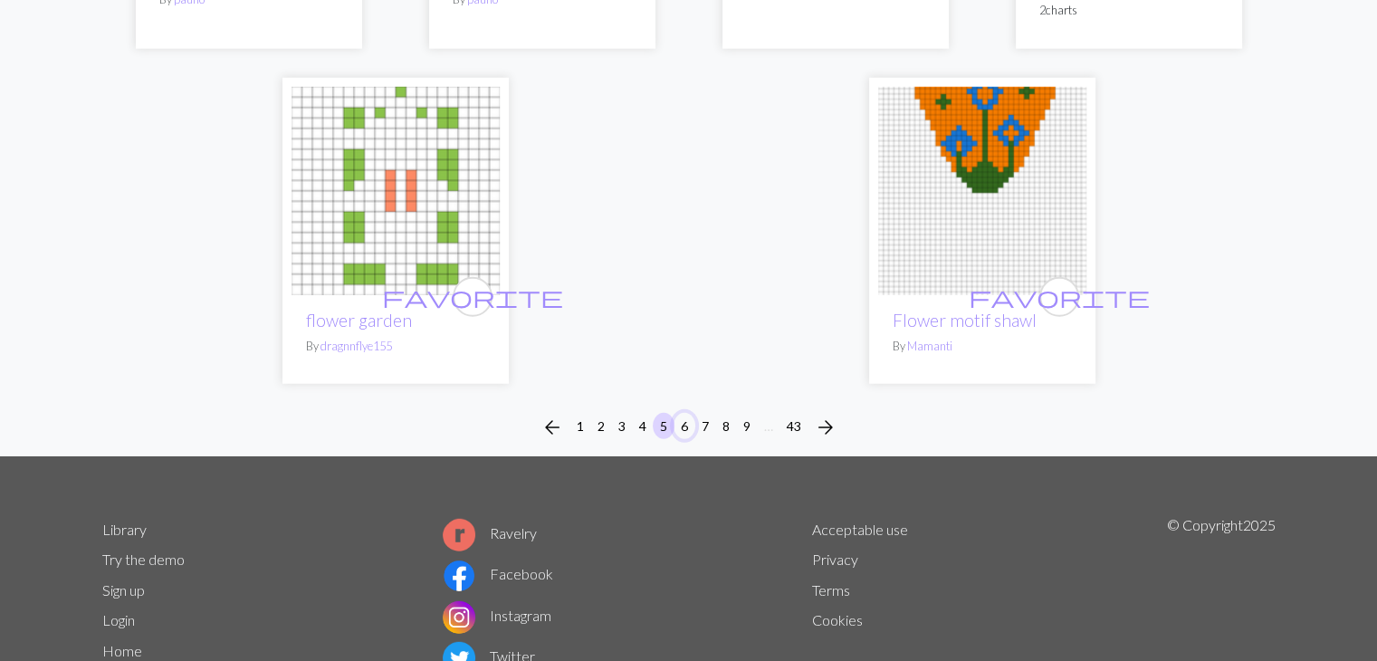
click at [683, 425] on button "6" at bounding box center [685, 426] width 22 height 26
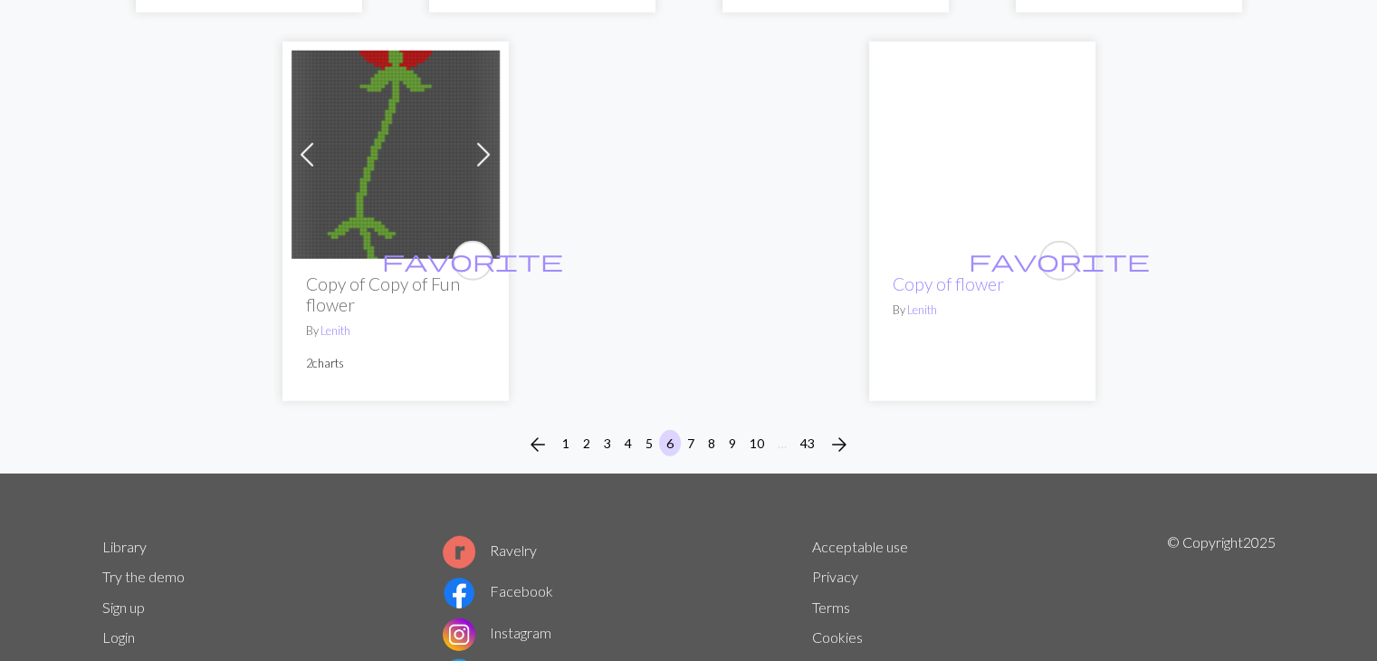
scroll to position [5008, 0]
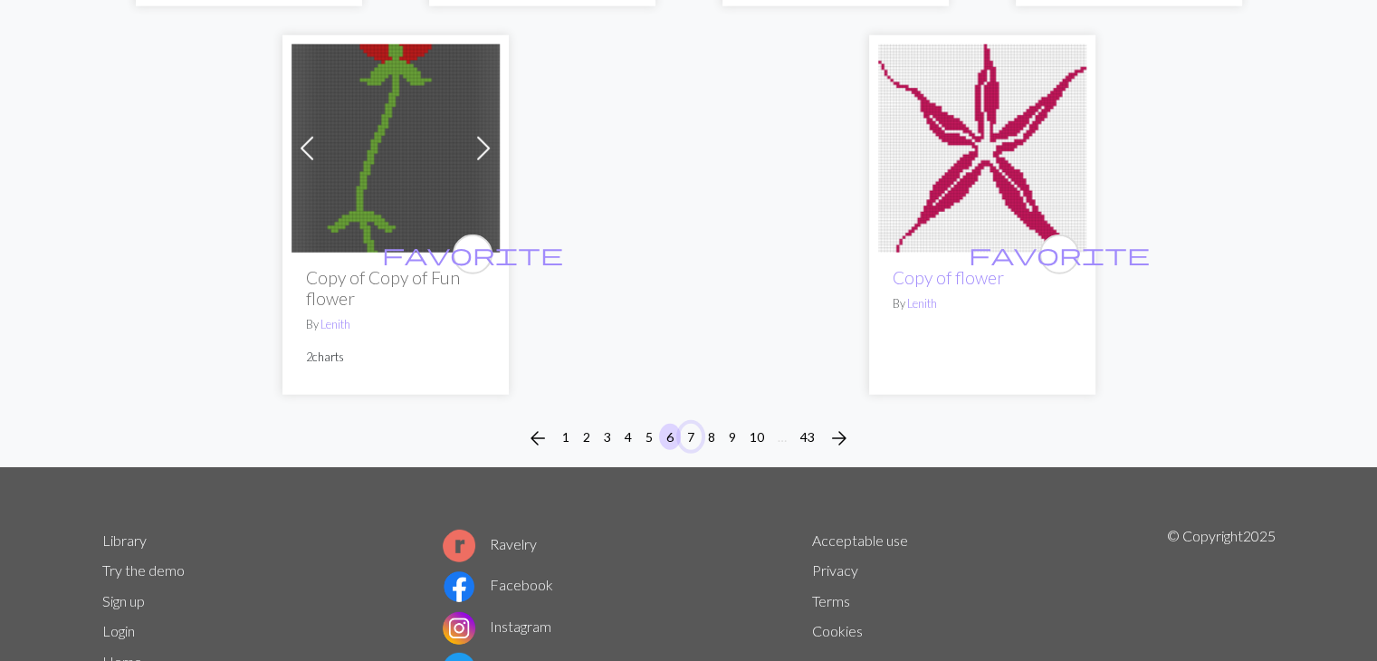
click at [694, 424] on button "7" at bounding box center [691, 437] width 22 height 26
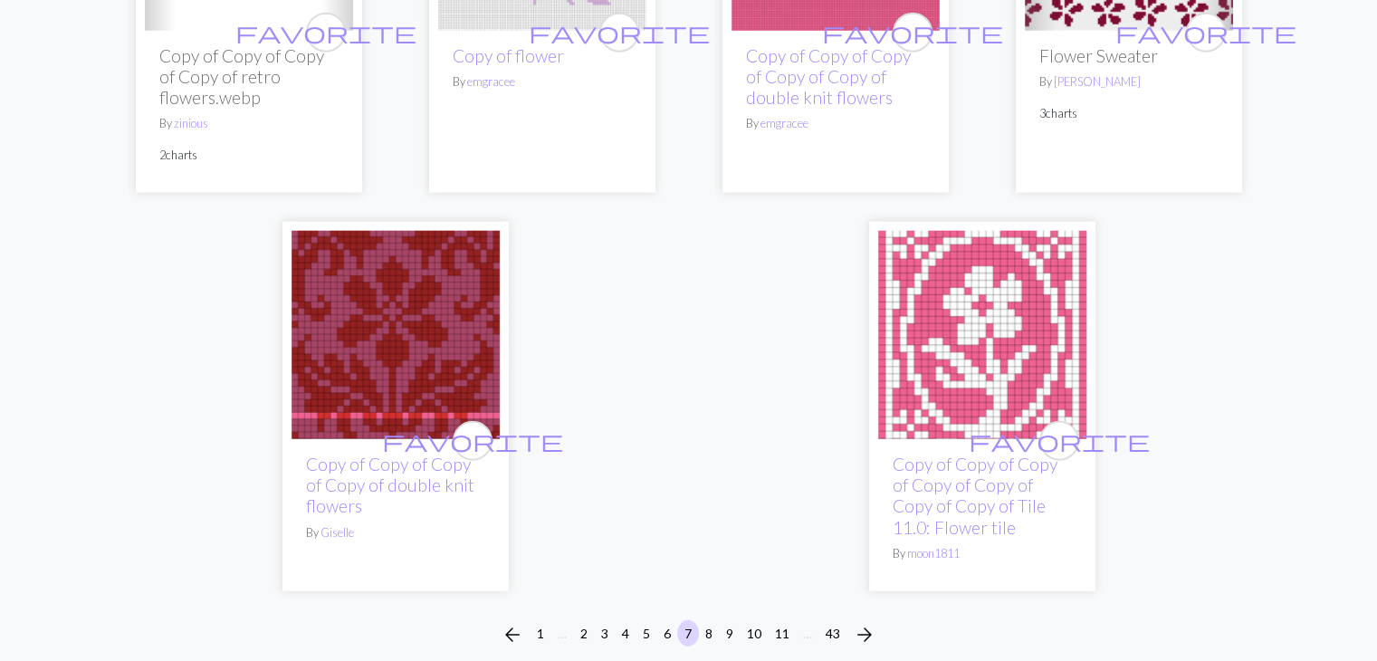
scroll to position [4554, 0]
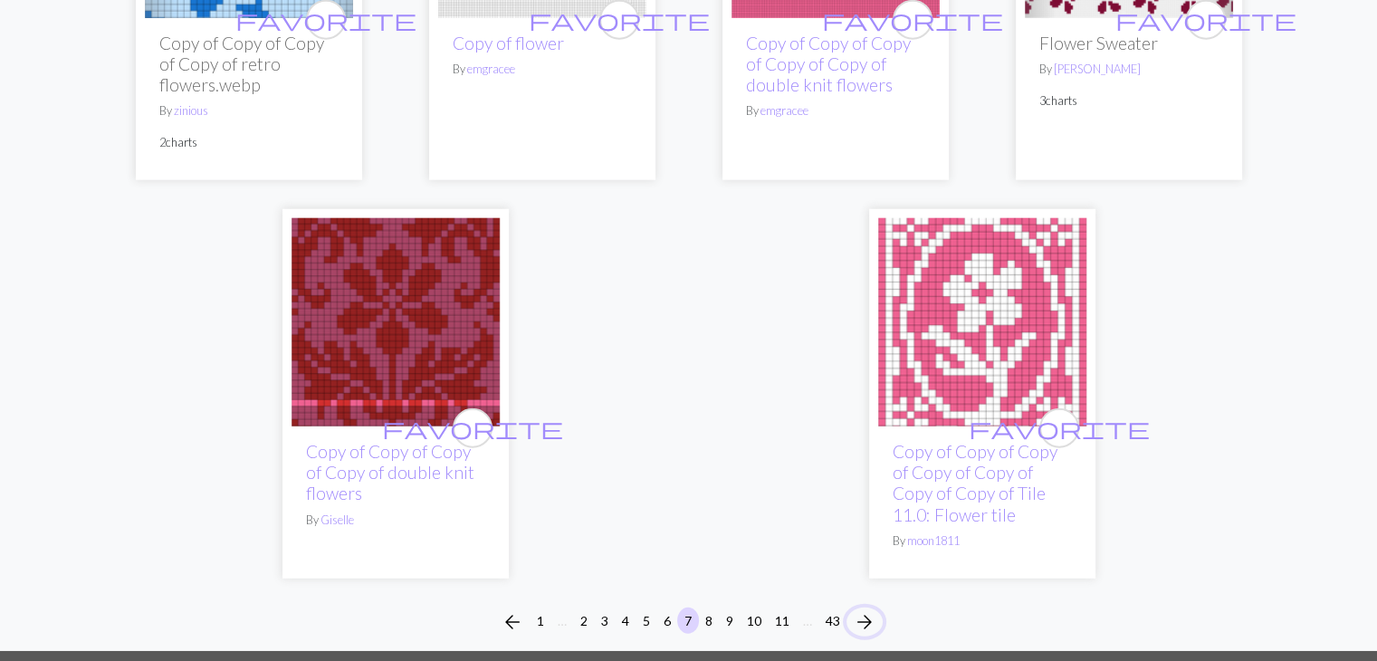
click at [866, 609] on span "arrow_forward" at bounding box center [865, 621] width 22 height 25
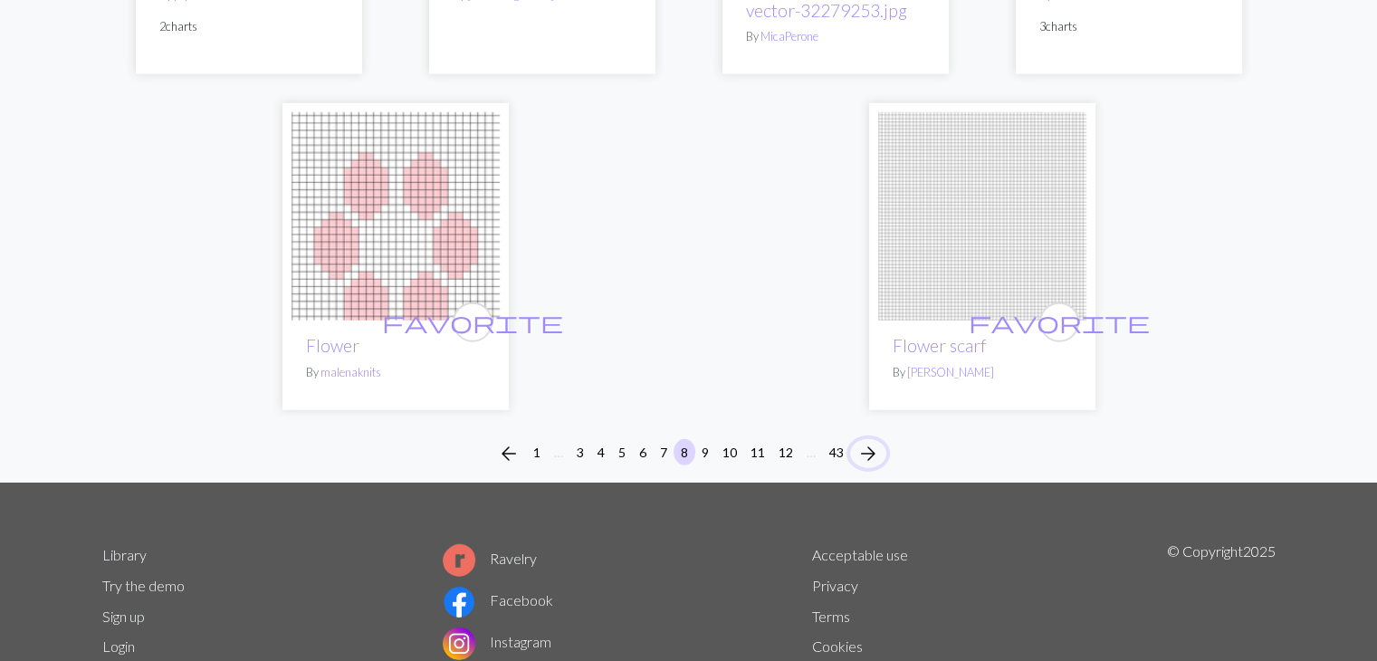
scroll to position [4988, 0]
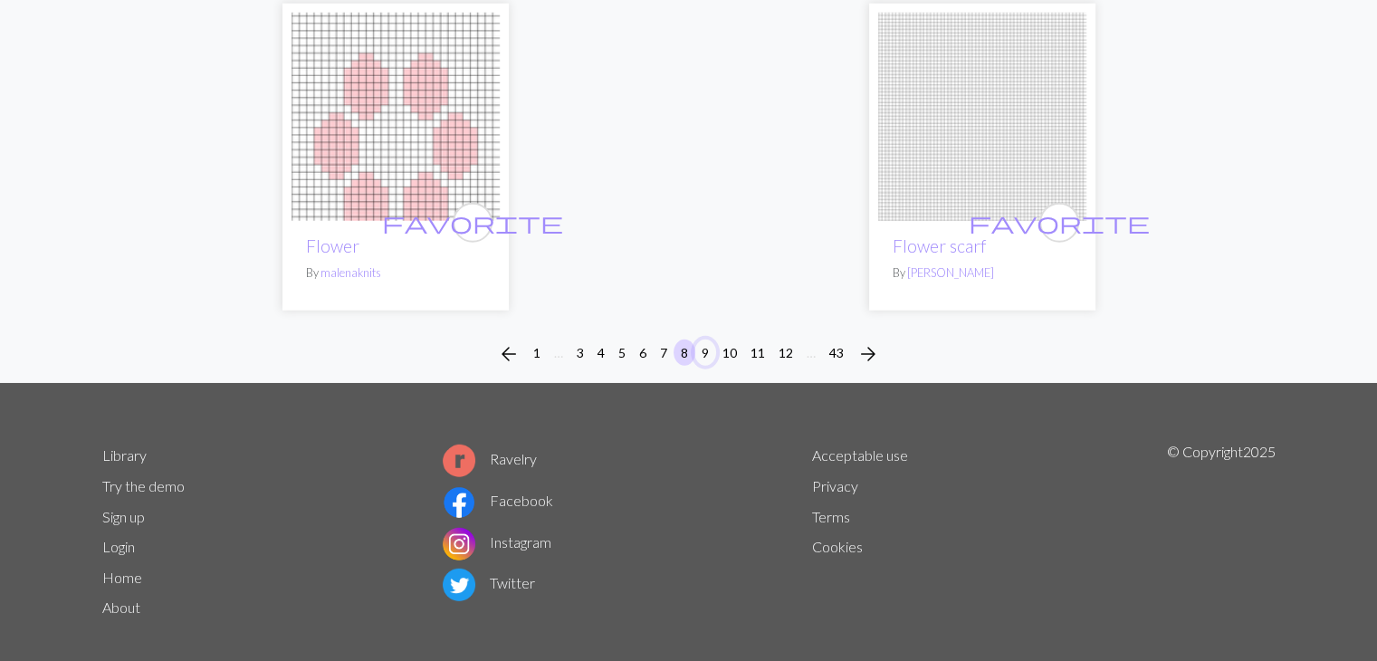
click at [706, 340] on button "9" at bounding box center [706, 353] width 22 height 26
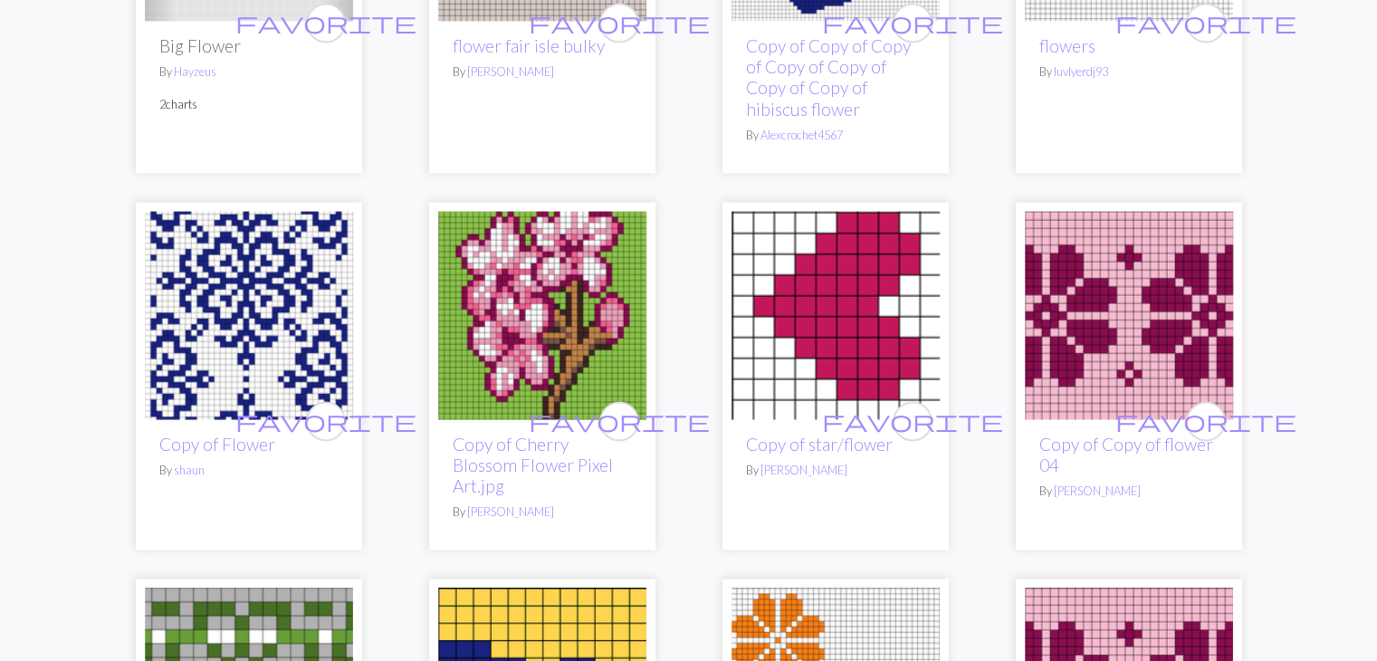
scroll to position [2782, 0]
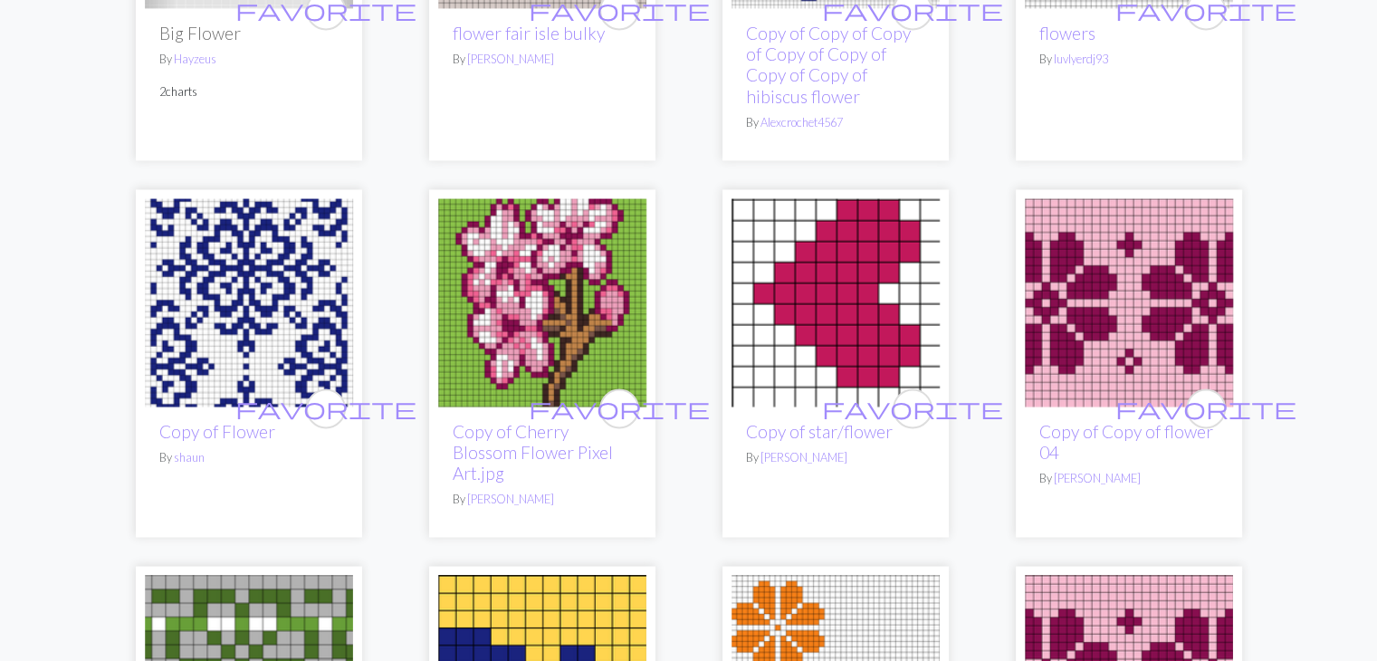
click at [205, 280] on img at bounding box center [249, 302] width 208 height 208
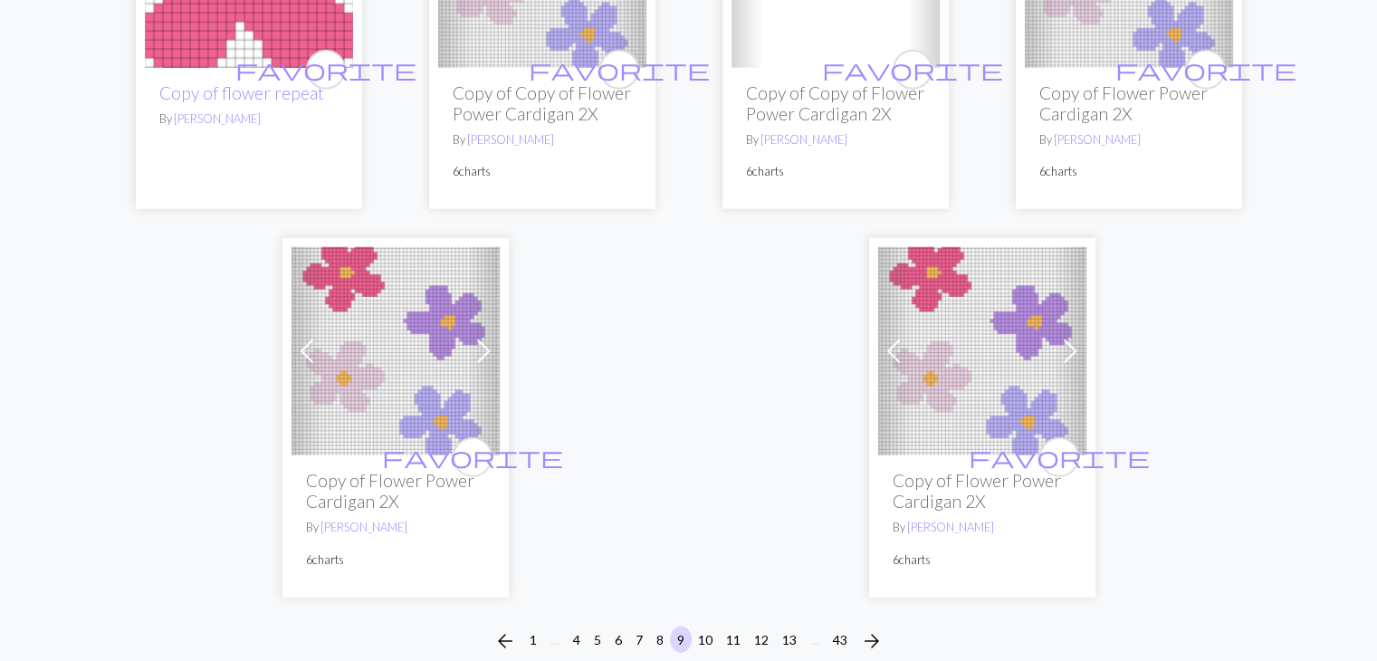
scroll to position [4687, 0]
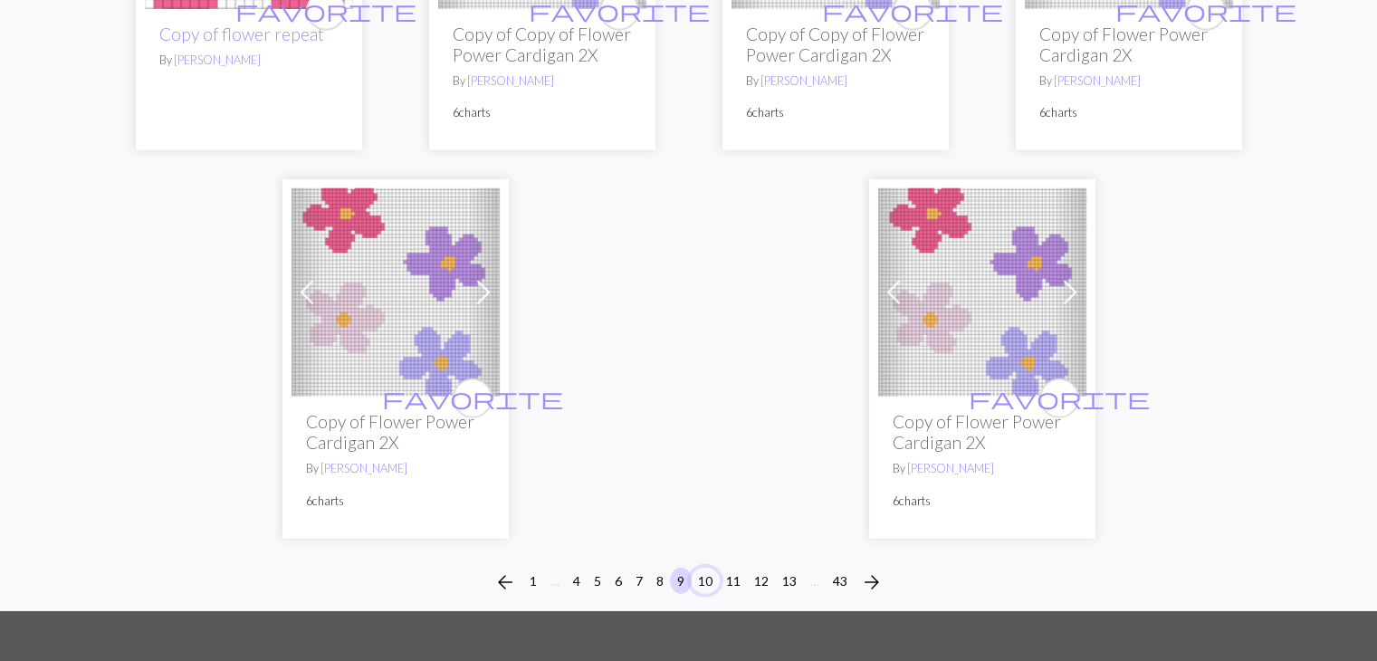
click at [703, 583] on button "10" at bounding box center [705, 581] width 29 height 26
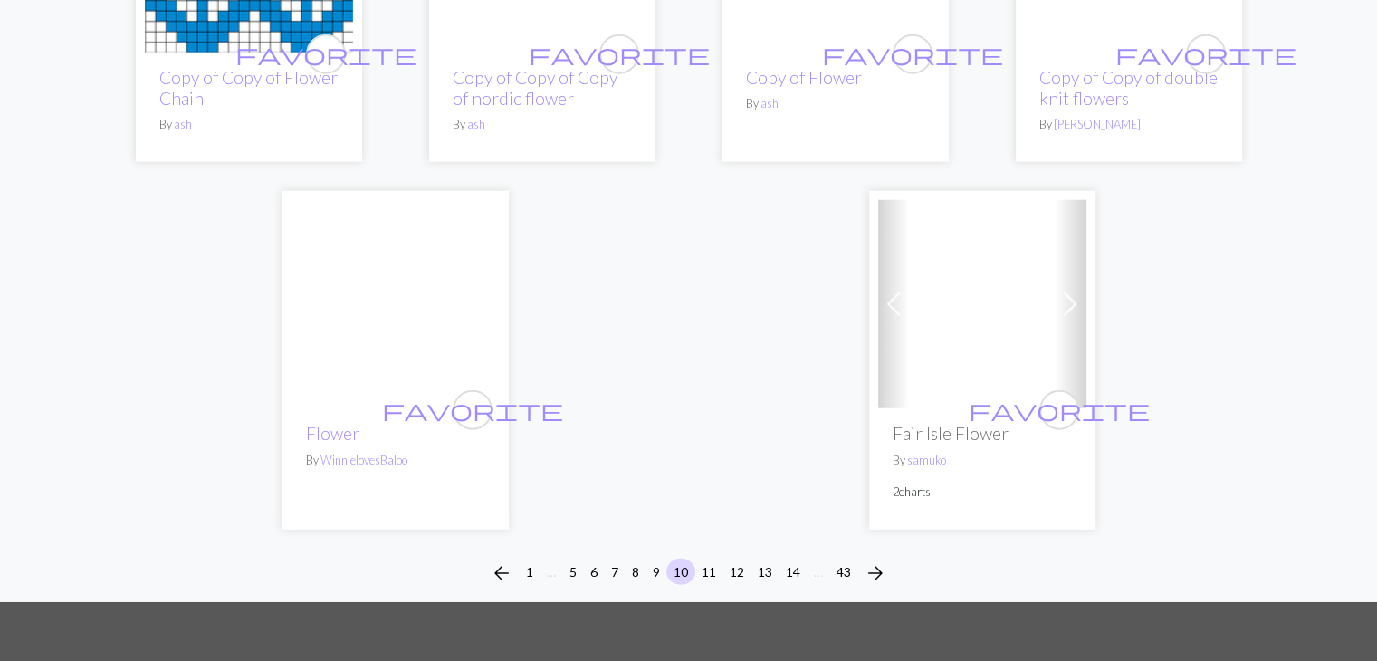
scroll to position [4620, 0]
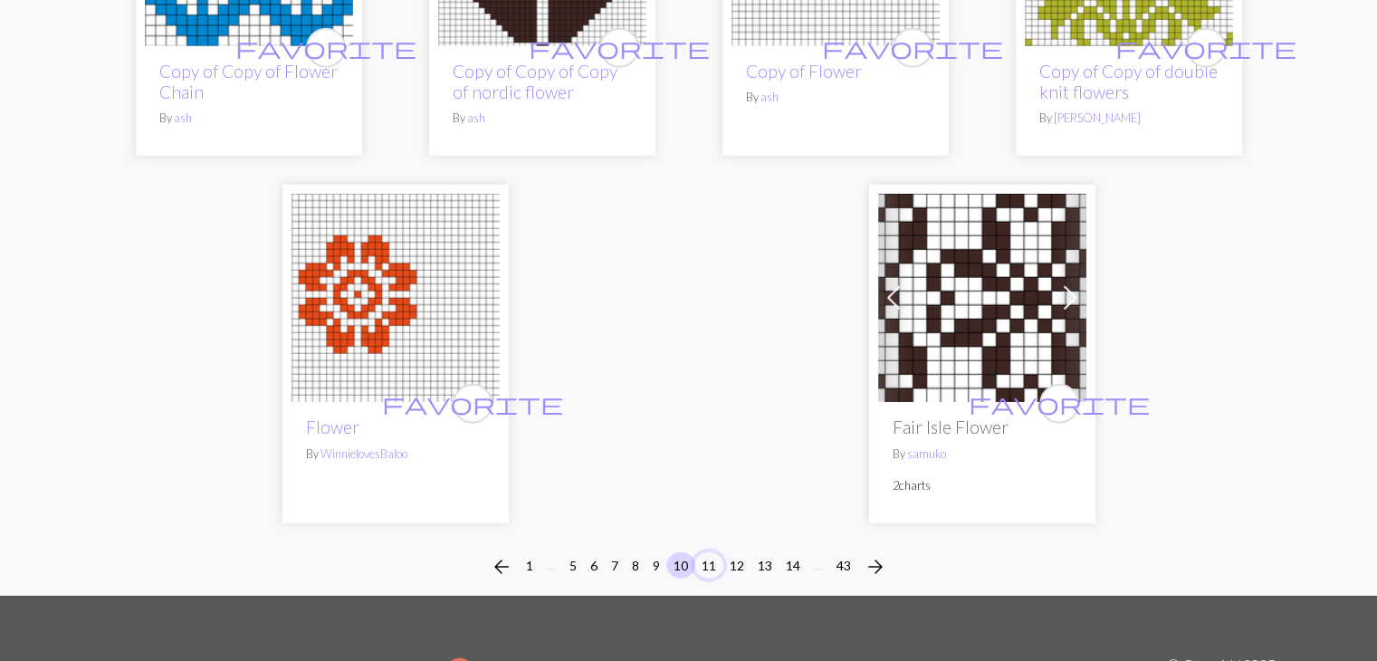
click at [717, 552] on button "11" at bounding box center [709, 565] width 29 height 26
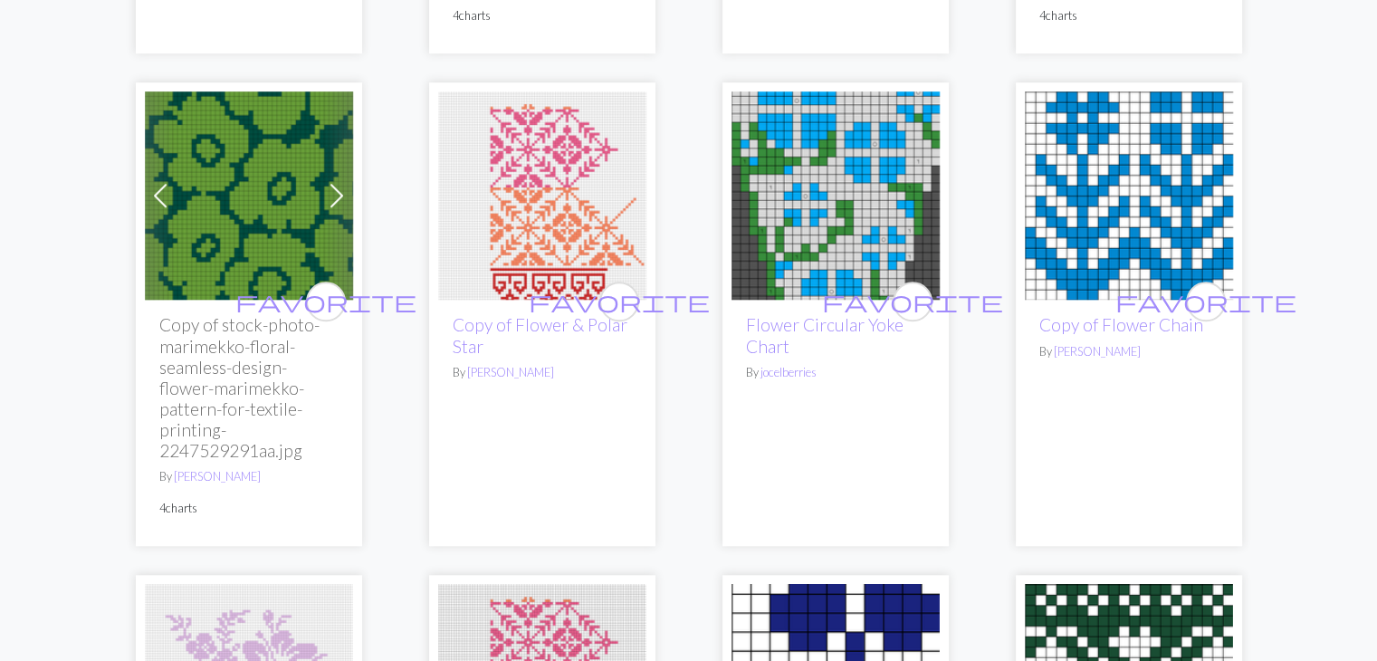
scroll to position [1415, 0]
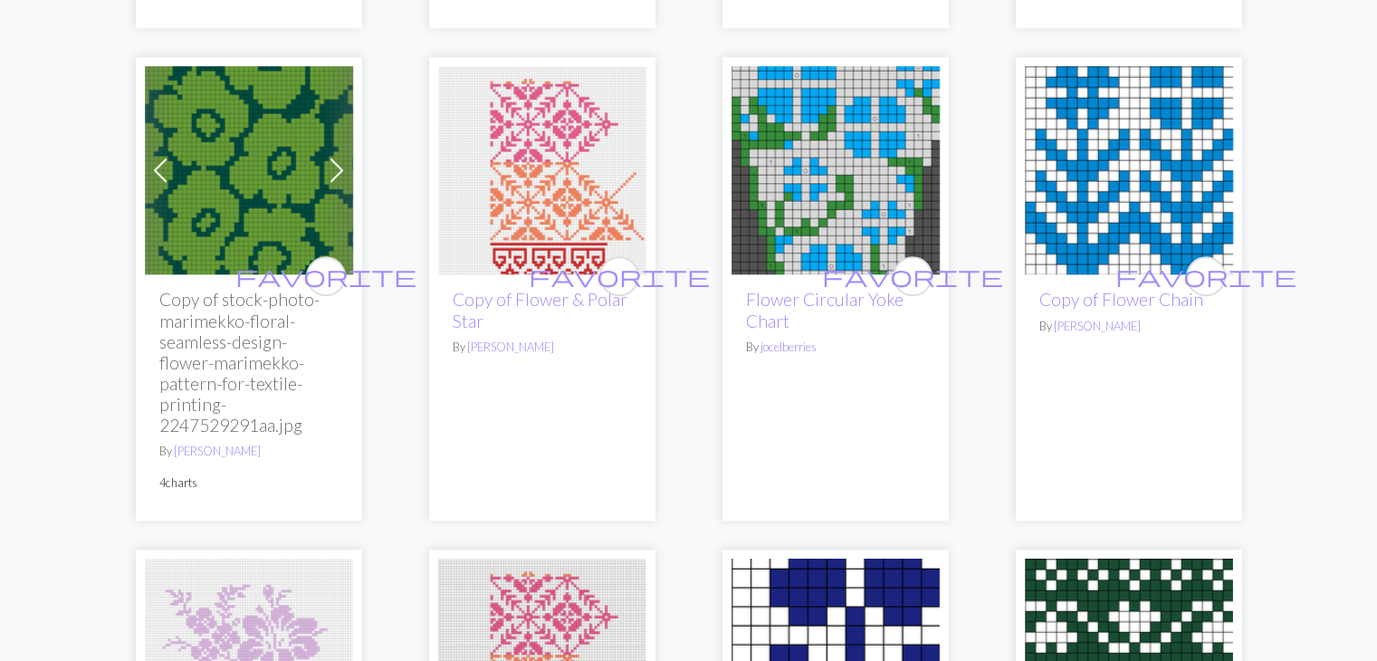
click at [618, 175] on img at bounding box center [542, 170] width 208 height 208
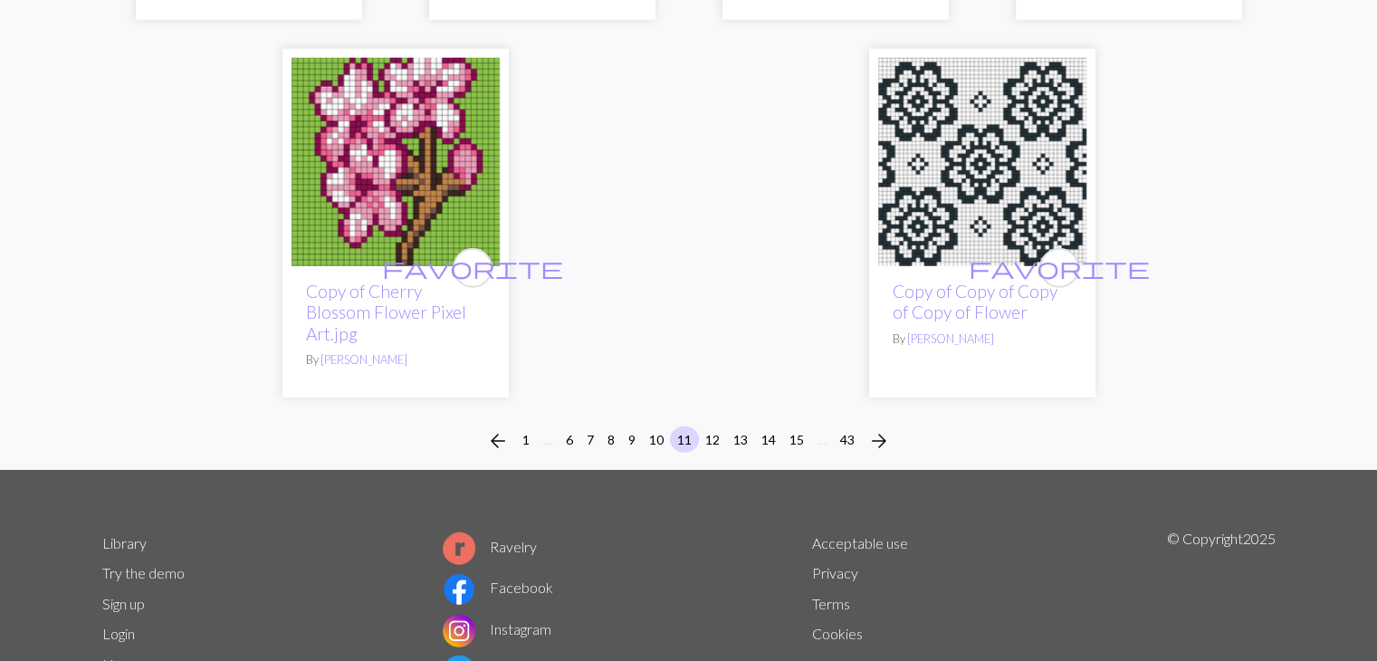
scroll to position [4841, 0]
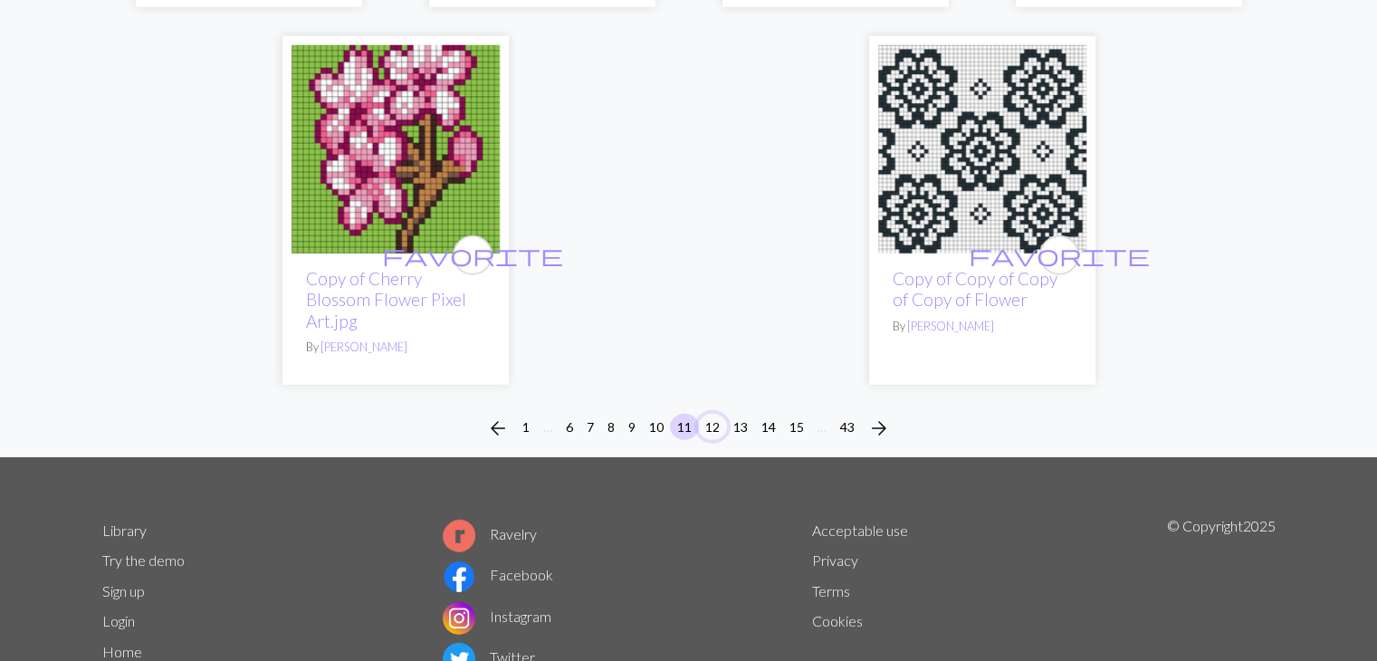
click at [718, 414] on button "12" at bounding box center [712, 427] width 29 height 26
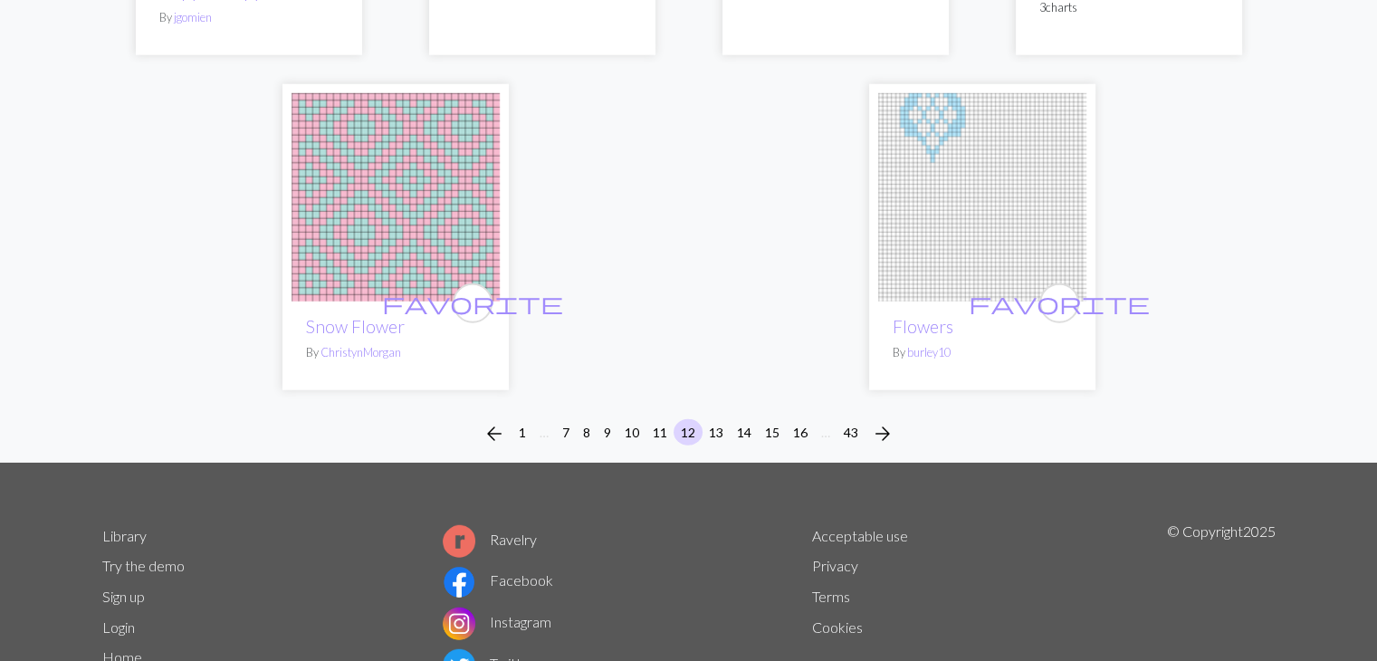
scroll to position [4937, 0]
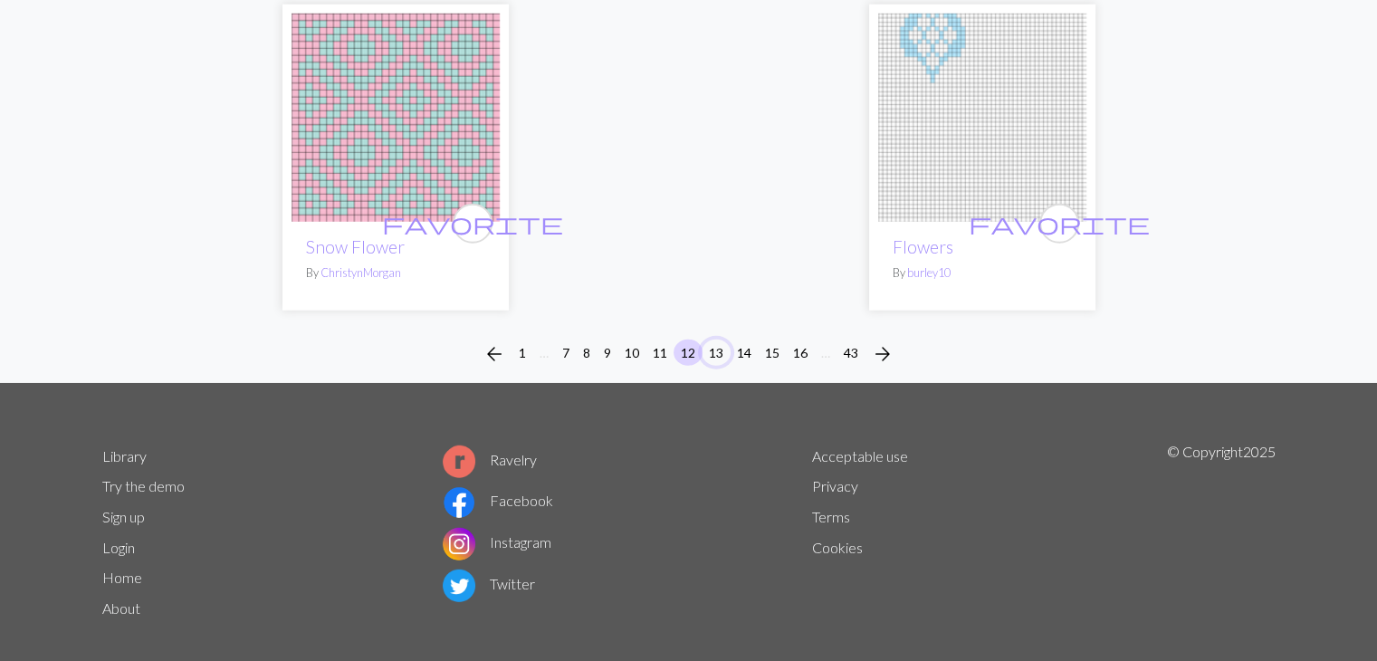
click at [717, 340] on button "13" at bounding box center [716, 353] width 29 height 26
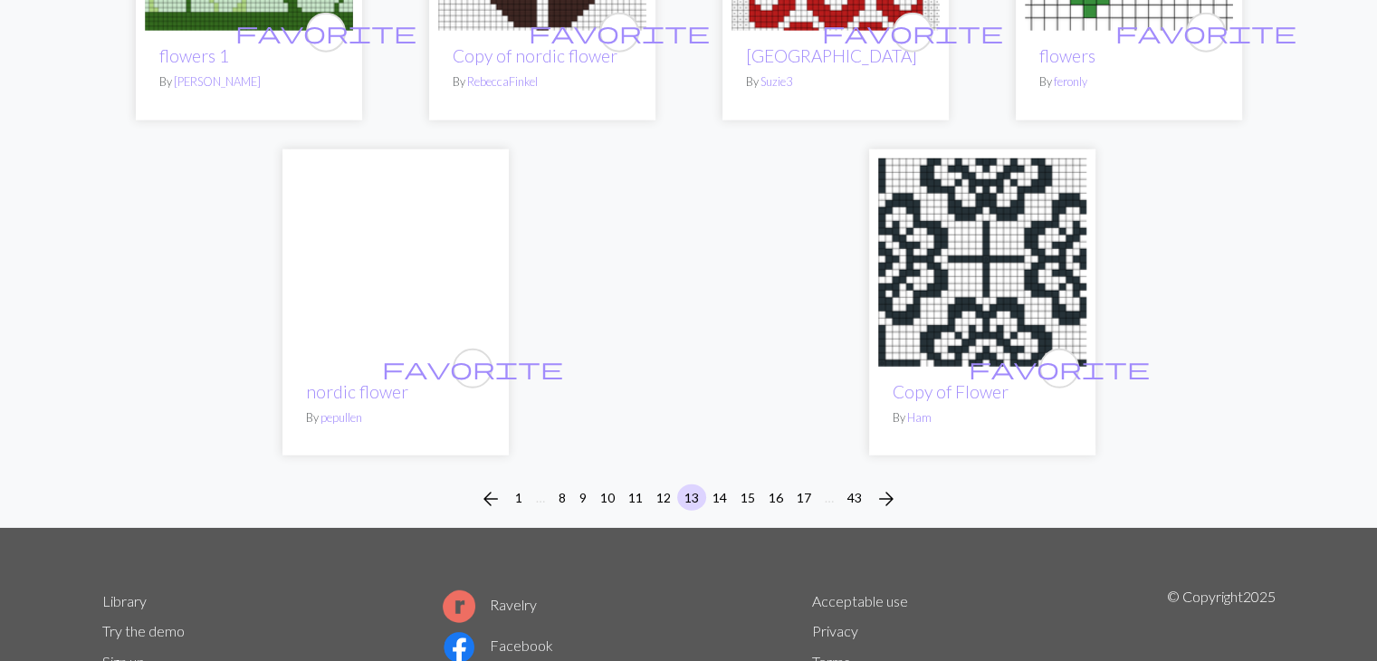
scroll to position [4687, 0]
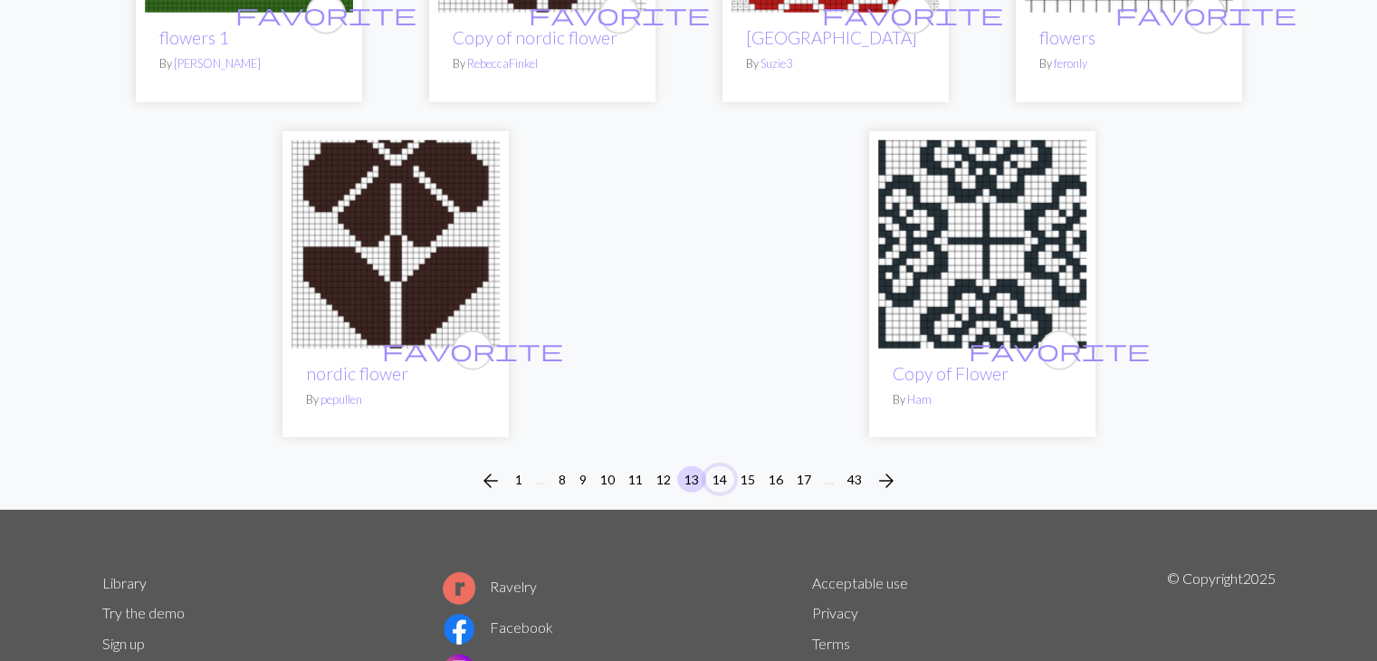
click at [717, 466] on button "14" at bounding box center [719, 479] width 29 height 26
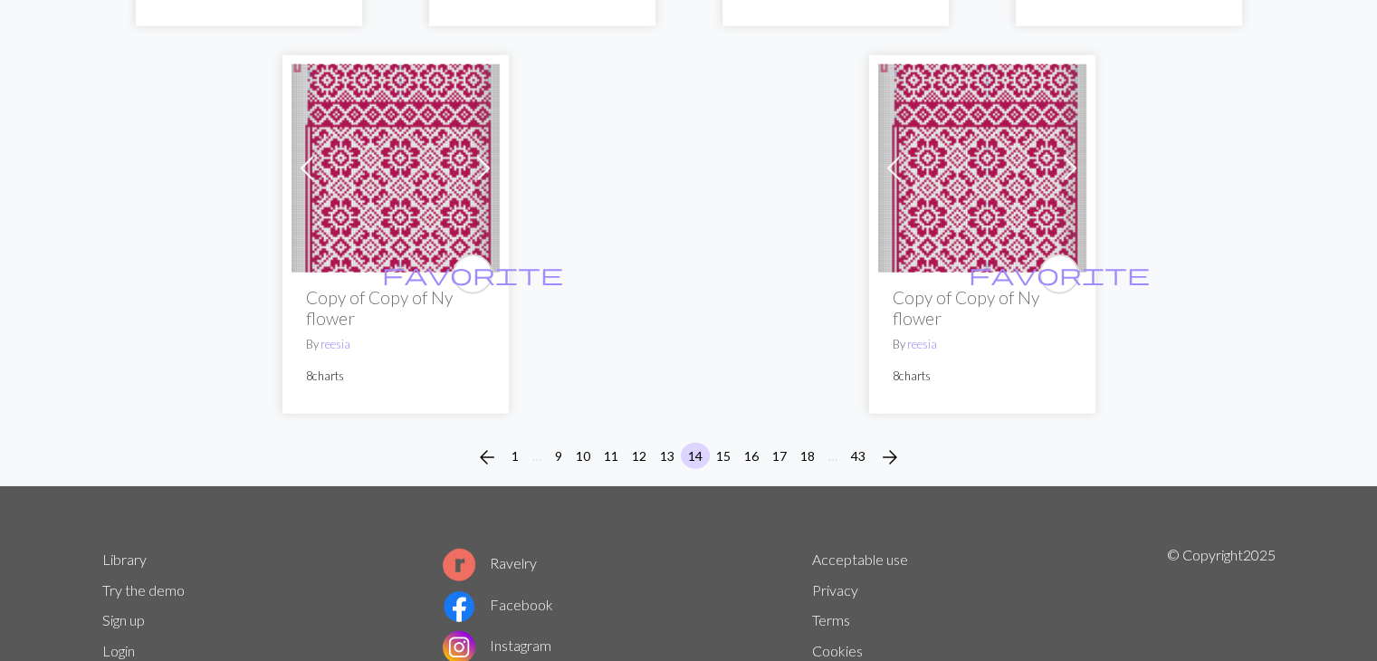
scroll to position [4834, 0]
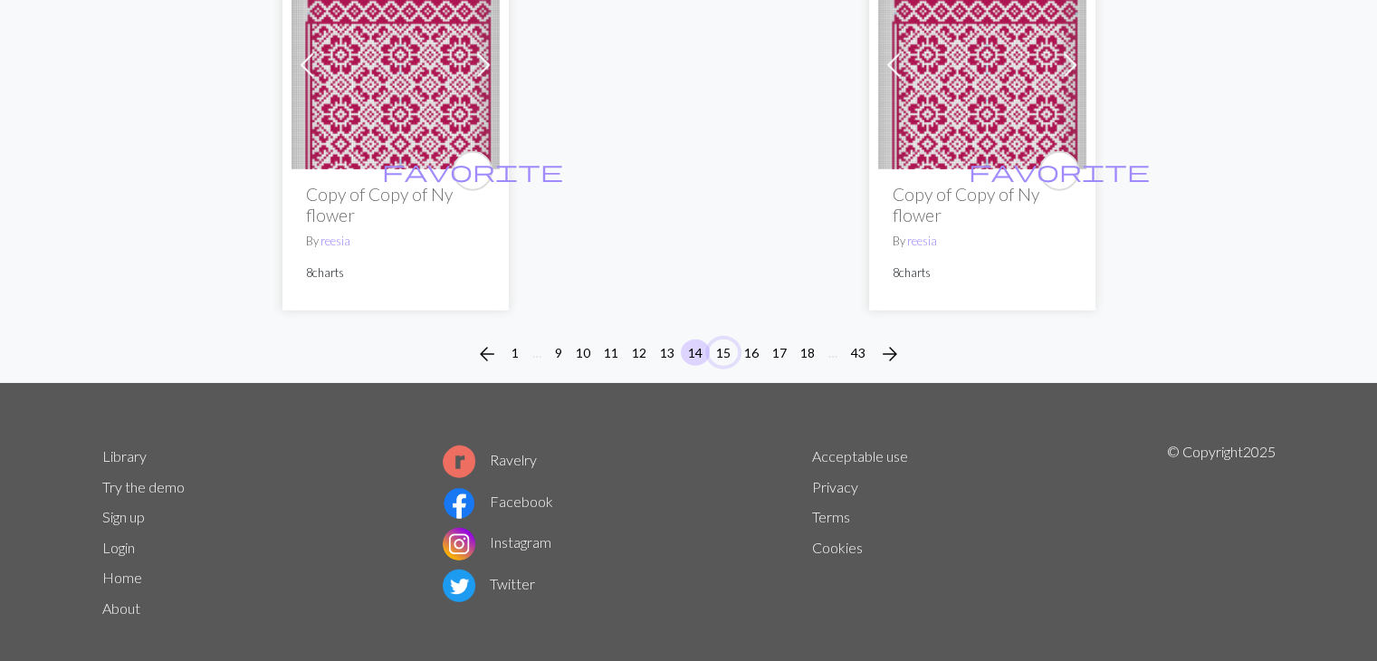
click at [730, 340] on button "15" at bounding box center [723, 353] width 29 height 26
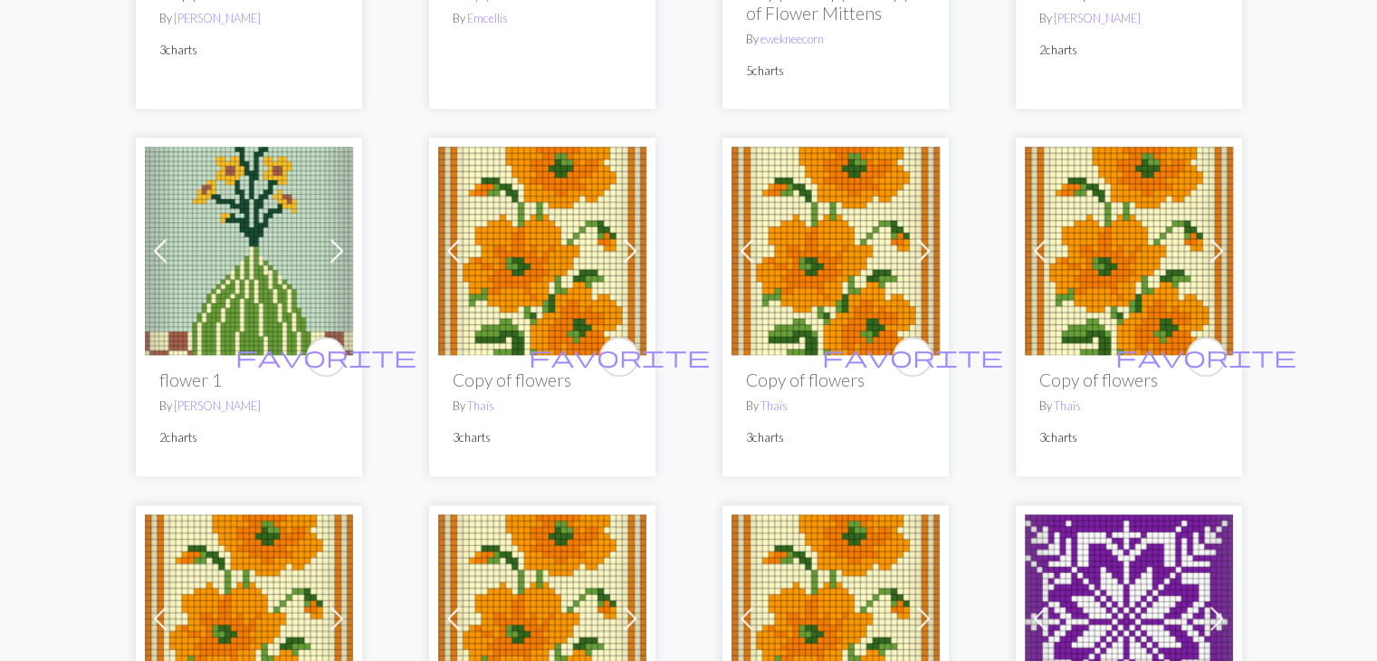
scroll to position [1769, 0]
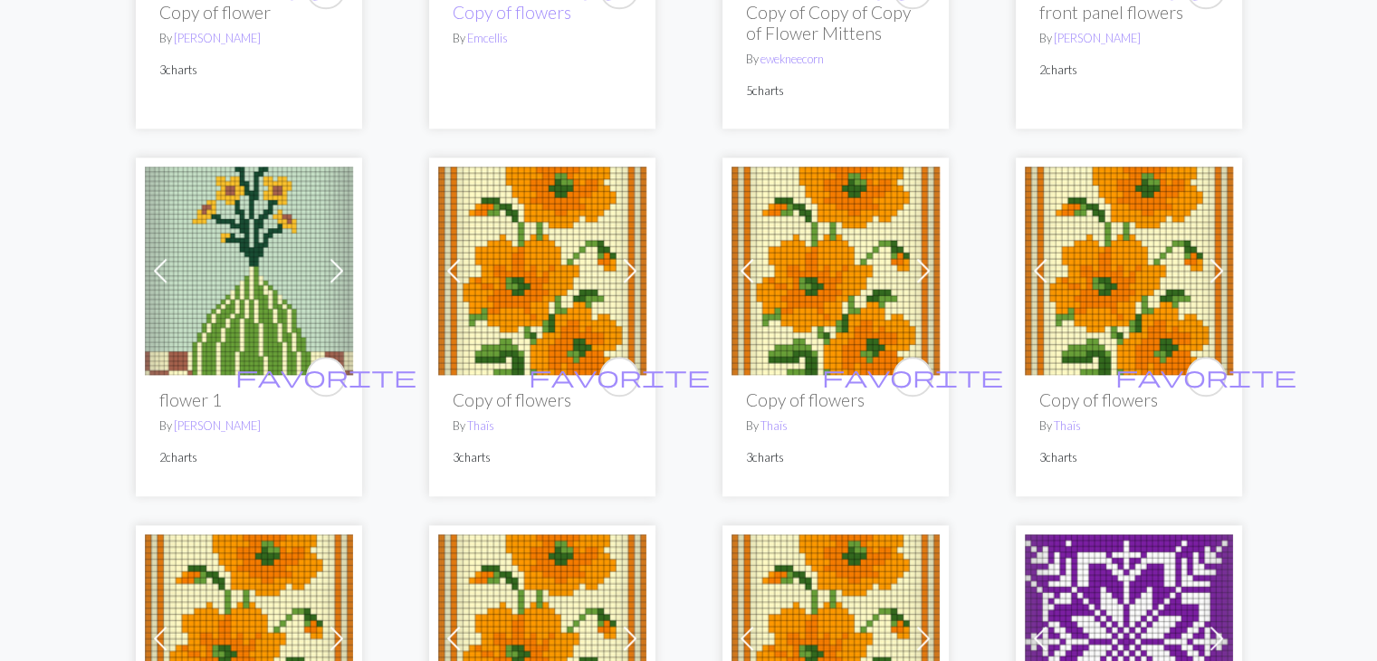
click at [548, 215] on img at bounding box center [542, 271] width 208 height 208
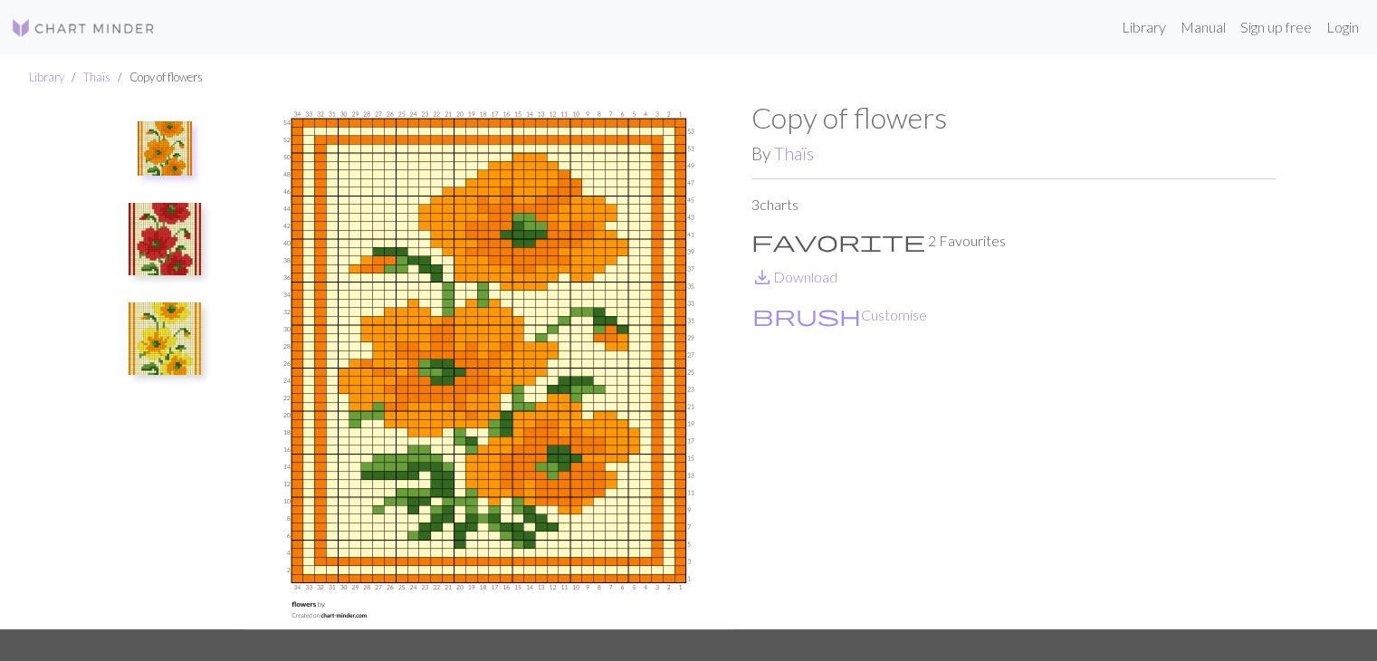
click at [169, 320] on img at bounding box center [165, 338] width 72 height 72
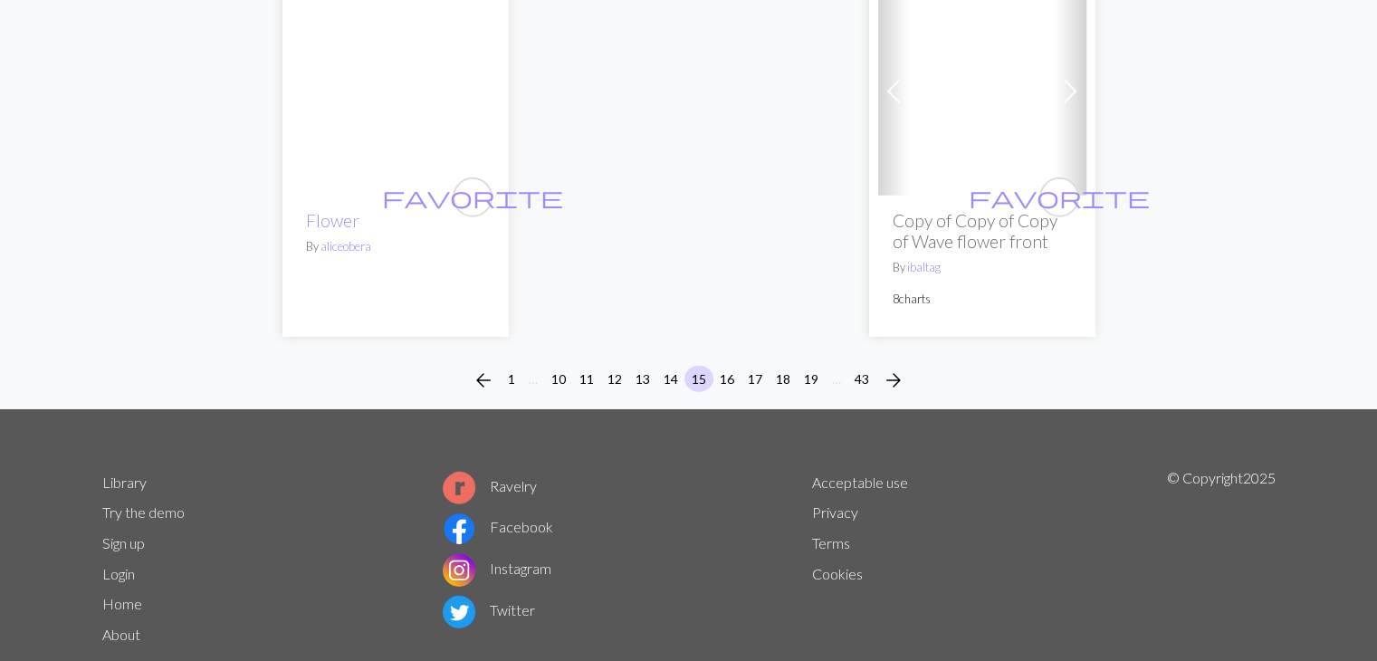
scroll to position [5105, 0]
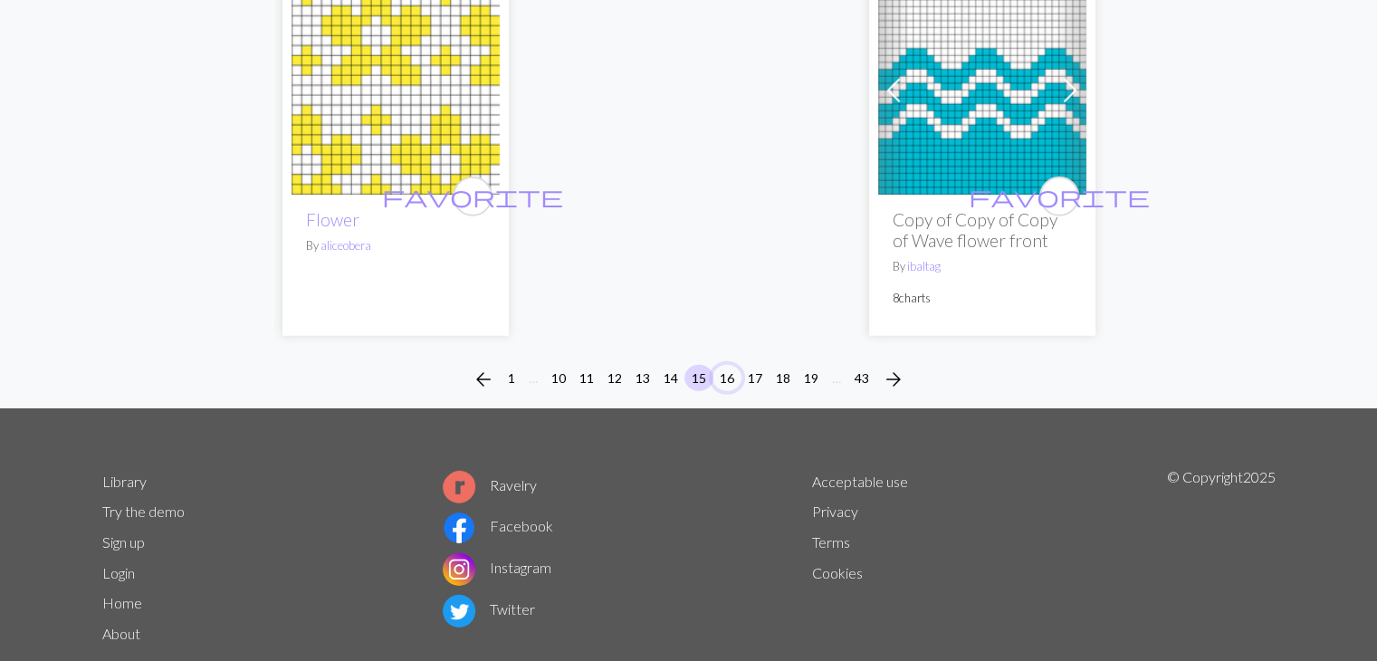
click at [731, 365] on button "16" at bounding box center [727, 378] width 29 height 26
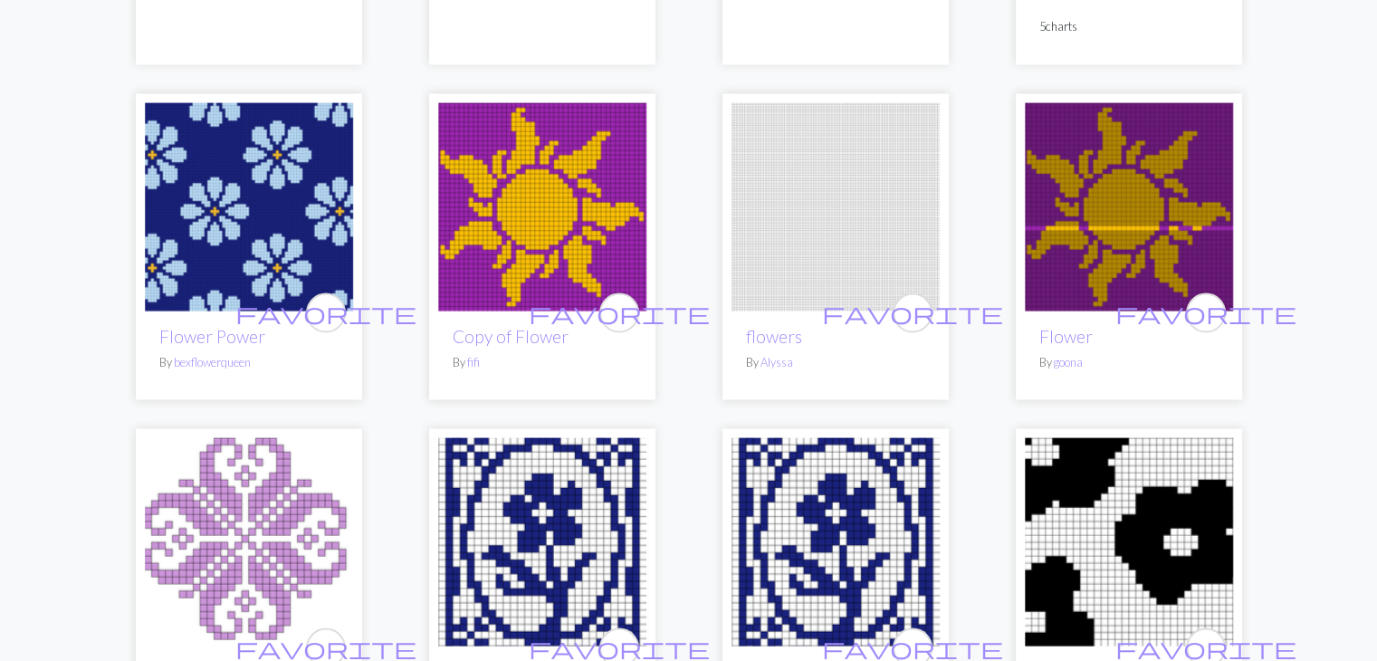
scroll to position [3361, 0]
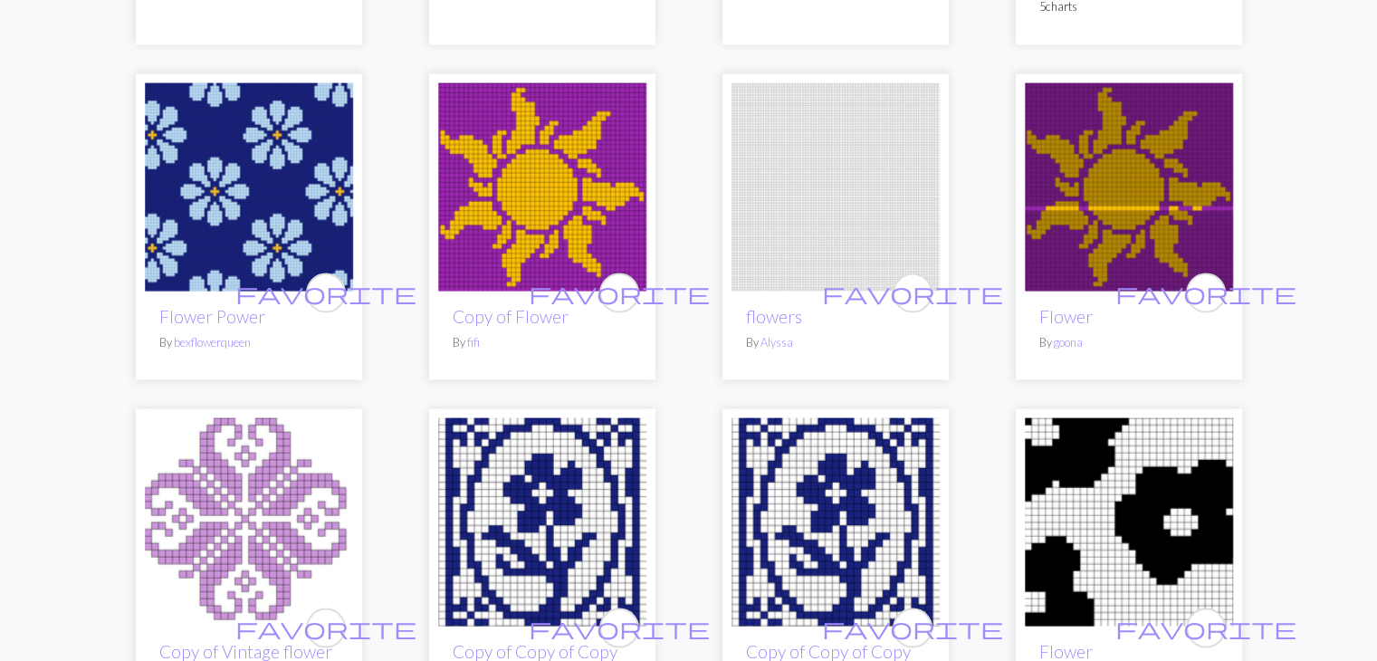
click at [537, 199] on img at bounding box center [542, 186] width 208 height 208
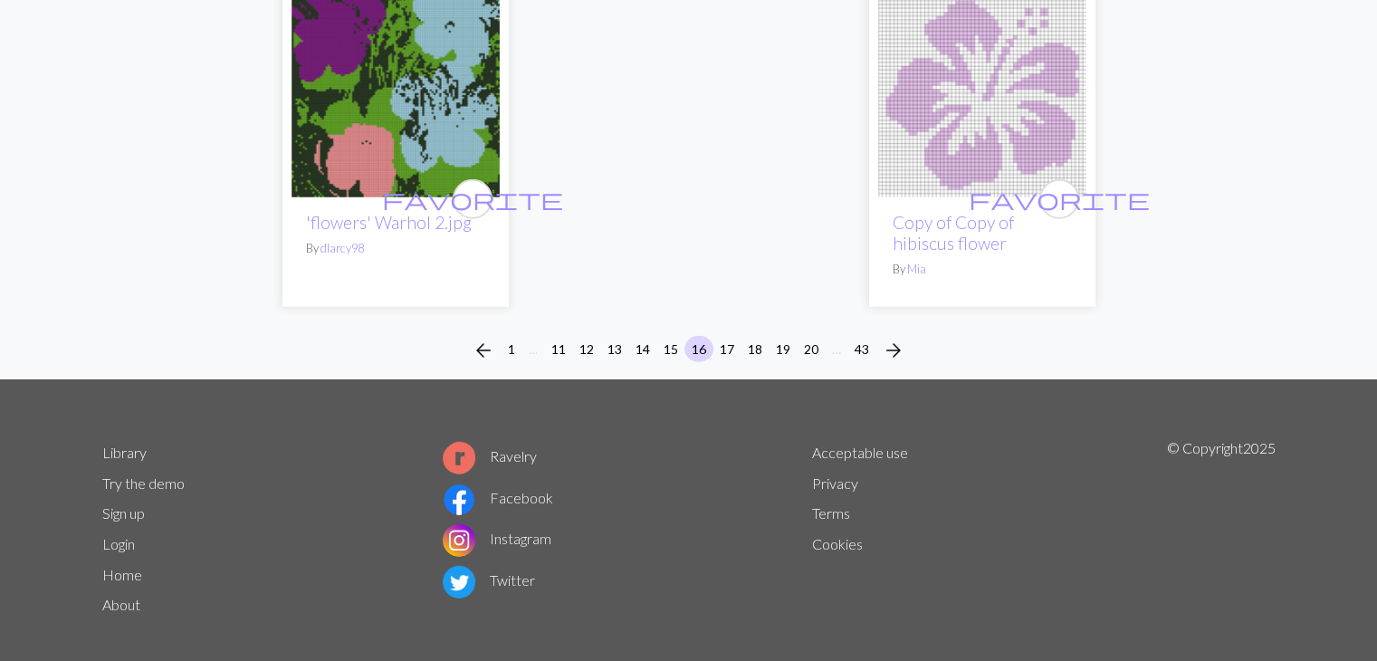
scroll to position [4942, 0]
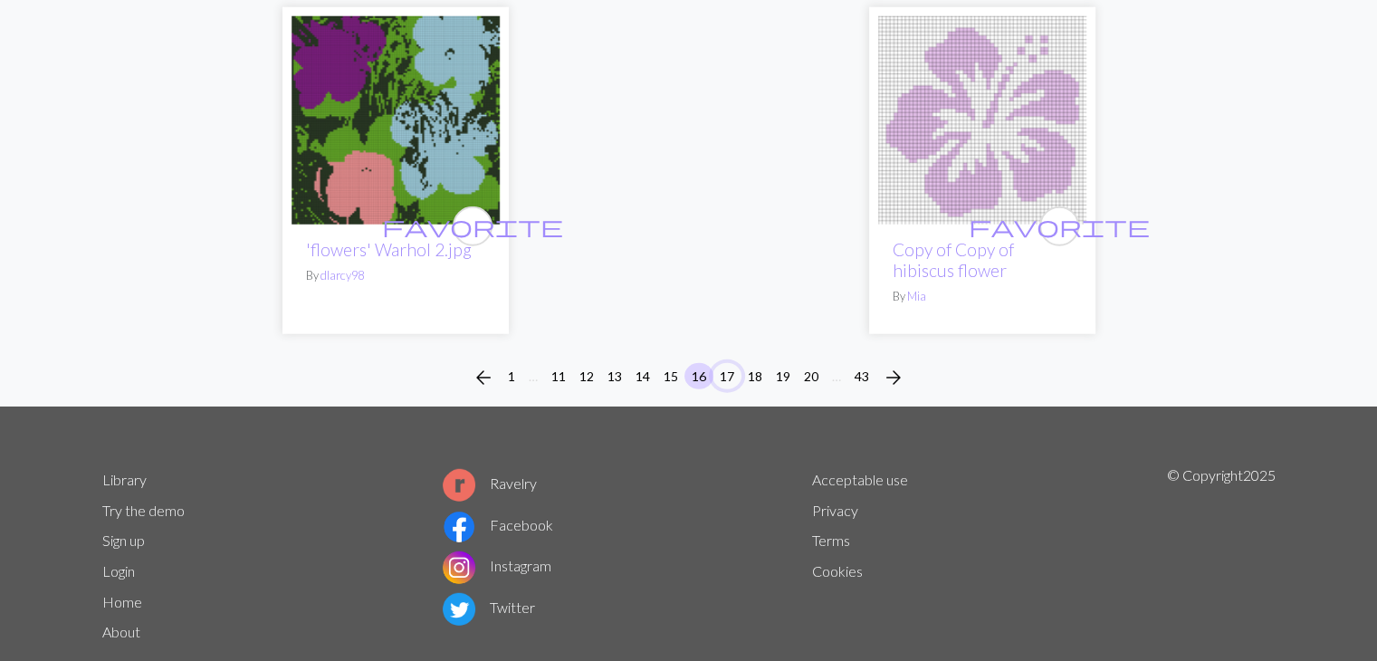
click at [732, 363] on button "17" at bounding box center [727, 376] width 29 height 26
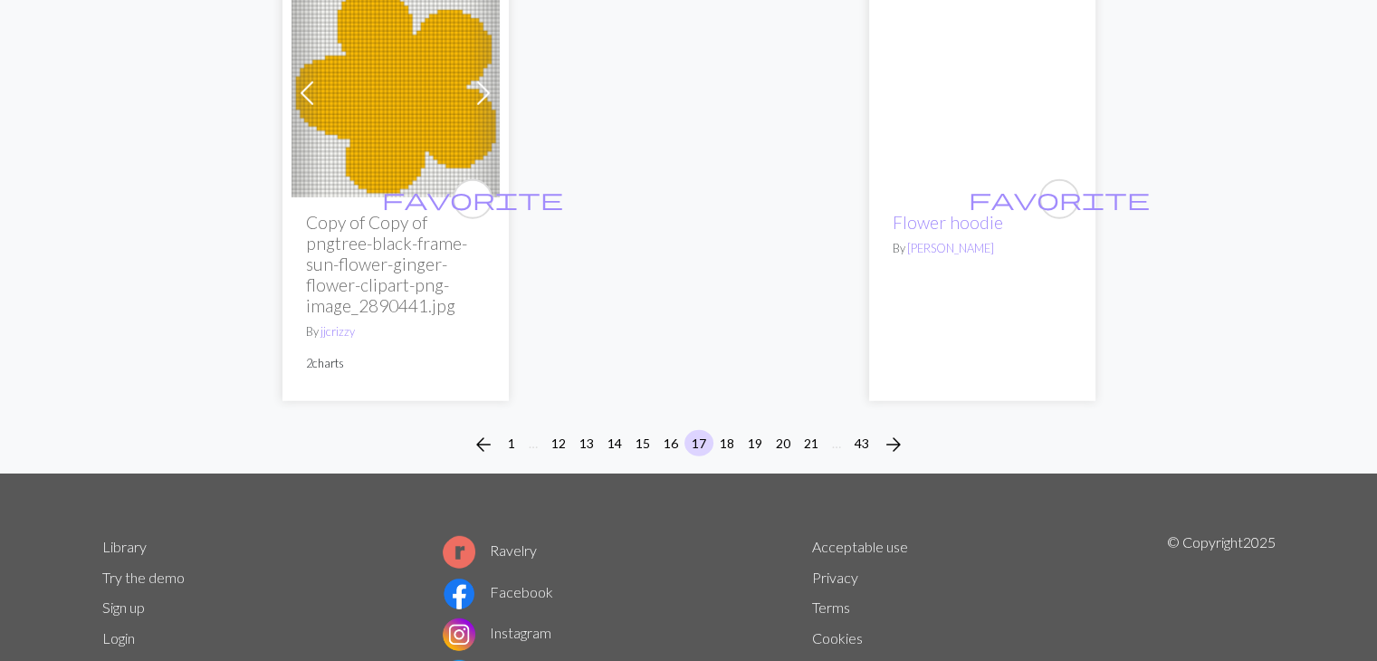
scroll to position [4940, 0]
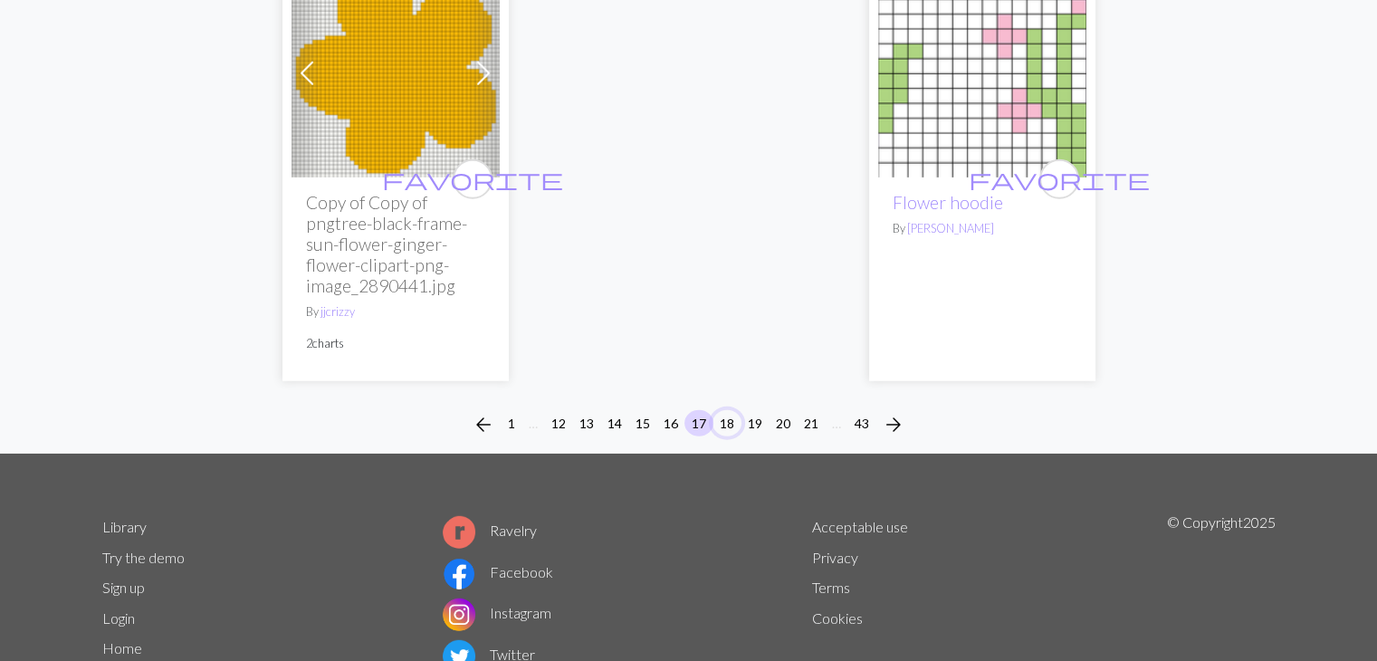
click at [732, 411] on button "18" at bounding box center [727, 423] width 29 height 26
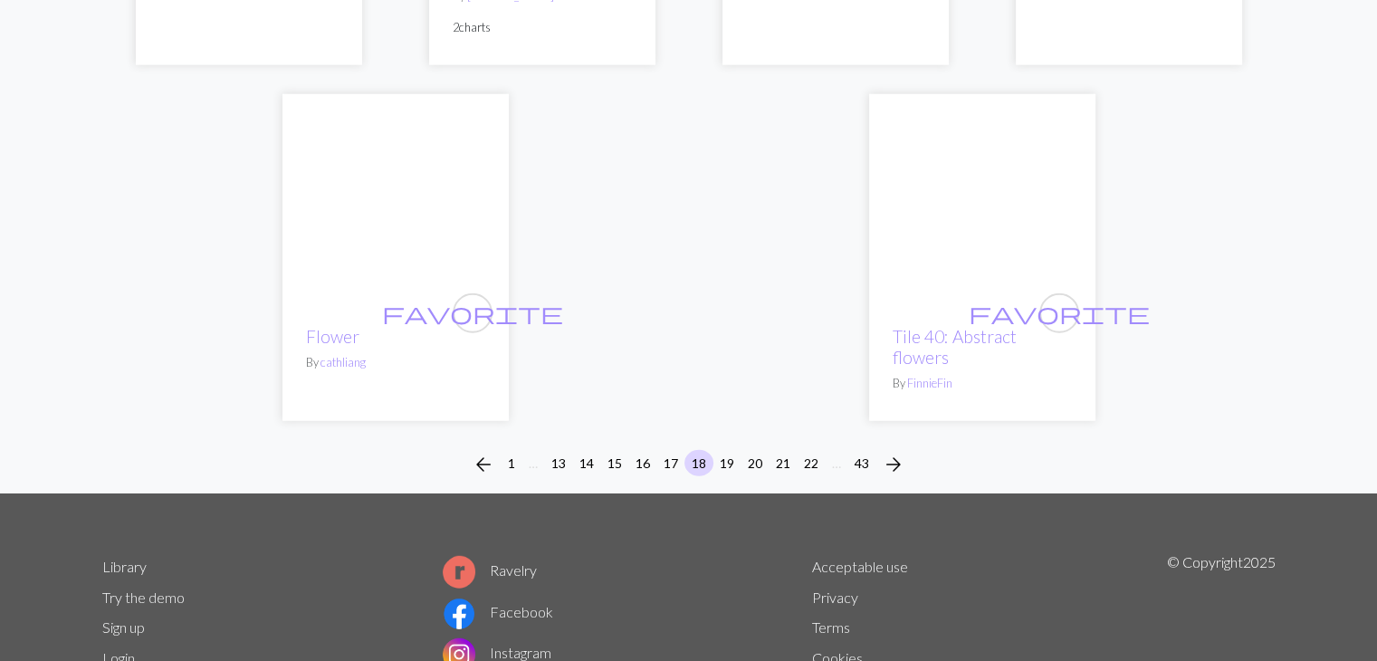
scroll to position [4944, 0]
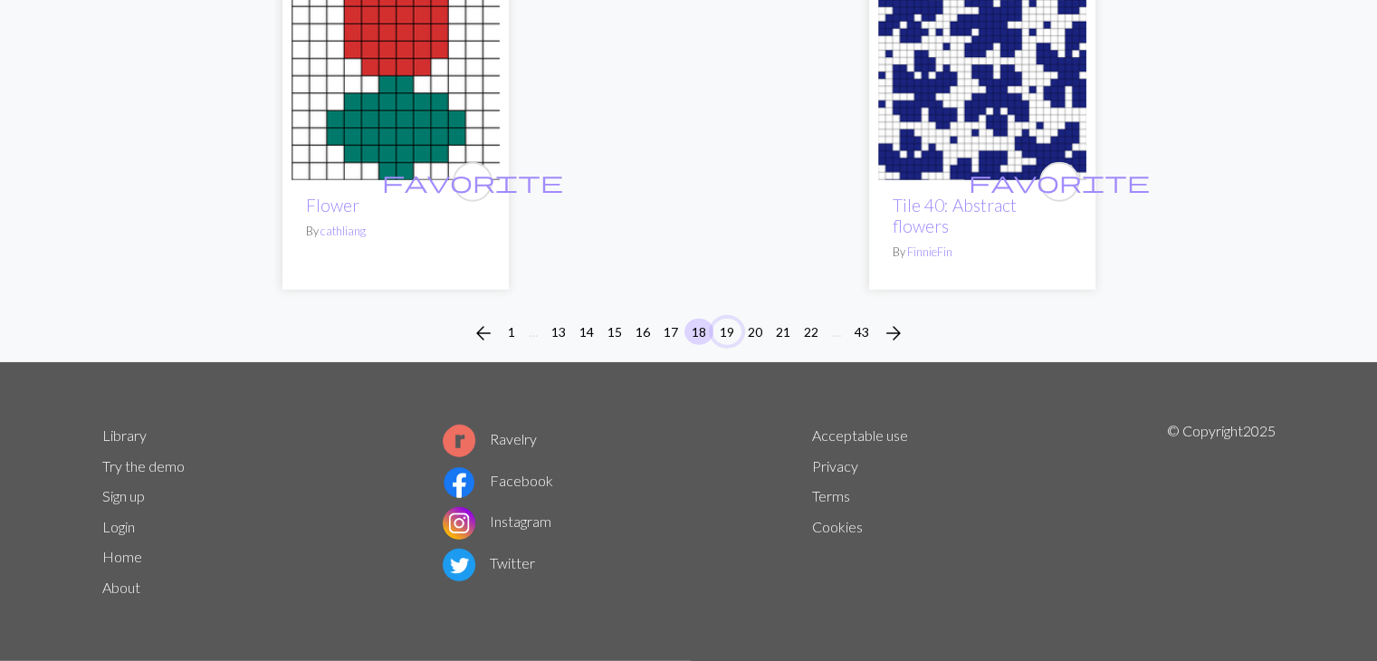
click at [734, 333] on button "19" at bounding box center [727, 332] width 29 height 26
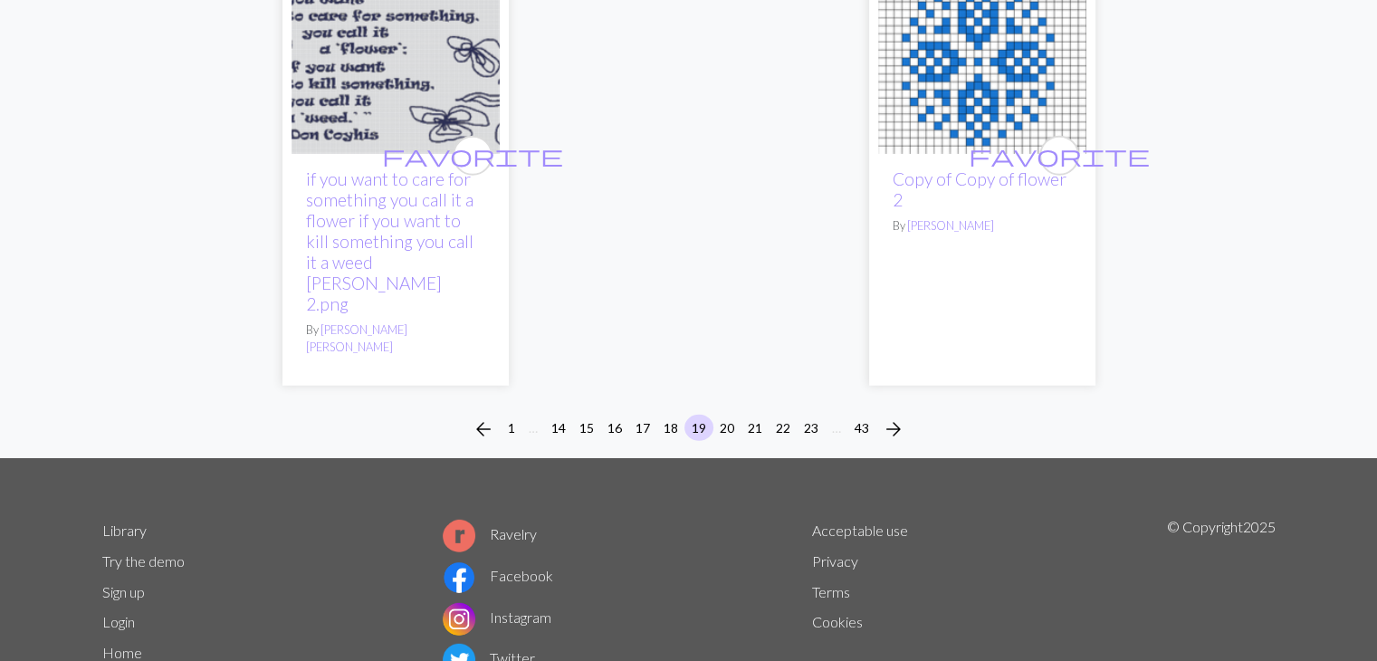
scroll to position [5029, 0]
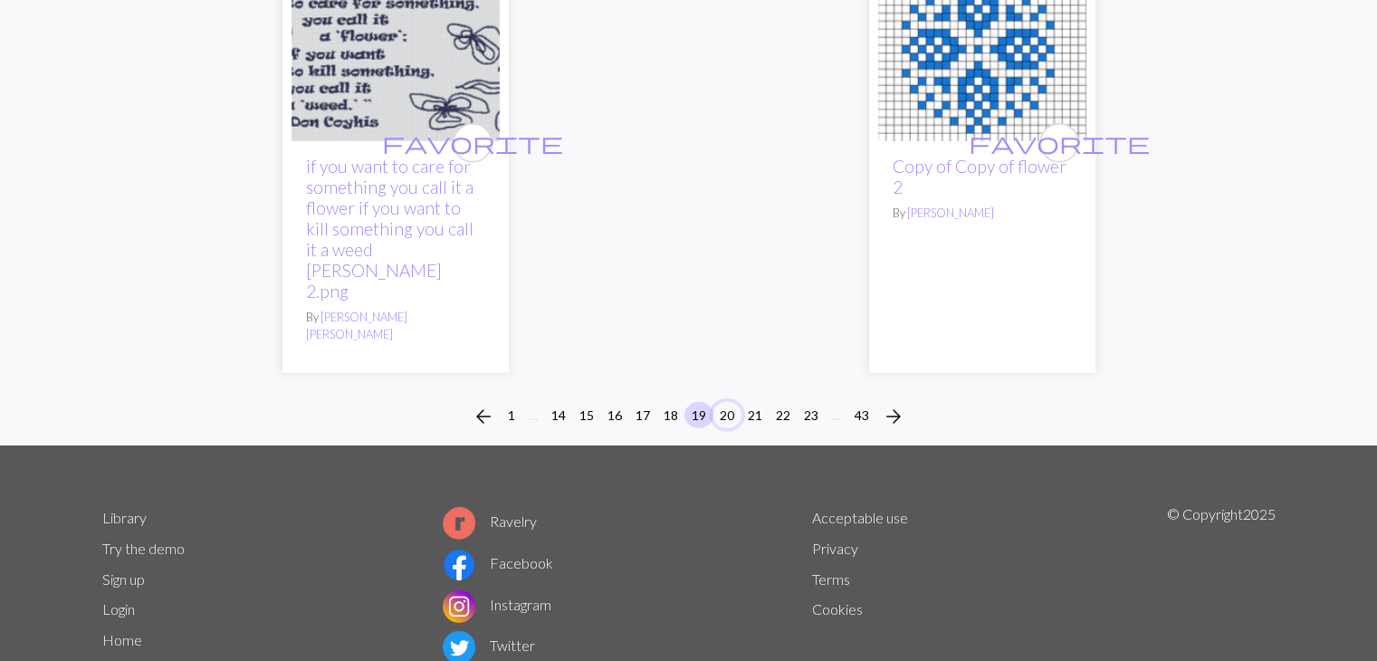
click at [730, 402] on button "20" at bounding box center [727, 415] width 29 height 26
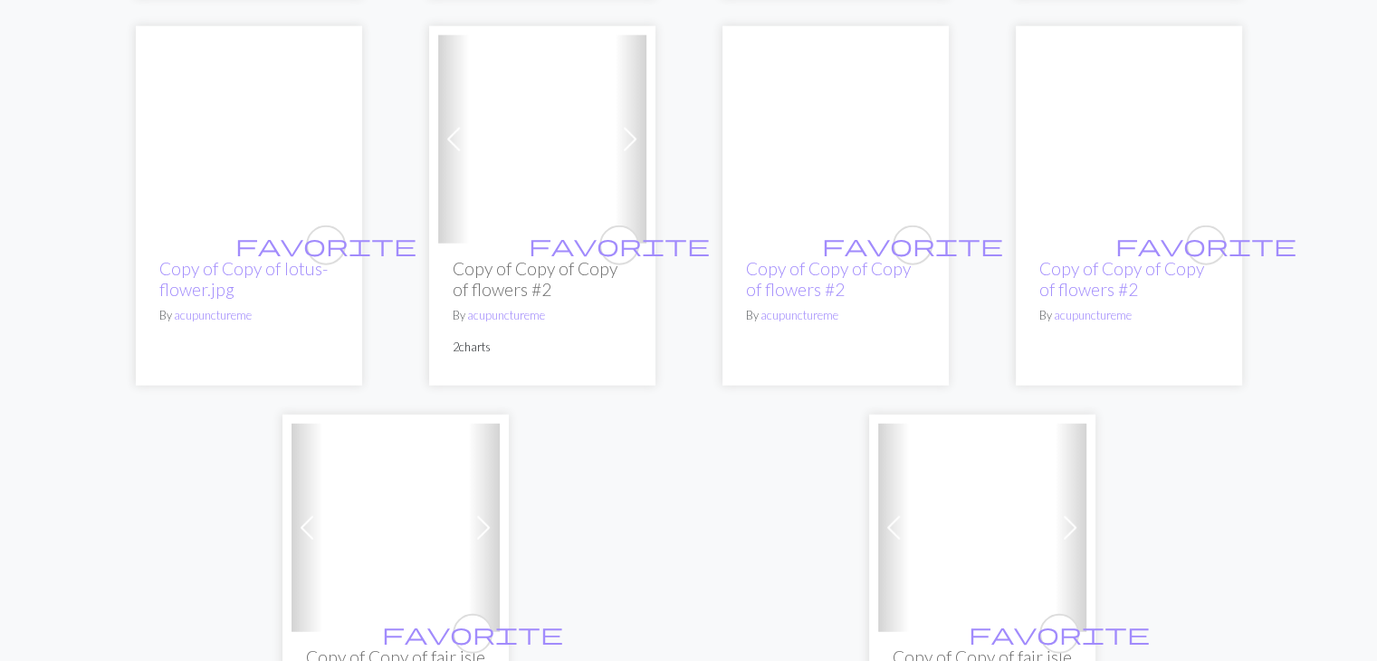
scroll to position [4515, 0]
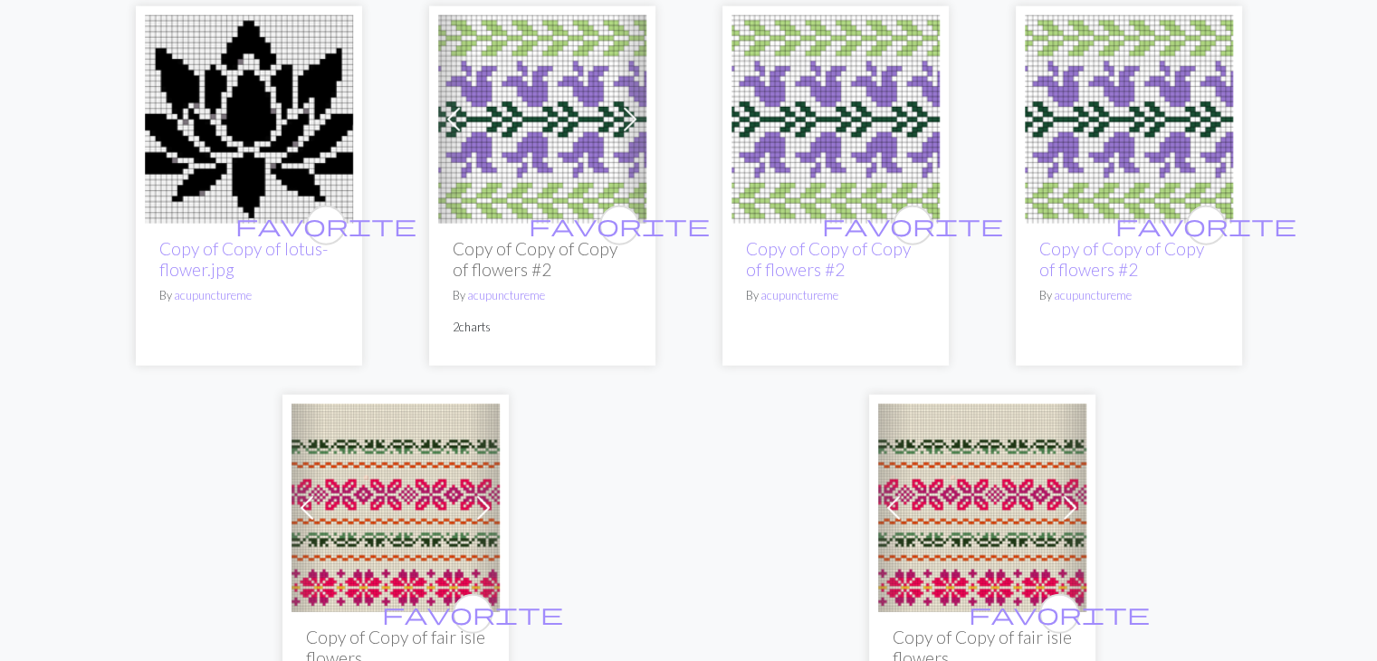
click at [540, 149] on img at bounding box center [542, 119] width 208 height 208
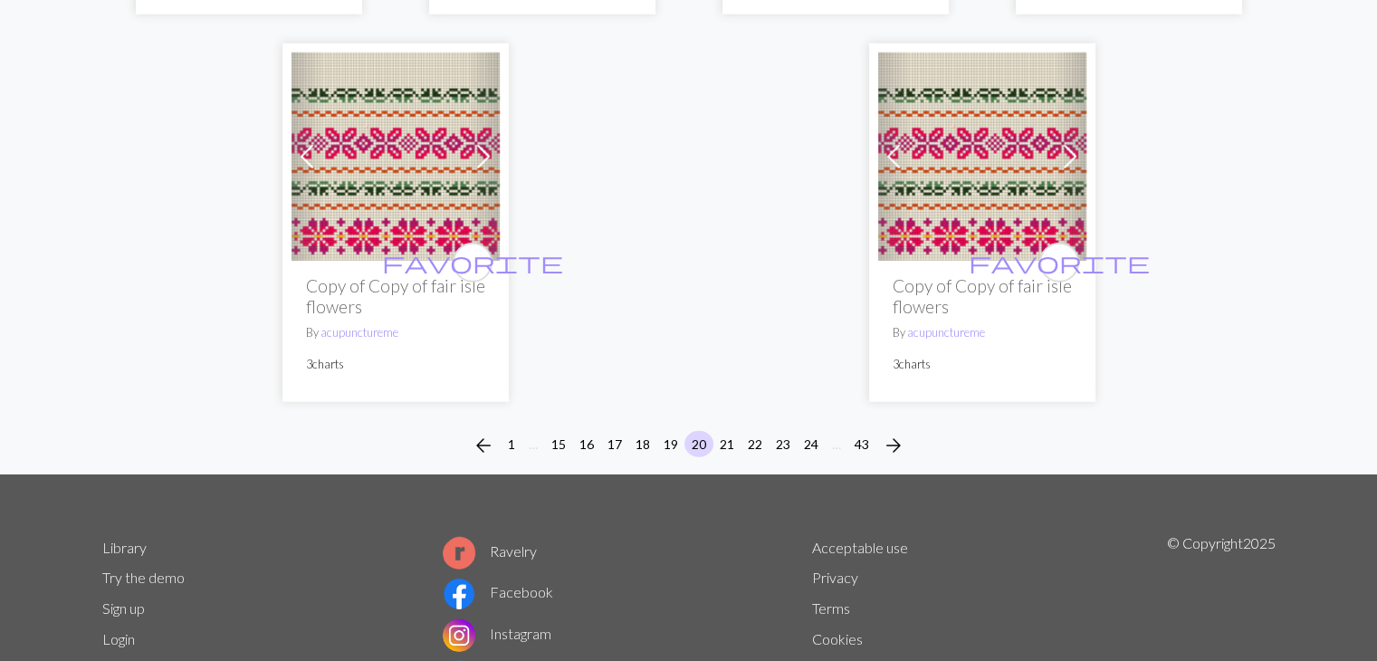
scroll to position [4899, 0]
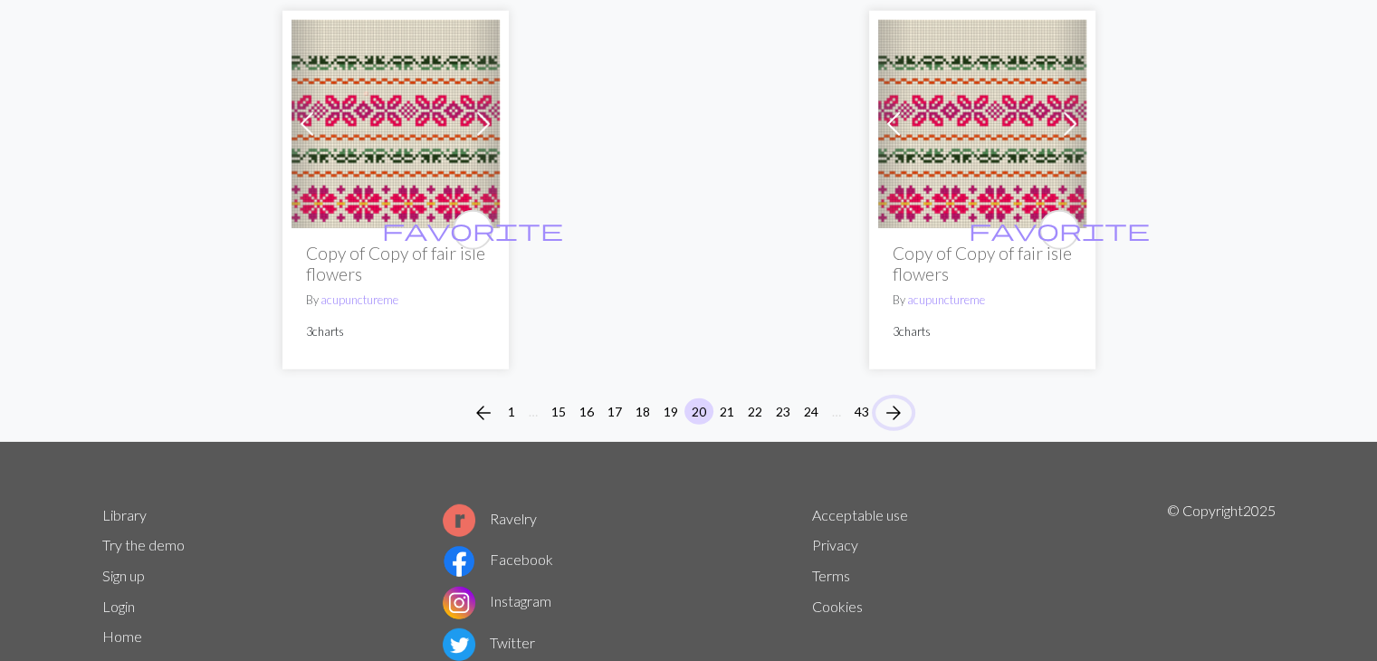
click at [902, 411] on span "arrow_forward" at bounding box center [894, 412] width 22 height 25
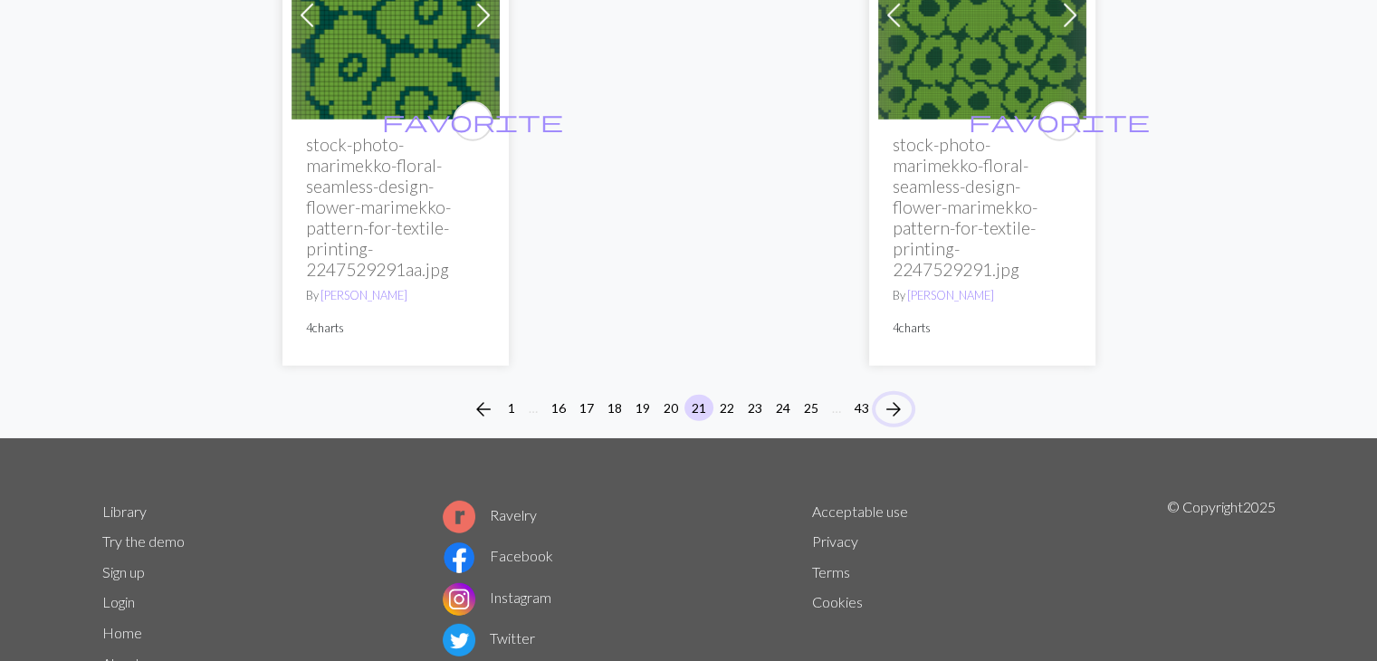
scroll to position [5049, 0]
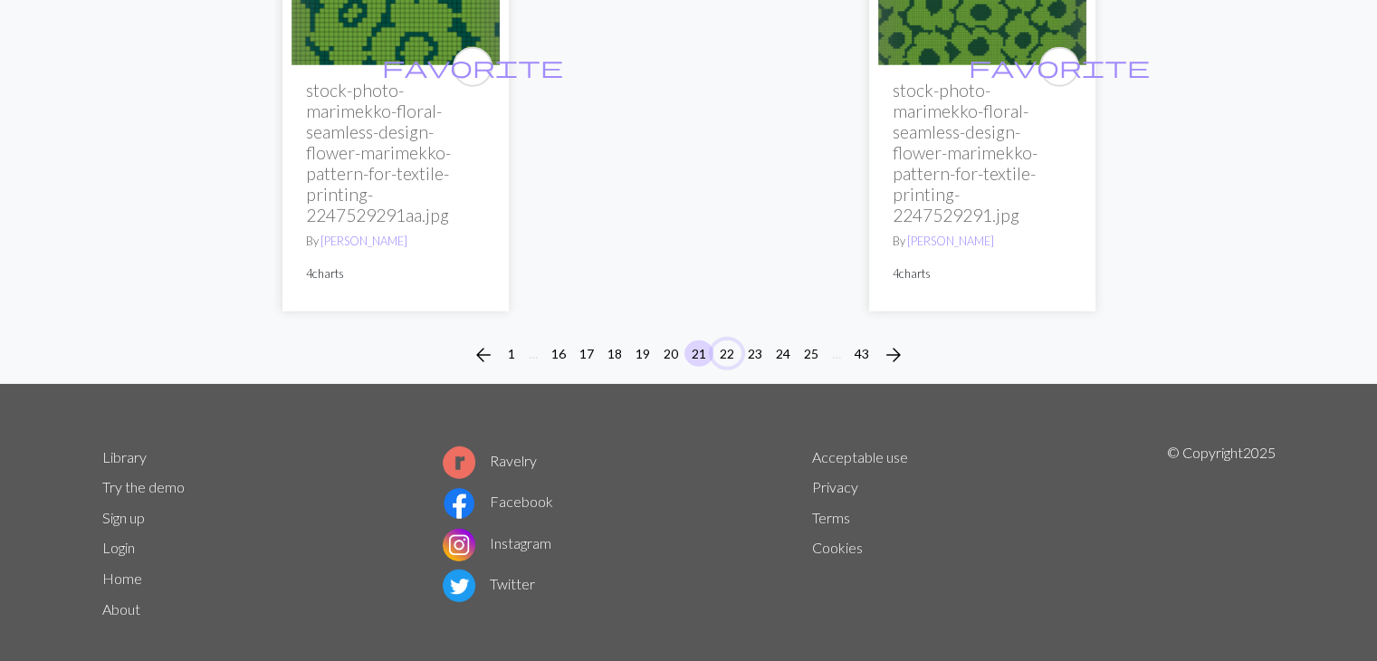
click at [733, 340] on button "22" at bounding box center [727, 353] width 29 height 26
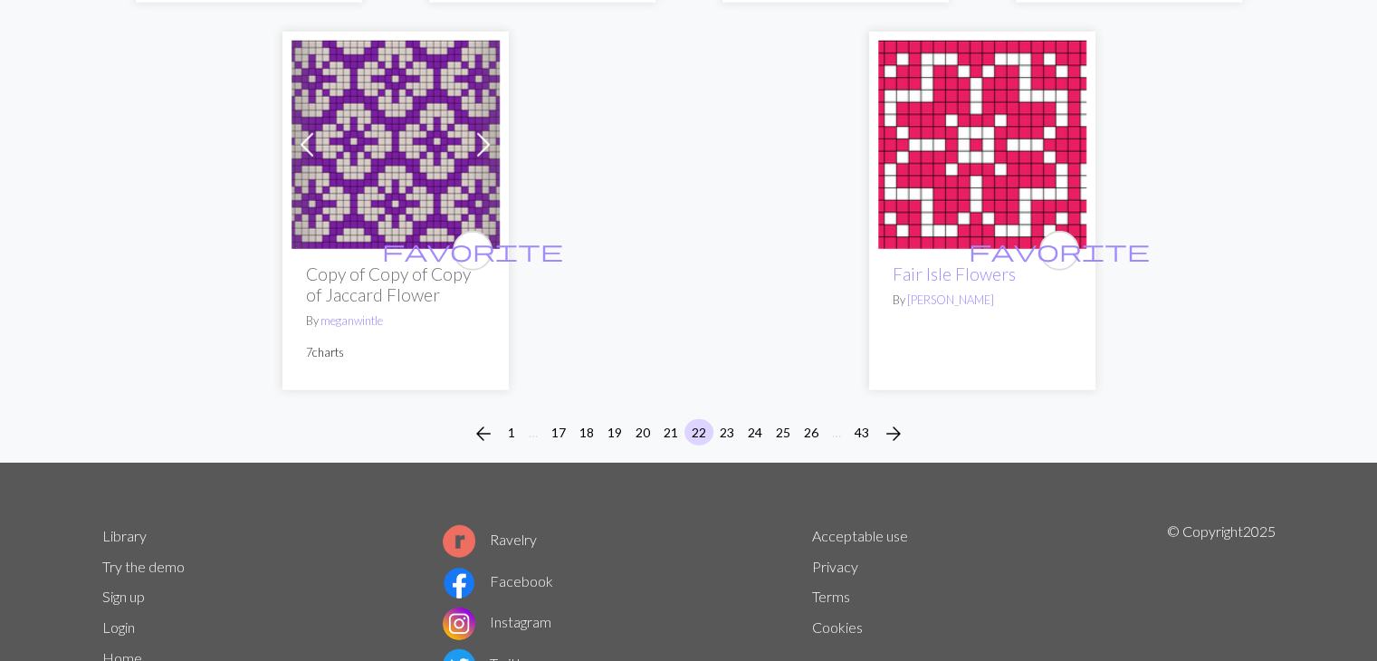
scroll to position [4969, 0]
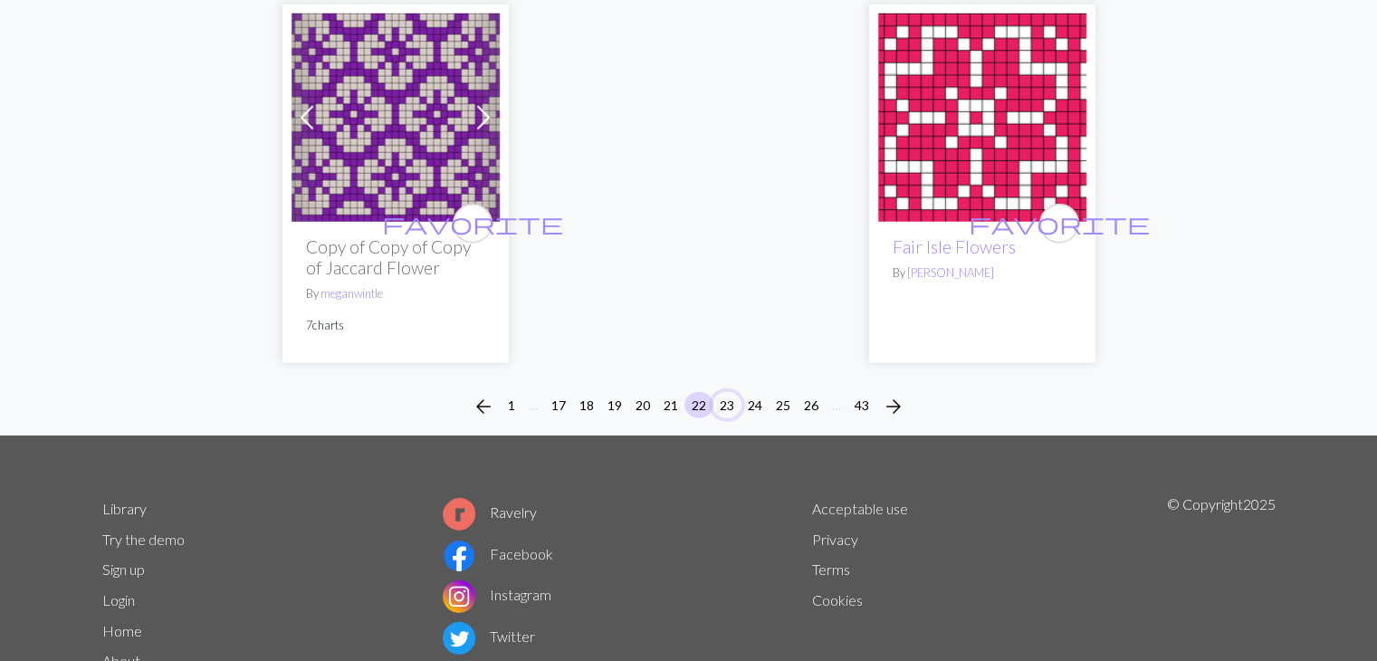
click at [732, 406] on button "23" at bounding box center [727, 405] width 29 height 26
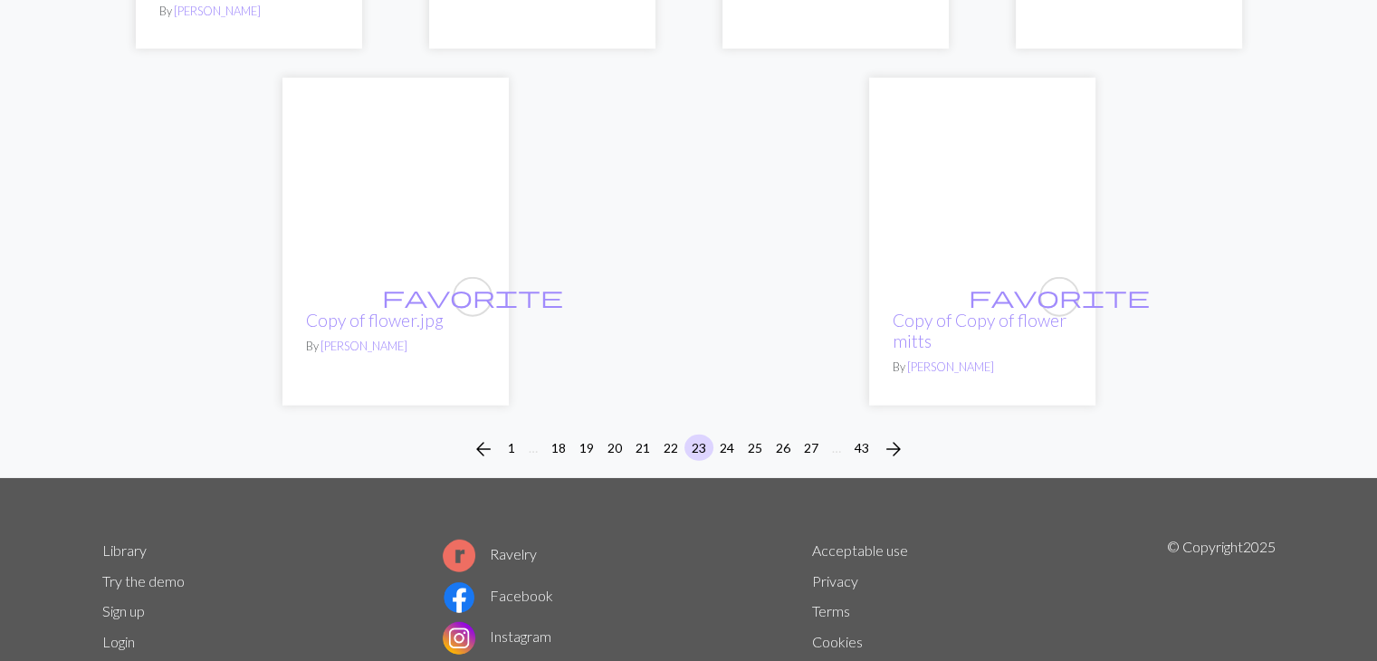
scroll to position [4694, 0]
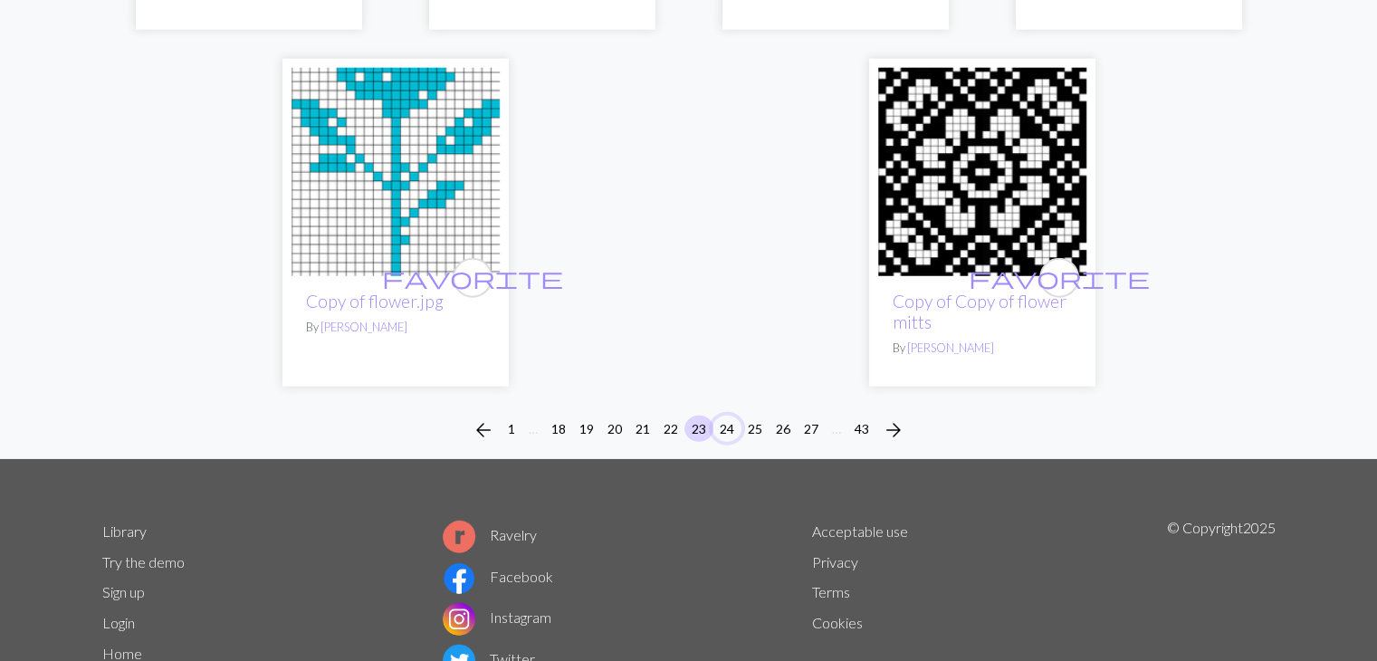
click at [733, 432] on button "24" at bounding box center [727, 429] width 29 height 26
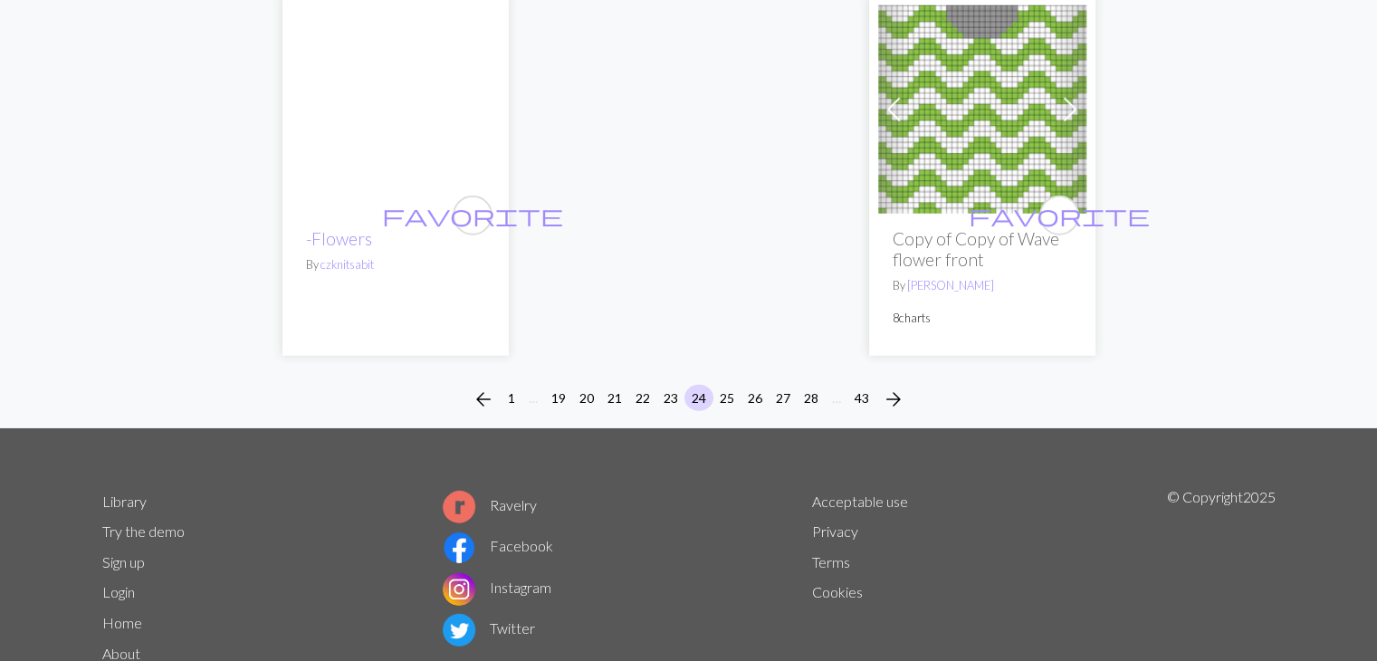
scroll to position [4988, 0]
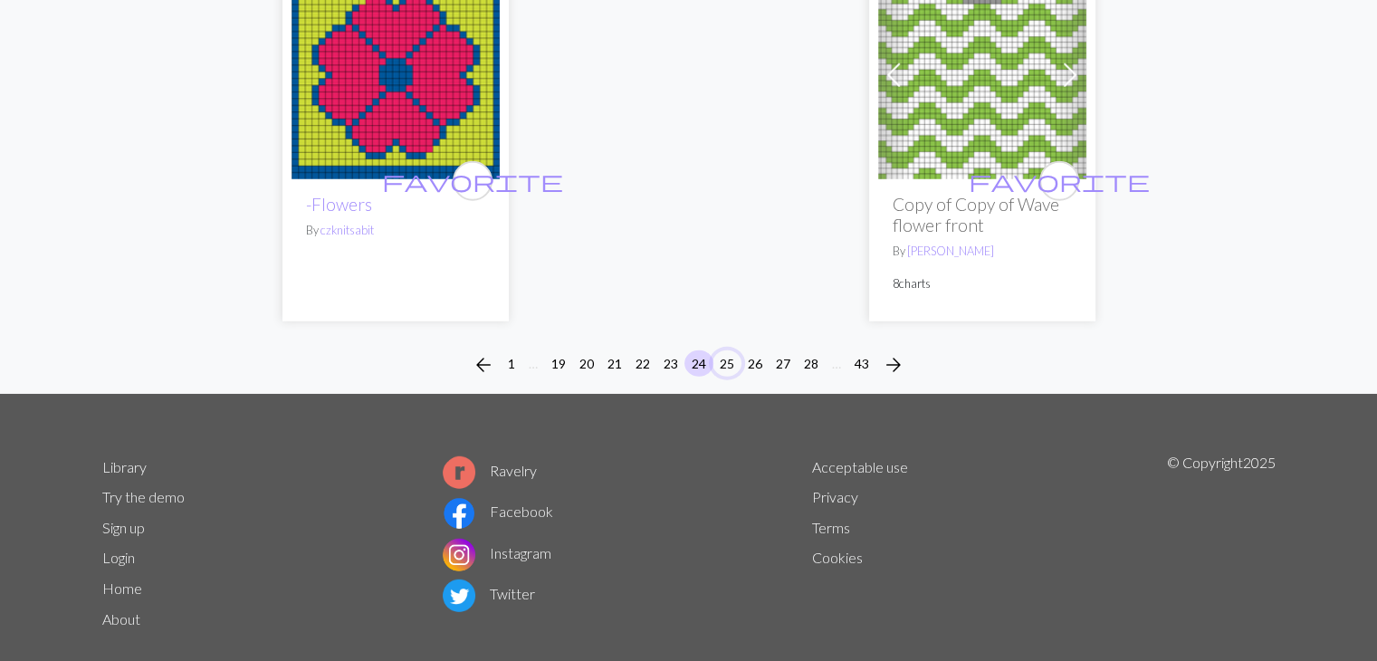
click at [733, 350] on button "25" at bounding box center [727, 363] width 29 height 26
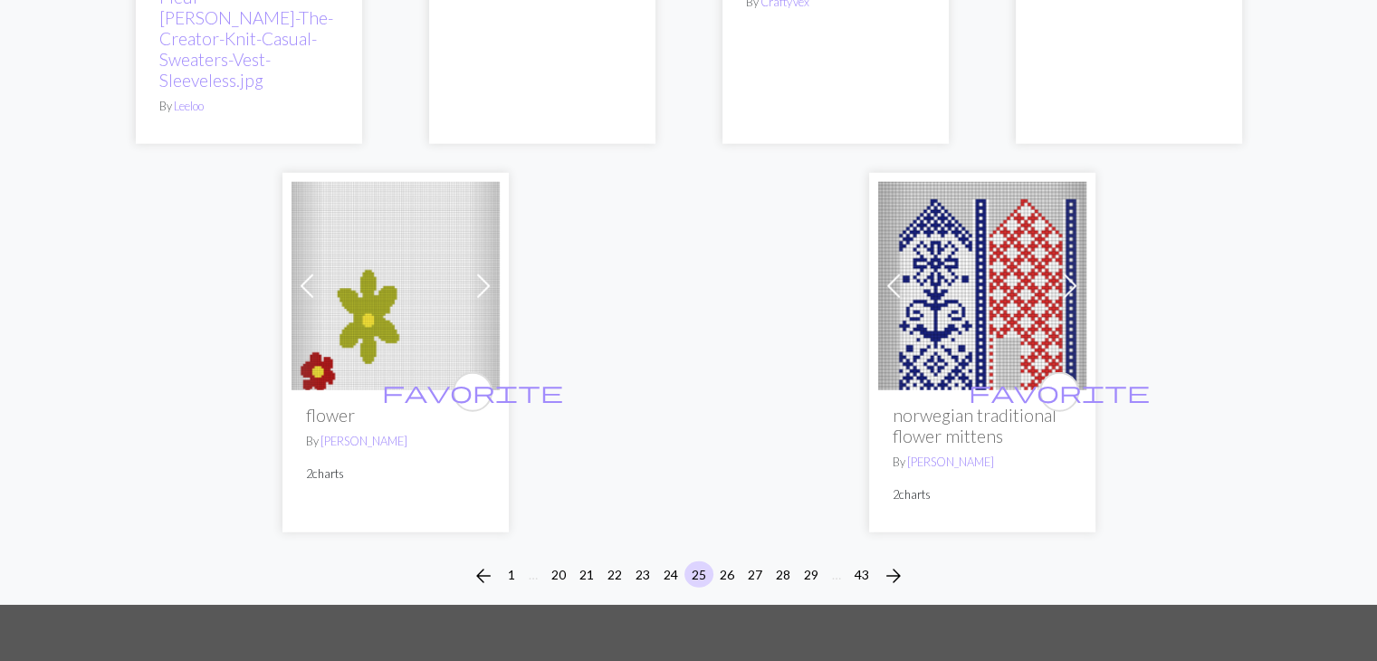
scroll to position [4842, 0]
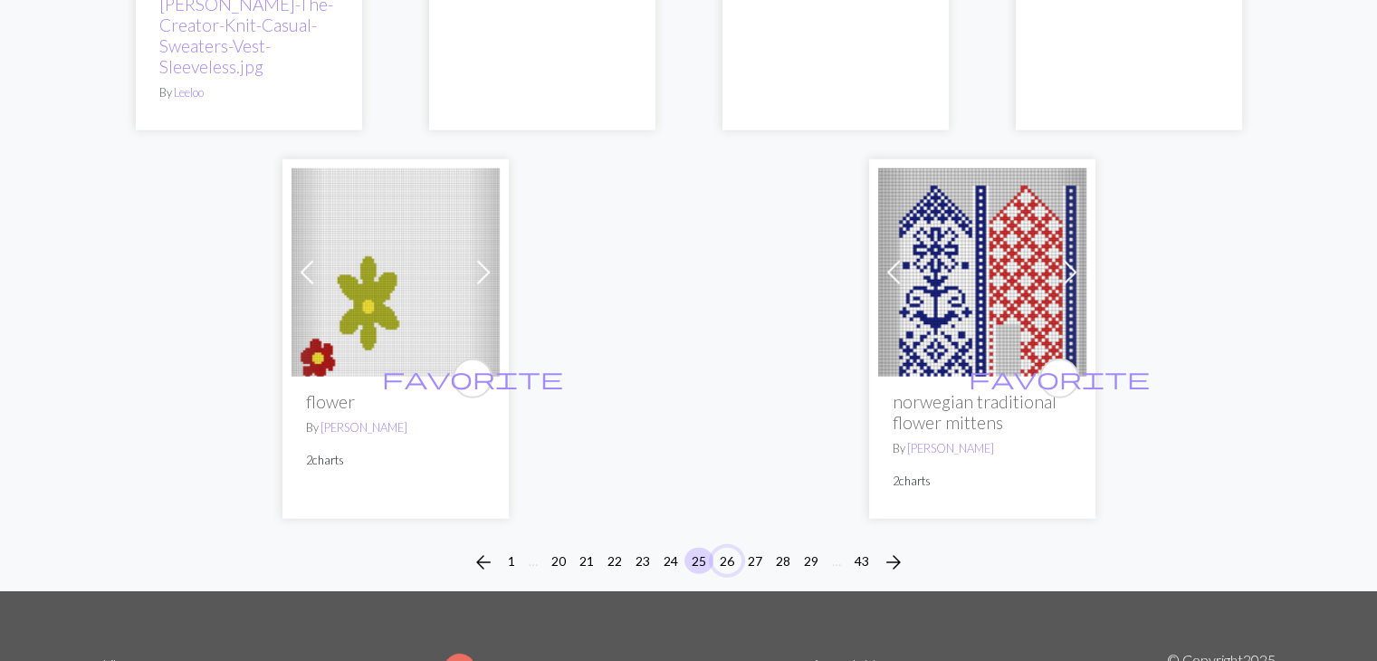
click at [728, 548] on button "26" at bounding box center [727, 561] width 29 height 26
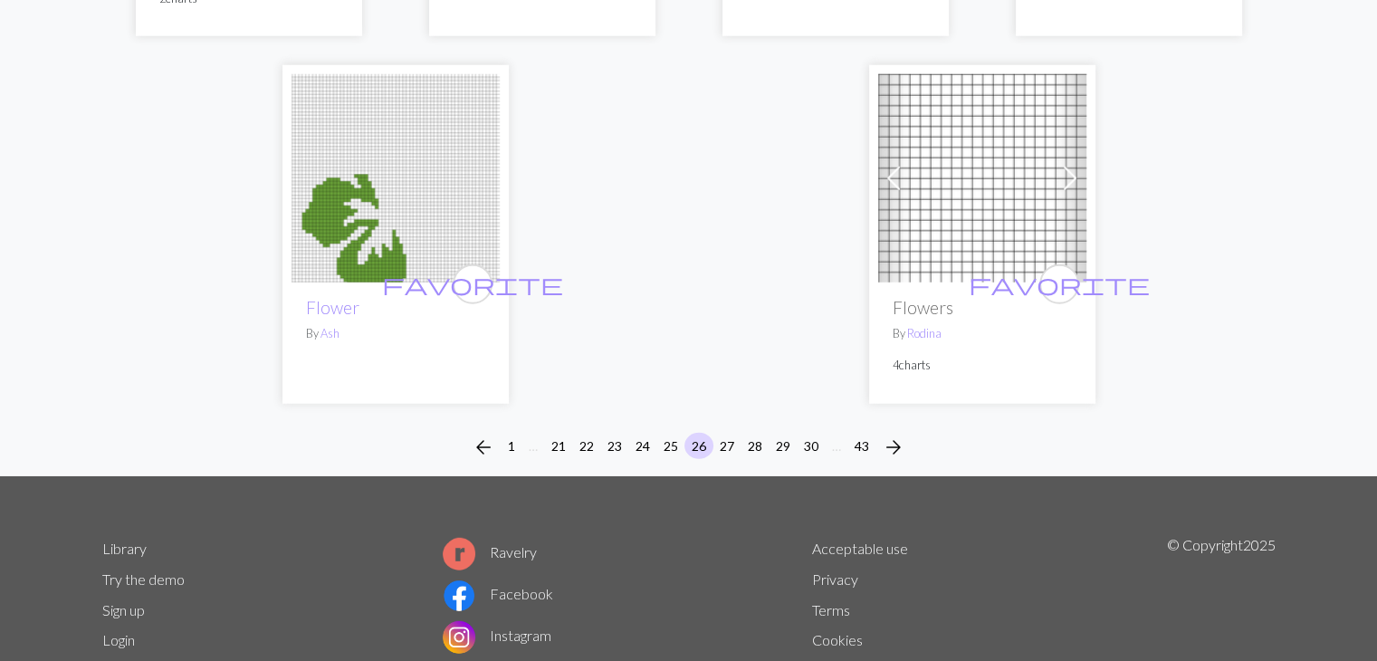
scroll to position [4970, 0]
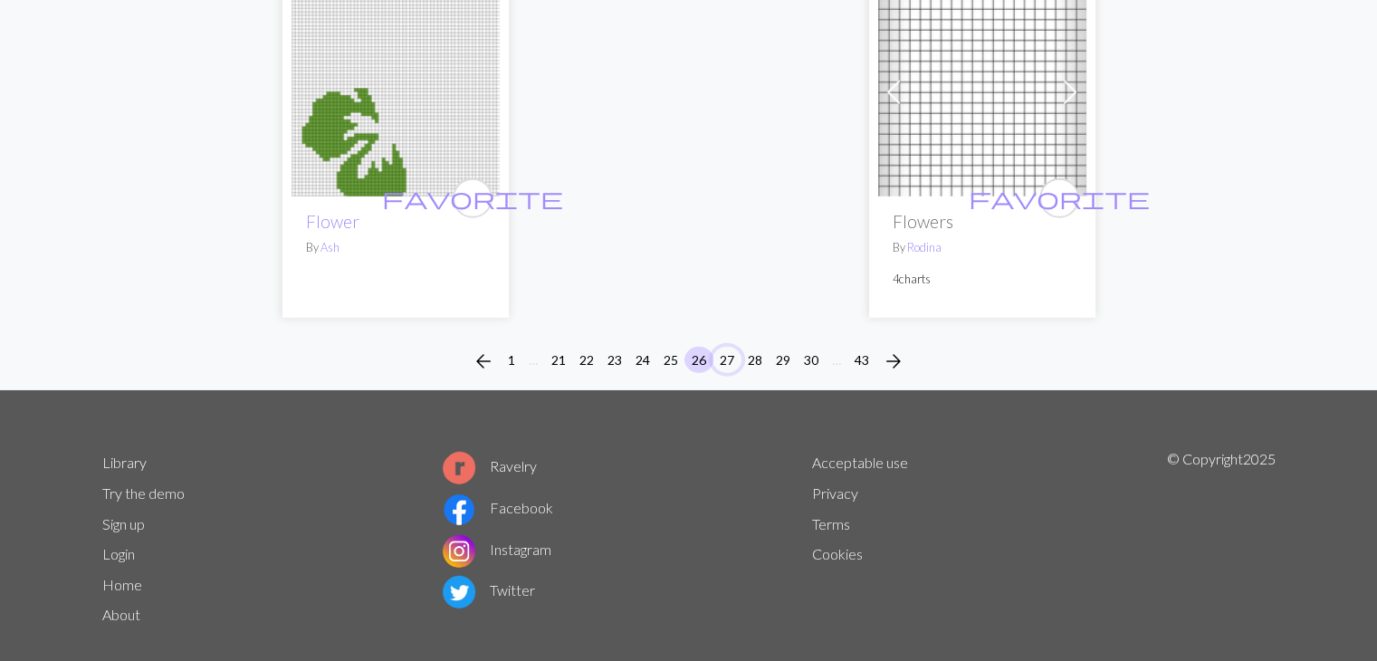
click at [730, 347] on button "27" at bounding box center [727, 360] width 29 height 26
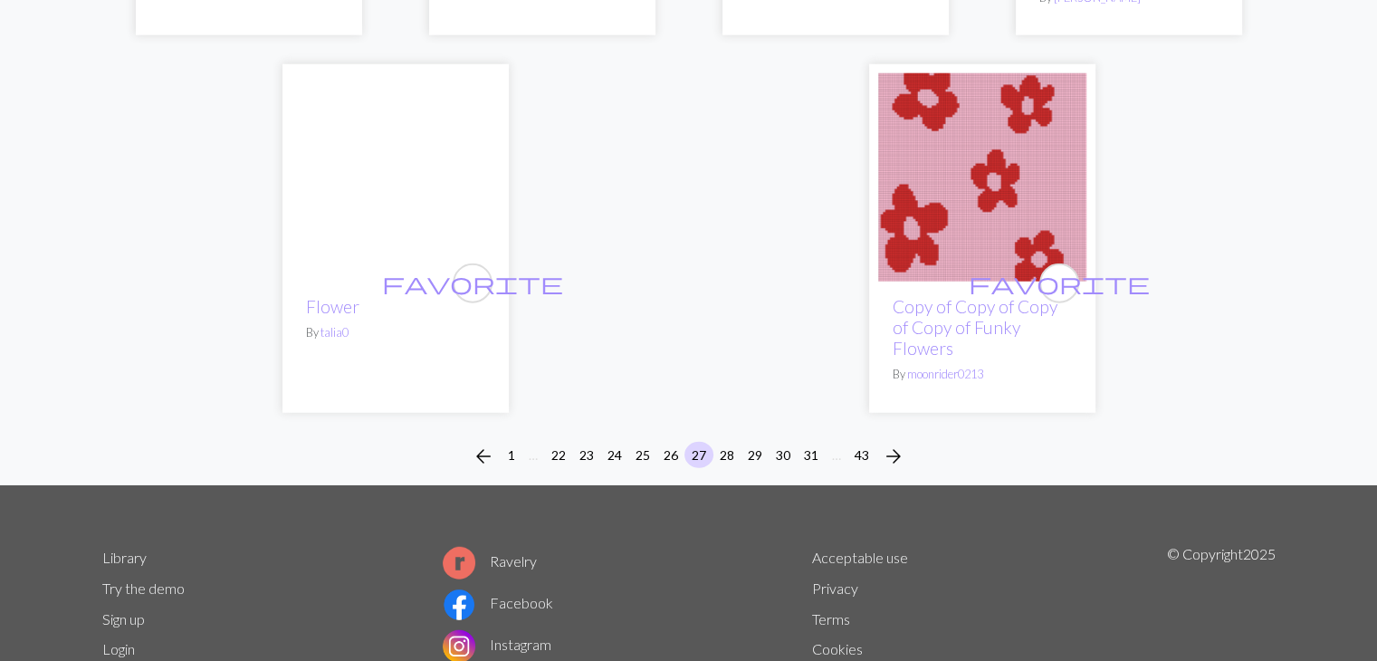
scroll to position [4678, 0]
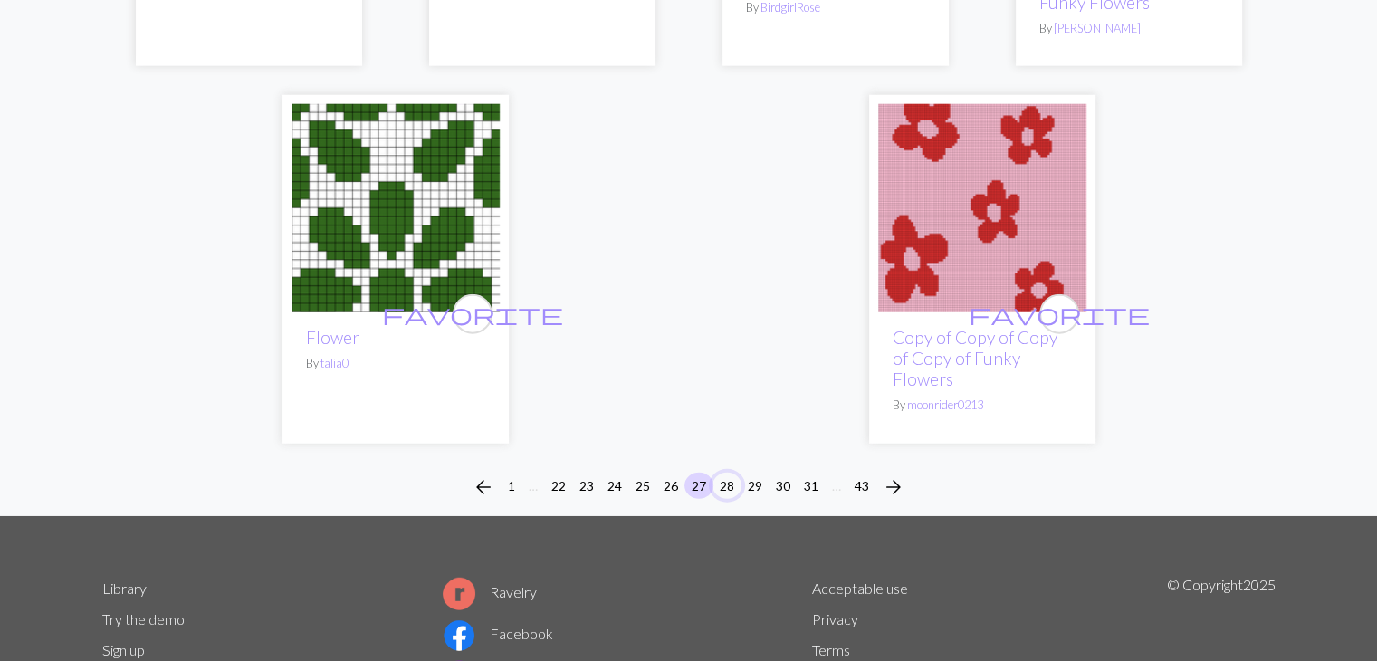
click at [730, 485] on button "28" at bounding box center [727, 486] width 29 height 26
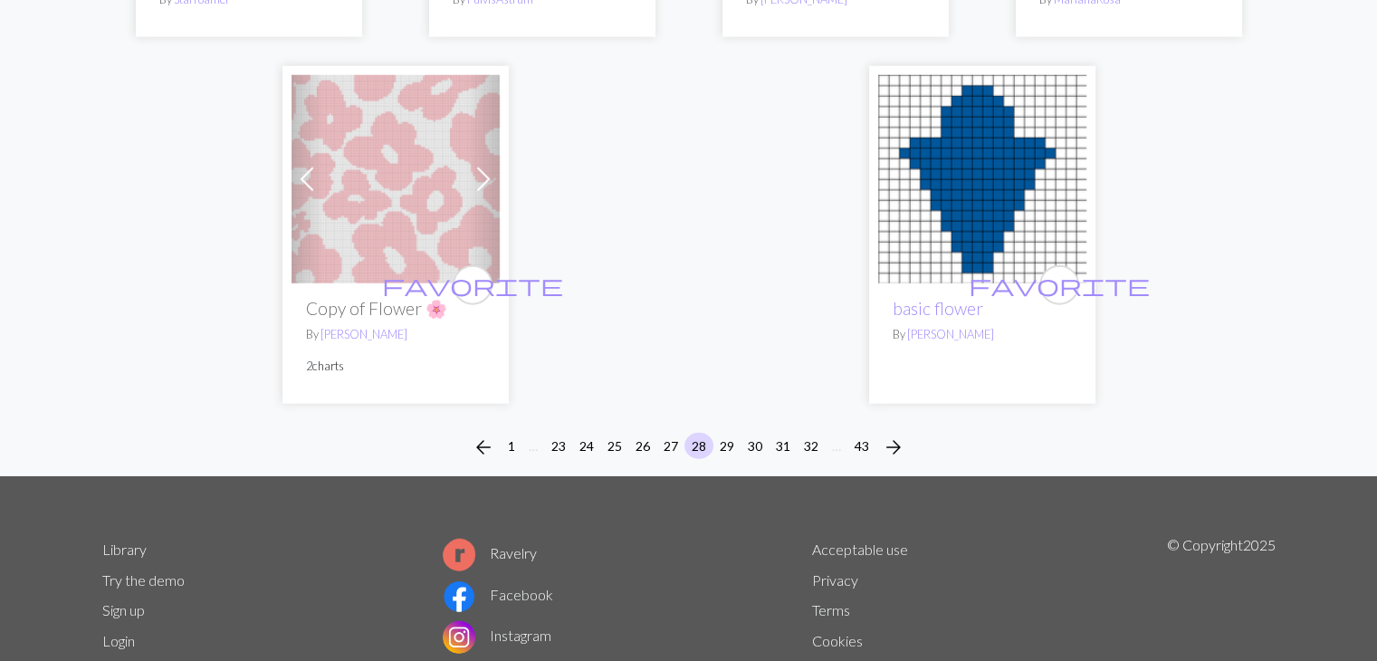
scroll to position [4658, 0]
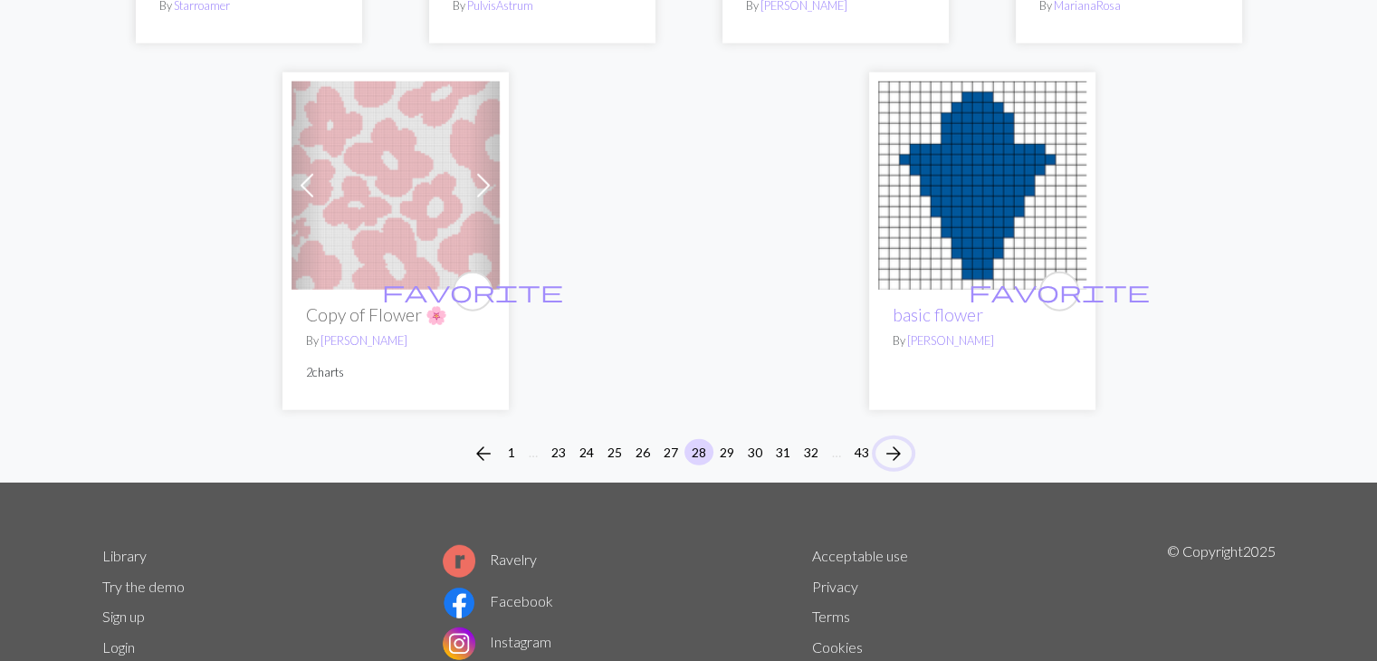
click at [895, 453] on span "arrow_forward" at bounding box center [894, 453] width 22 height 25
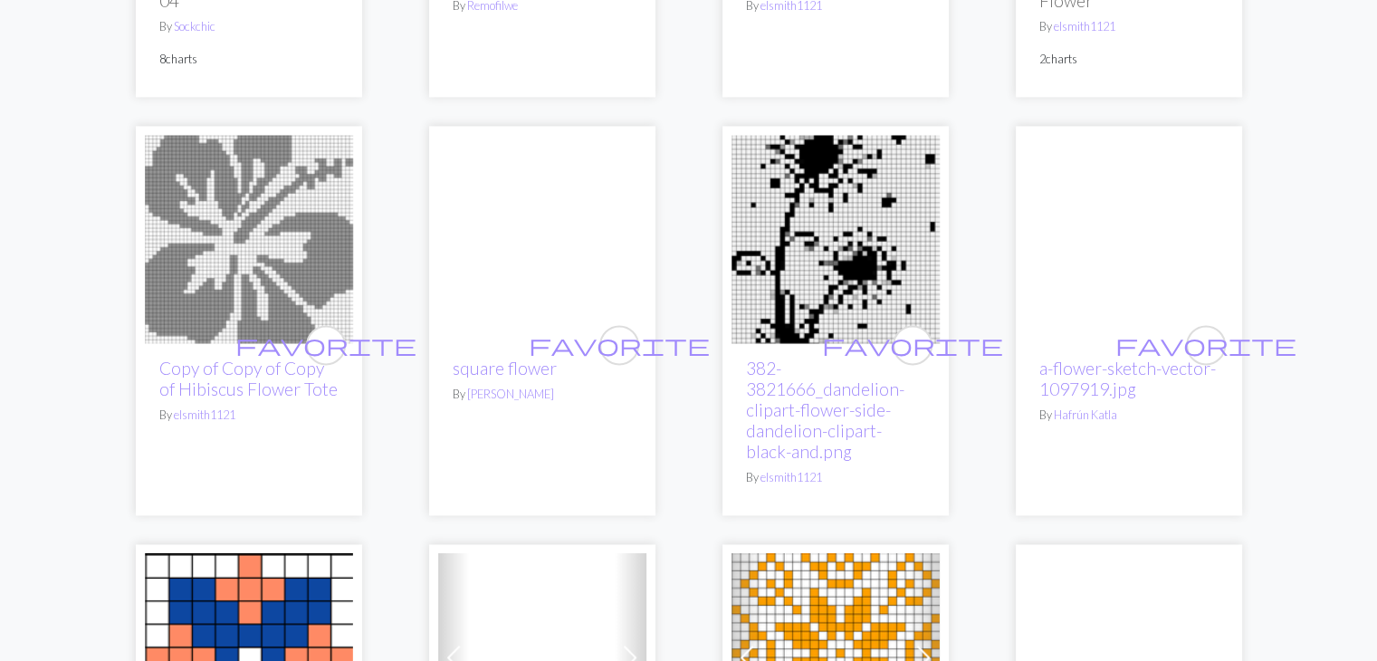
scroll to position [2473, 0]
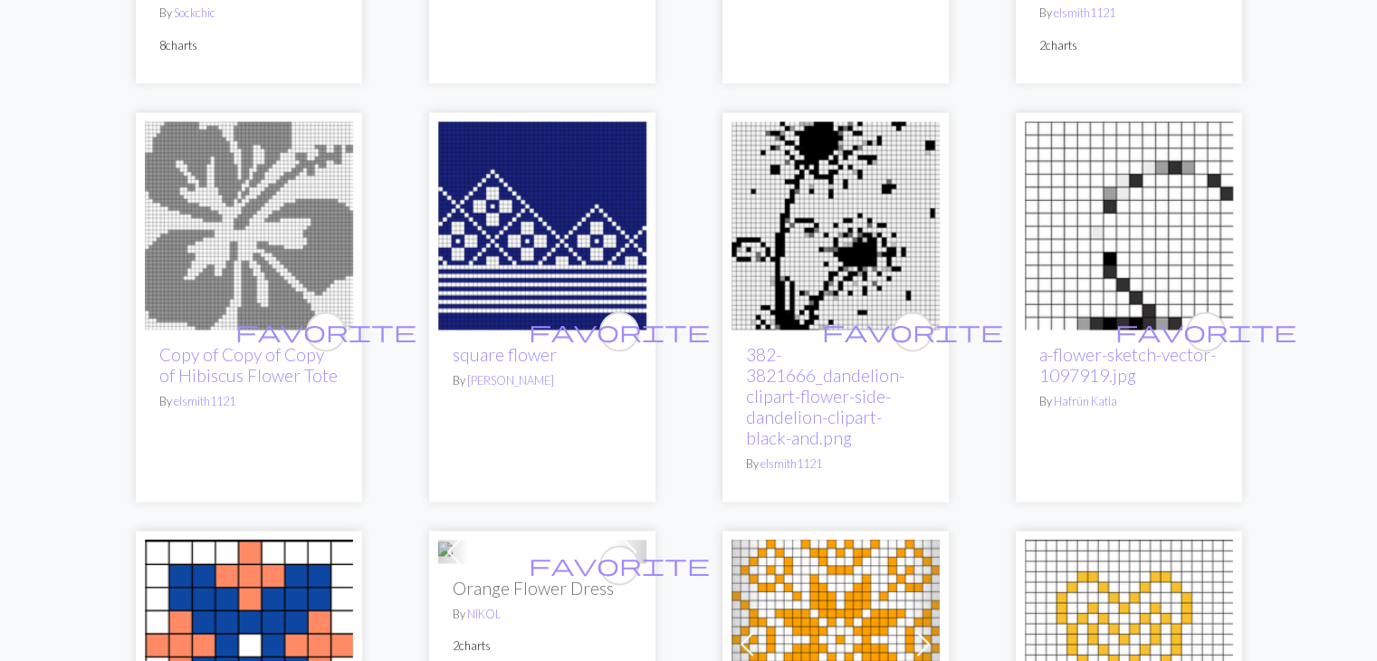
click at [841, 182] on img at bounding box center [836, 225] width 208 height 208
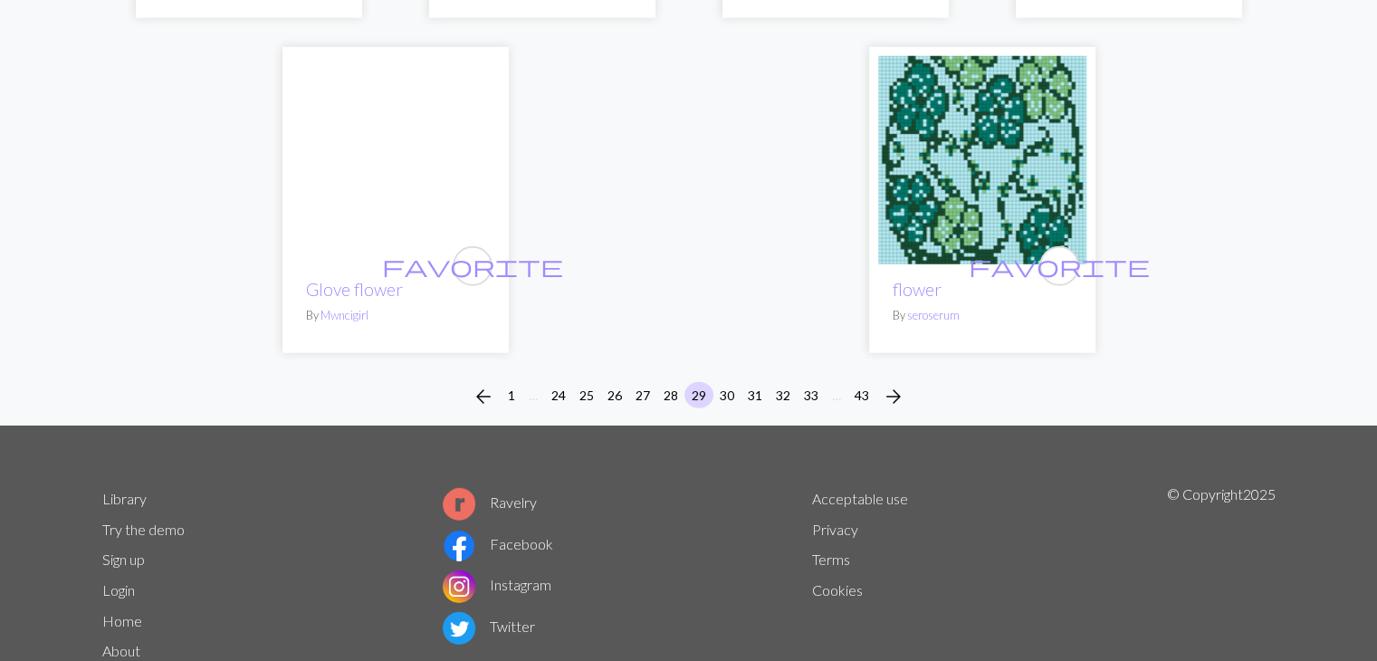
scroll to position [4999, 0]
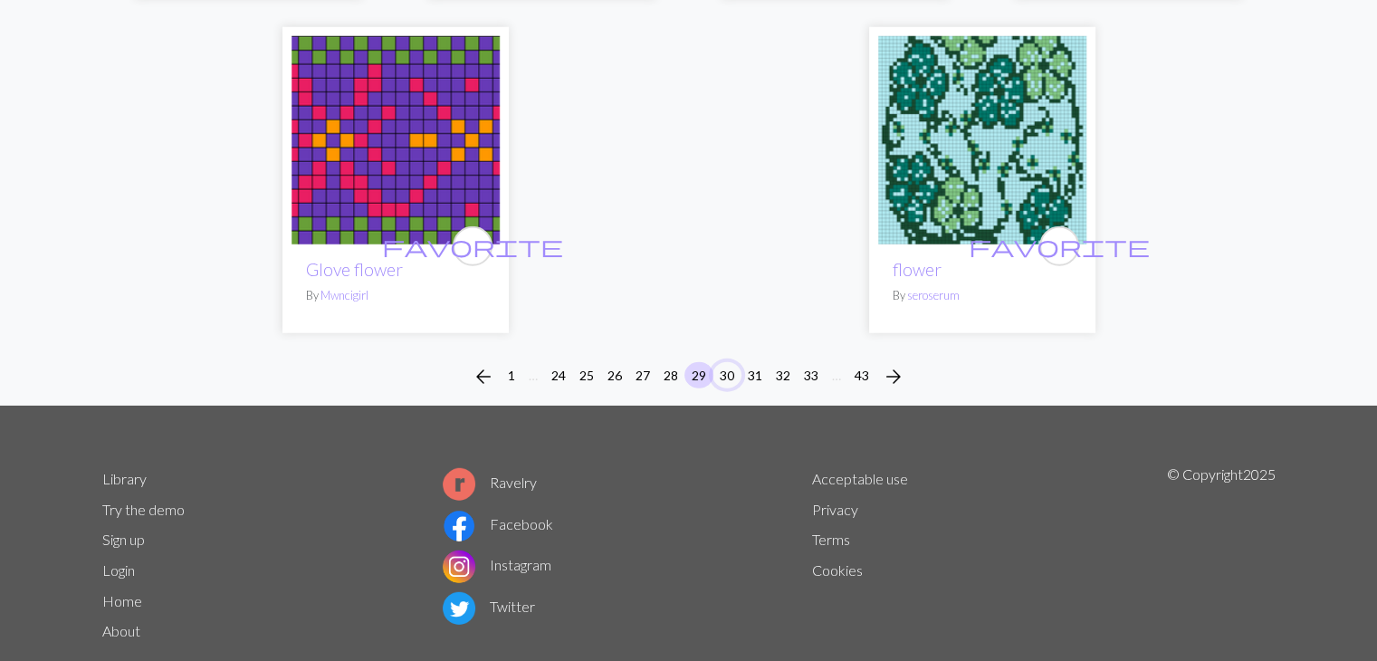
click at [730, 362] on button "30" at bounding box center [727, 375] width 29 height 26
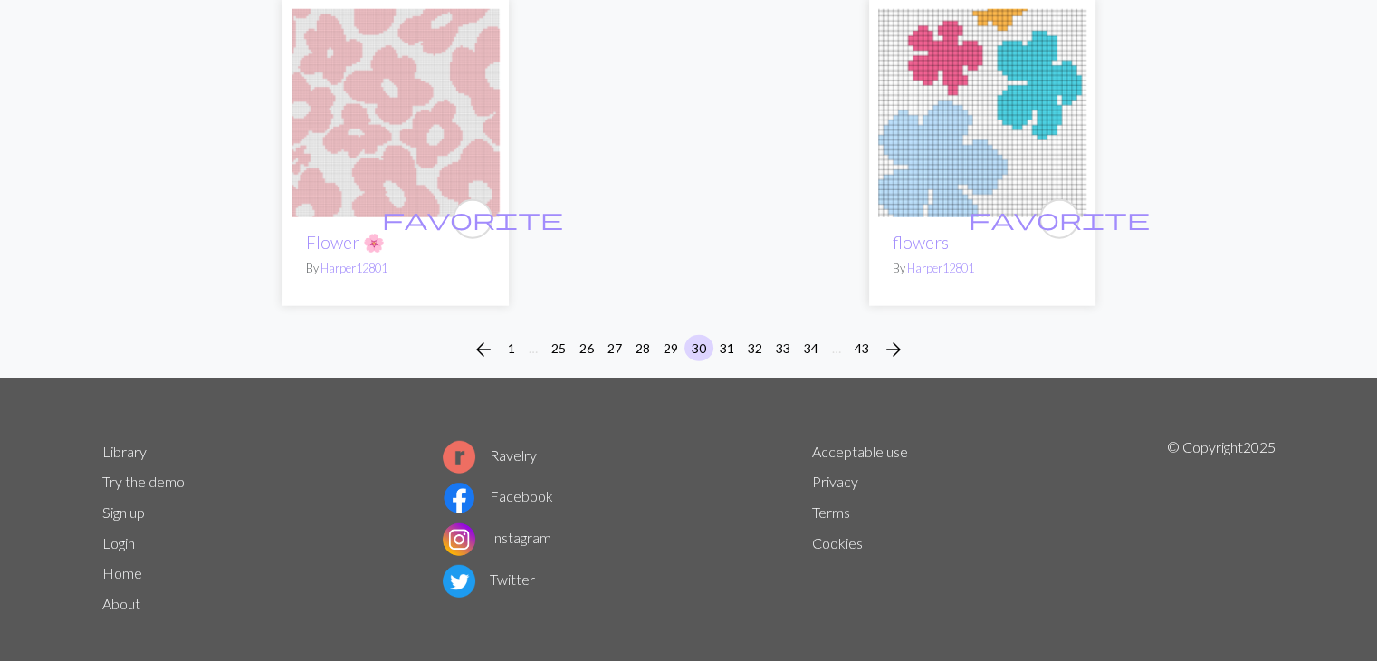
scroll to position [4813, 0]
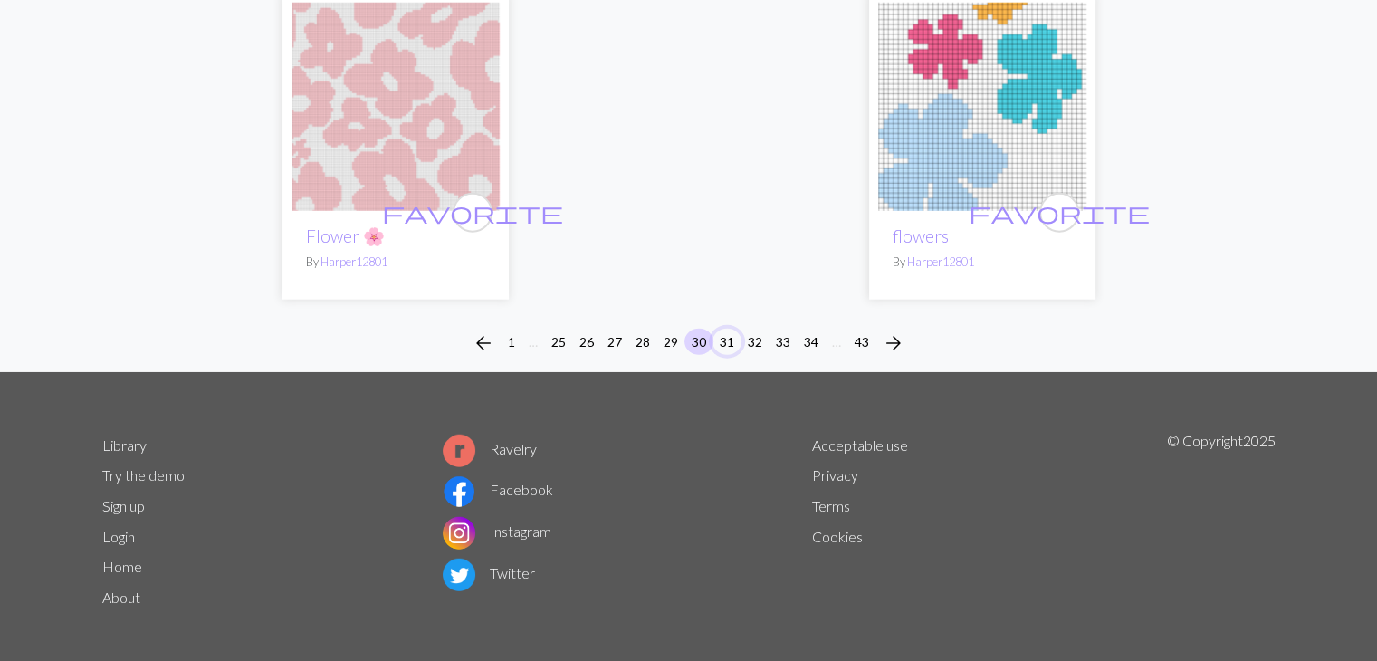
click at [726, 334] on button "31" at bounding box center [727, 342] width 29 height 26
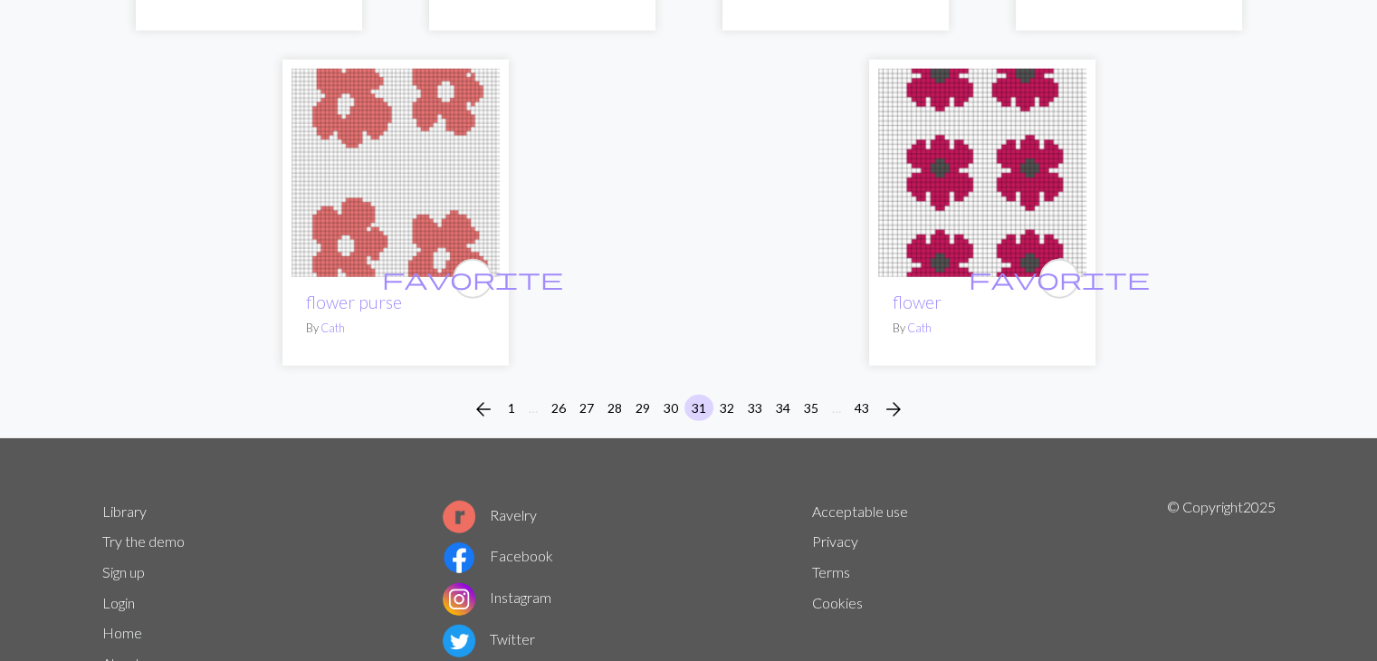
scroll to position [4714, 0]
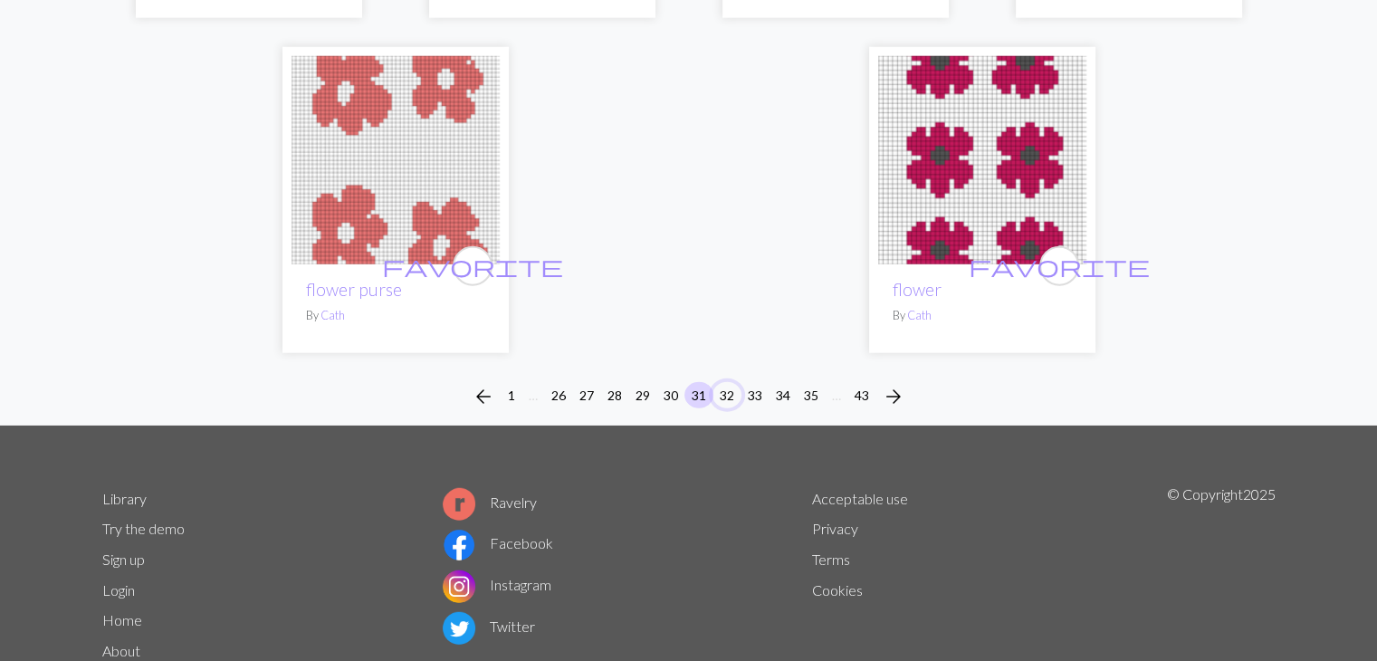
click at [734, 382] on button "32" at bounding box center [727, 395] width 29 height 26
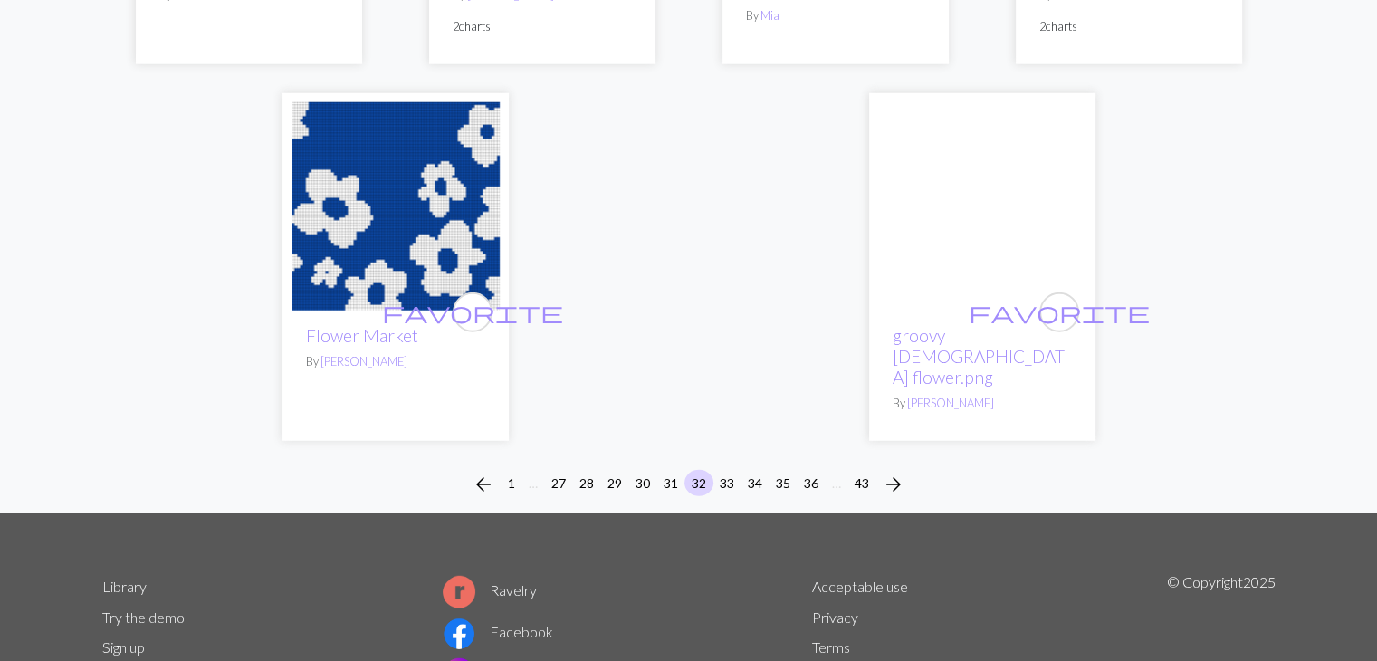
scroll to position [4836, 0]
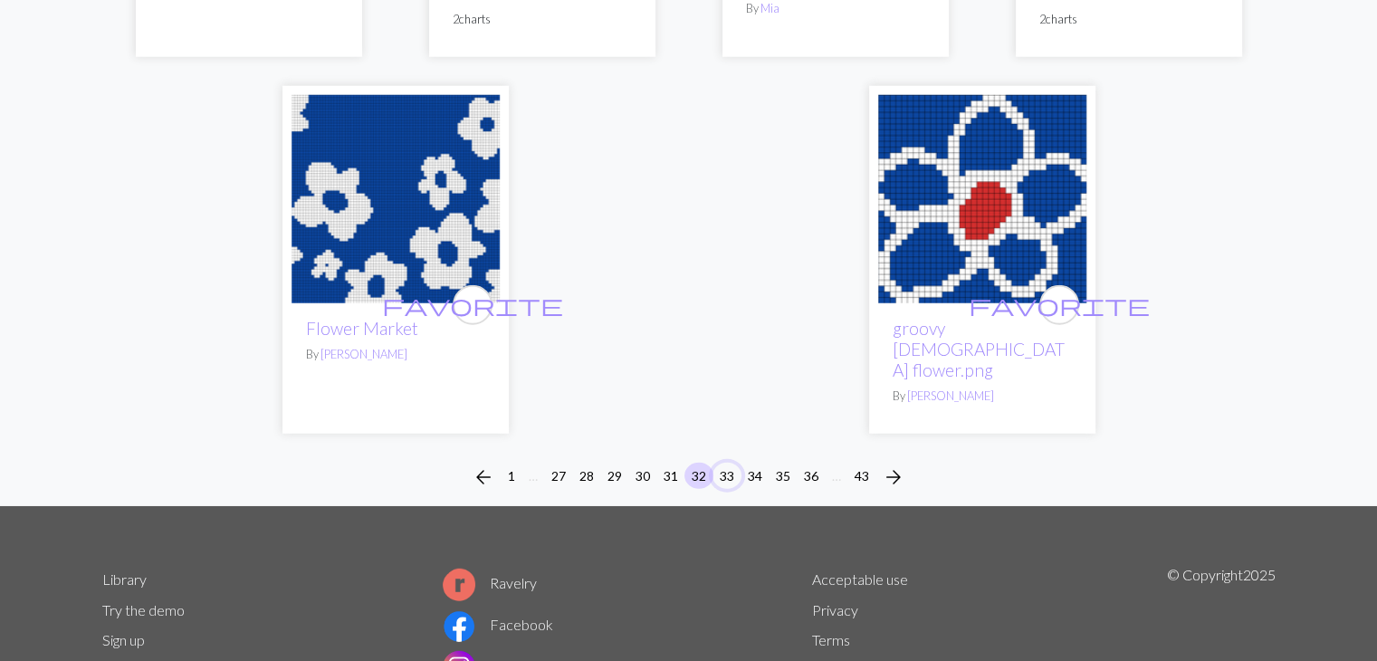
click at [728, 463] on button "33" at bounding box center [727, 476] width 29 height 26
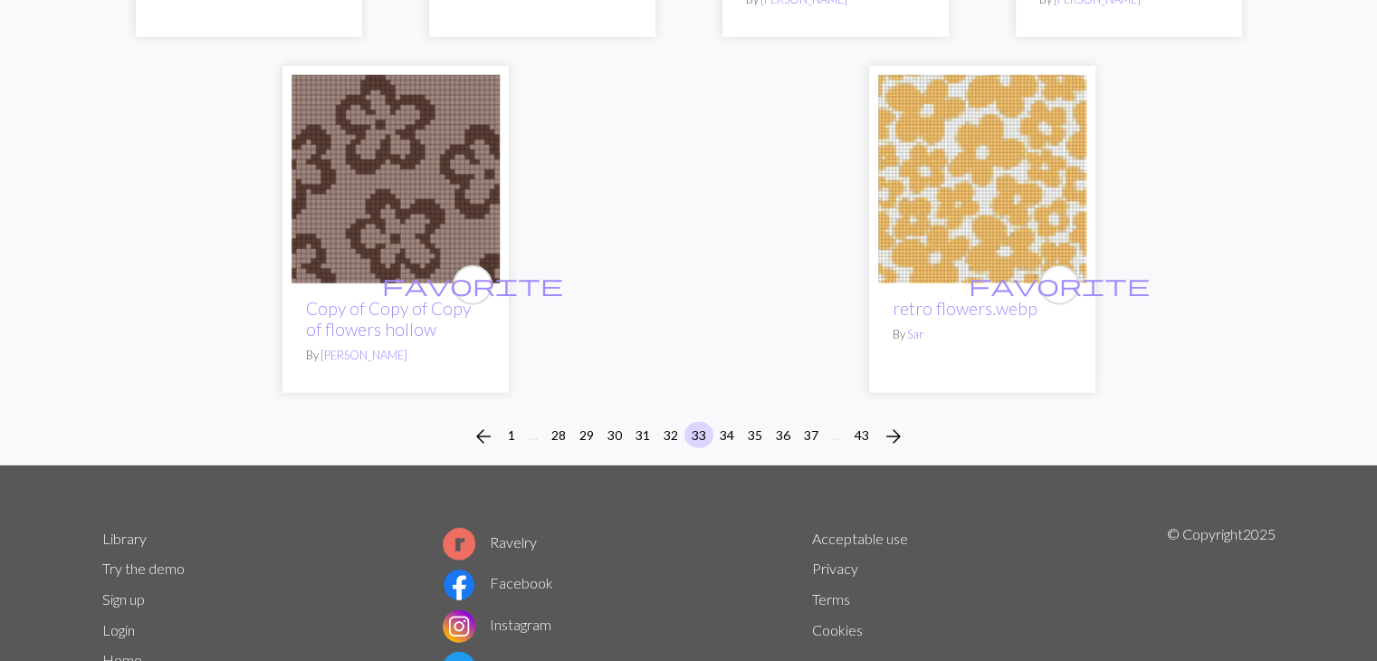
scroll to position [4743, 0]
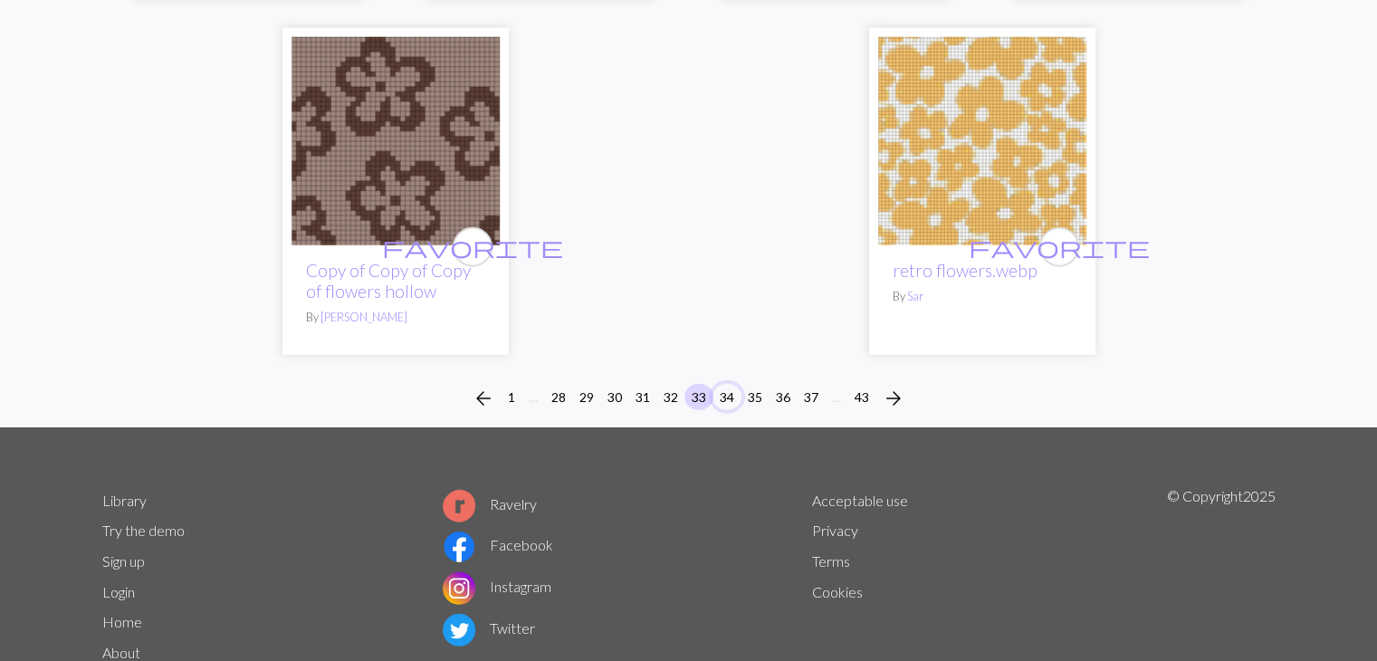
click at [732, 396] on button "34" at bounding box center [727, 397] width 29 height 26
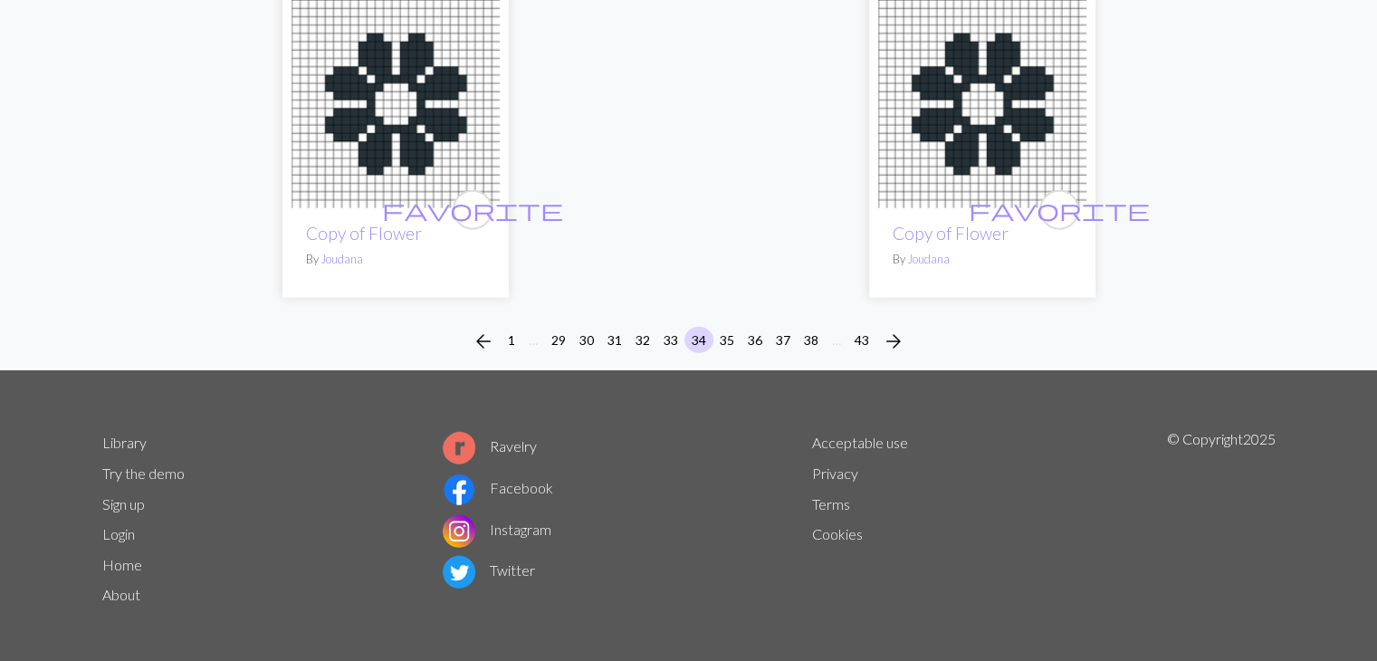
scroll to position [4558, 0]
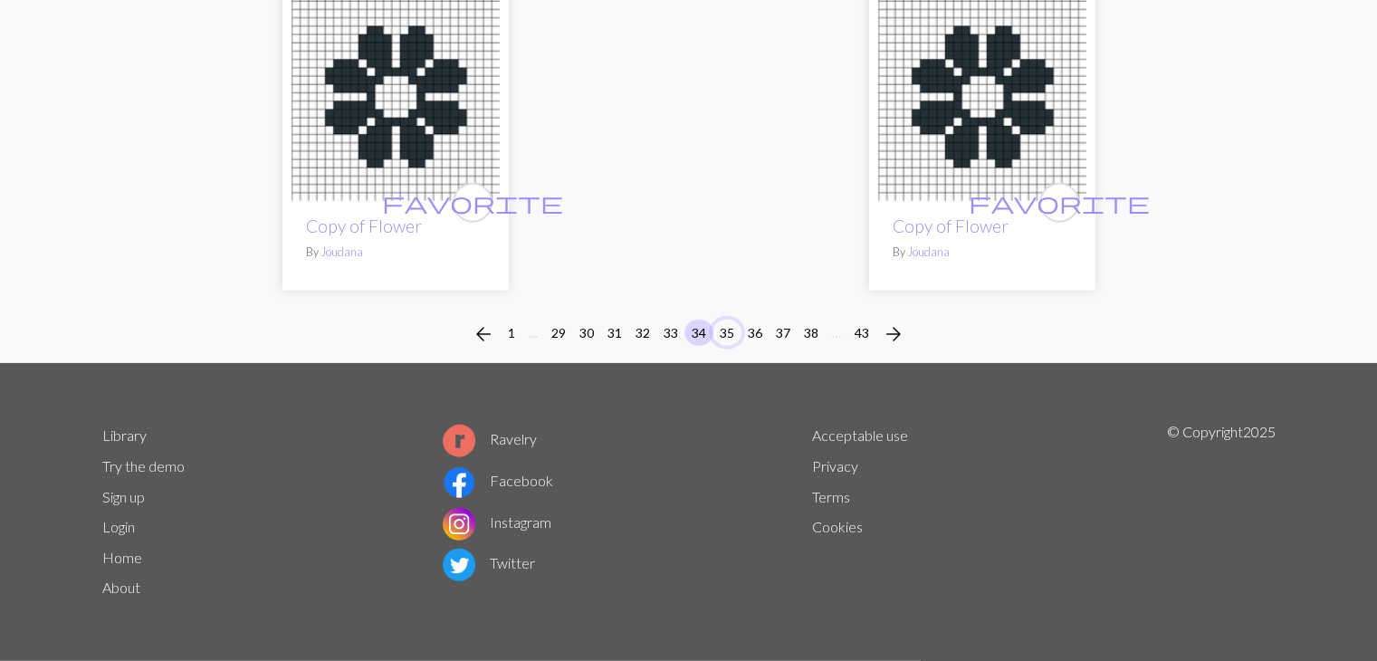
click at [730, 324] on button "35" at bounding box center [727, 333] width 29 height 26
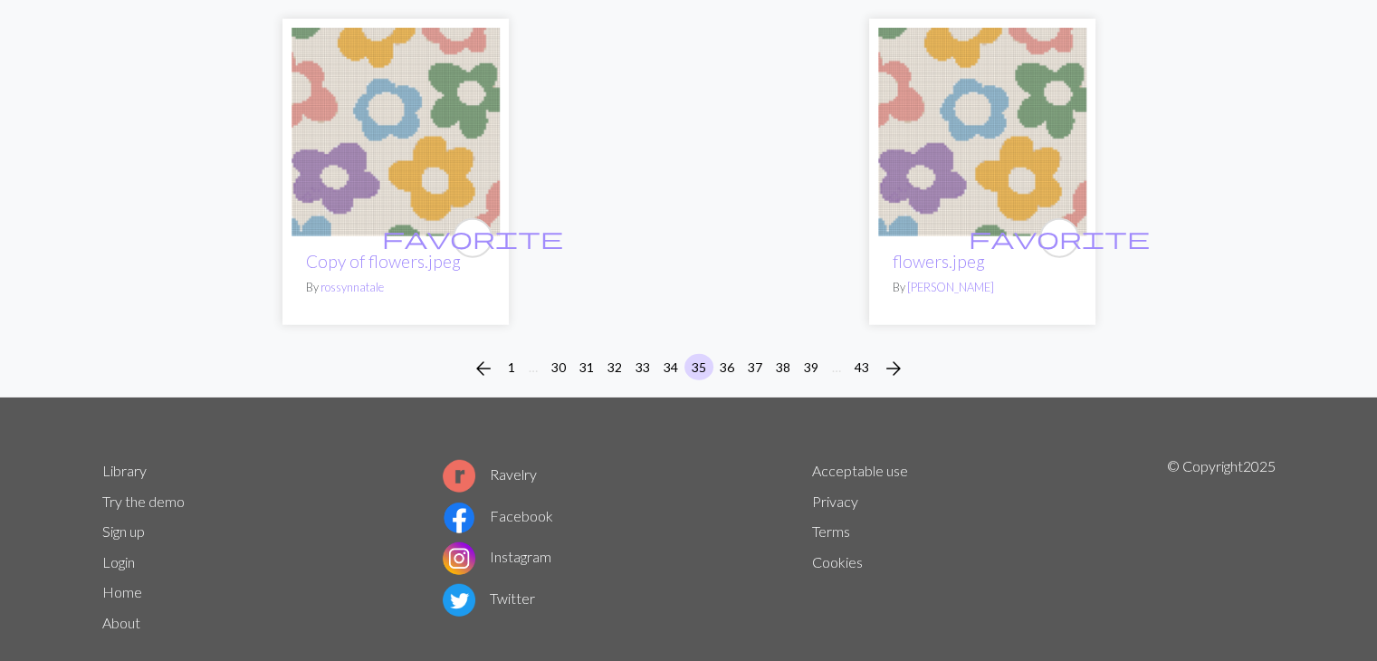
scroll to position [4560, 0]
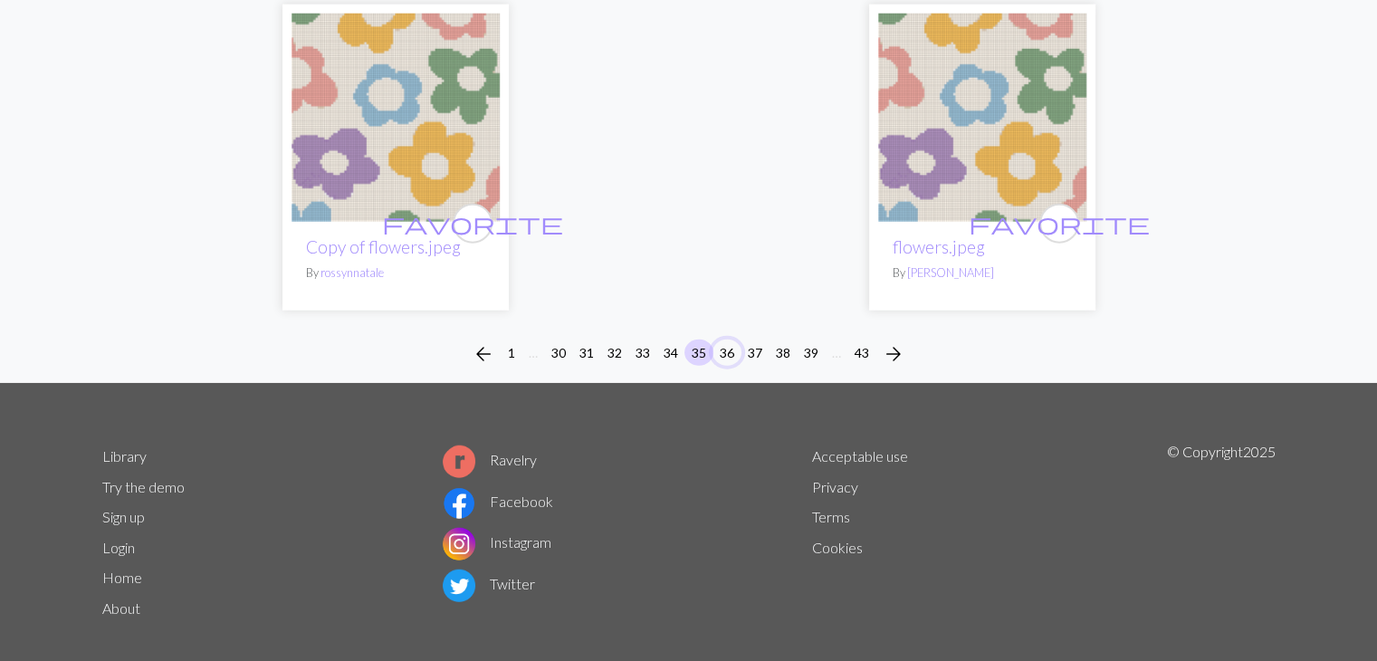
click at [733, 340] on button "36" at bounding box center [727, 353] width 29 height 26
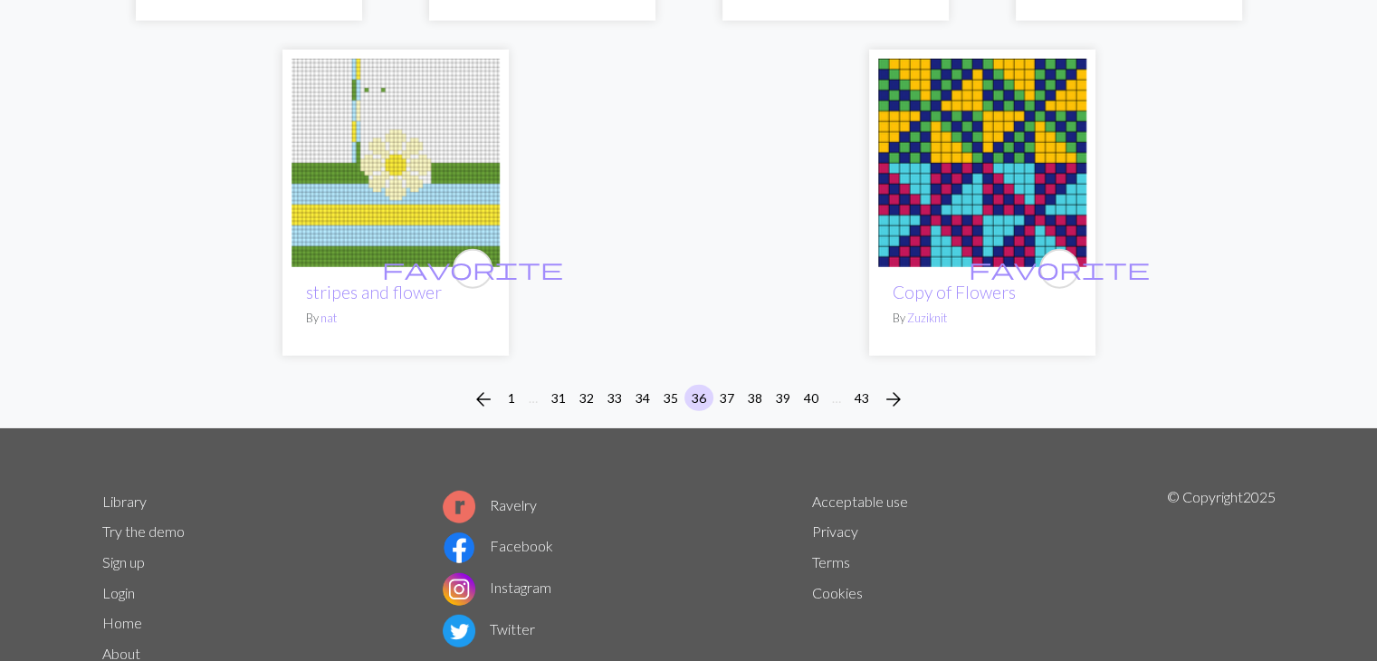
scroll to position [4684, 0]
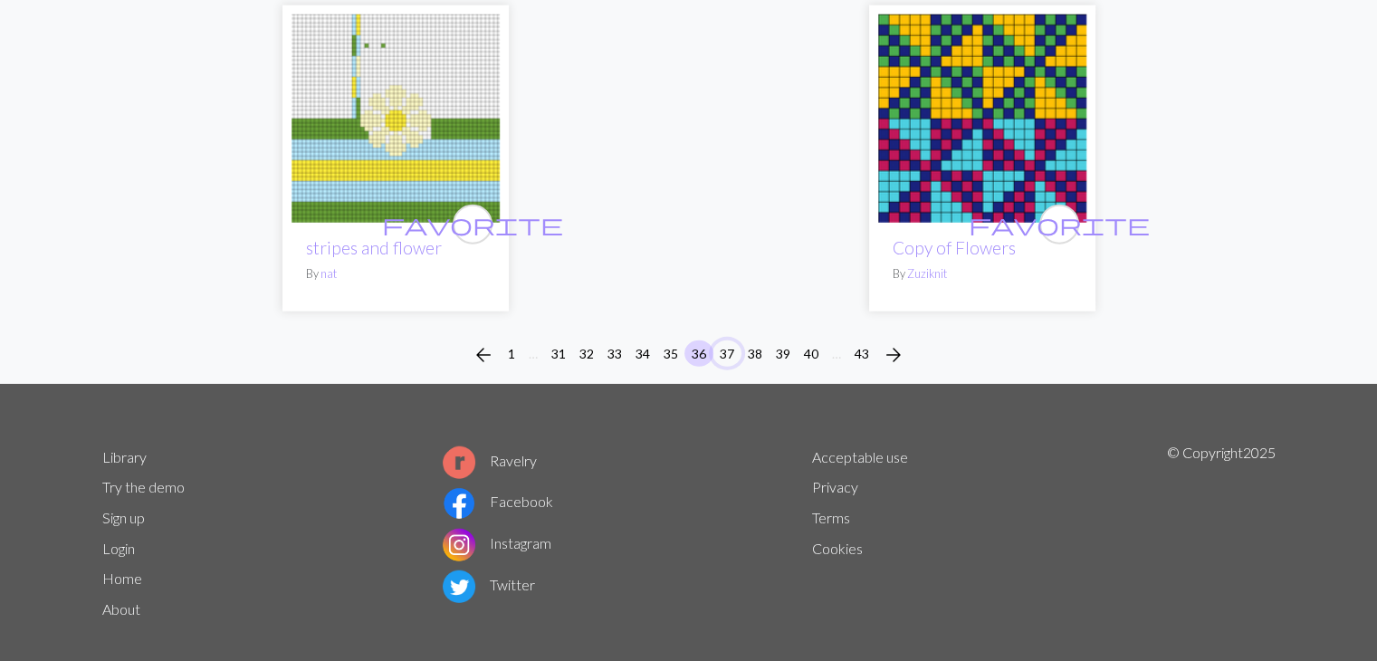
click at [732, 340] on button "37" at bounding box center [727, 353] width 29 height 26
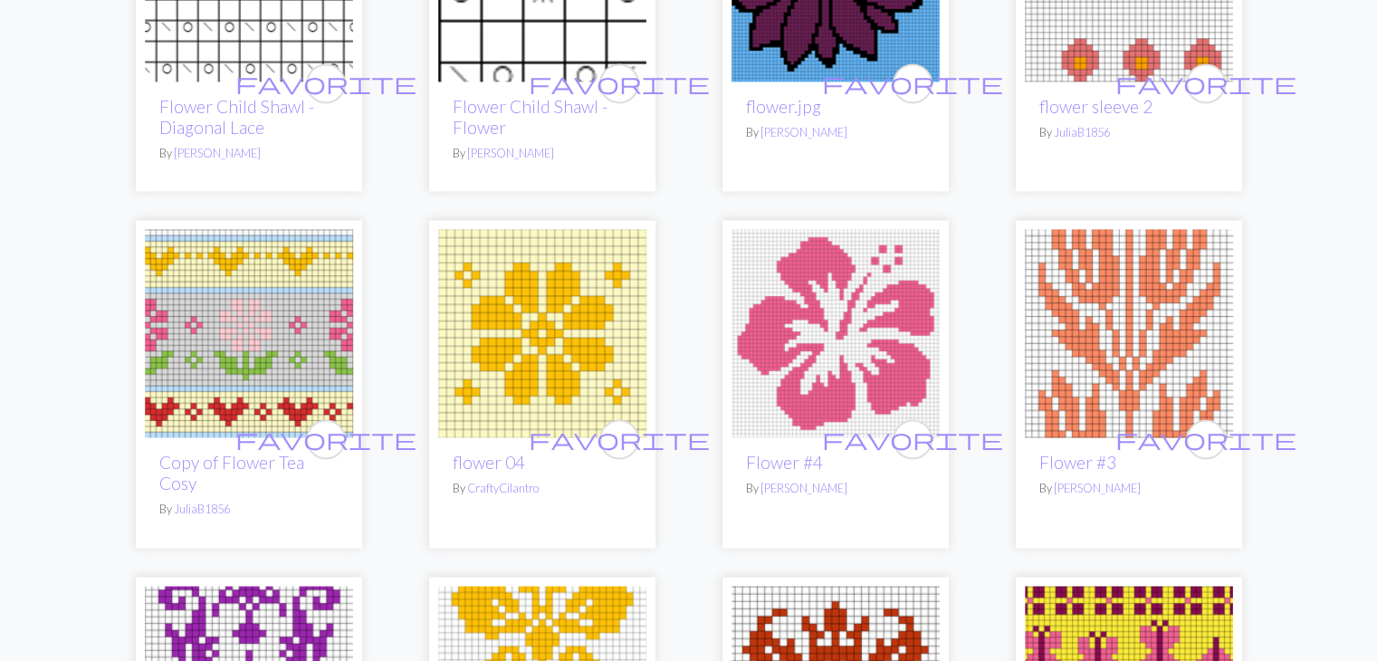
scroll to position [2671, 0]
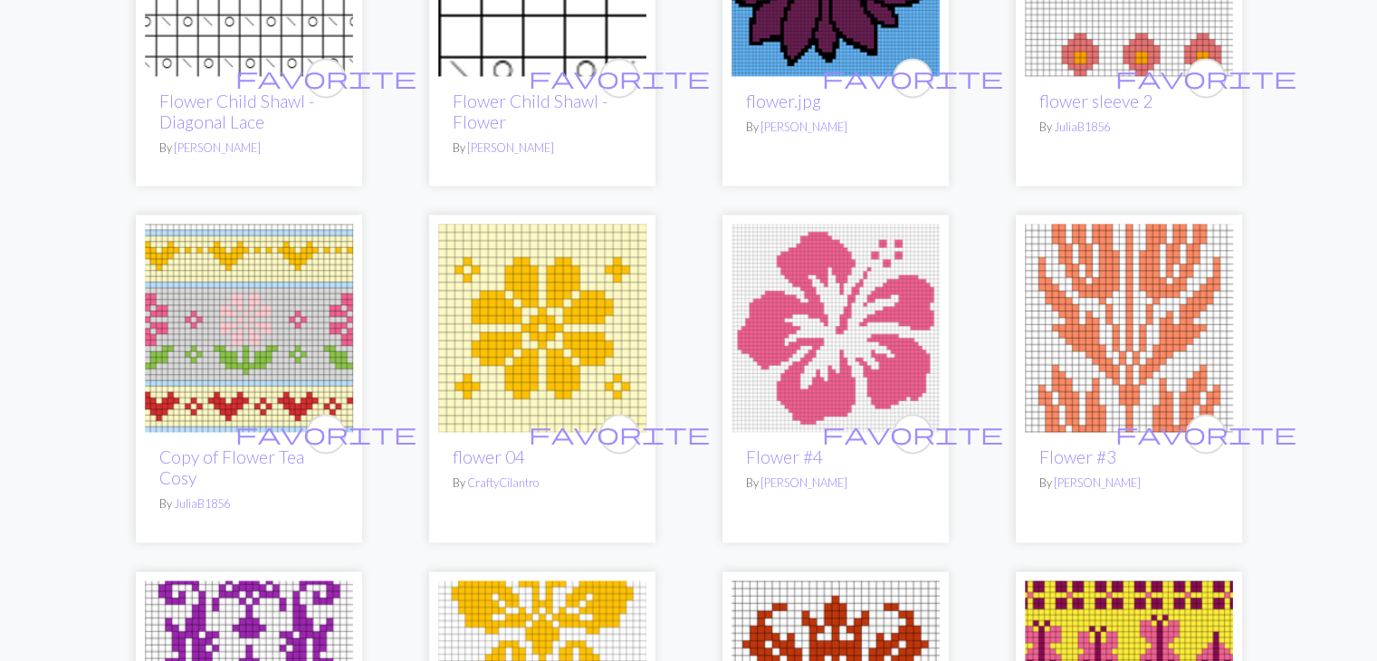
click at [1148, 318] on img at bounding box center [1129, 328] width 208 height 208
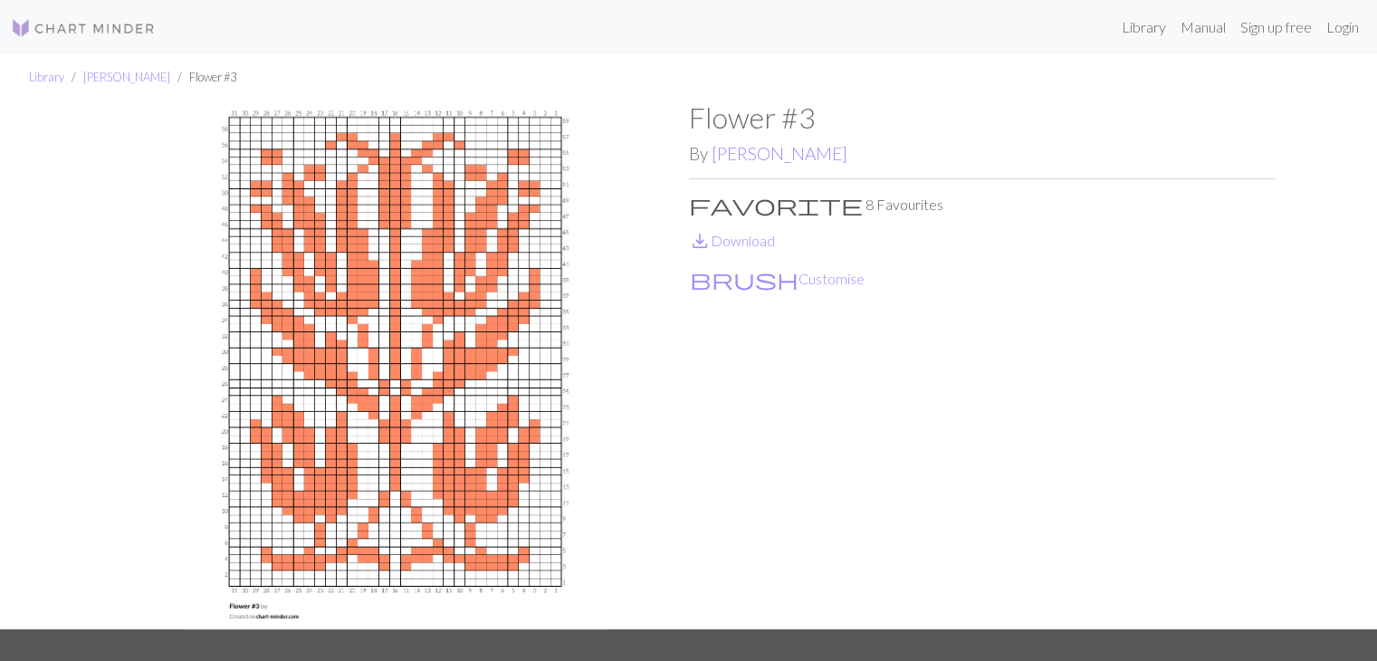
click at [1148, 318] on div "Flower #3 By [PERSON_NAME] favorite 8 Favourites save_alt Download brush Custom…" at bounding box center [982, 365] width 587 height 529
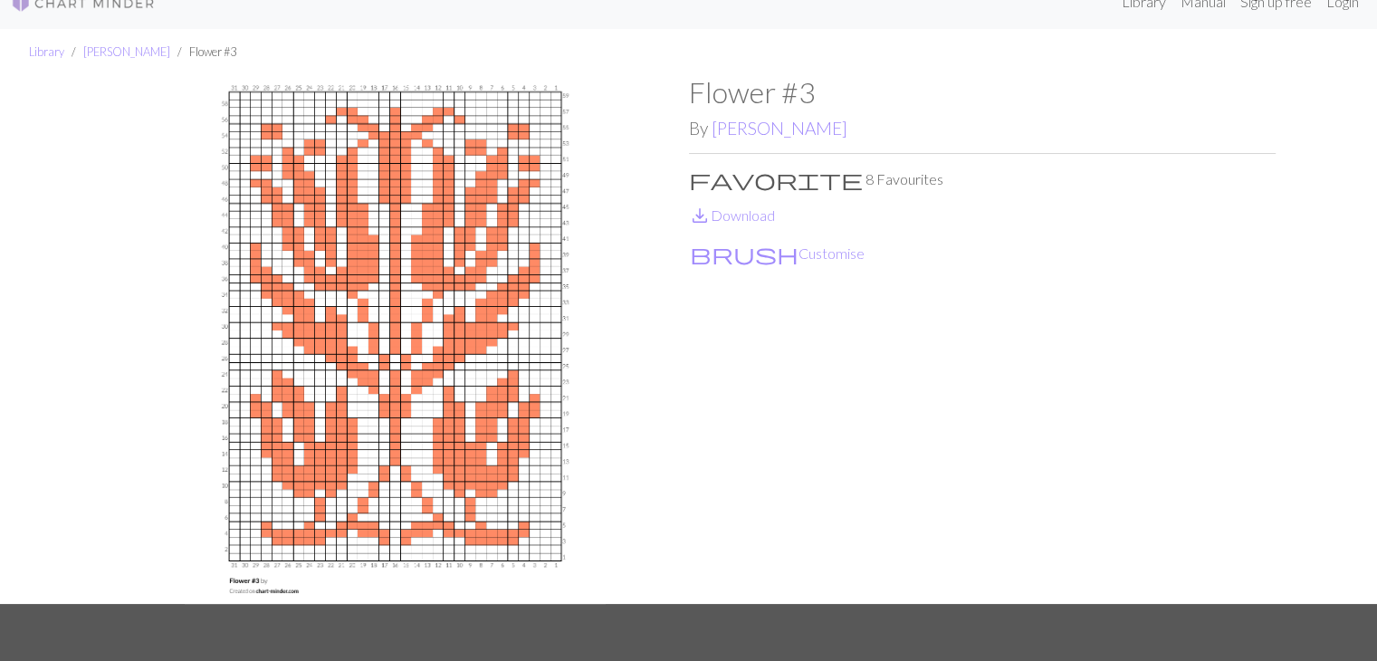
scroll to position [27, 0]
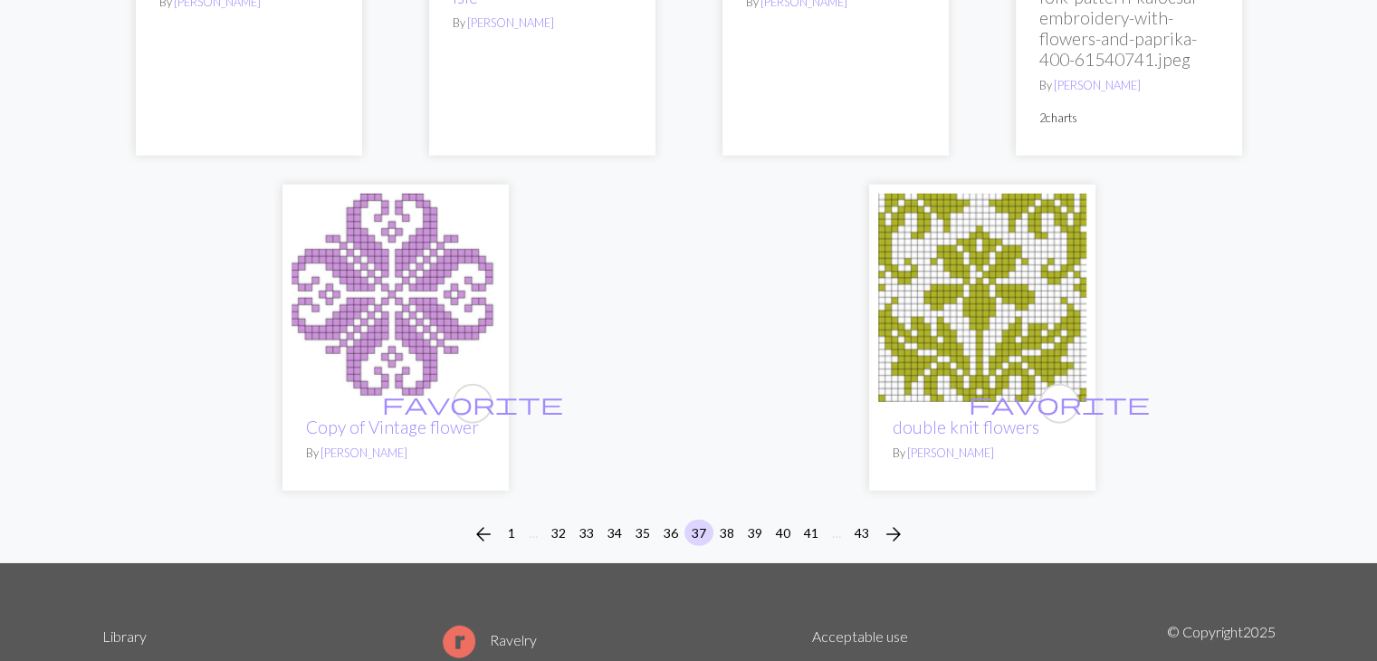
scroll to position [4583, 0]
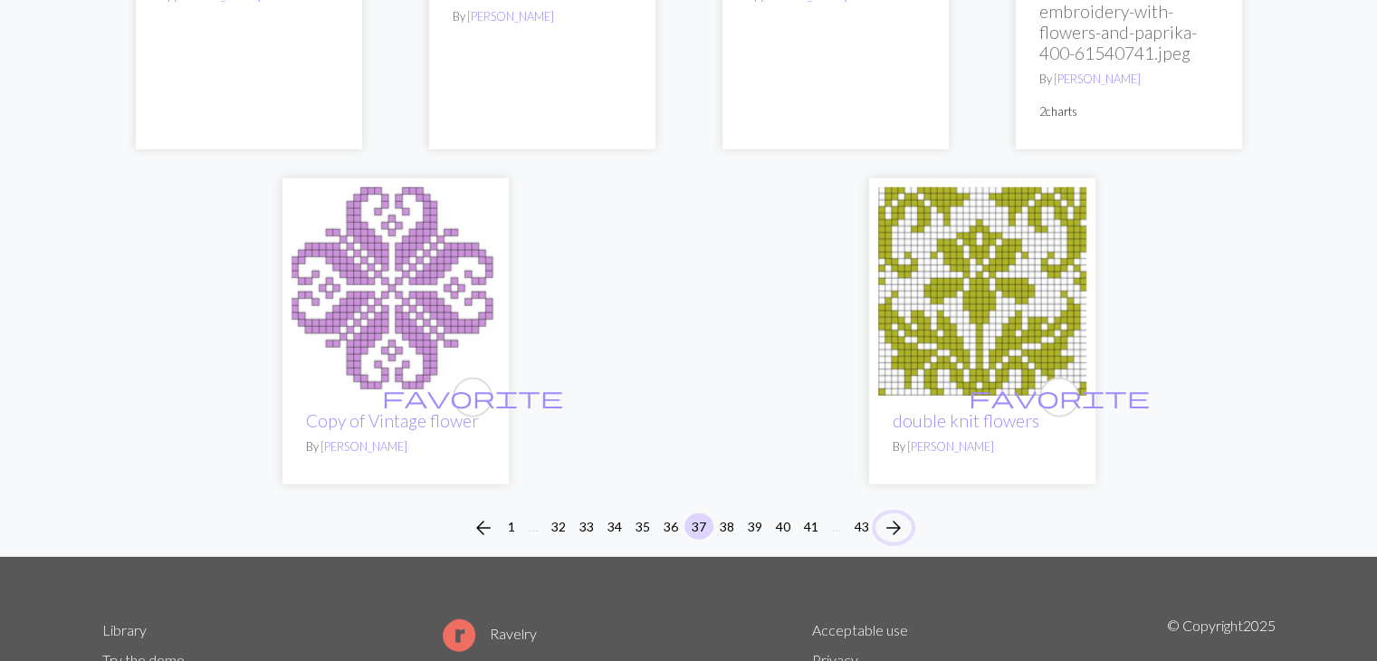
click at [896, 515] on span "arrow_forward" at bounding box center [894, 527] width 22 height 25
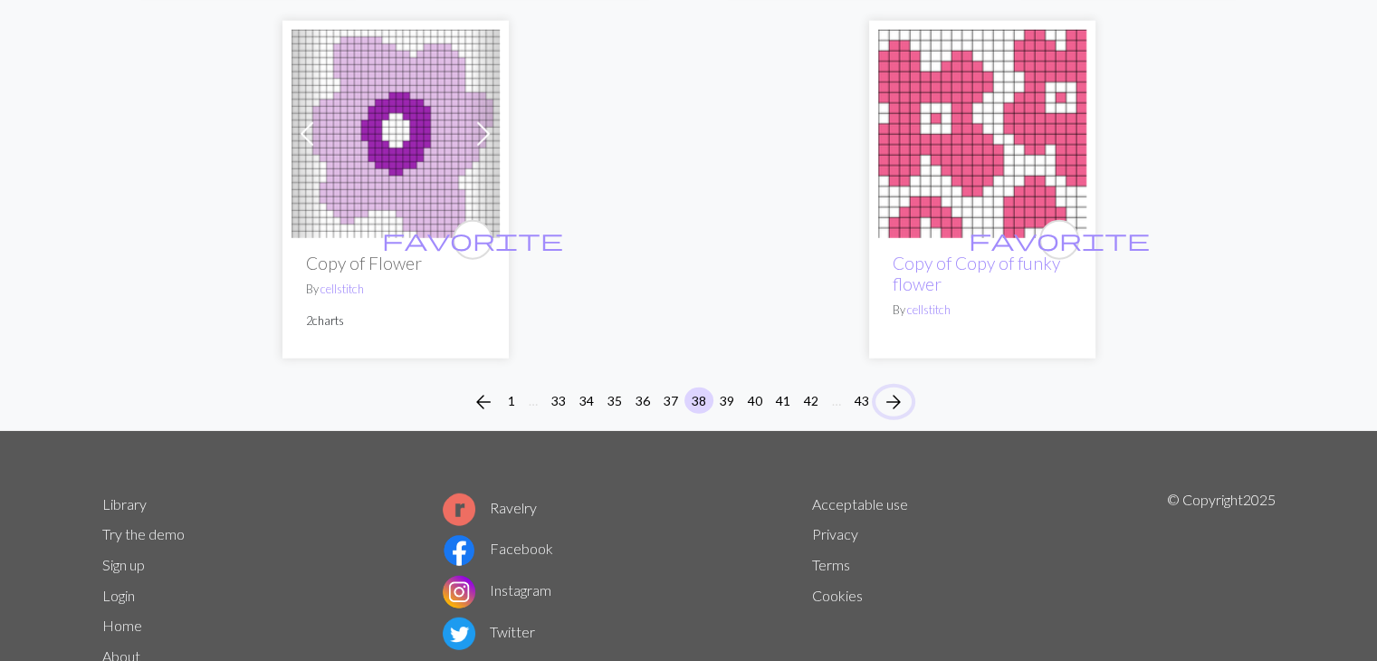
scroll to position [4770, 0]
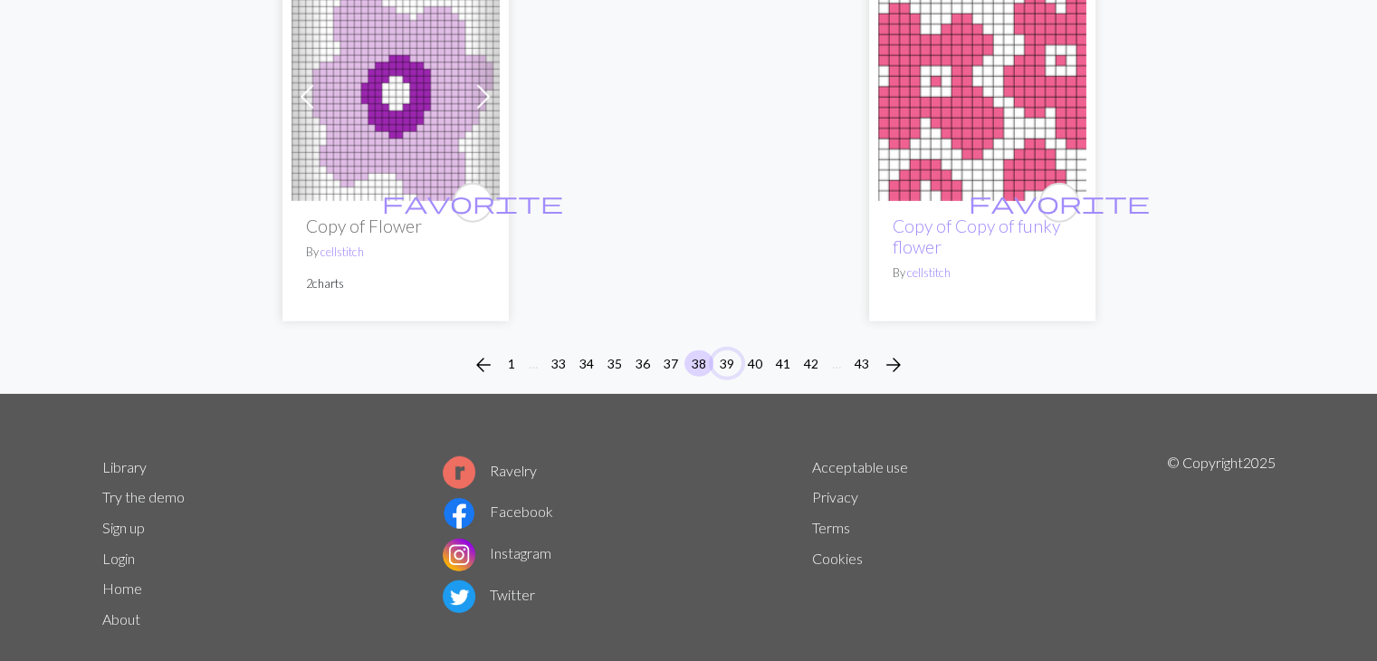
click at [725, 350] on button "39" at bounding box center [727, 363] width 29 height 26
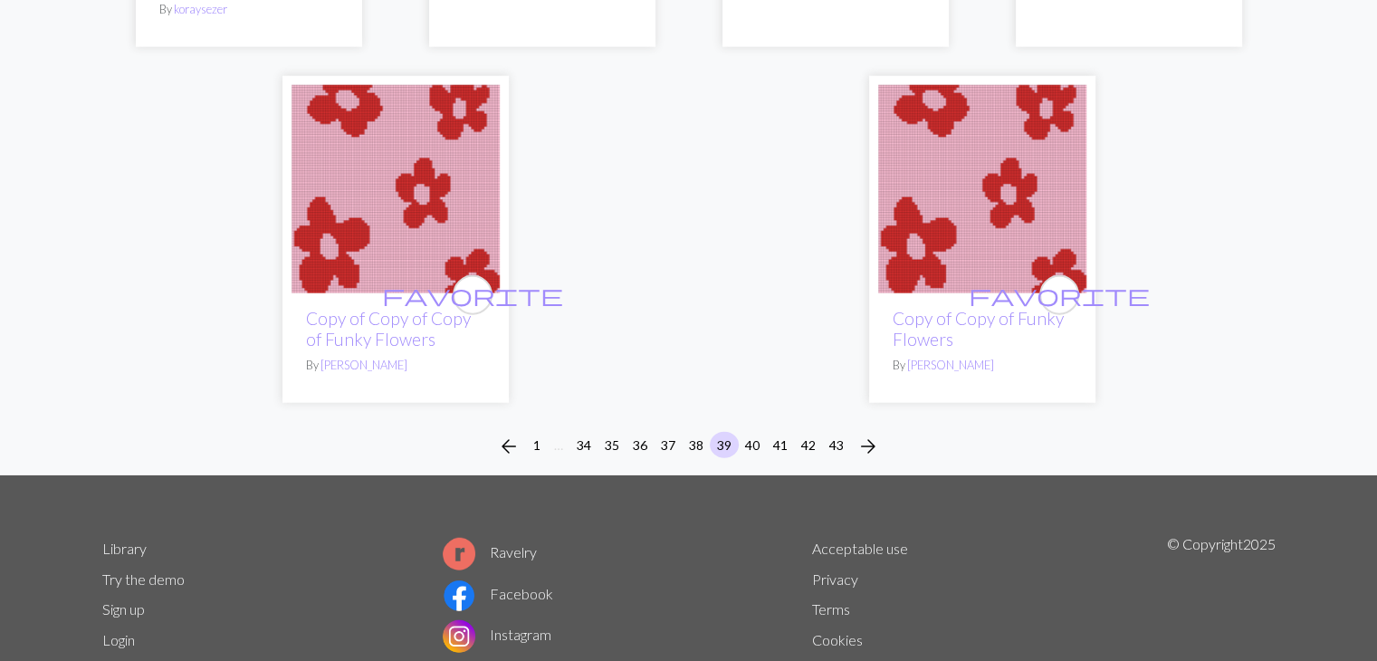
scroll to position [4685, 0]
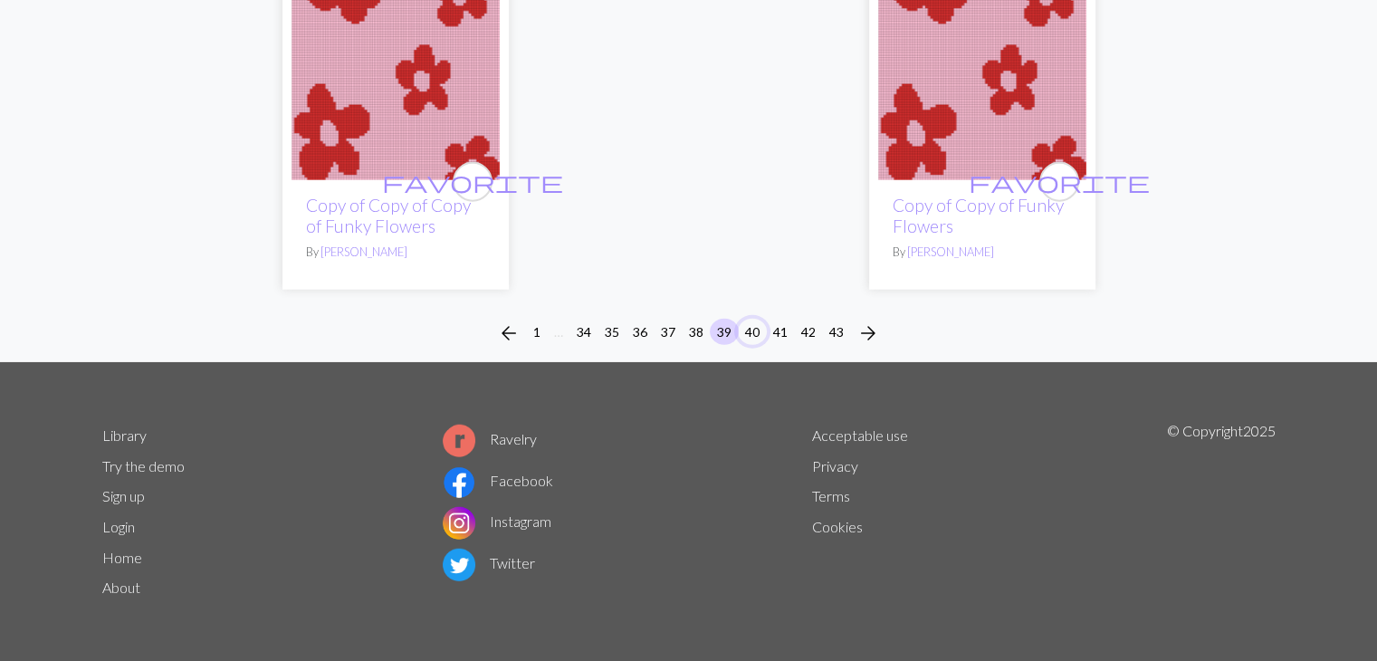
click at [751, 329] on button "40" at bounding box center [752, 332] width 29 height 26
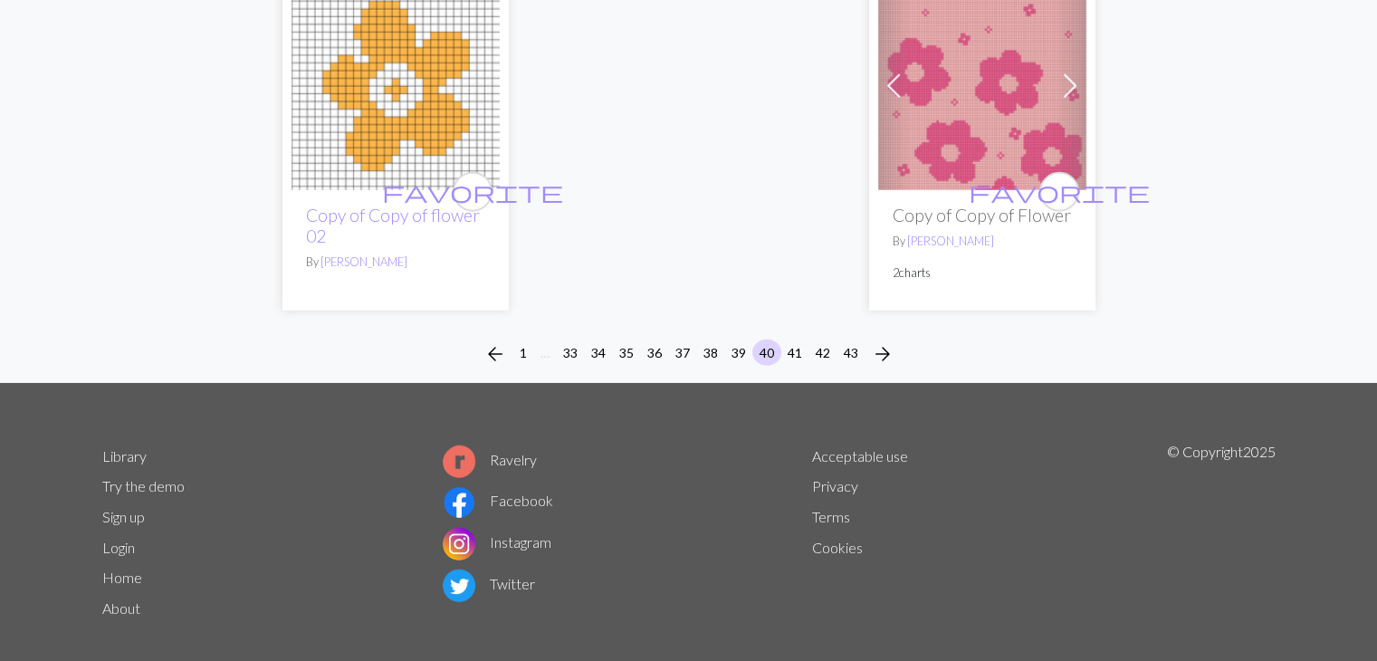
scroll to position [4722, 0]
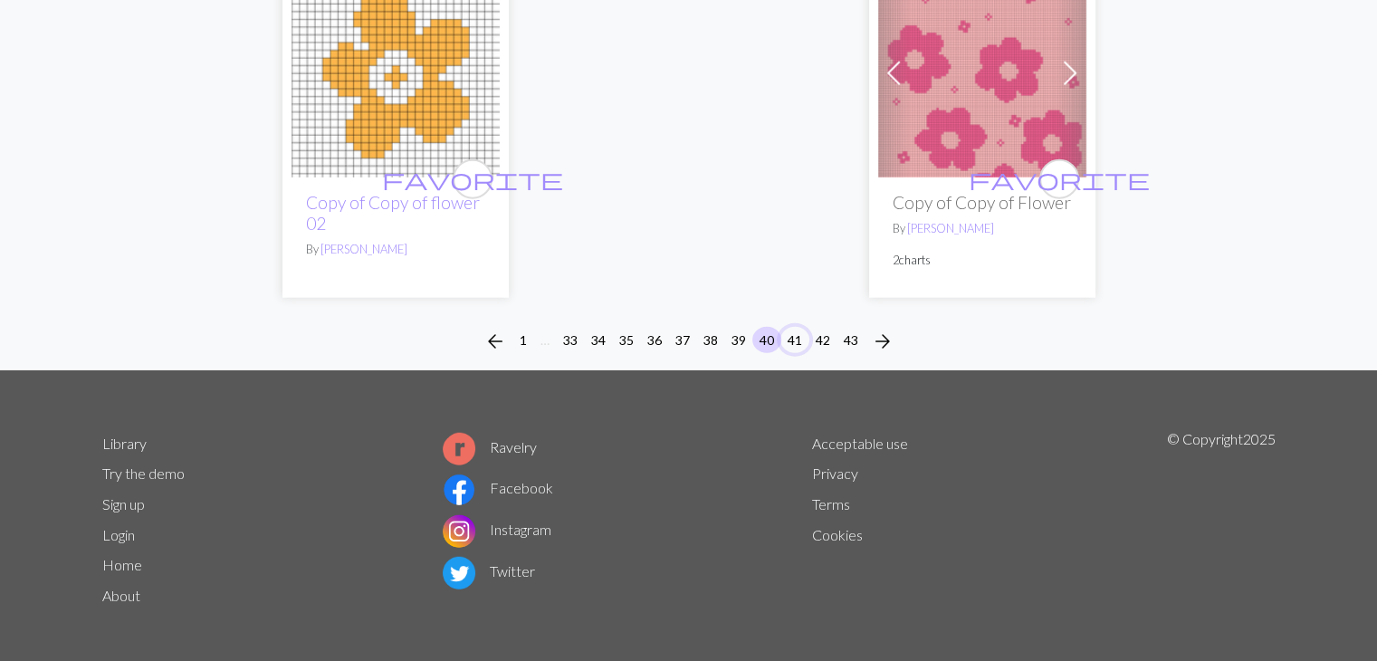
click at [803, 343] on button "41" at bounding box center [795, 340] width 29 height 26
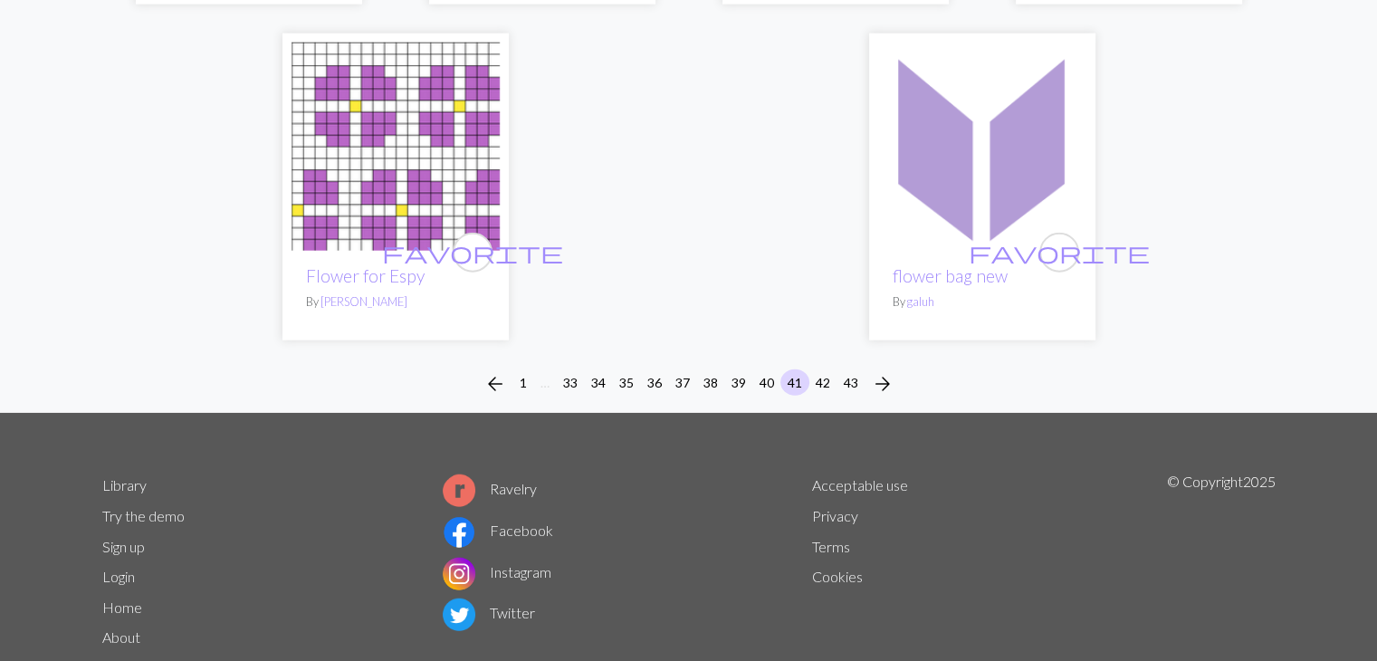
scroll to position [4615, 0]
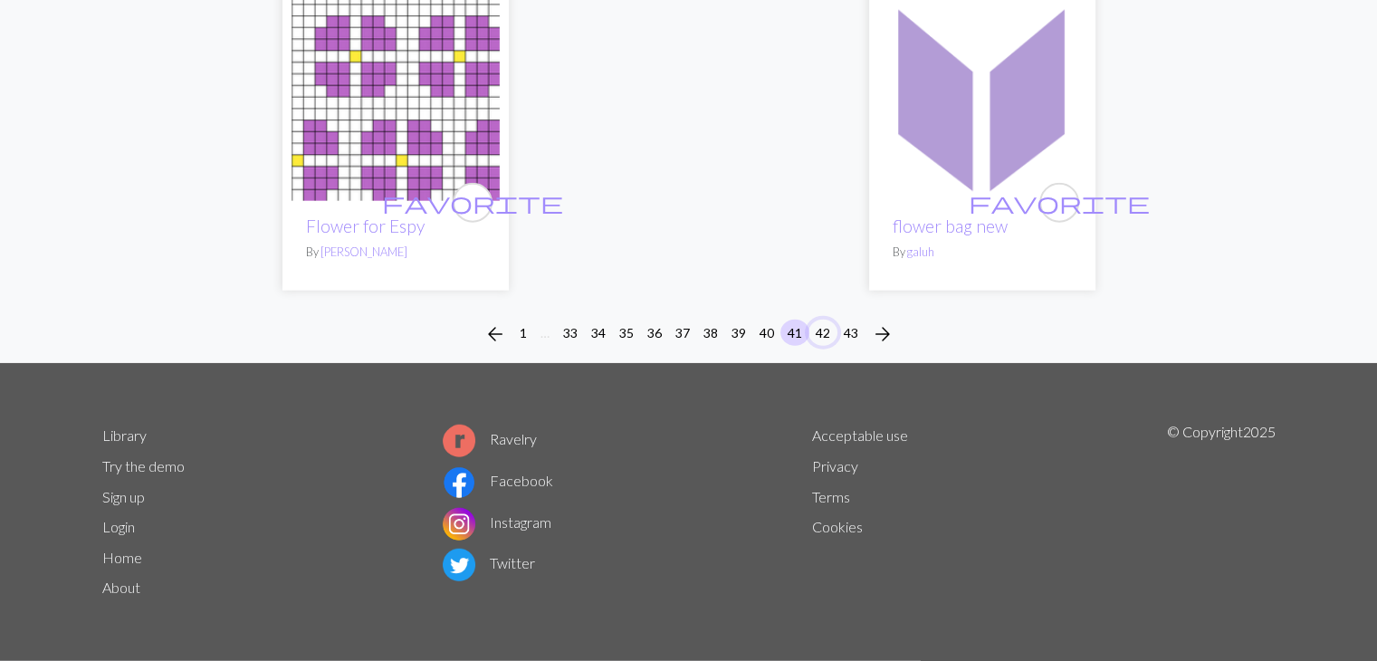
click at [828, 332] on button "42" at bounding box center [823, 333] width 29 height 26
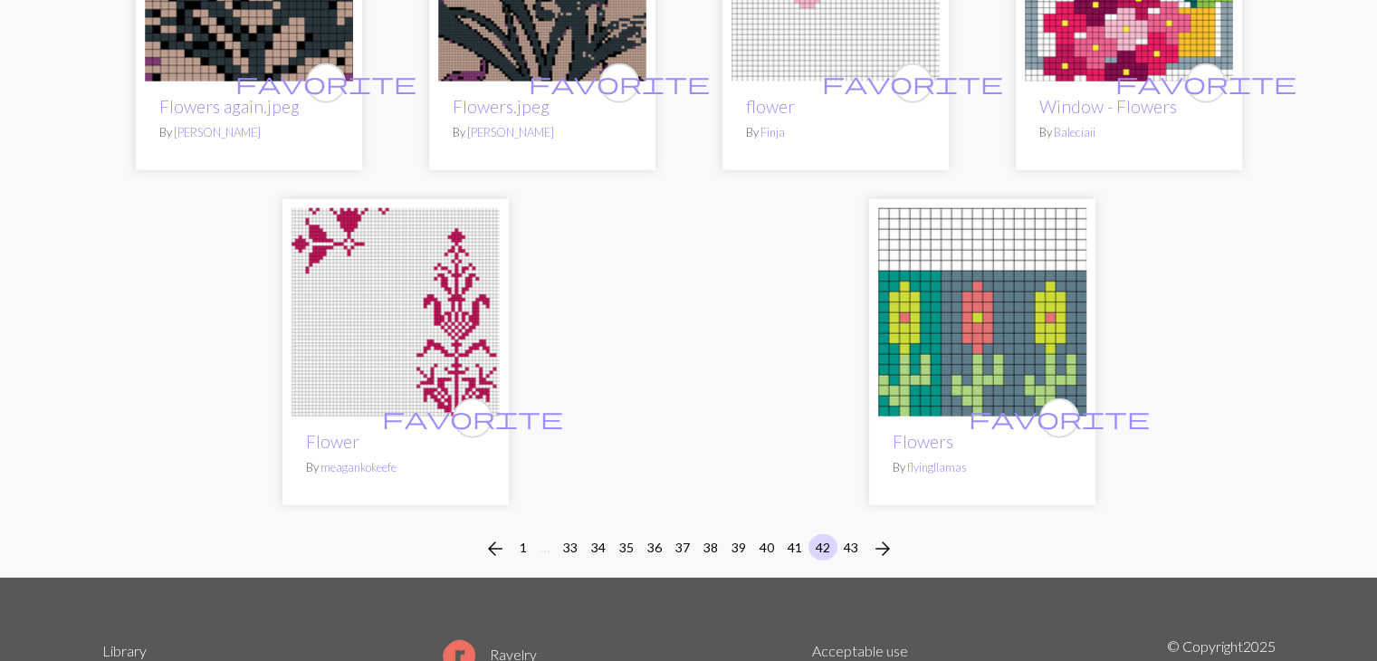
scroll to position [4379, 0]
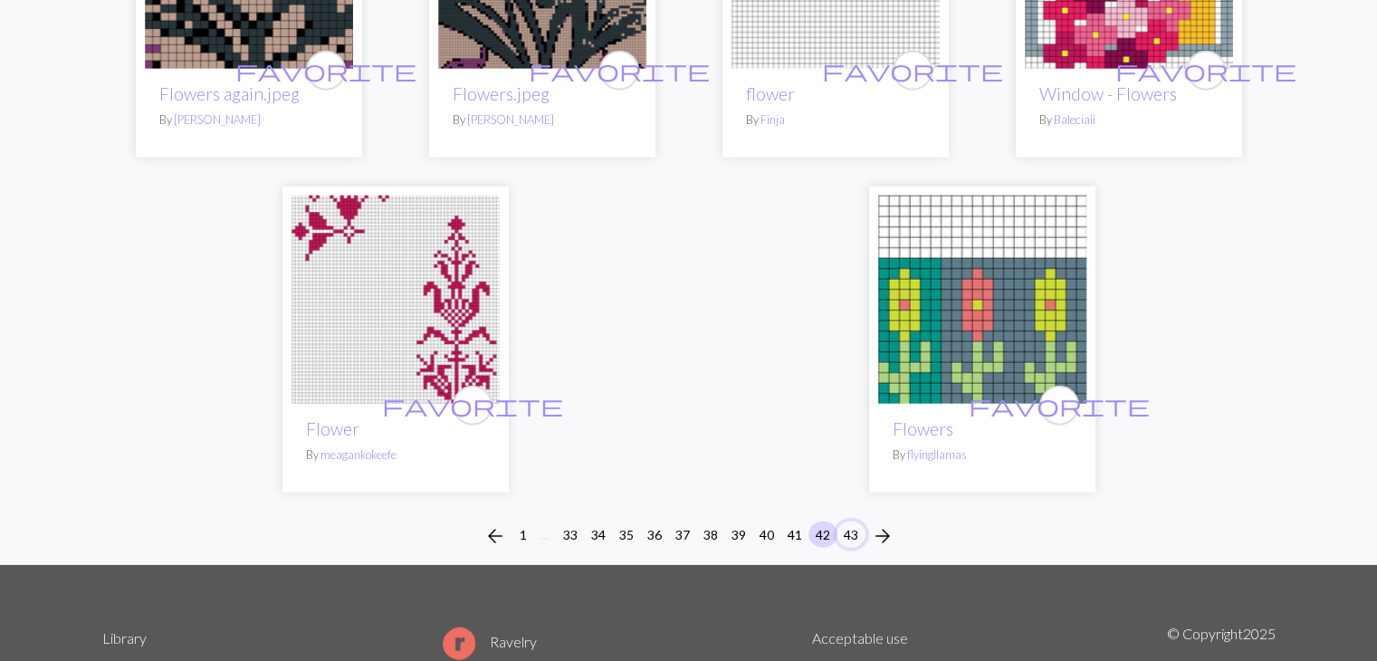
click at [857, 522] on button "43" at bounding box center [851, 535] width 29 height 26
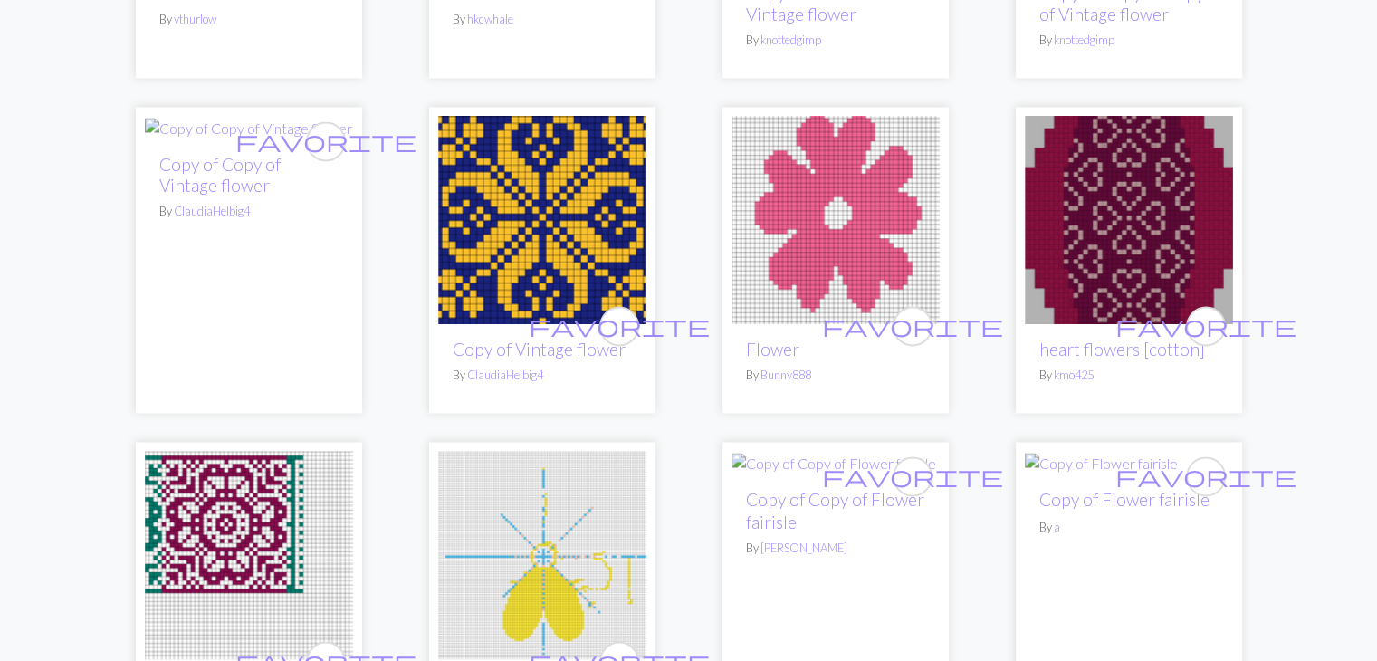
scroll to position [2915, 0]
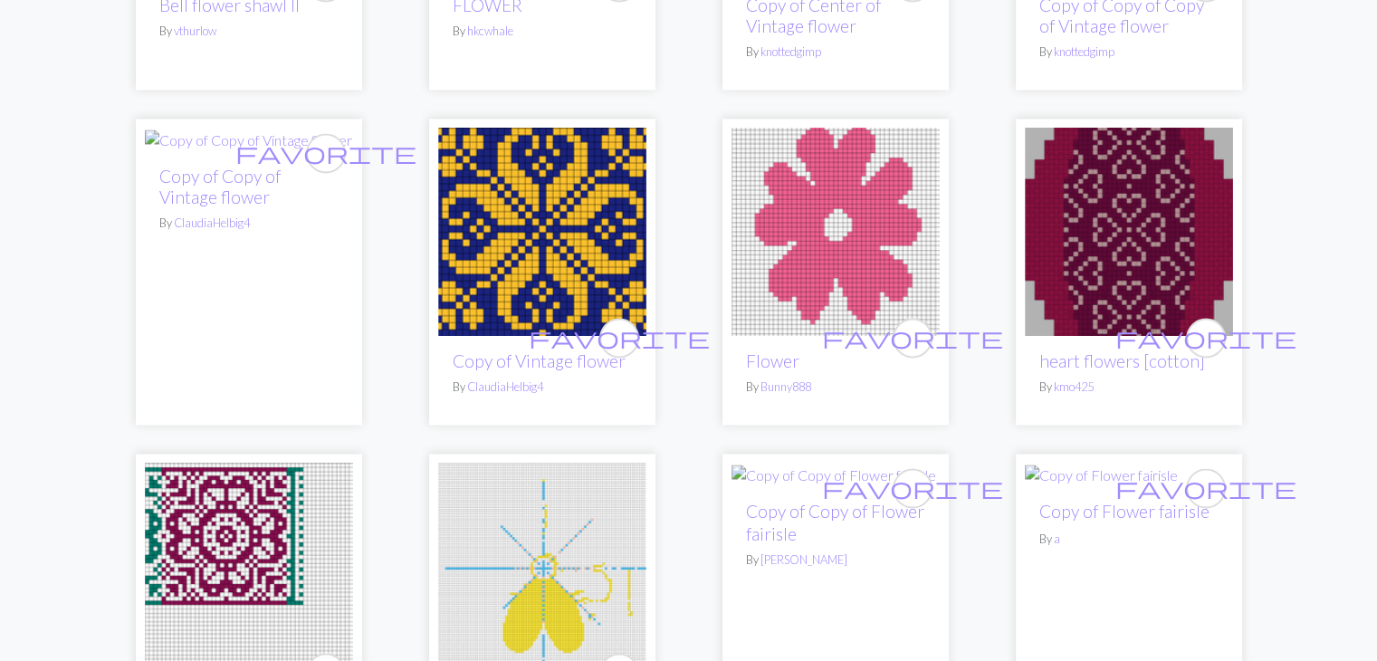
click at [509, 220] on img at bounding box center [542, 232] width 208 height 208
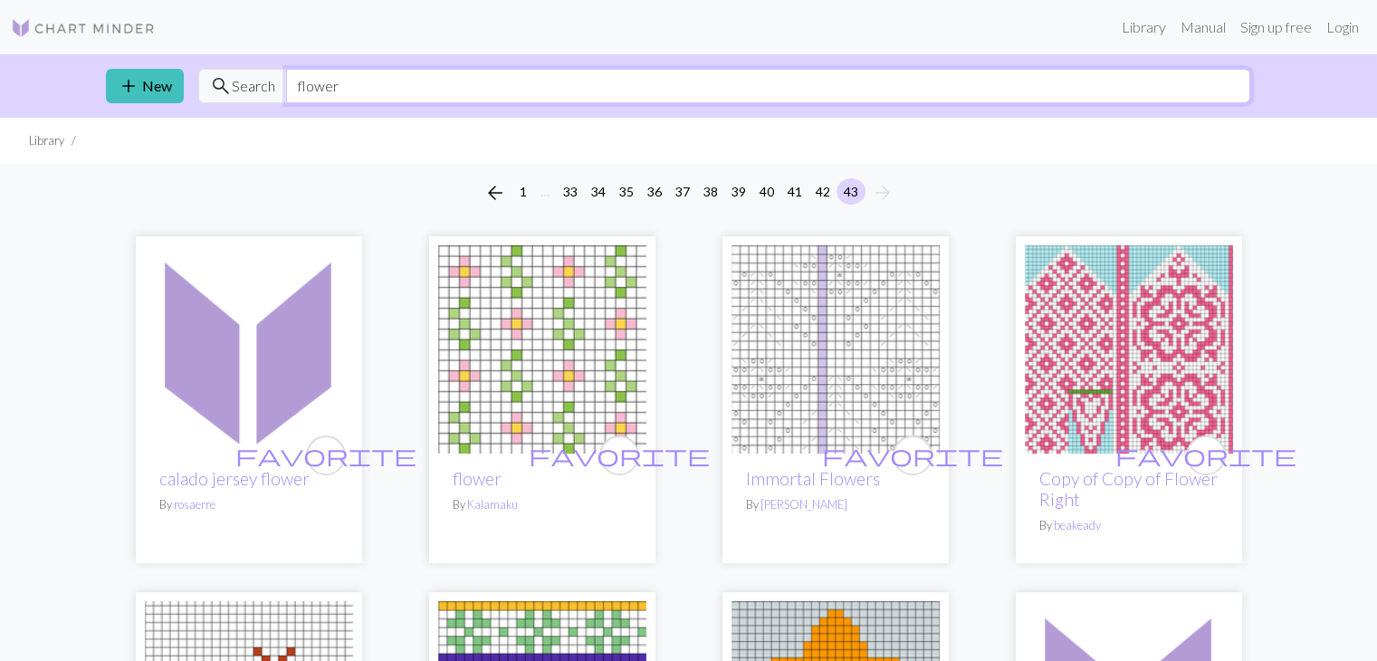
drag, startPoint x: 362, startPoint y: 88, endPoint x: 286, endPoint y: 84, distance: 76.2
click at [286, 84] on input "flower" at bounding box center [768, 86] width 964 height 34
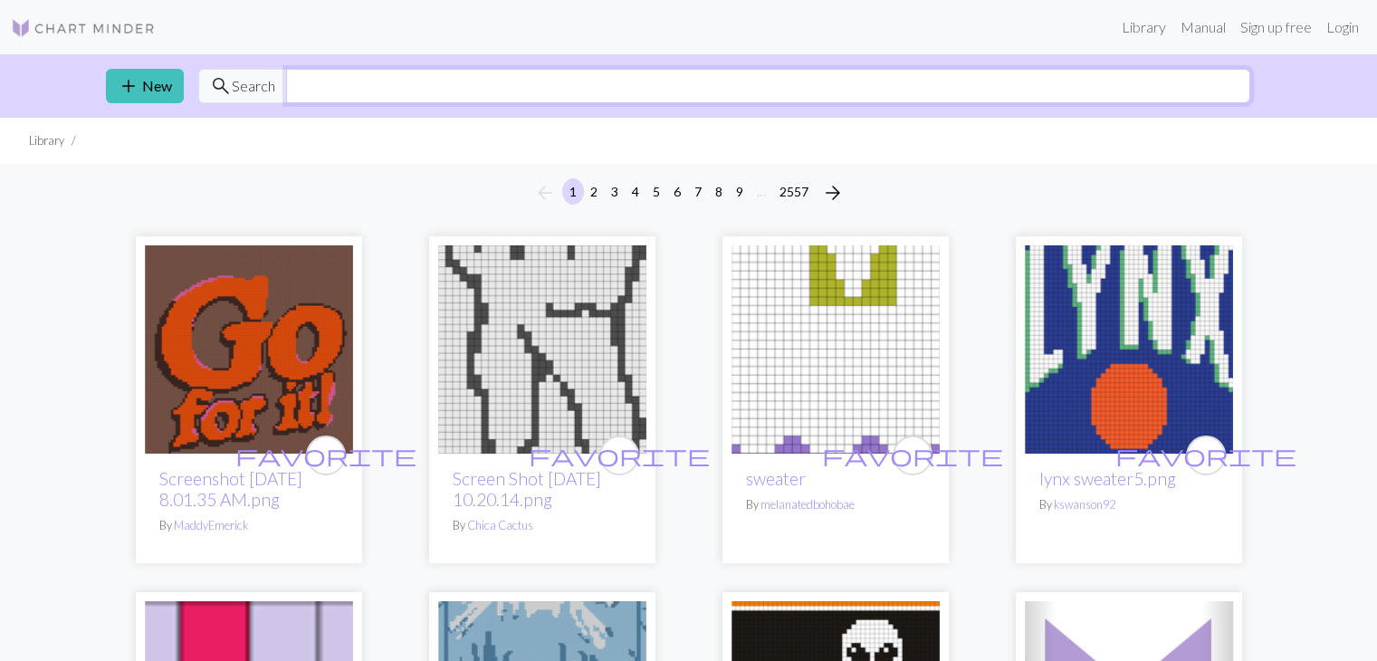
click at [286, 84] on input "text" at bounding box center [768, 86] width 964 height 34
type input "orca"
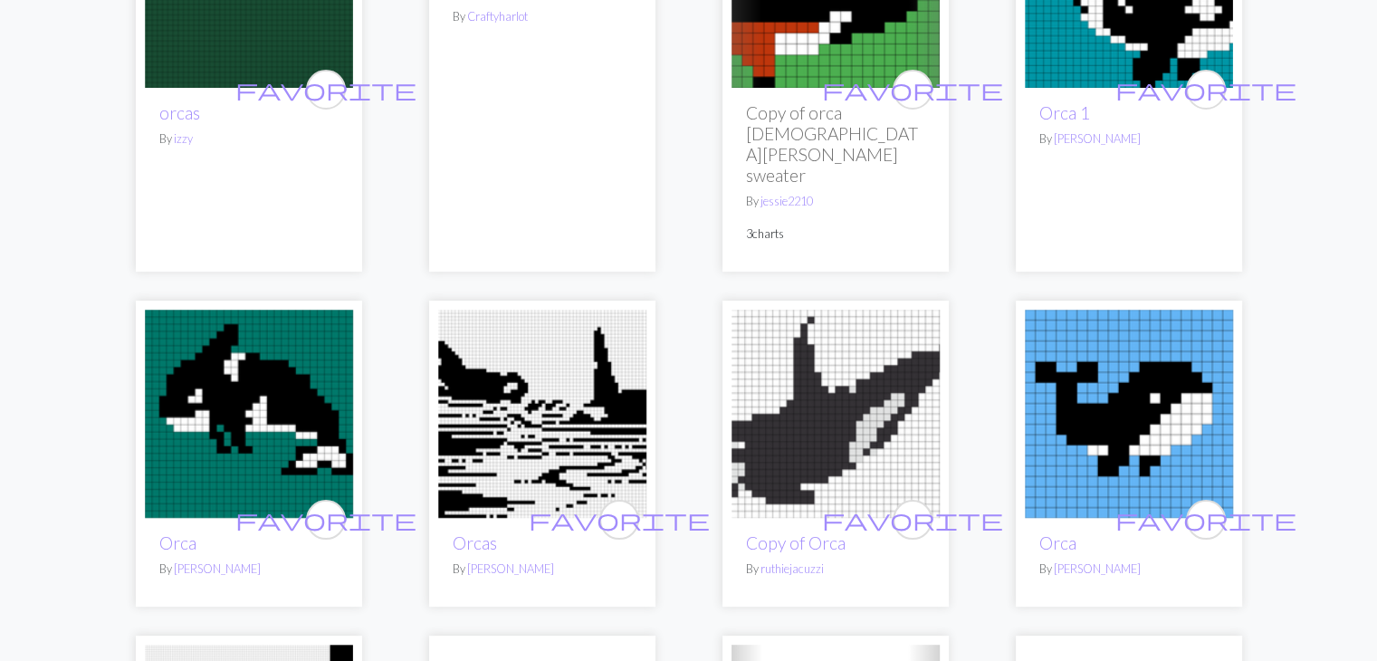
scroll to position [317, 0]
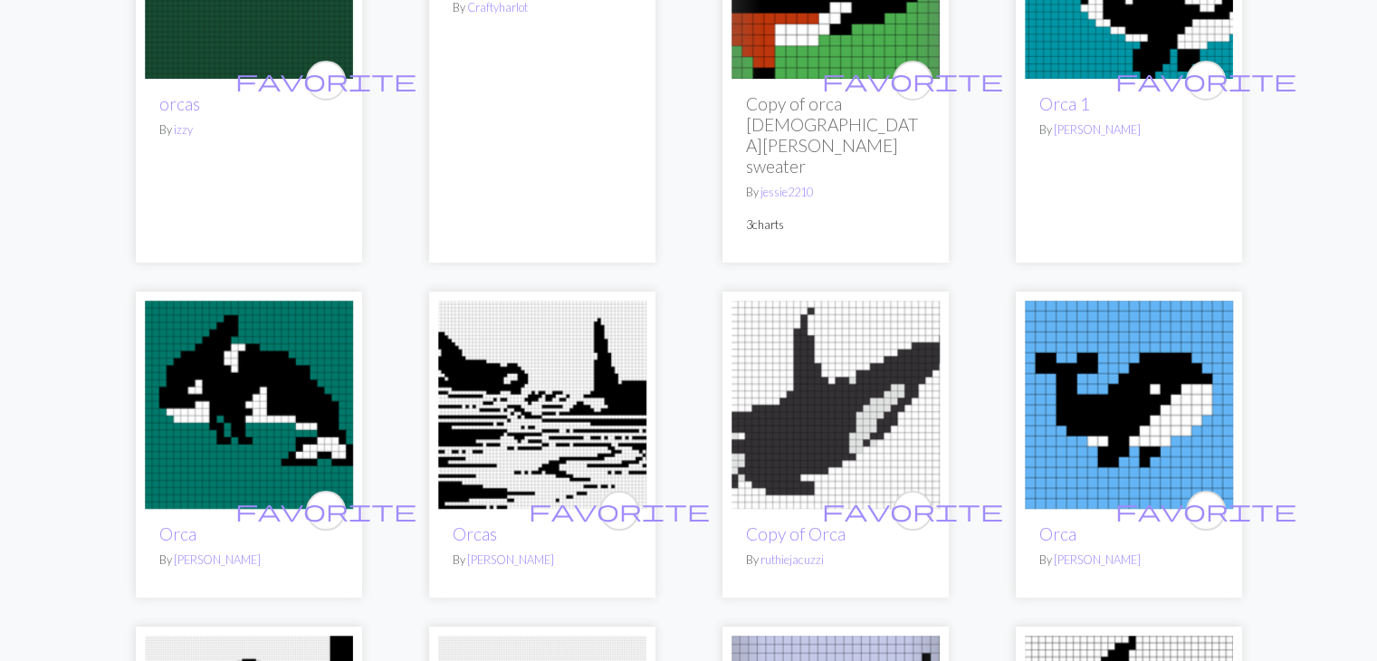
click at [519, 378] on img at bounding box center [542, 405] width 208 height 208
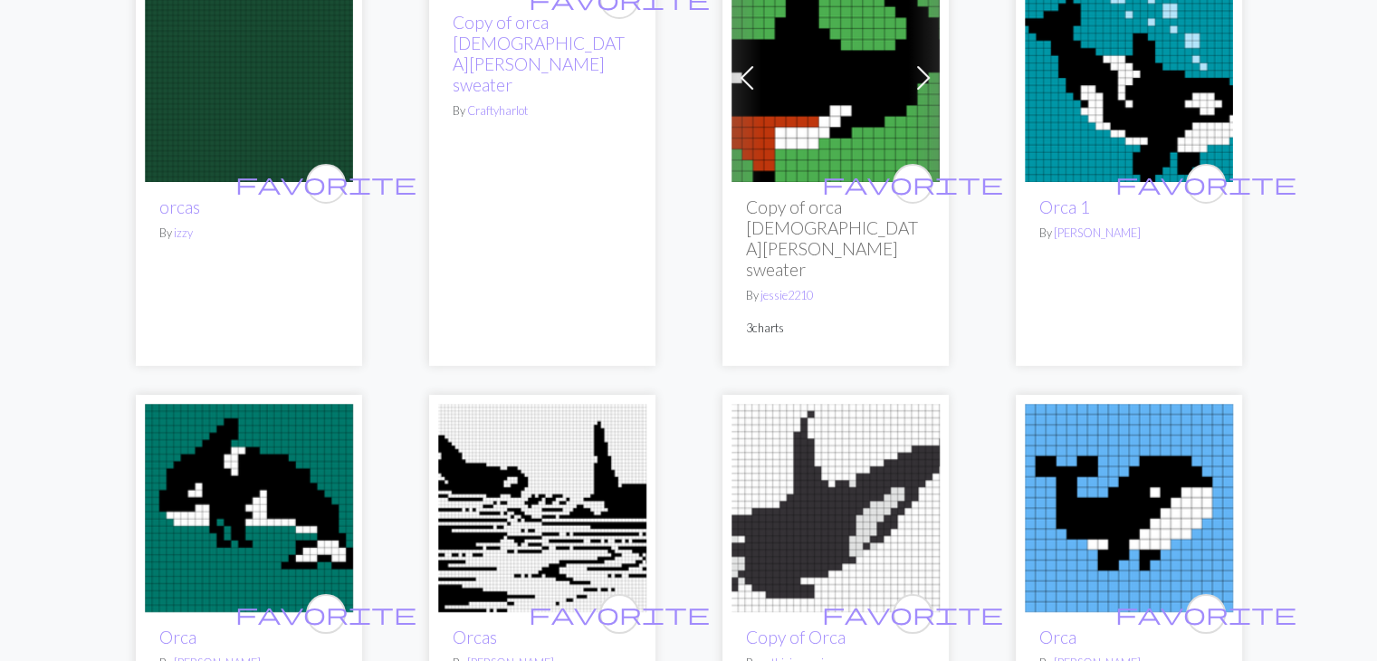
scroll to position [209, 0]
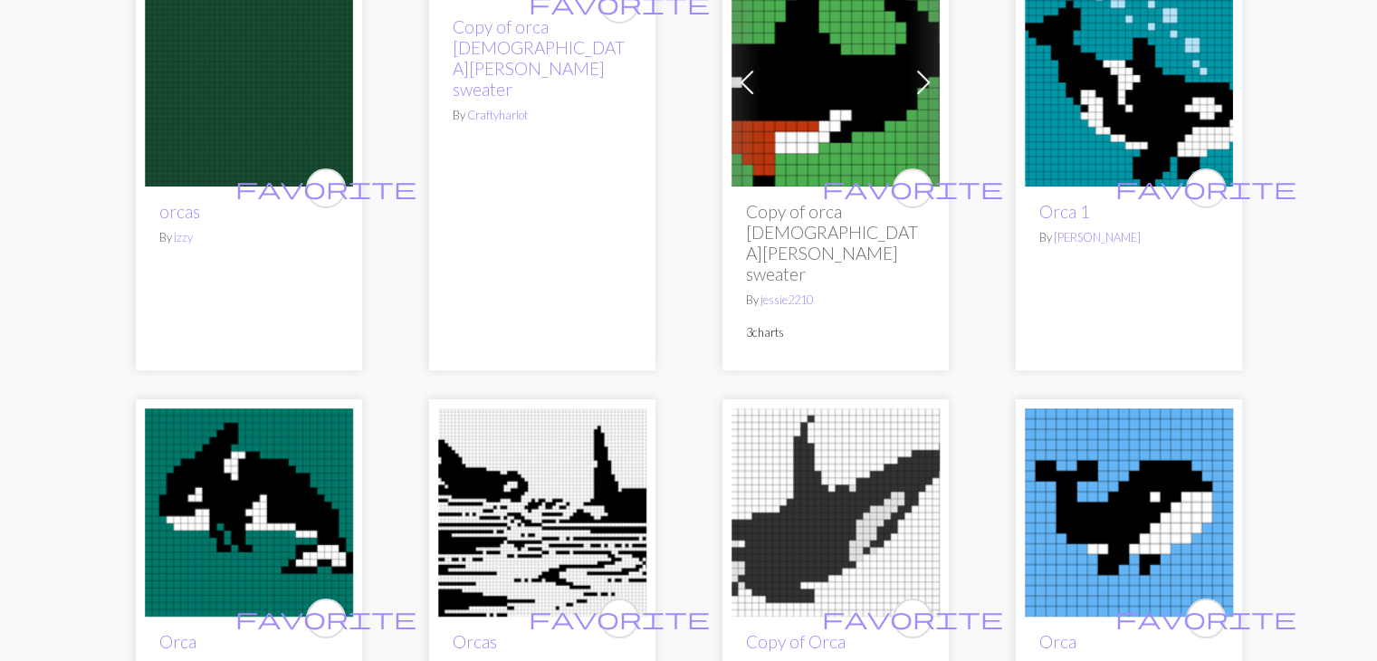
click at [1146, 135] on img at bounding box center [1129, 82] width 208 height 208
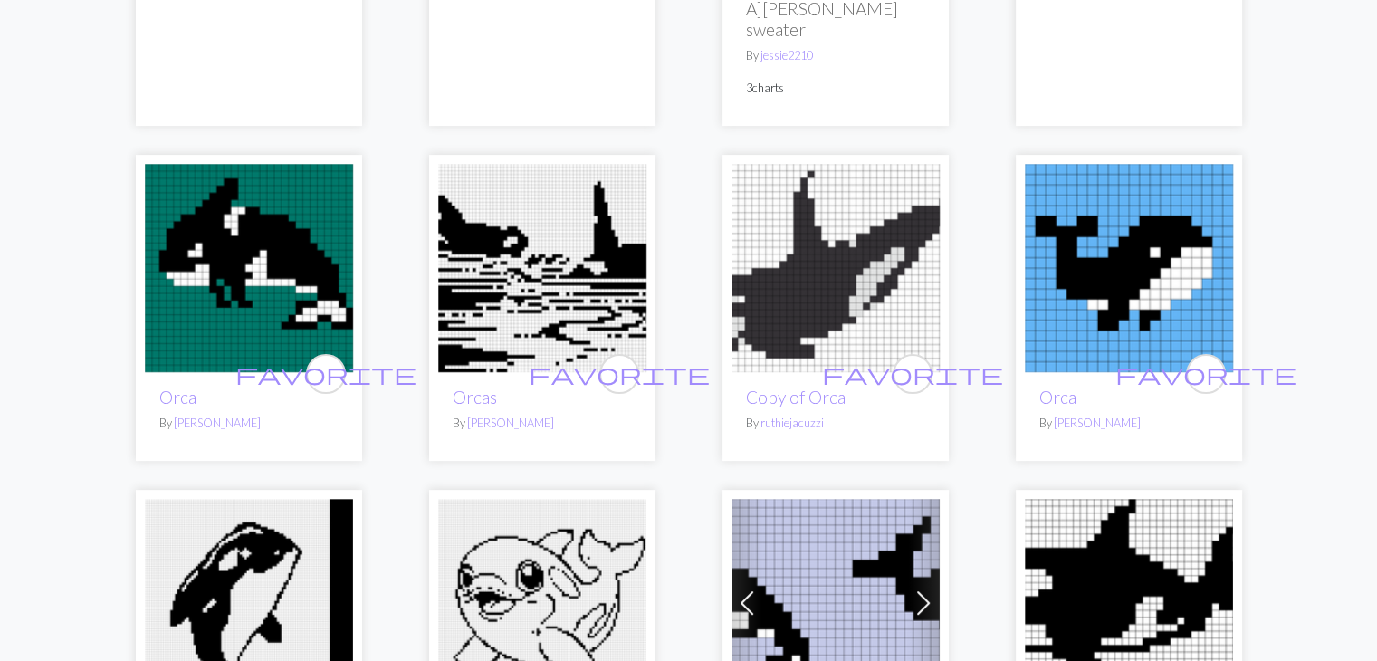
scroll to position [463, 0]
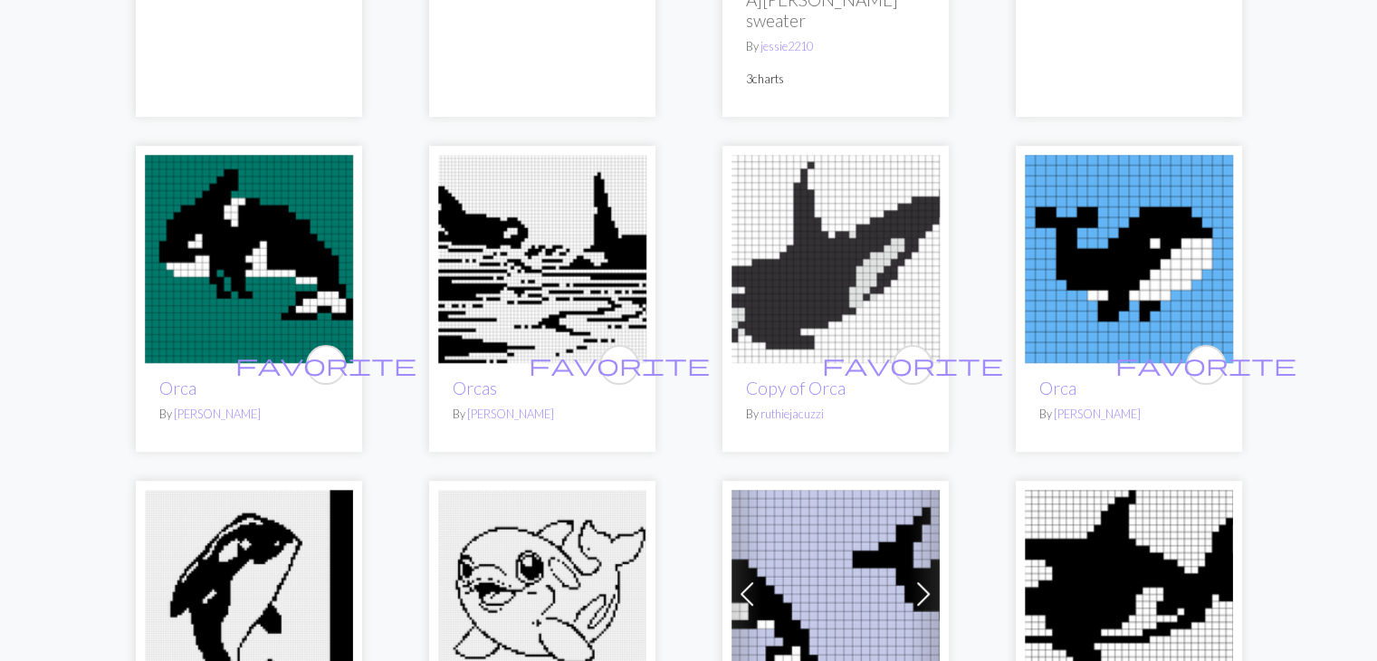
click at [811, 262] on img at bounding box center [836, 259] width 208 height 208
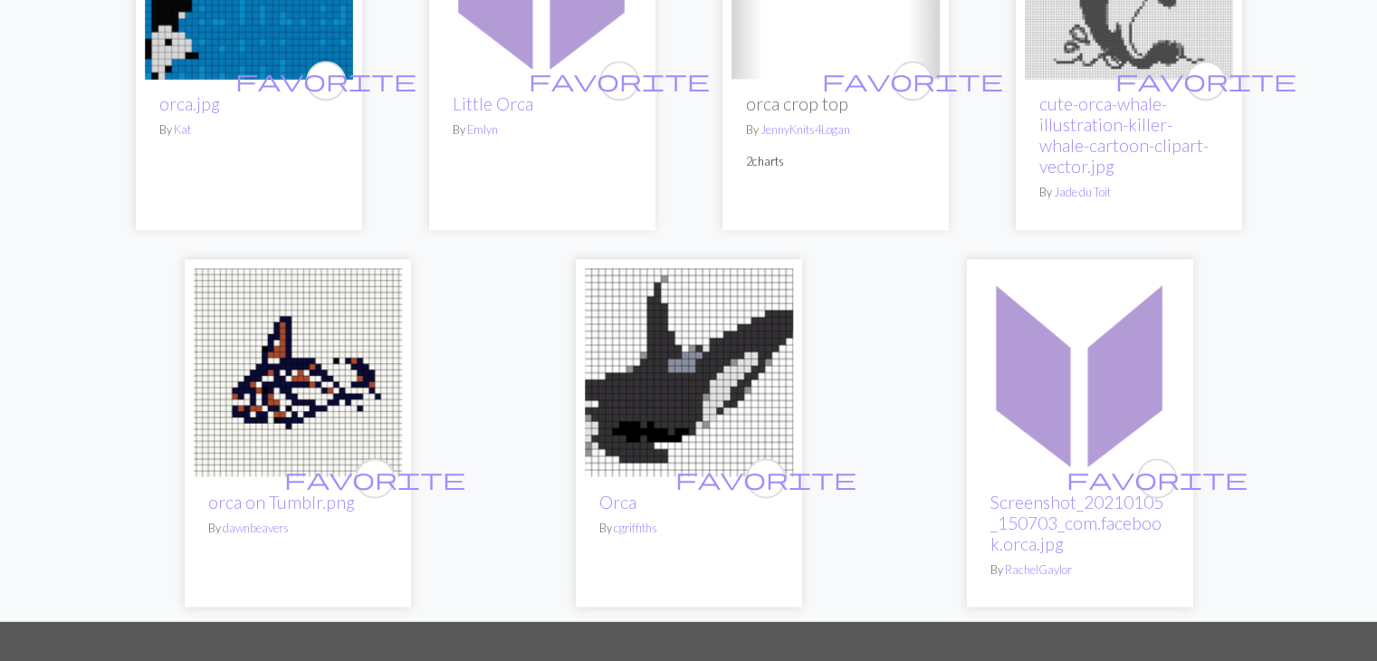
scroll to position [2970, 0]
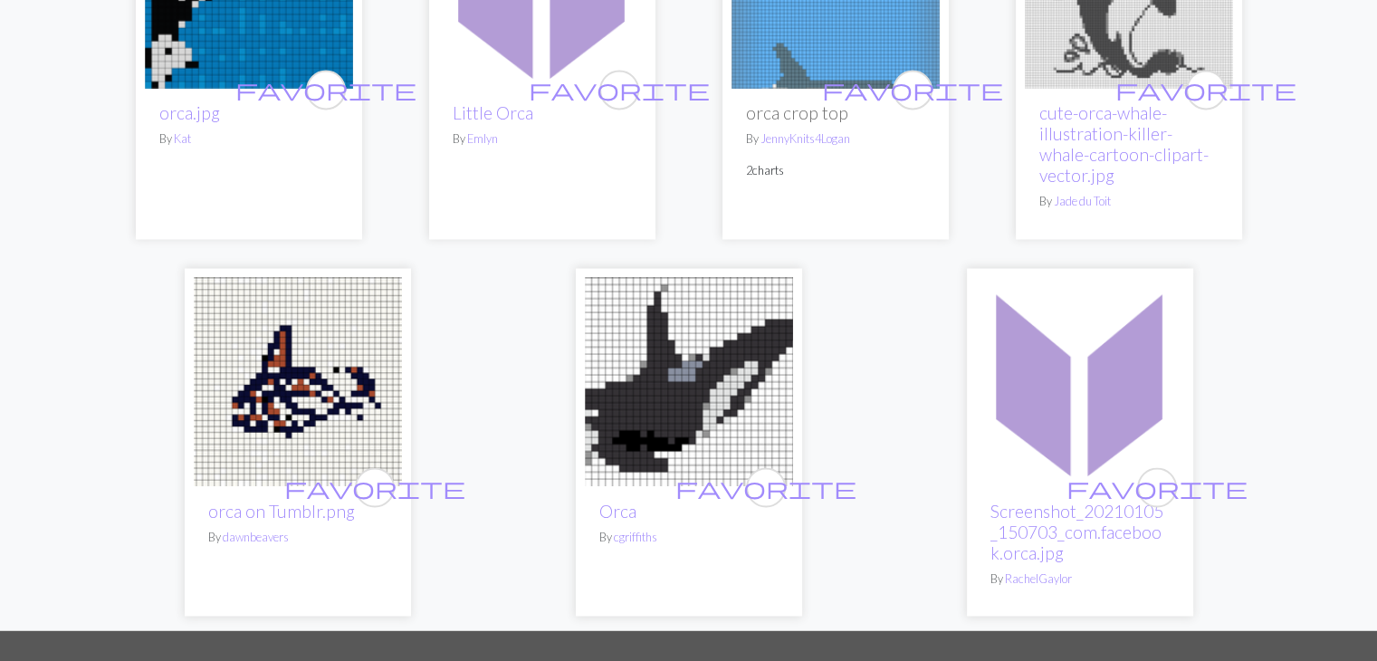
click at [699, 329] on img at bounding box center [689, 381] width 208 height 208
